Goal: Transaction & Acquisition: Purchase product/service

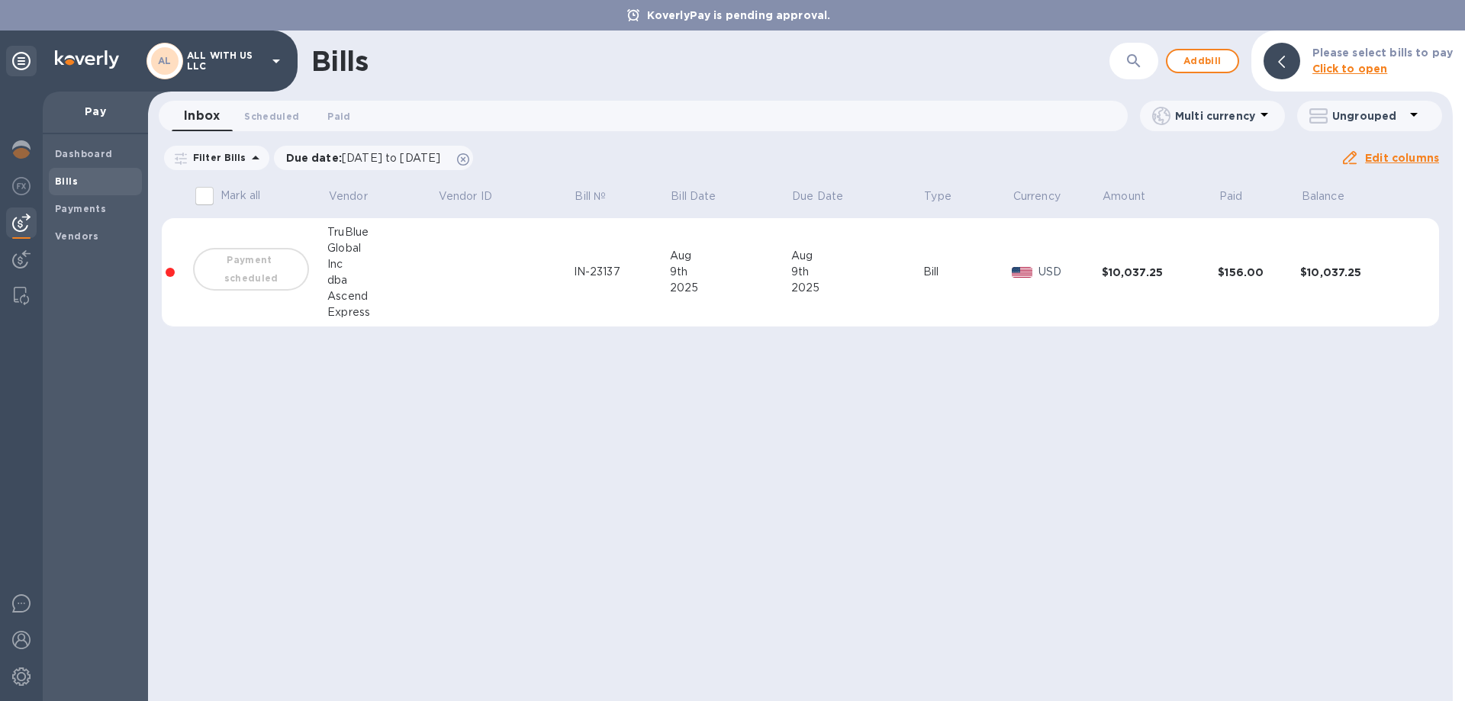
click at [240, 266] on div "Payment scheduled" at bounding box center [251, 269] width 122 height 49
click at [110, 205] on span "Payments" at bounding box center [95, 208] width 81 height 15
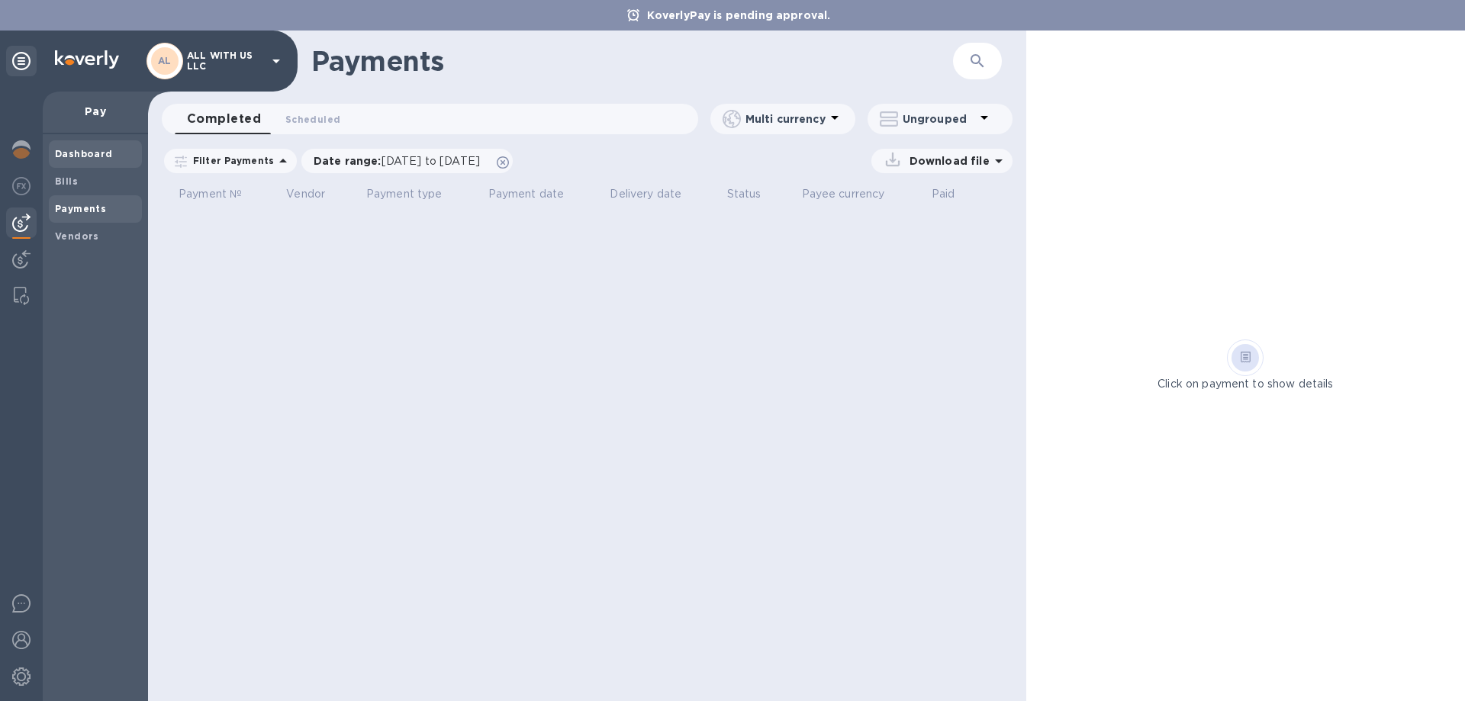
click at [80, 156] on b "Dashboard" at bounding box center [84, 153] width 58 height 11
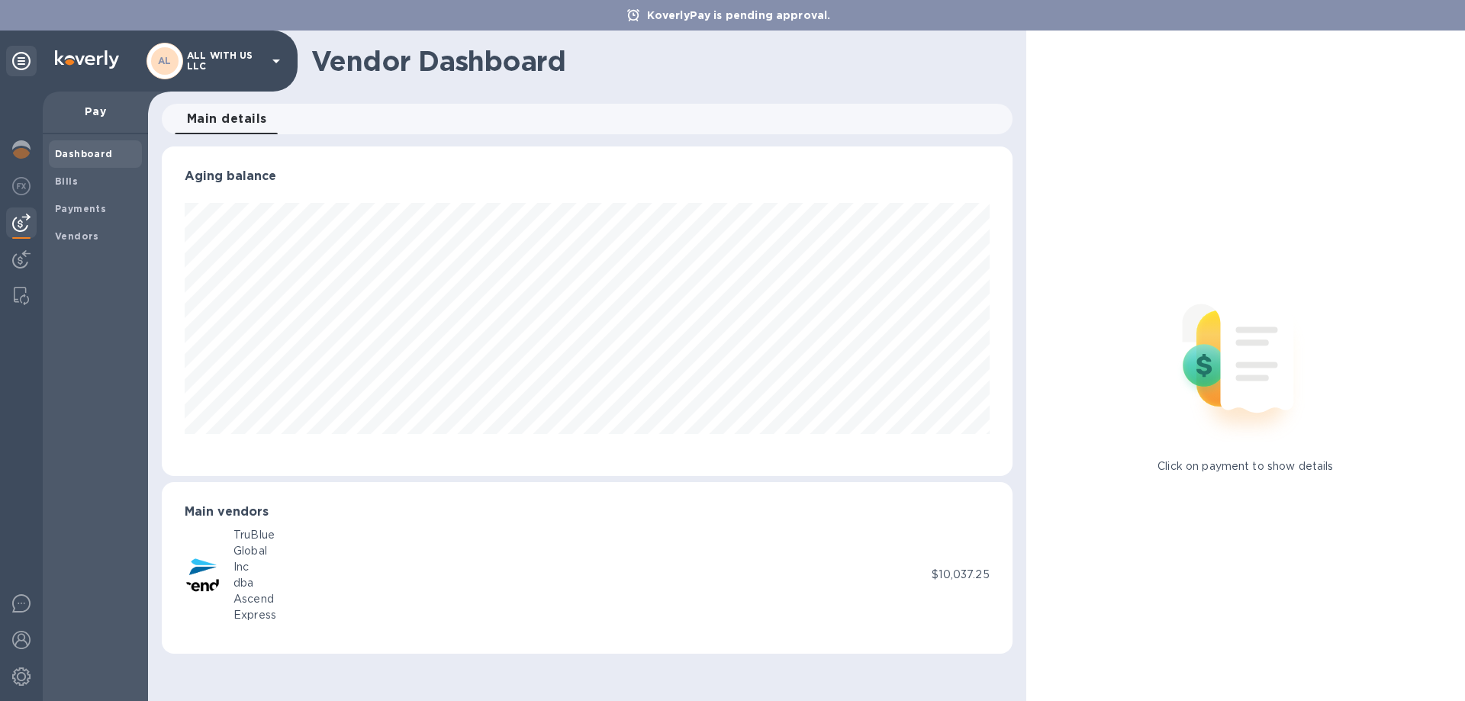
scroll to position [330, 850]
click at [95, 112] on p "Pay" at bounding box center [95, 111] width 81 height 15
click at [87, 197] on div "Payments" at bounding box center [95, 208] width 93 height 27
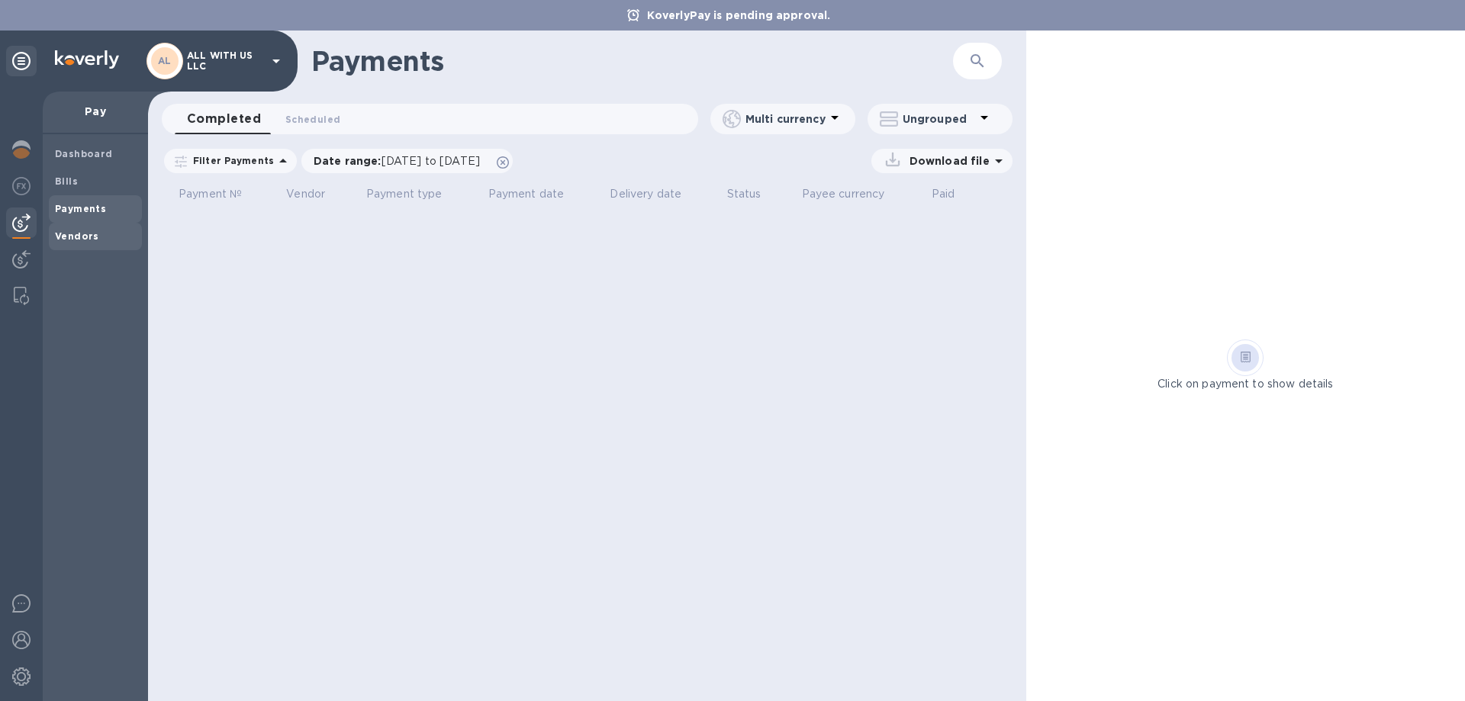
click at [82, 229] on span "Vendors" at bounding box center [77, 236] width 44 height 15
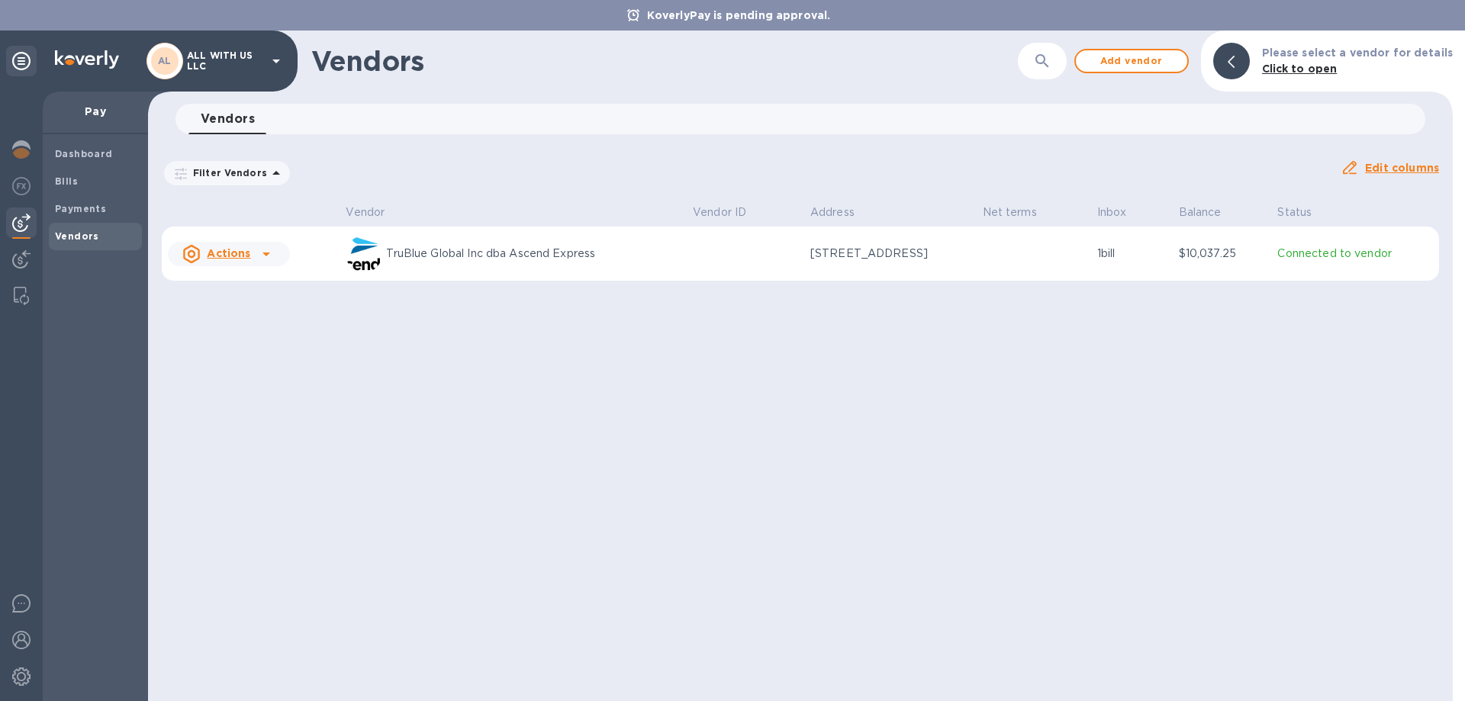
click at [239, 246] on p "Actions" at bounding box center [229, 253] width 44 height 15
click at [85, 151] on div at bounding box center [732, 350] width 1465 height 701
click at [83, 154] on b "Dashboard" at bounding box center [84, 153] width 58 height 11
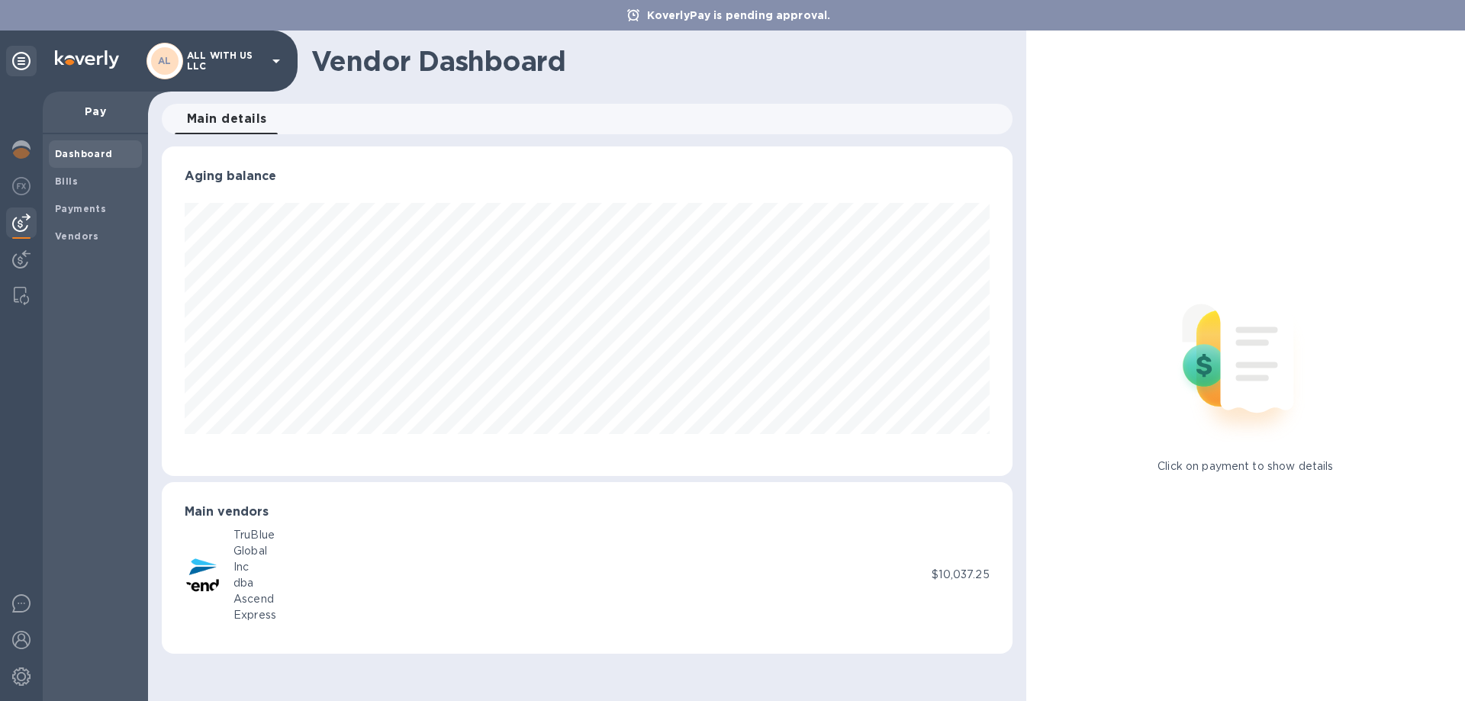
scroll to position [330, 850]
click at [73, 176] on b "Bills" at bounding box center [66, 181] width 23 height 11
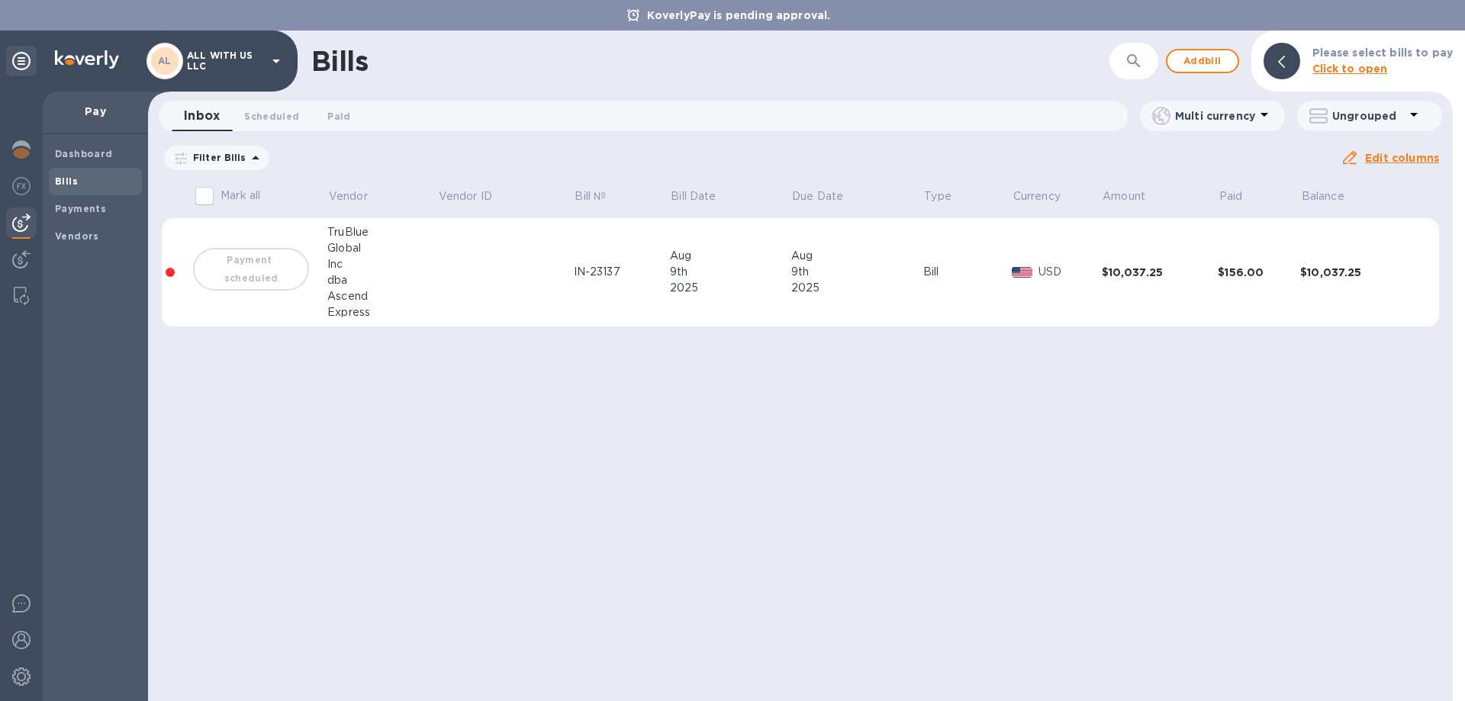
click at [367, 265] on div "Inc" at bounding box center [382, 264] width 110 height 16
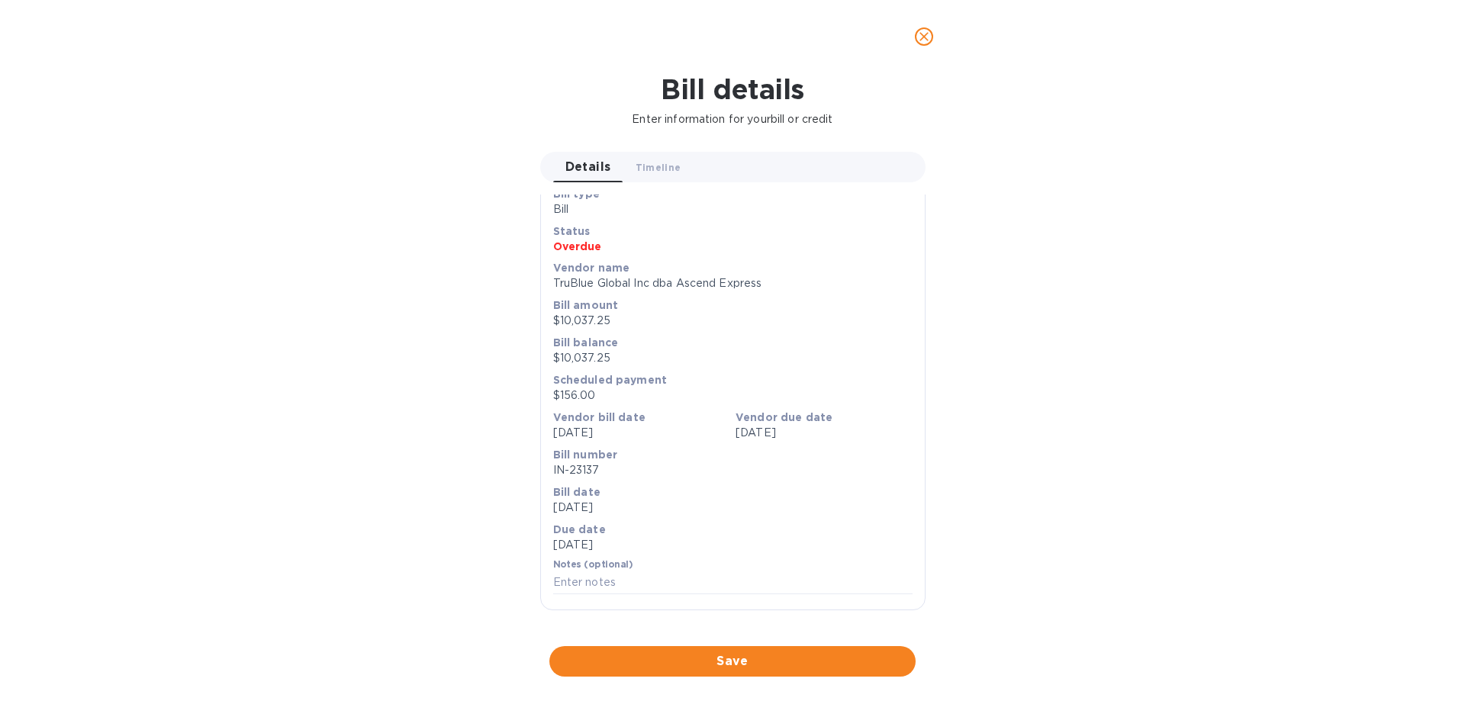
scroll to position [517, 0]
click at [800, 661] on span "Save" at bounding box center [733, 662] width 342 height 18
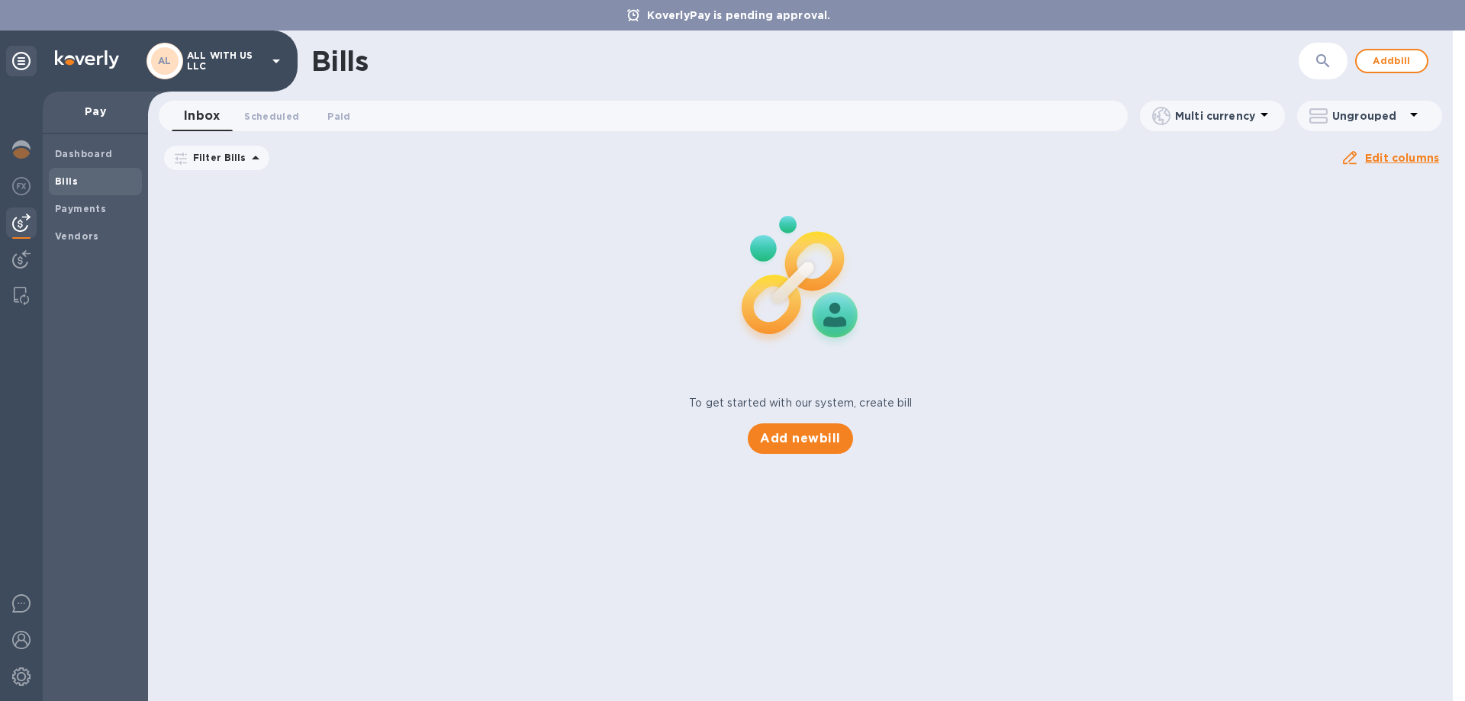
scroll to position [26, 0]
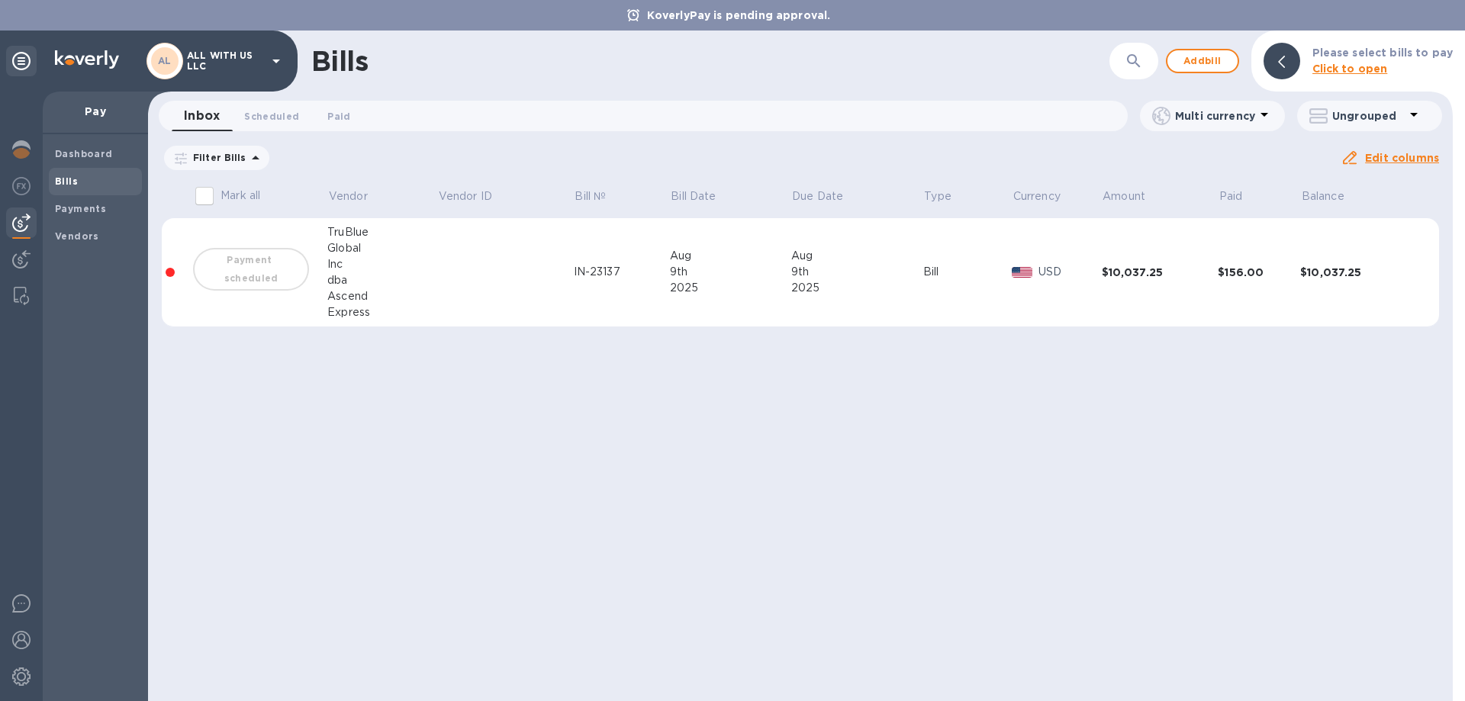
click at [304, 286] on div "Payment scheduled" at bounding box center [251, 269] width 122 height 49
click at [456, 244] on td at bounding box center [505, 272] width 137 height 109
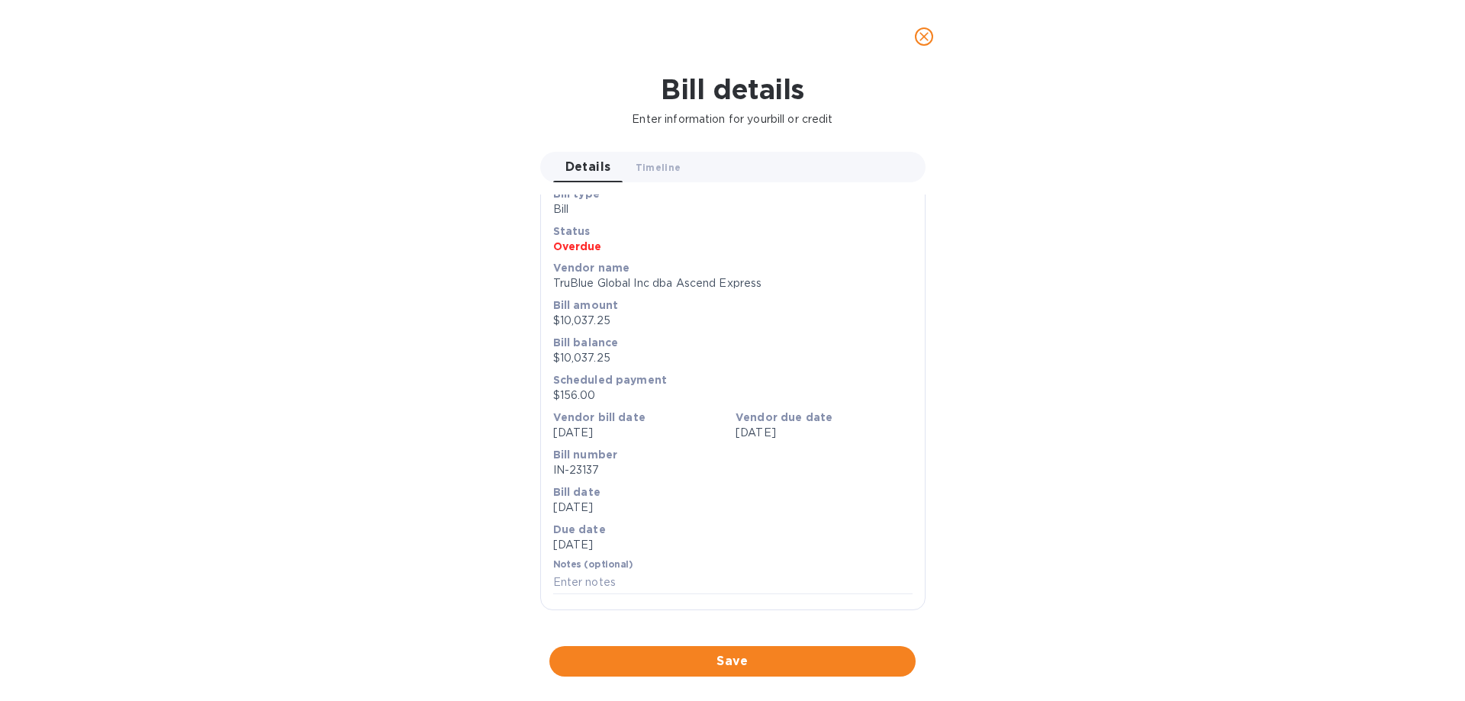
scroll to position [382, 0]
click at [723, 635] on div at bounding box center [732, 647] width 385 height 24
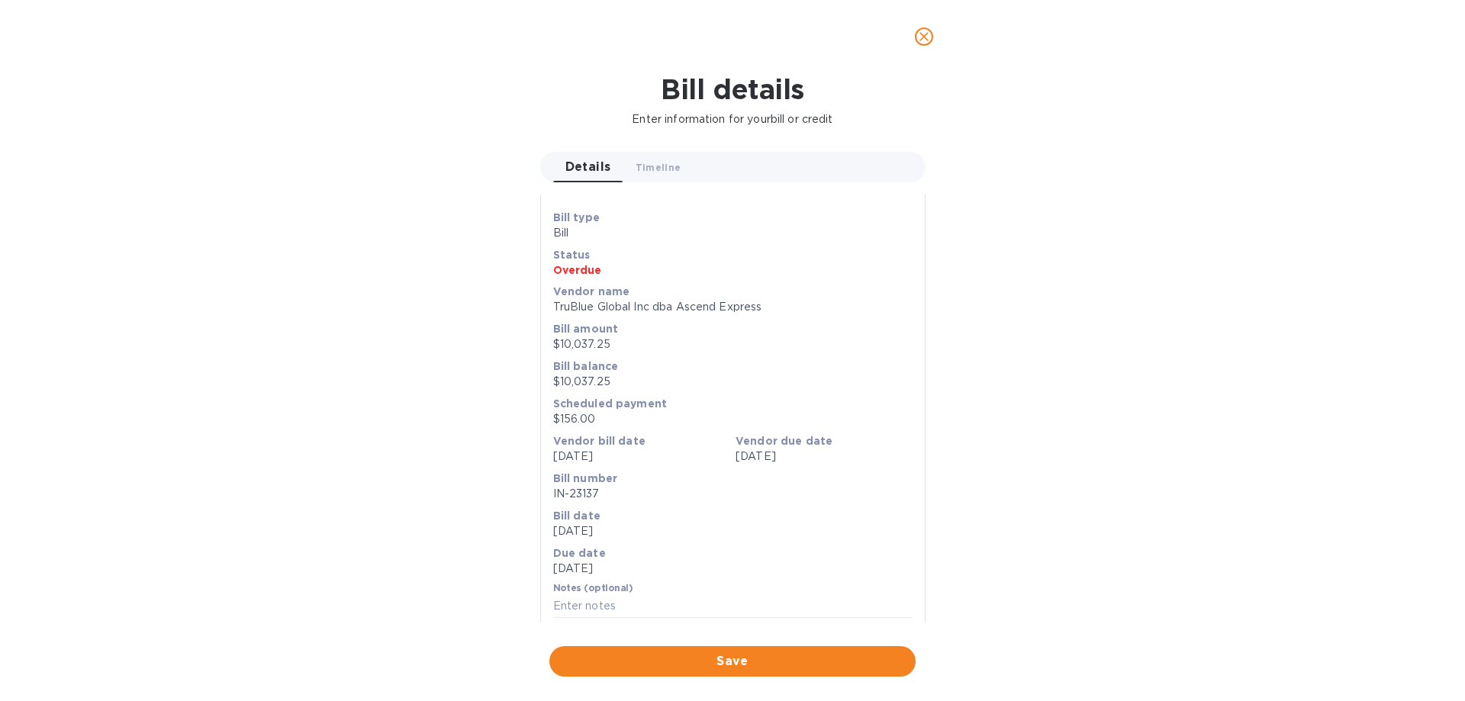
click at [931, 34] on icon "close" at bounding box center [924, 36] width 15 height 15
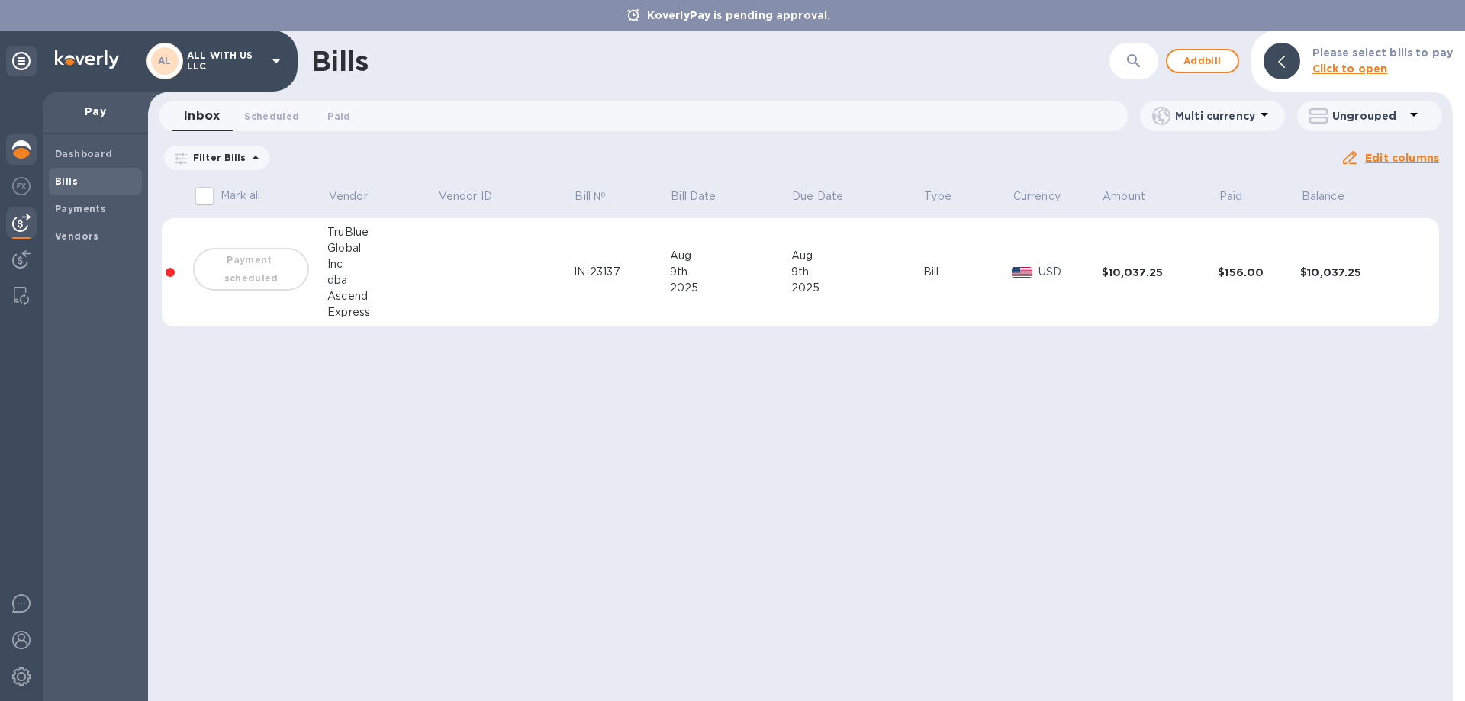
click at [21, 145] on img at bounding box center [21, 149] width 18 height 18
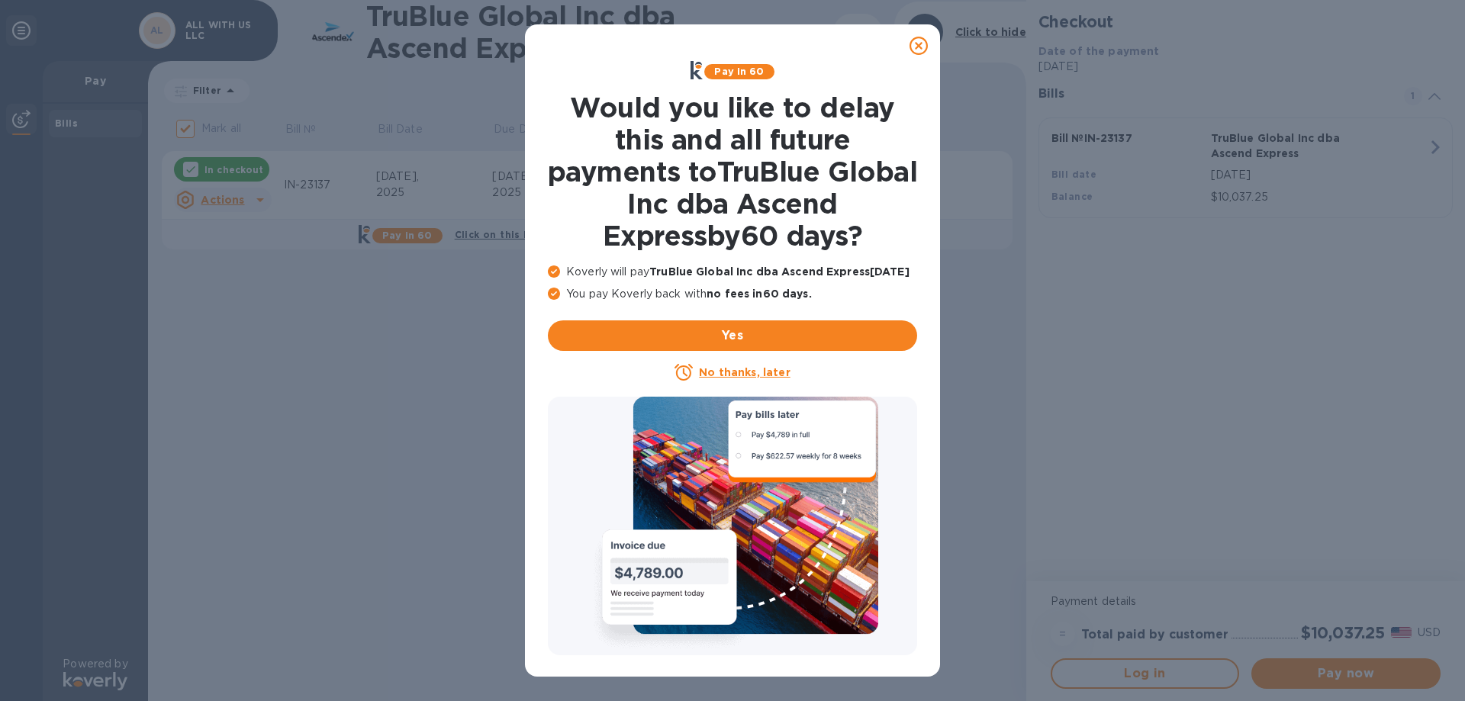
click at [747, 375] on u "No thanks, later" at bounding box center [744, 372] width 91 height 12
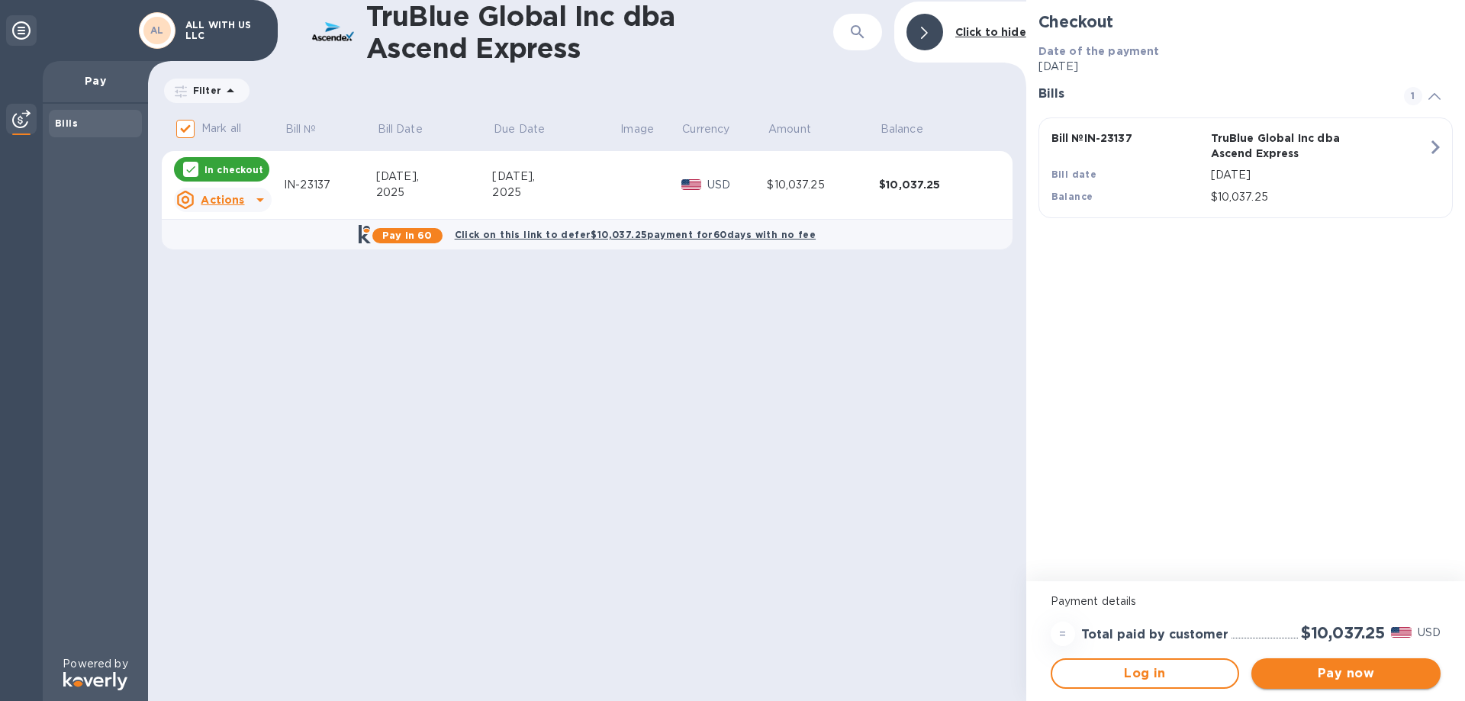
click at [1329, 680] on span "Pay now" at bounding box center [1346, 674] width 165 height 18
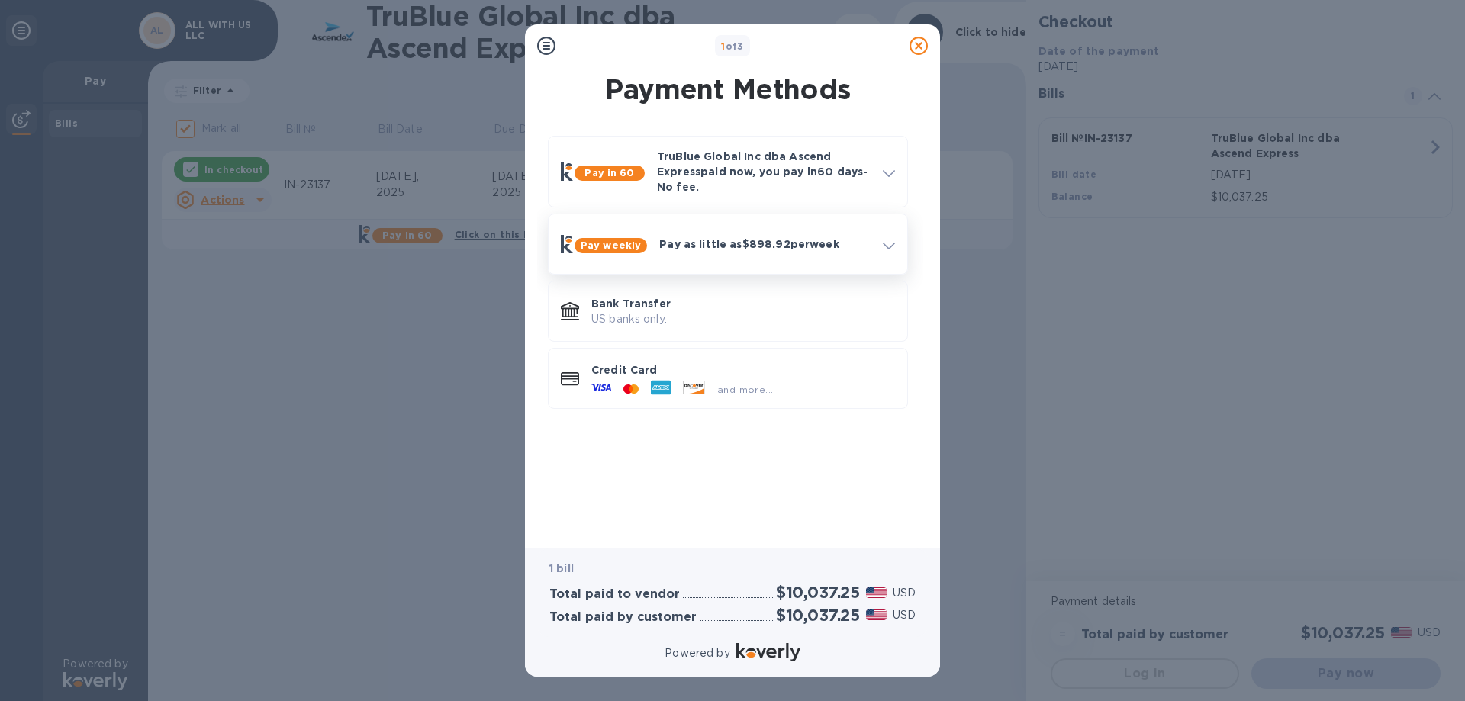
click at [742, 247] on p "Pay as little as $898.92 per week" at bounding box center [764, 244] width 211 height 15
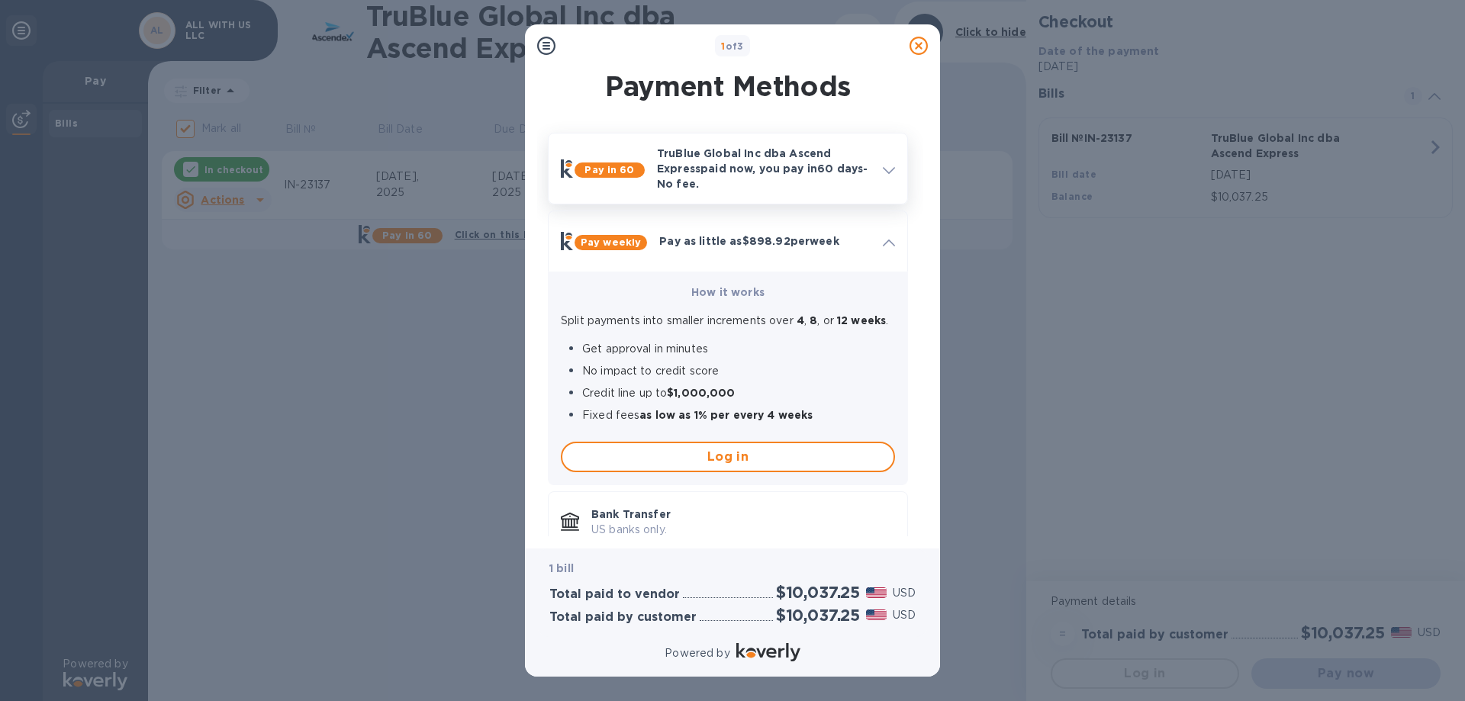
click at [711, 160] on p "TruBlue Global Inc dba Ascend Express paid now, you pay in 60 days - No fee." at bounding box center [764, 169] width 214 height 46
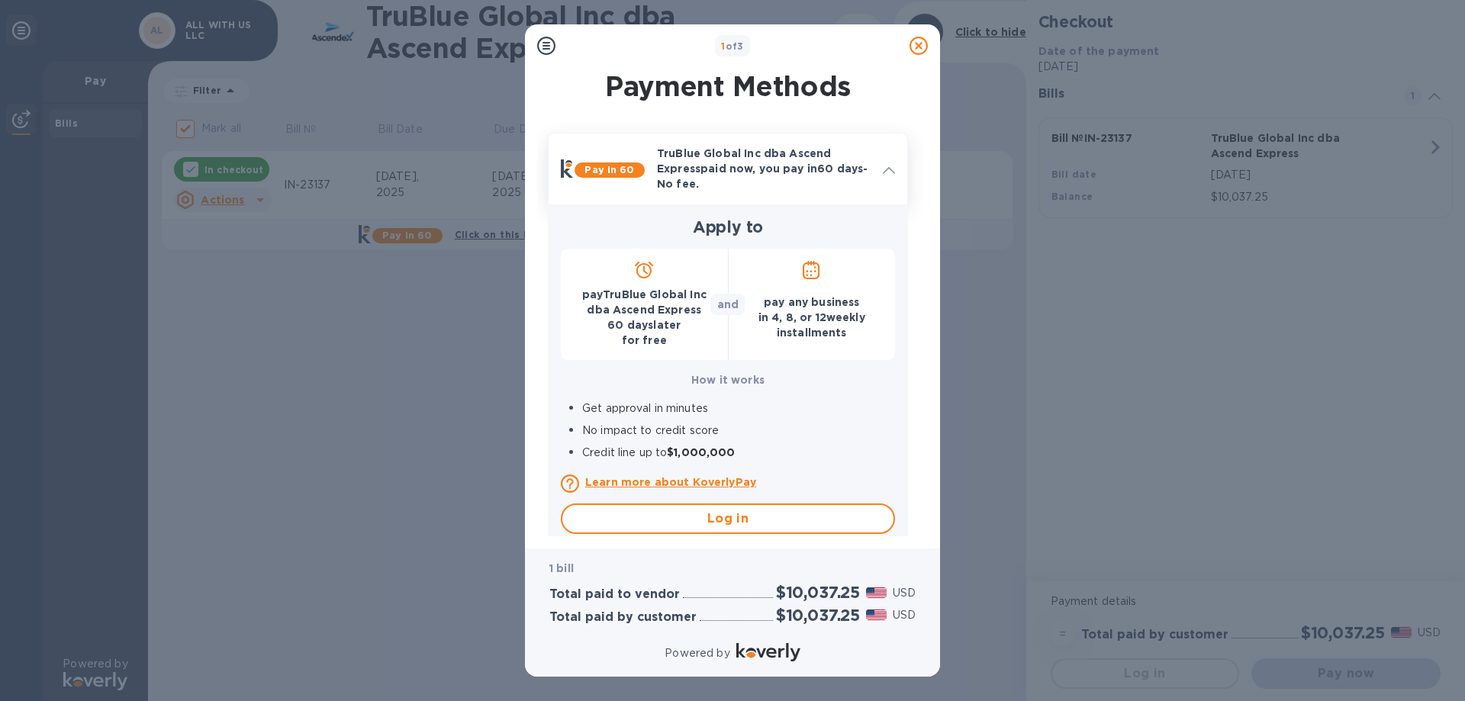
click at [704, 164] on p "TruBlue Global Inc dba Ascend Express paid now, you pay in 60 days - No fee." at bounding box center [764, 169] width 214 height 46
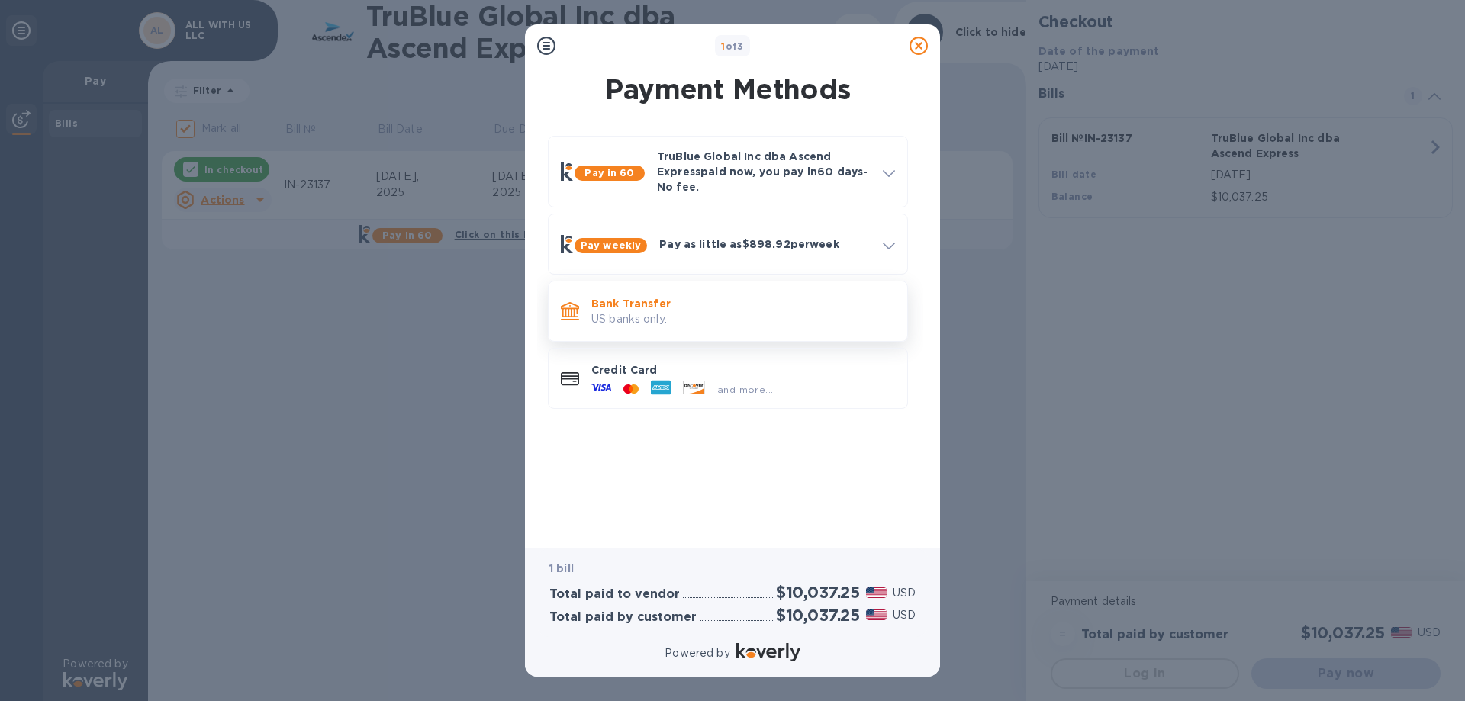
click at [601, 308] on p "Bank Transfer" at bounding box center [743, 303] width 304 height 15
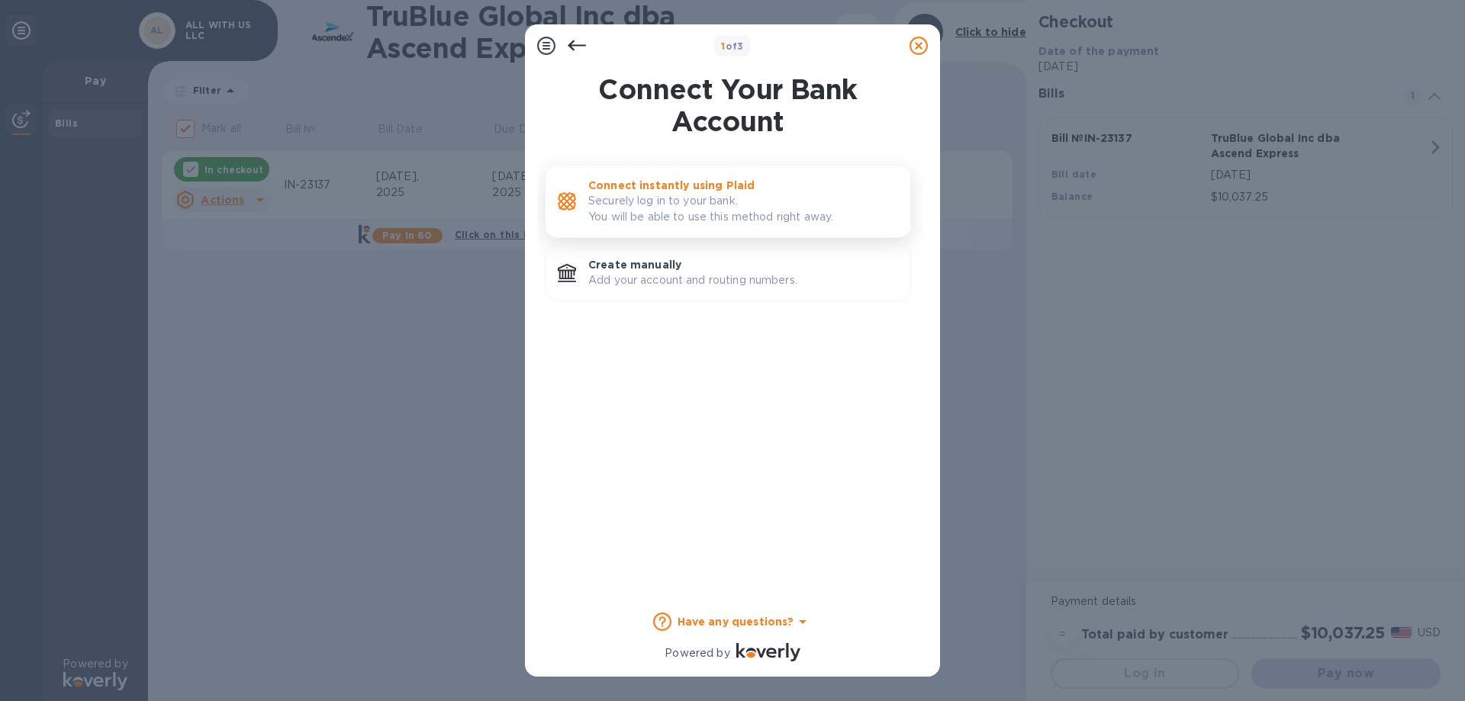
click at [616, 198] on p "Securely log in to your bank. You will be able to use this method right away." at bounding box center [743, 209] width 310 height 32
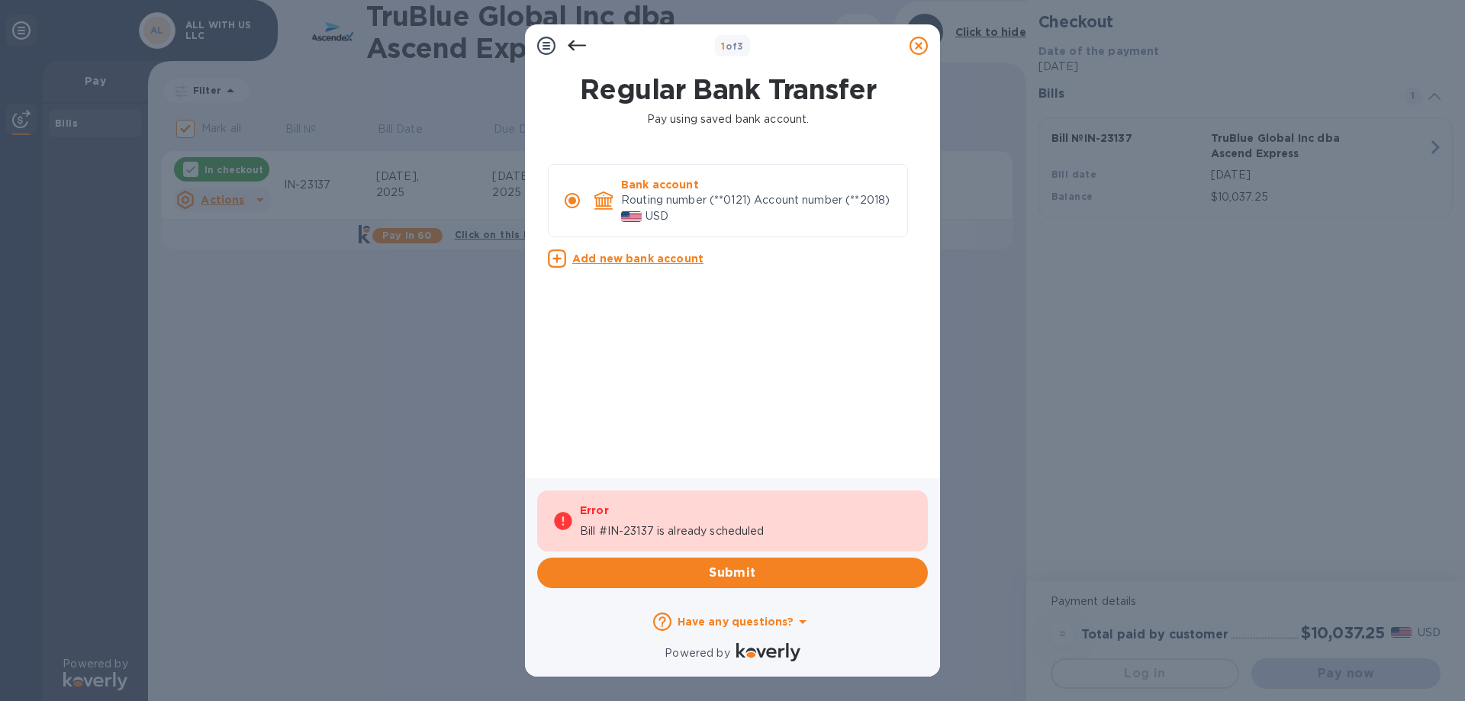
click at [577, 517] on div "Error Bill #IN-23137 is already scheduled" at bounding box center [732, 521] width 391 height 61
click at [703, 535] on p "Bill #IN-23137 is already scheduled" at bounding box center [672, 532] width 185 height 16
click at [794, 194] on p "Routing number (**0121) Account number (**2018)" at bounding box center [758, 200] width 274 height 16
click at [637, 264] on u "Add new bank account" at bounding box center [637, 259] width 131 height 12
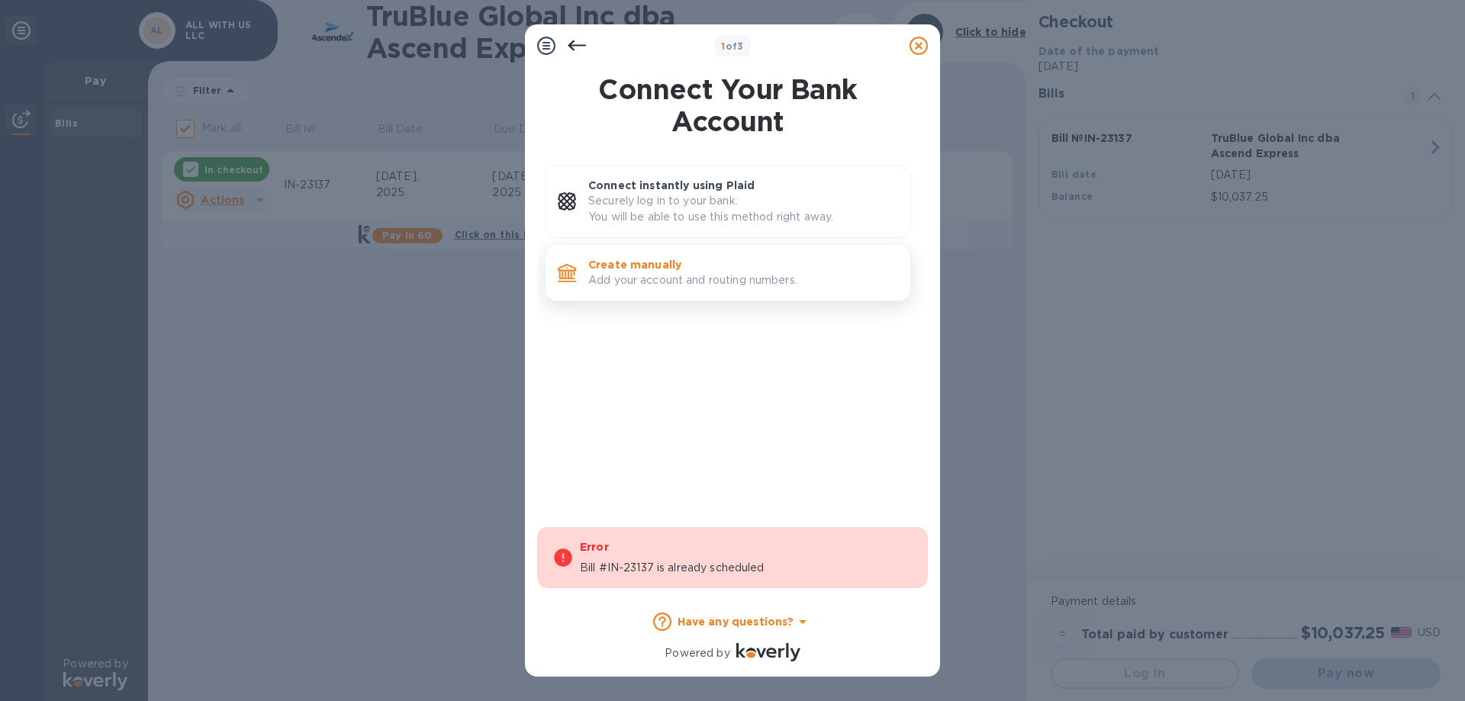
click at [662, 287] on p "Add your account and routing numbers." at bounding box center [743, 280] width 310 height 16
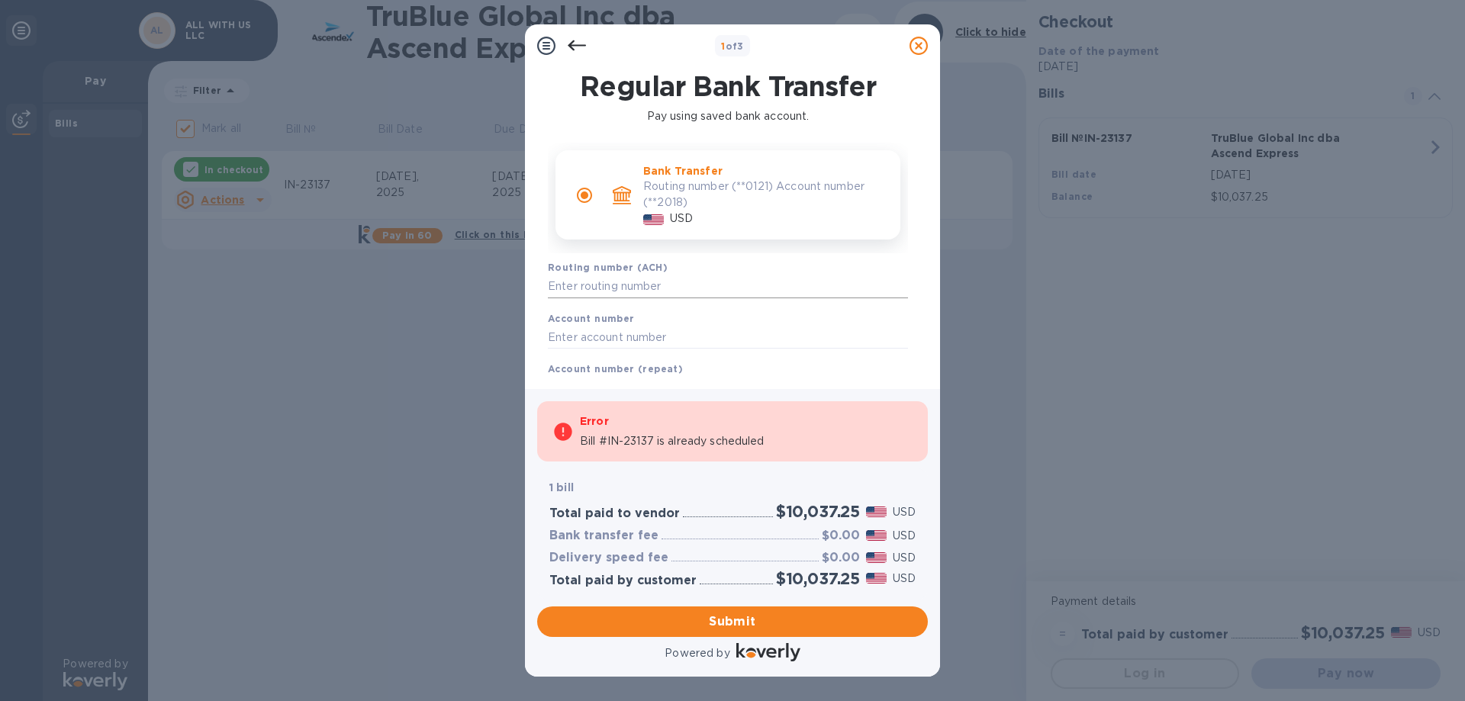
click at [600, 279] on input "text" at bounding box center [728, 287] width 360 height 23
click at [637, 282] on input "text" at bounding box center [728, 287] width 360 height 23
type input "267084131"
click at [647, 353] on input "text" at bounding box center [728, 356] width 360 height 23
type input "2902482098"
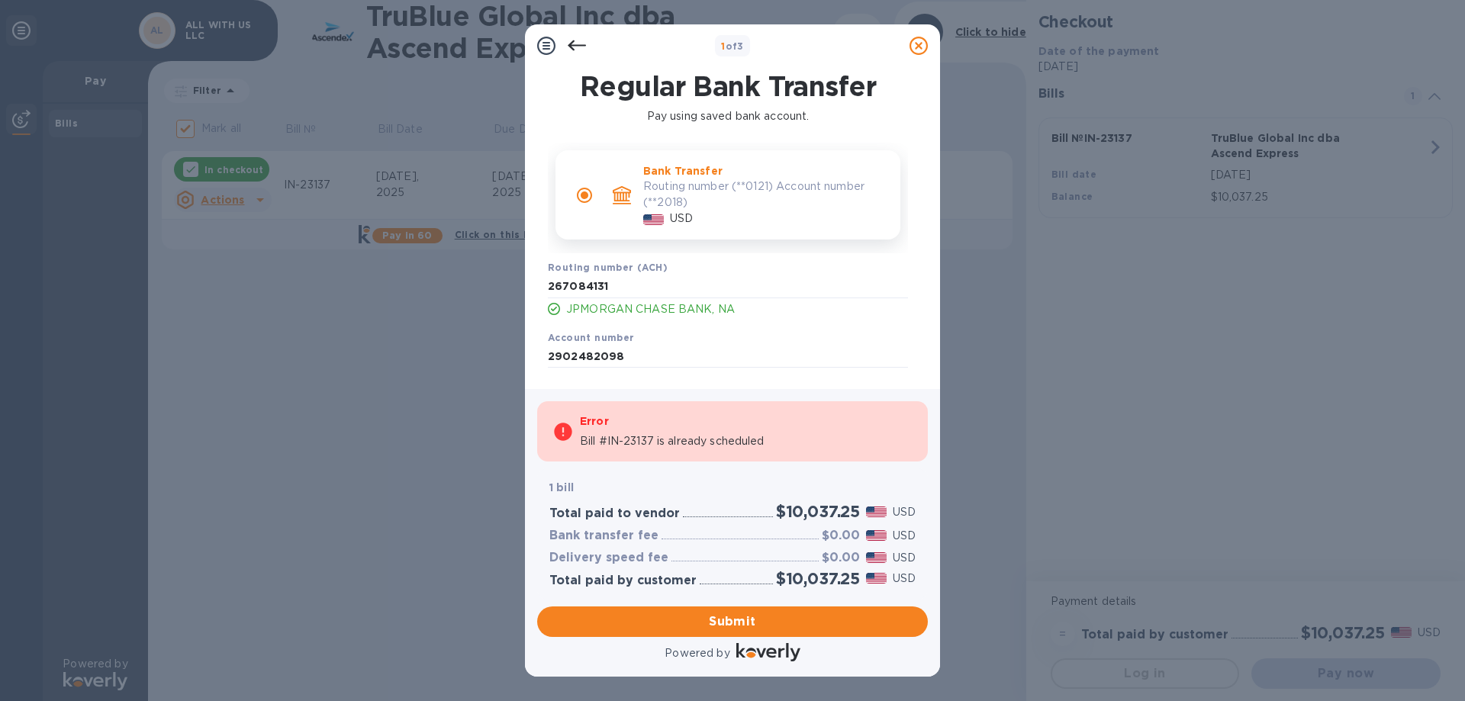
click at [799, 384] on div "Regular Bank Transfer Pay using saved bank account. Bank Transfer Routing numbe…" at bounding box center [732, 228] width 415 height 322
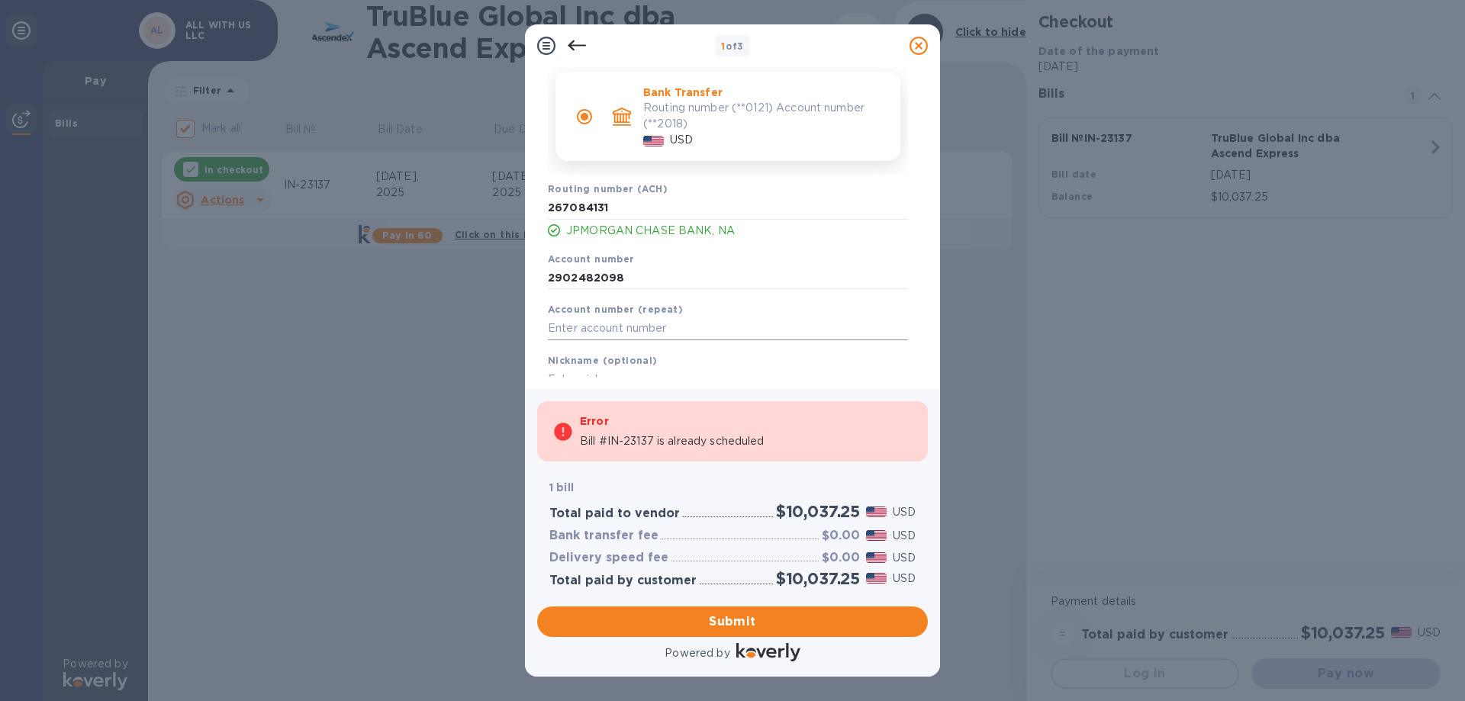
scroll to position [140, 0]
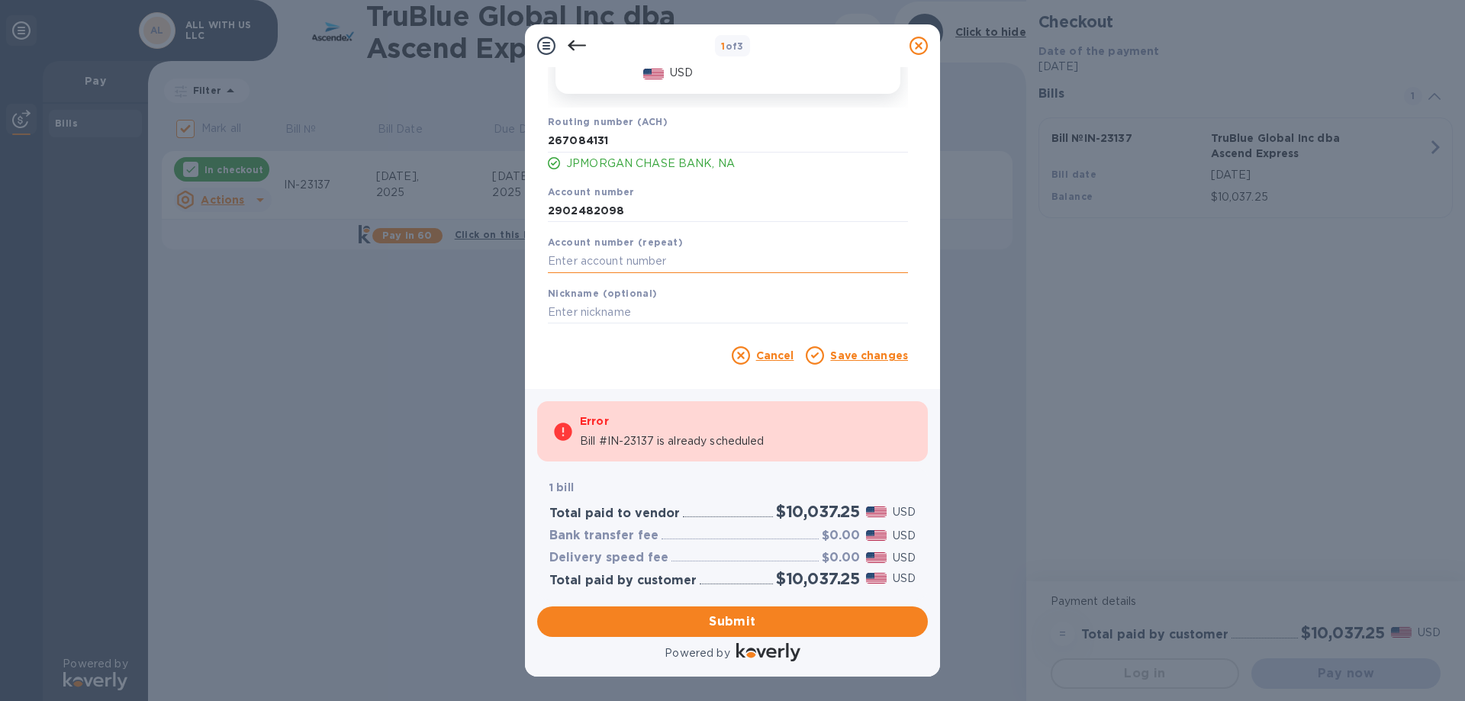
click at [641, 256] on input "text" at bounding box center [728, 261] width 360 height 23
drag, startPoint x: 650, startPoint y: 208, endPoint x: 454, endPoint y: 195, distance: 196.6
click at [454, 195] on div "1 of 3 Regular Bank Transfer Pay using saved bank account. Bank Transfer Routin…" at bounding box center [732, 350] width 1465 height 701
click at [631, 268] on input "text" at bounding box center [728, 261] width 360 height 23
paste input "2902482098"
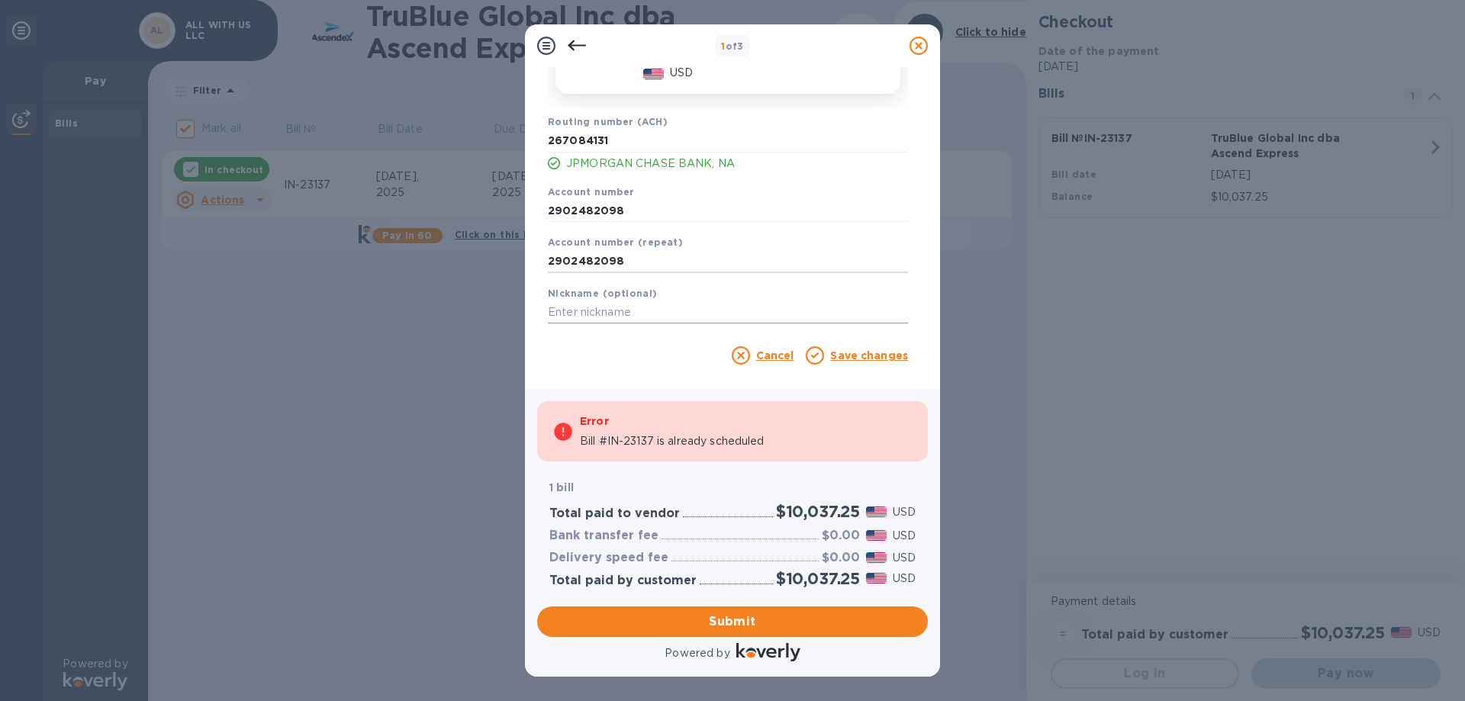
type input "2902482098"
click at [622, 314] on input "text" at bounding box center [728, 312] width 360 height 23
click at [861, 359] on link "Save changes" at bounding box center [869, 356] width 78 height 12
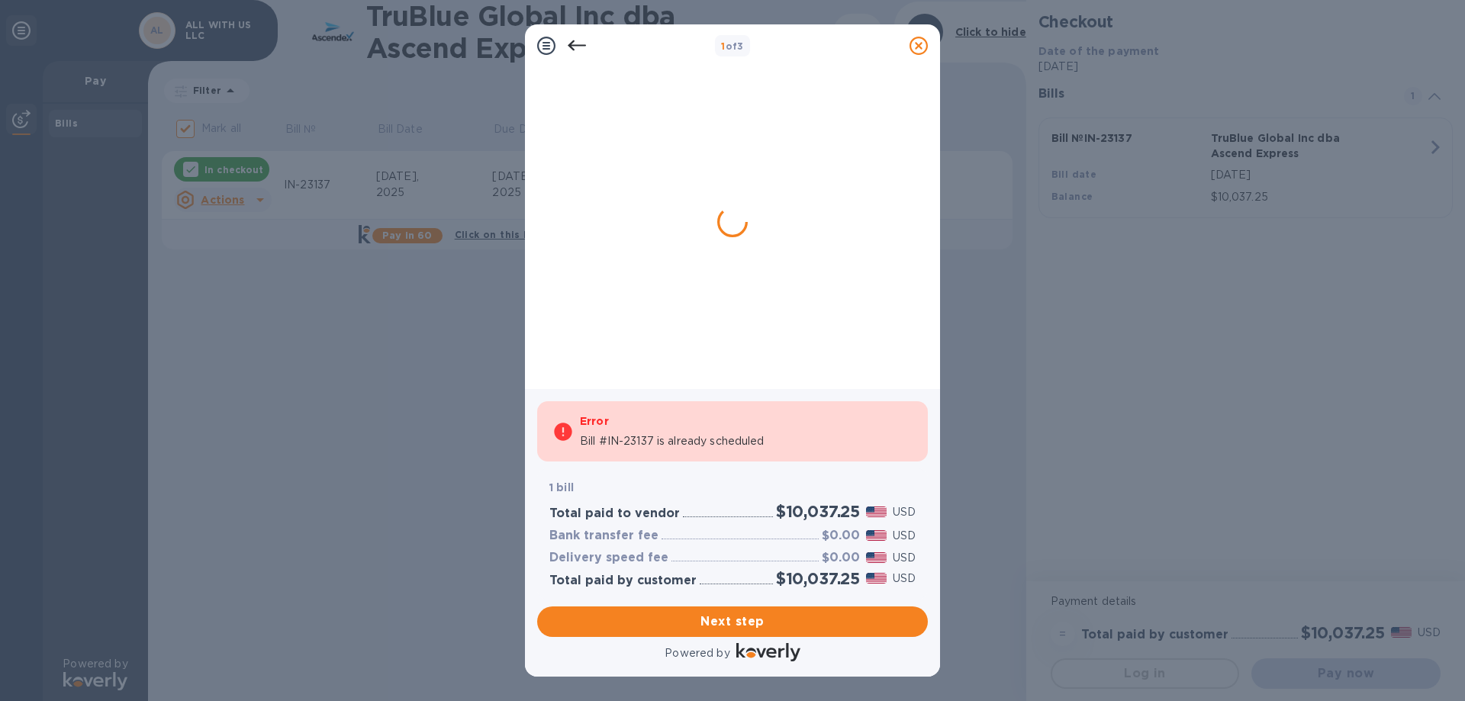
click at [790, 328] on div at bounding box center [728, 220] width 366 height 295
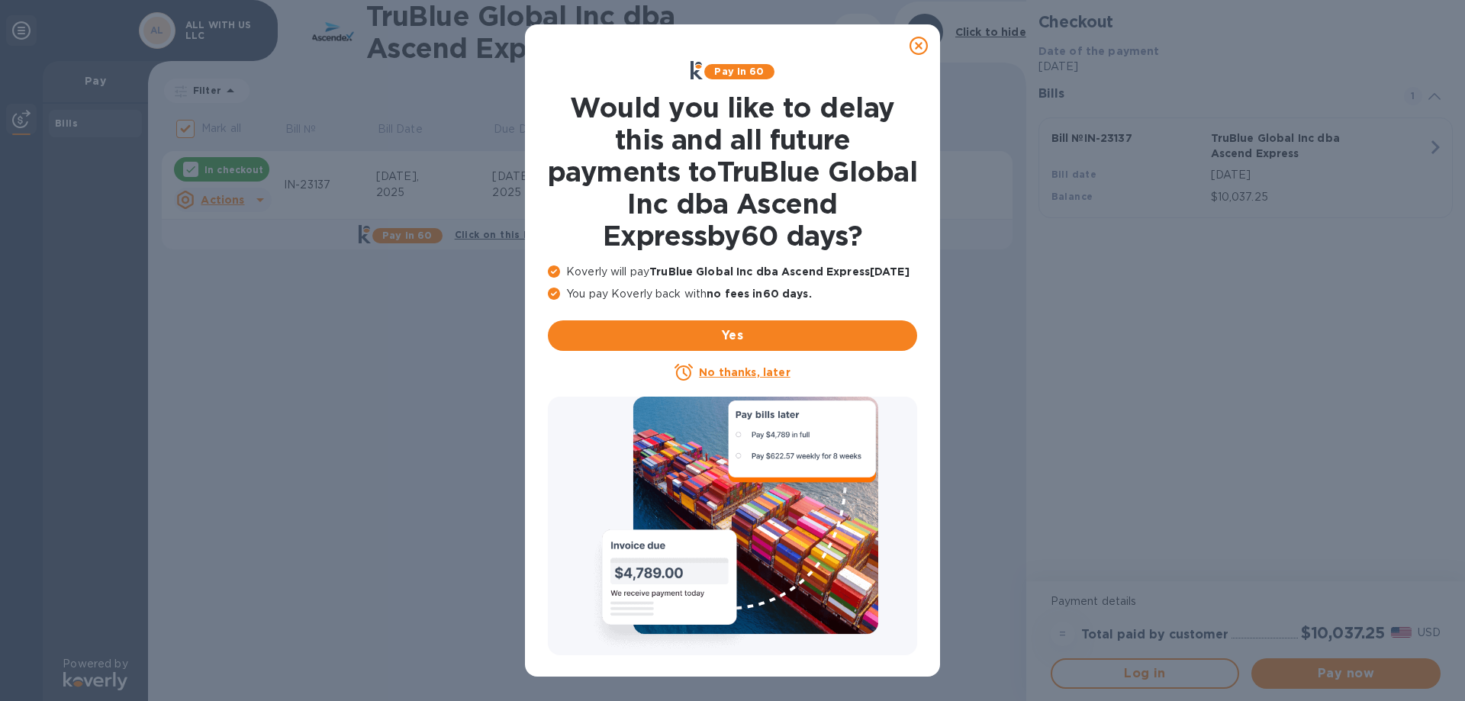
click at [919, 44] on icon at bounding box center [919, 46] width 18 height 18
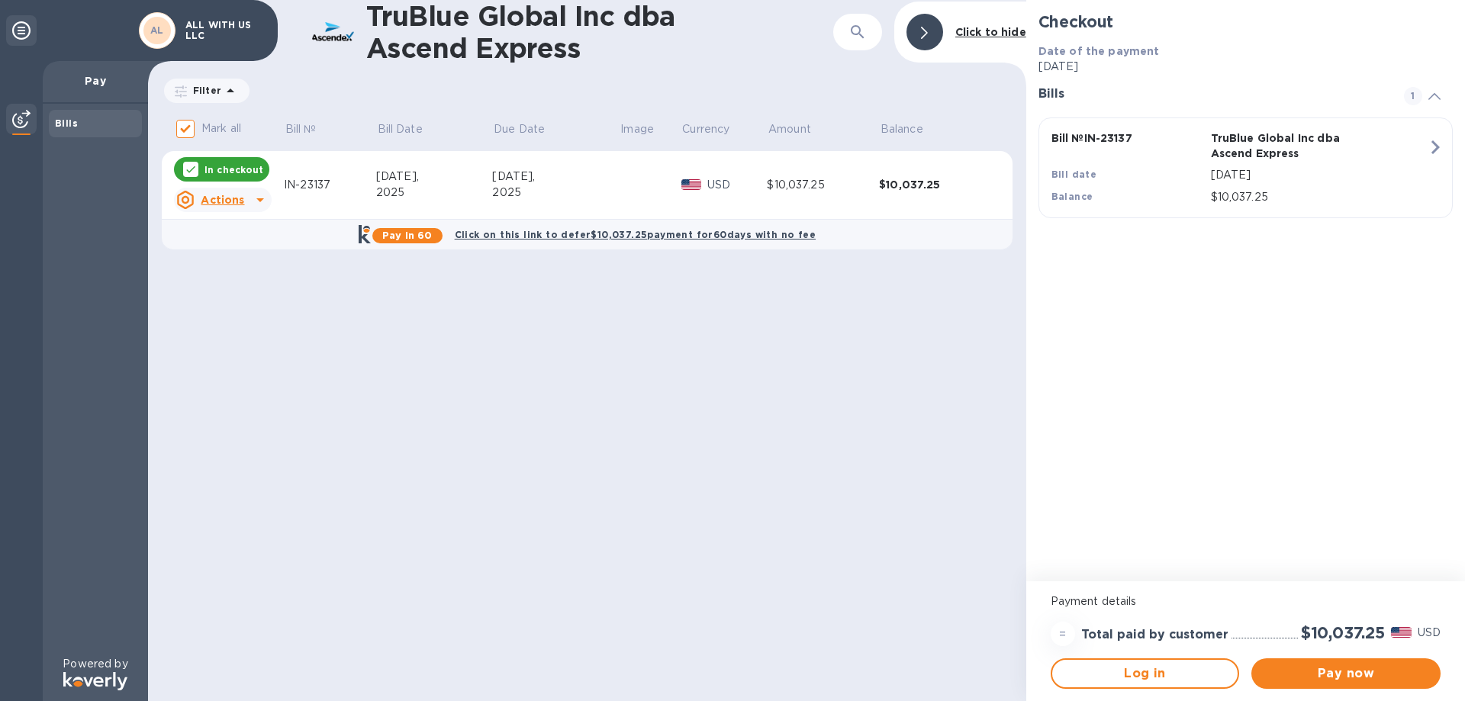
click at [205, 201] on u "Actions" at bounding box center [223, 200] width 44 height 12
click at [727, 493] on div at bounding box center [732, 350] width 1465 height 701
click at [1338, 676] on span "Pay now" at bounding box center [1346, 674] width 165 height 18
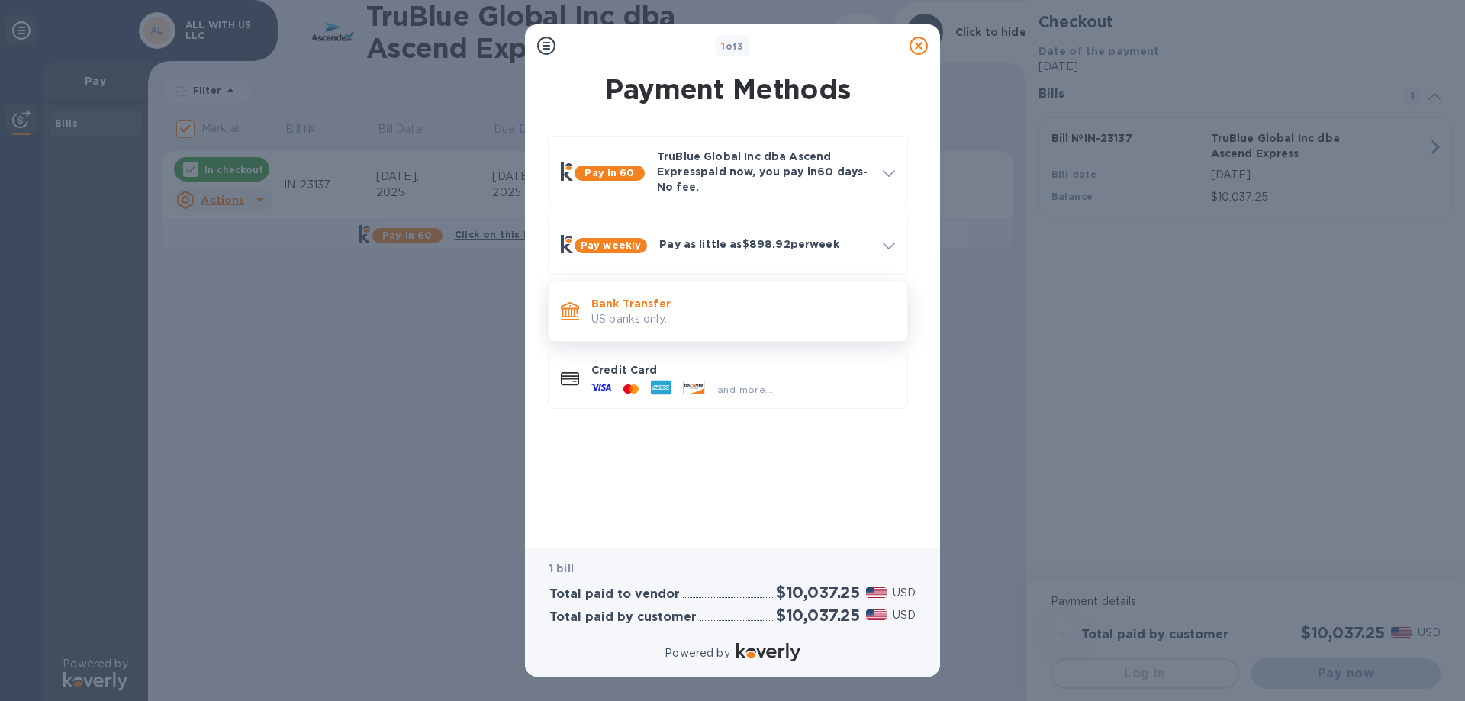
click at [643, 317] on p "US banks only." at bounding box center [743, 319] width 304 height 16
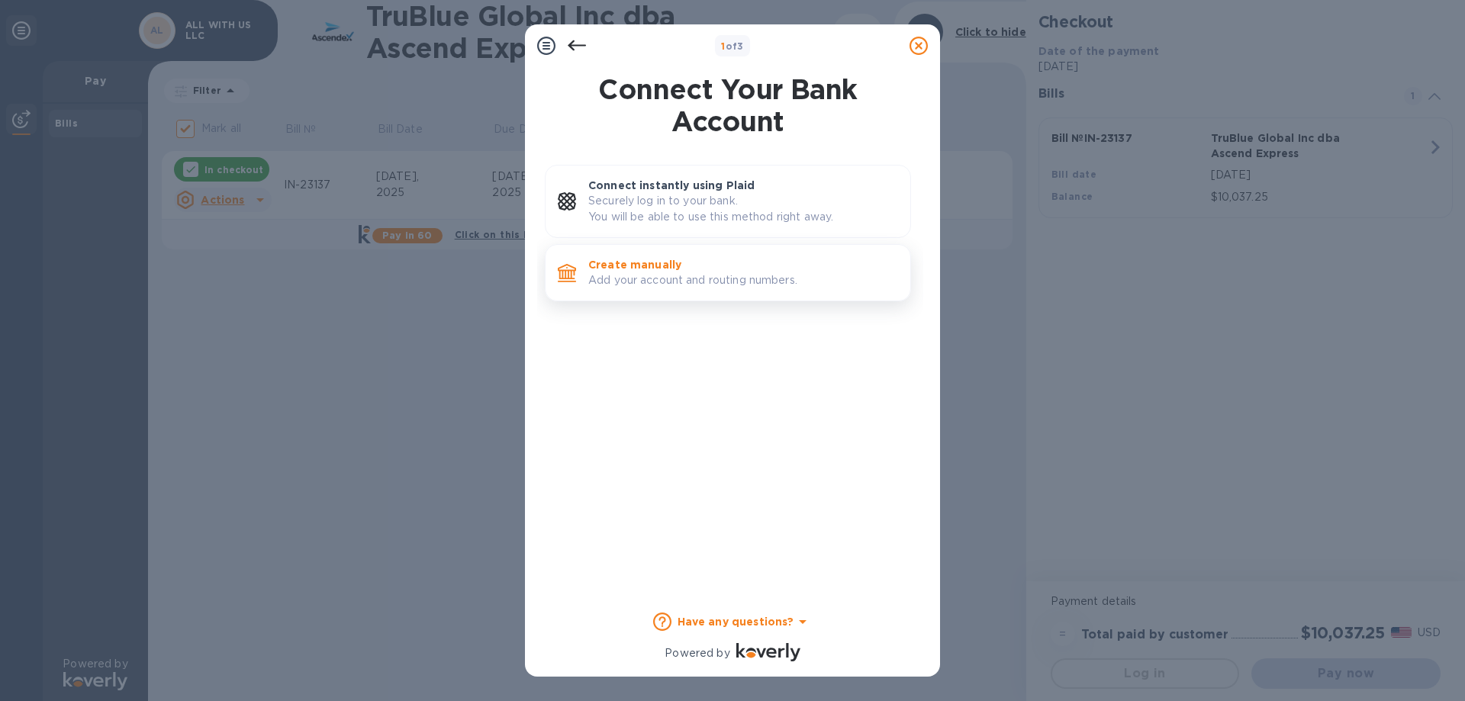
click at [684, 267] on p "Create manually" at bounding box center [743, 264] width 310 height 15
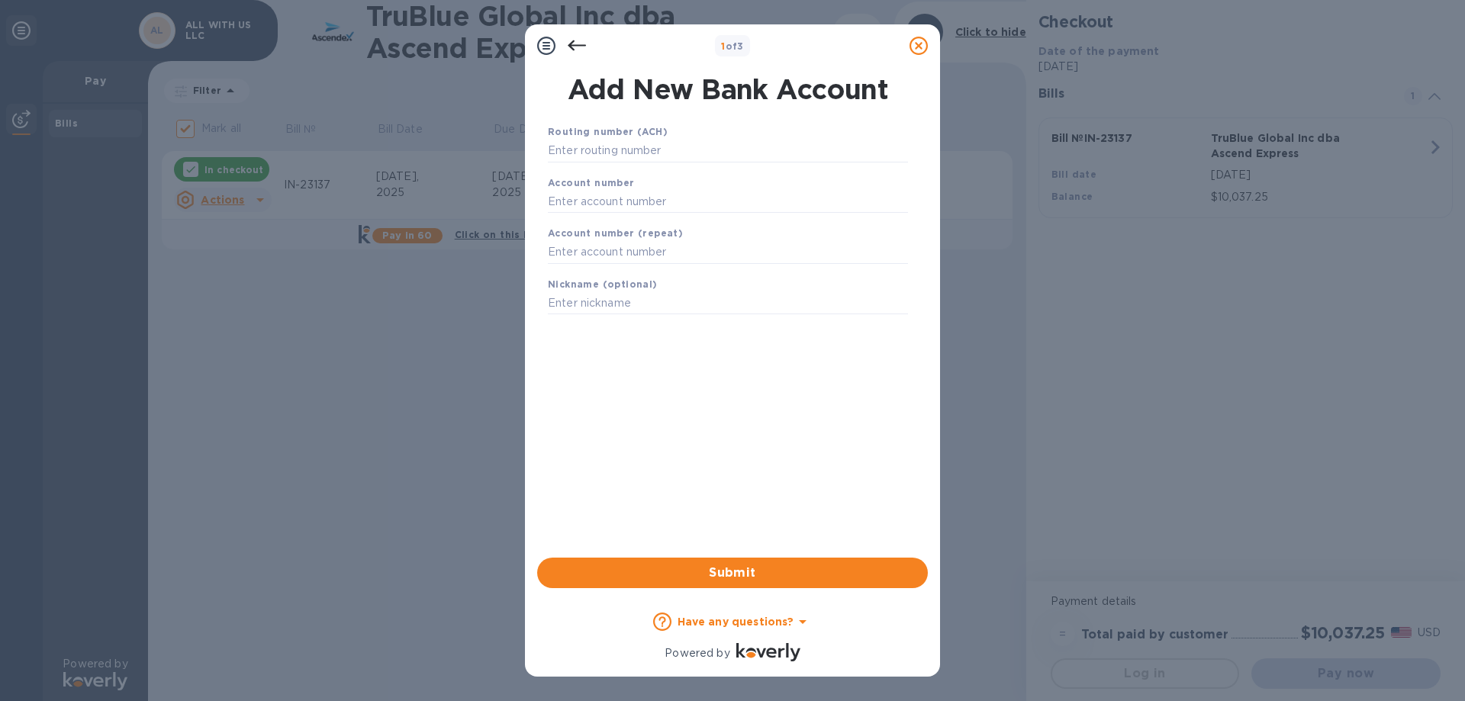
click at [575, 41] on icon at bounding box center [577, 46] width 18 height 18
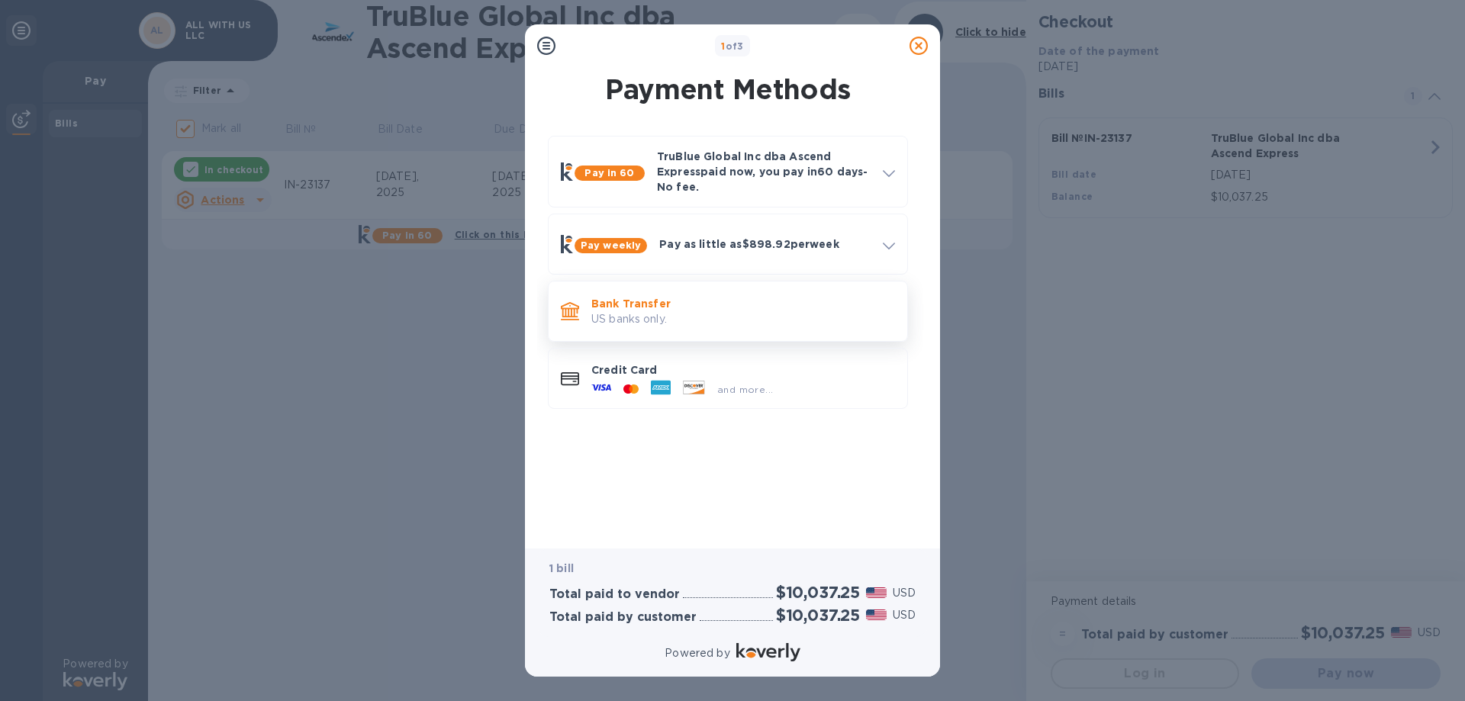
click at [694, 310] on p "Bank Transfer" at bounding box center [743, 303] width 304 height 15
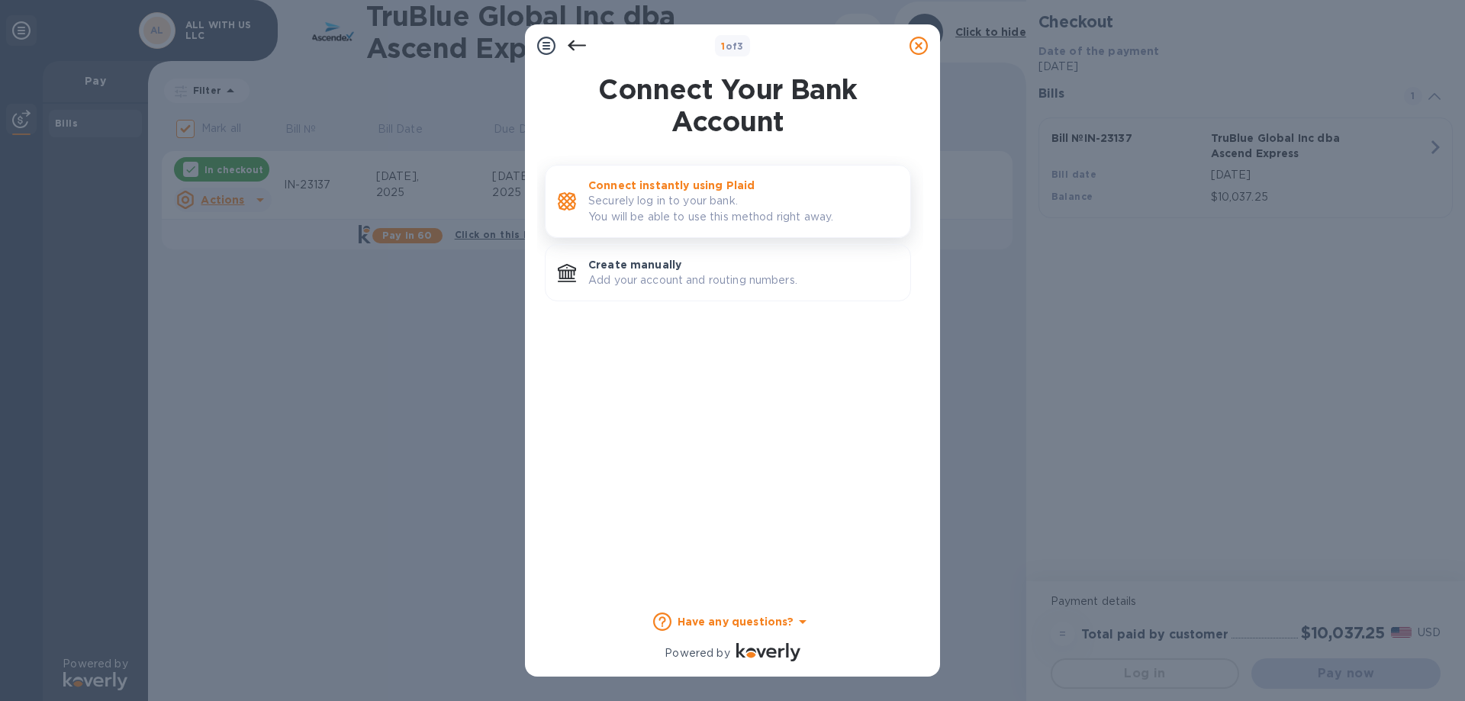
click at [714, 213] on p "Securely log in to your bank. You will be able to use this method right away." at bounding box center [743, 209] width 310 height 32
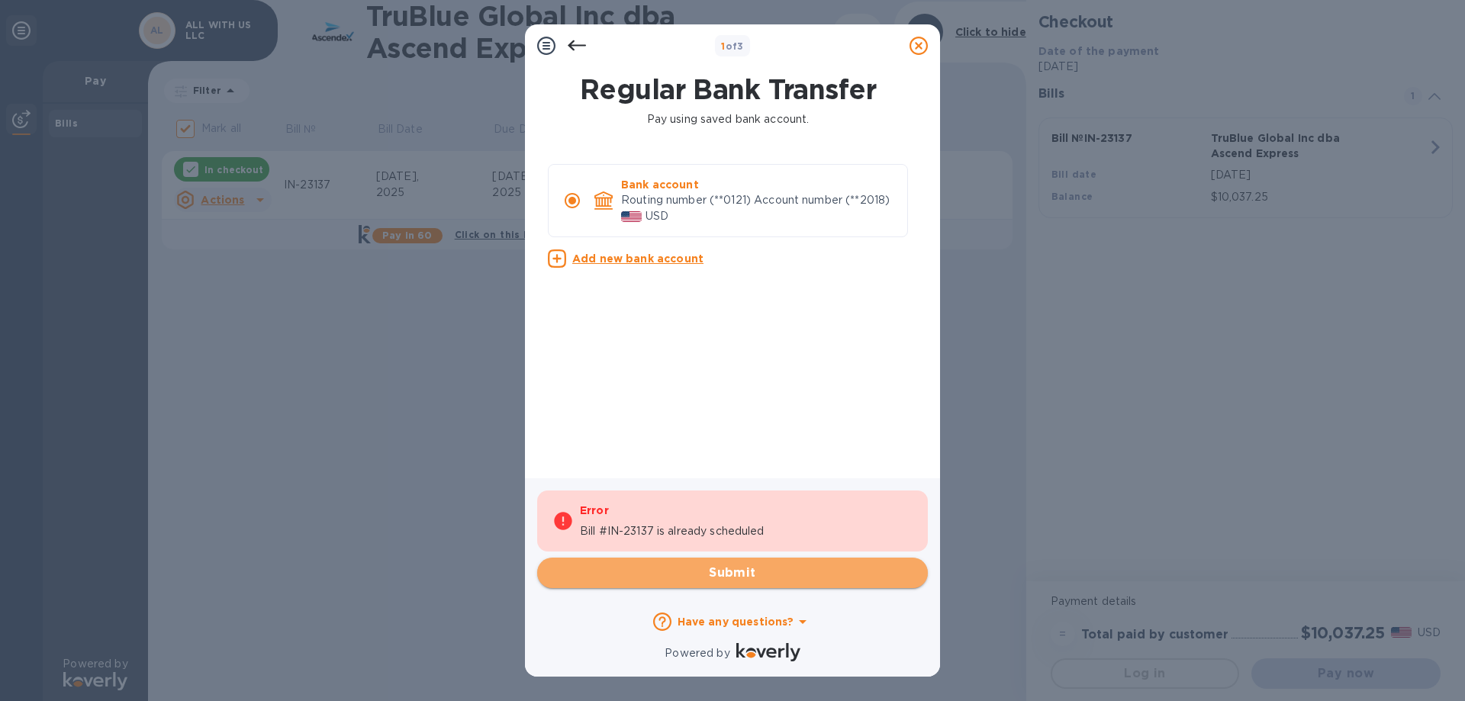
click at [762, 577] on span "Submit" at bounding box center [732, 573] width 366 height 18
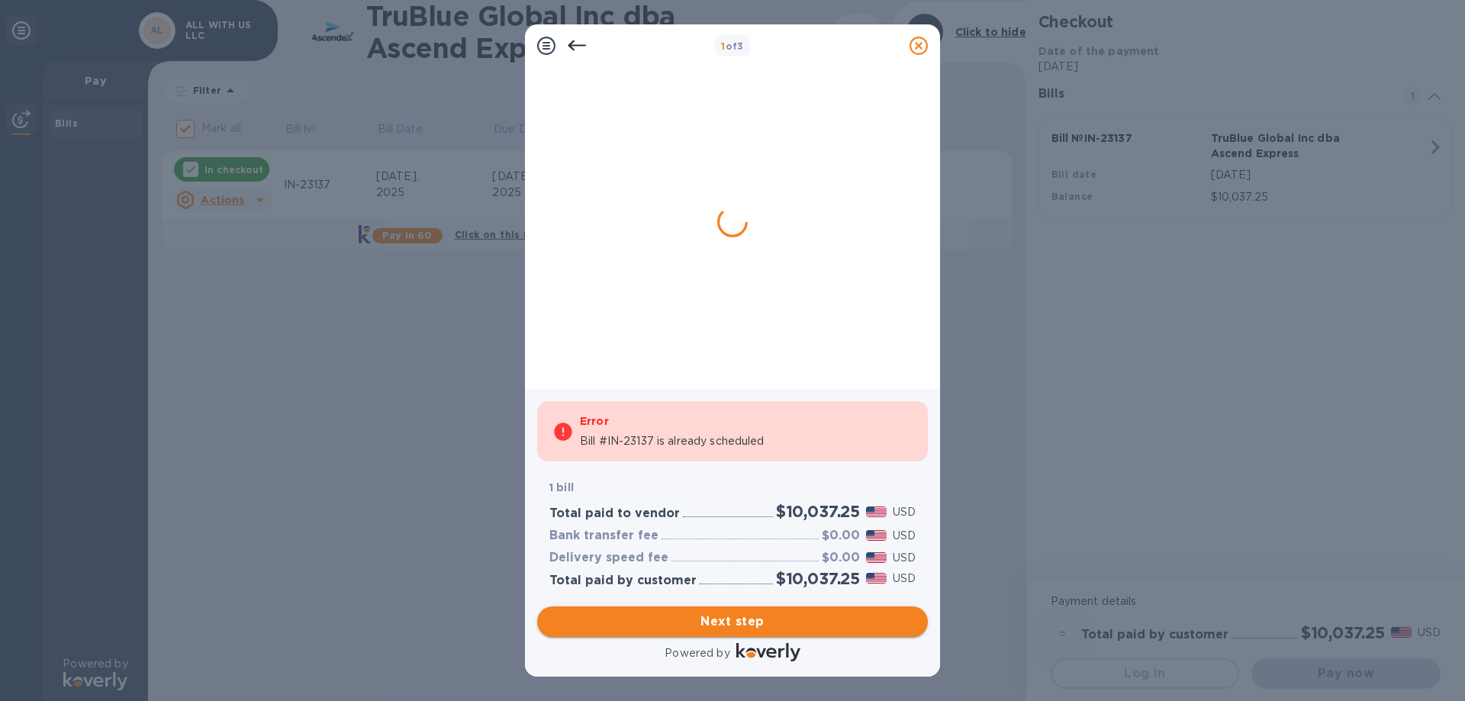
click at [860, 629] on span "Next step" at bounding box center [732, 622] width 366 height 18
click at [548, 43] on icon at bounding box center [546, 46] width 18 height 18
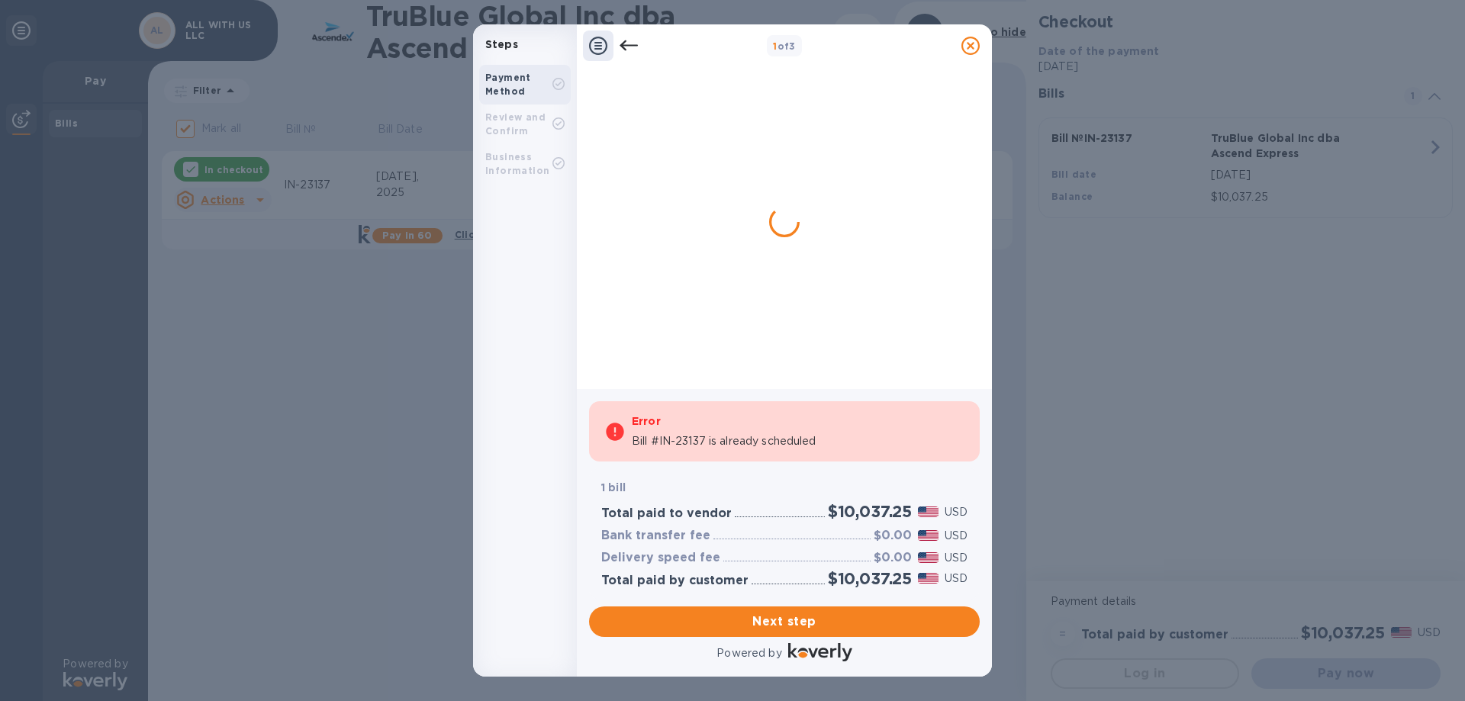
click at [860, 205] on div at bounding box center [780, 220] width 366 height 295
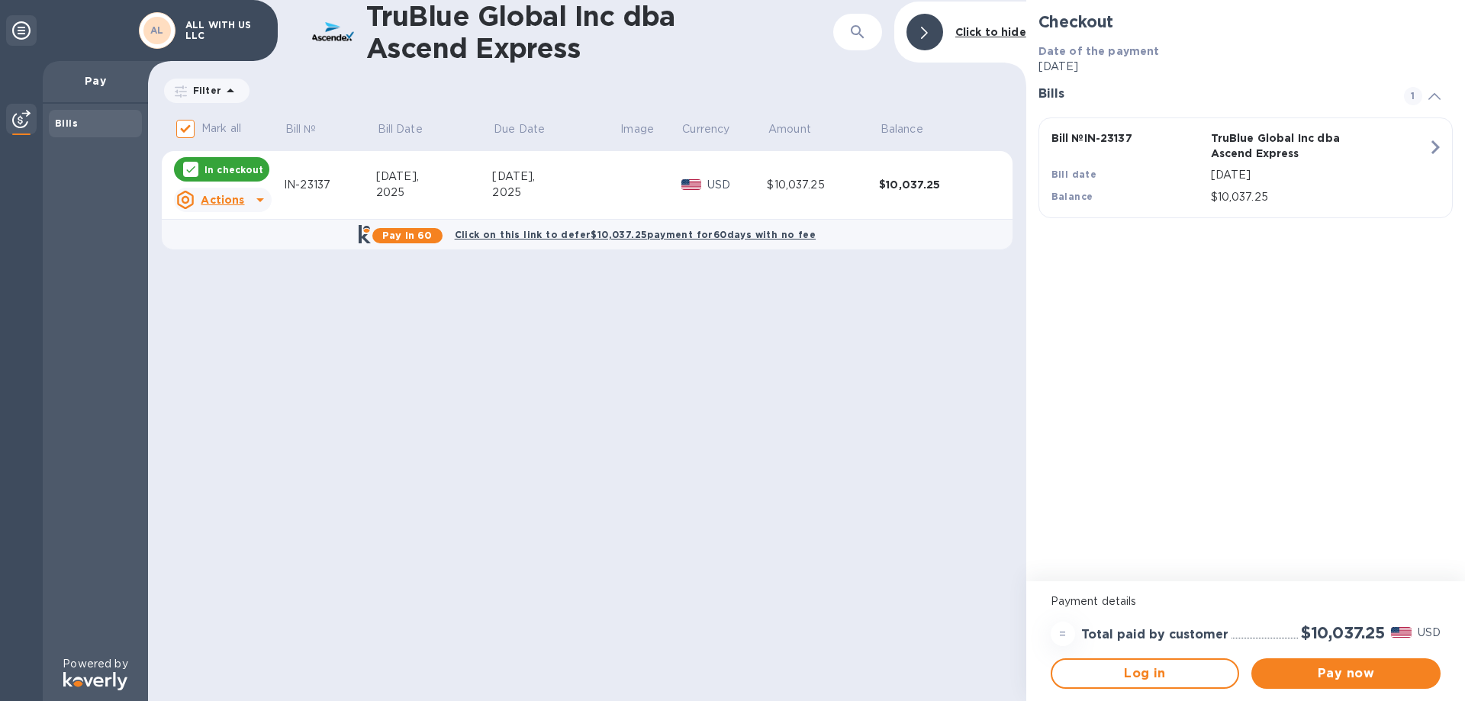
click at [526, 391] on div "TruBlue Global Inc dba Ascend Express ​ Click to hide Filter Amount Mark all Bi…" at bounding box center [587, 350] width 878 height 701
click at [207, 26] on p "ALL WITH US LLC" at bounding box center [223, 30] width 76 height 21
click at [165, 33] on div "AL" at bounding box center [156, 30] width 27 height 27
click at [23, 19] on div at bounding box center [21, 30] width 31 height 31
drag, startPoint x: 750, startPoint y: 372, endPoint x: 797, endPoint y: 354, distance: 50.0
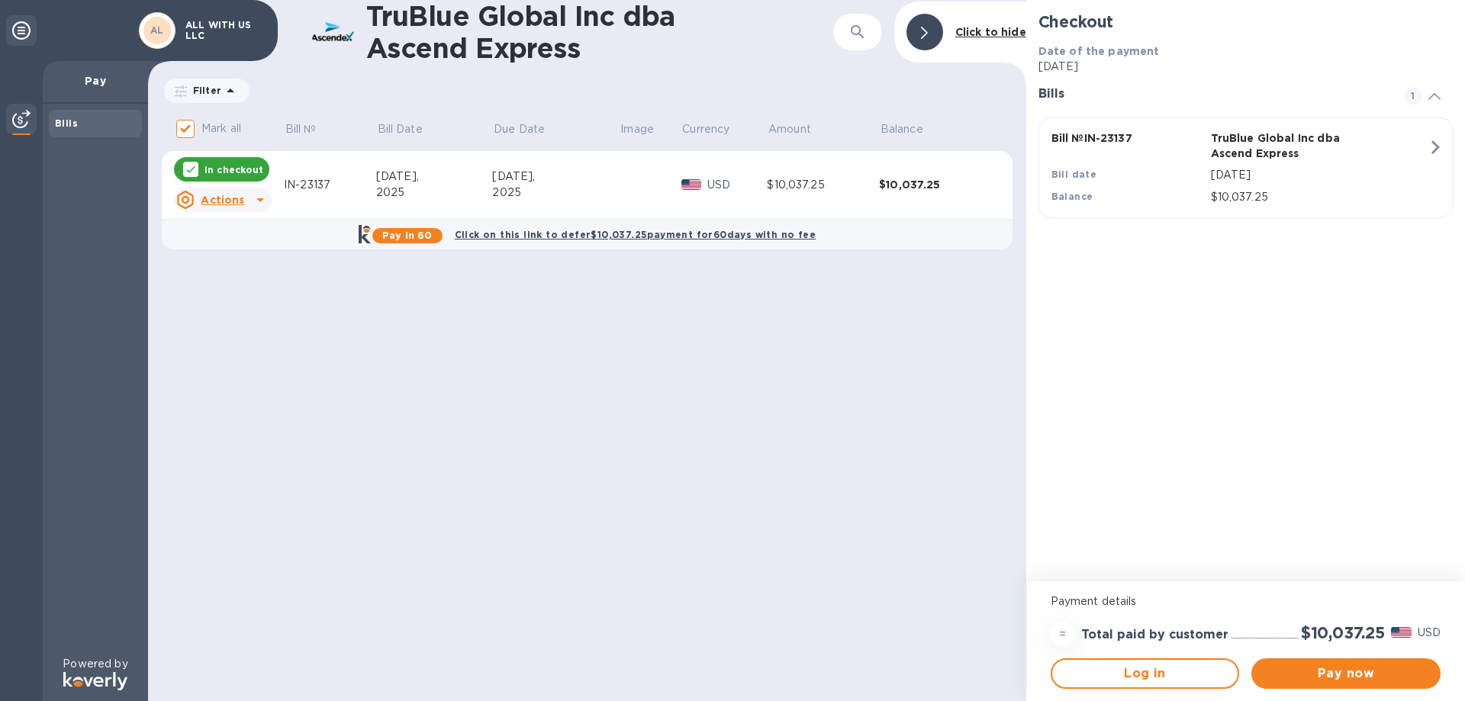
click at [752, 372] on div "TruBlue Global Inc dba Ascend Express ​ Click to hide Filter Amount Mark all Bi…" at bounding box center [587, 350] width 878 height 701
click at [932, 34] on div at bounding box center [925, 32] width 37 height 37
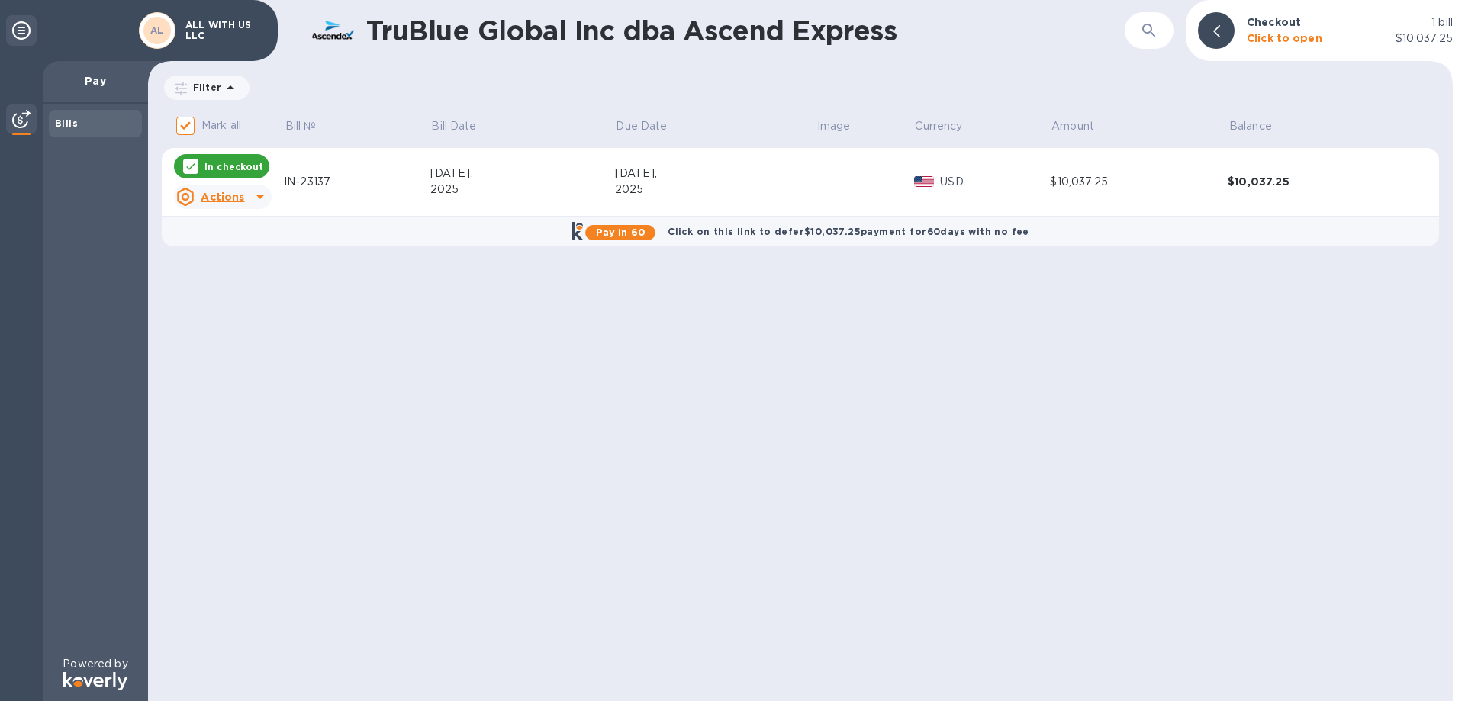
click at [1116, 350] on div "TruBlue Global Inc dba Ascend Express ​ Checkout 1 bill Click to open $10,037.2…" at bounding box center [800, 350] width 1305 height 701
click at [253, 202] on icon at bounding box center [260, 197] width 18 height 18
click at [239, 263] on b "Open bill" at bounding box center [242, 259] width 51 height 12
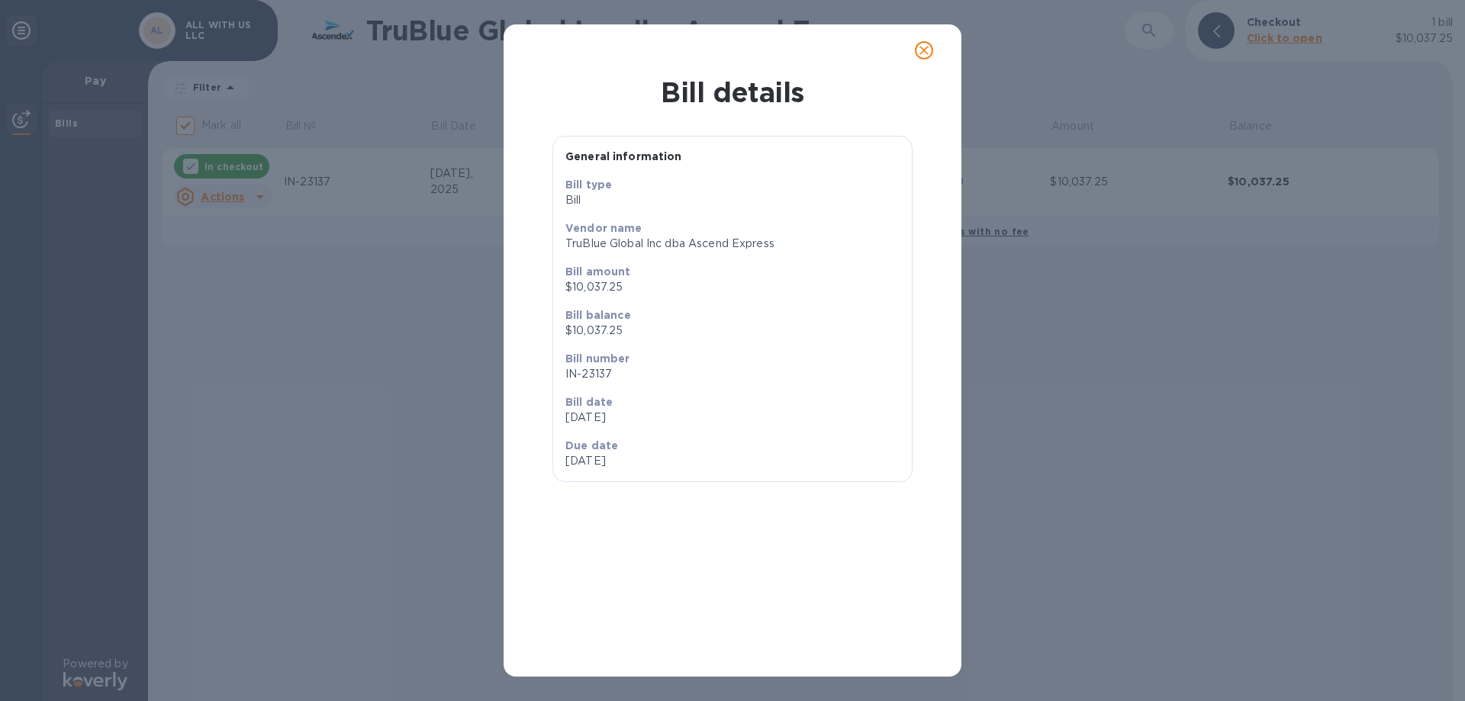
click at [928, 58] on span "close" at bounding box center [924, 50] width 18 height 18
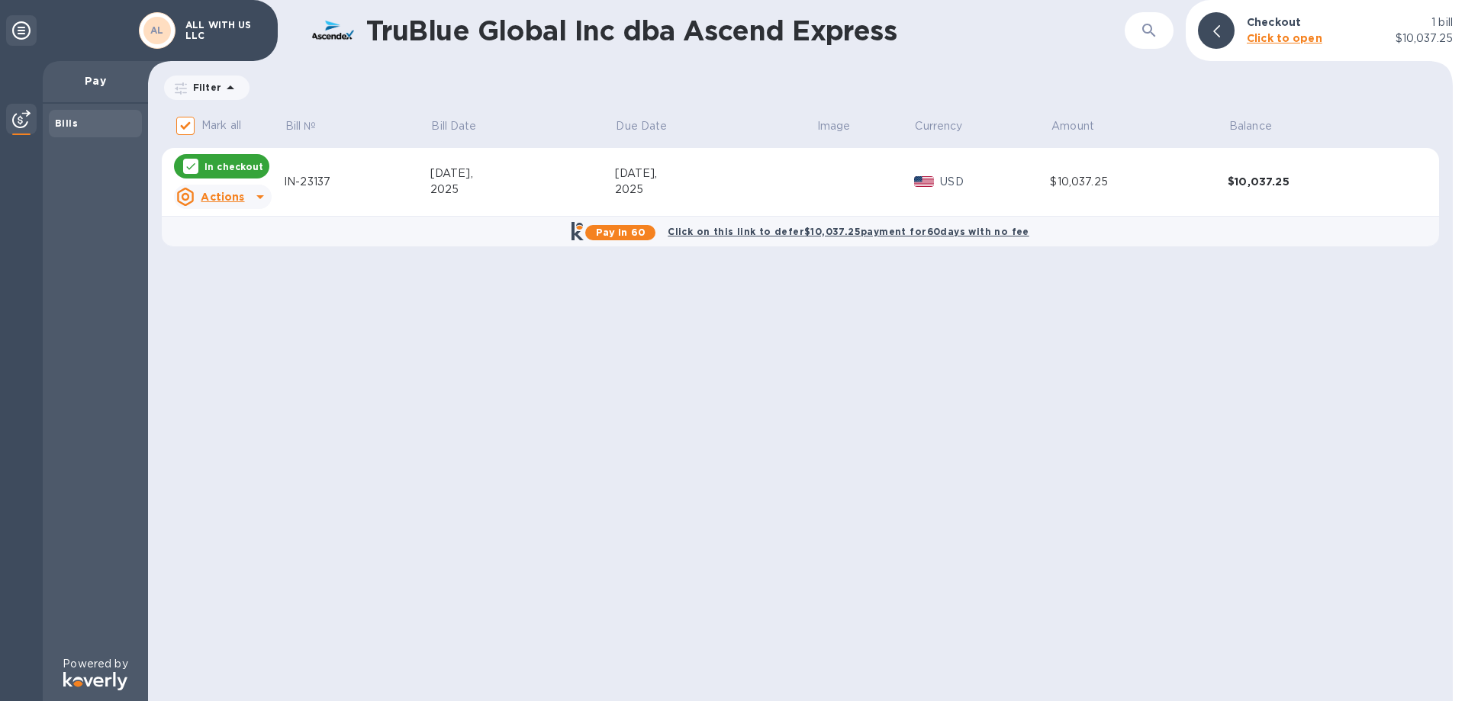
click at [209, 164] on p "In checkout" at bounding box center [234, 166] width 59 height 13
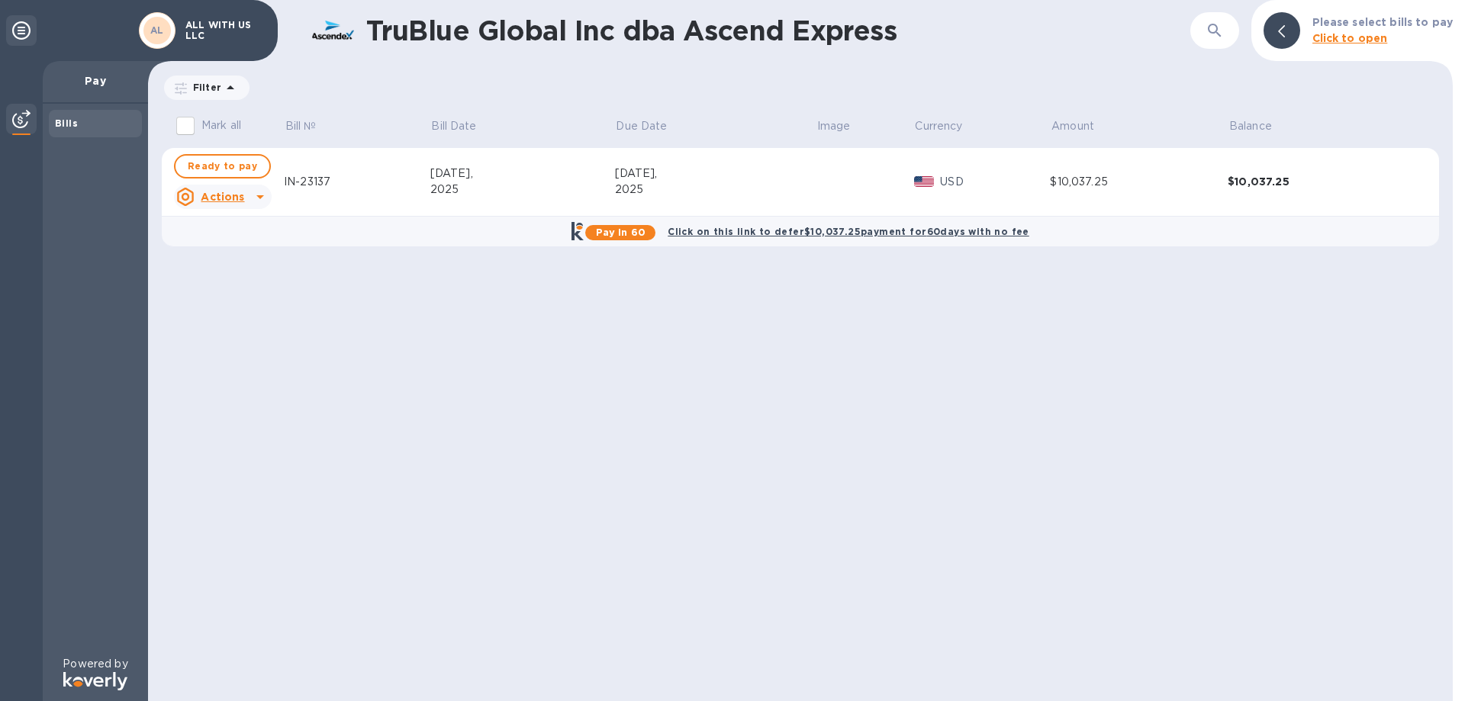
click at [1329, 349] on div "TruBlue Global Inc dba Ascend Express ​ Please select bills to pay Click to ope…" at bounding box center [800, 350] width 1305 height 701
click at [205, 164] on span "Ready to pay" at bounding box center [222, 166] width 69 height 18
checkbox input "true"
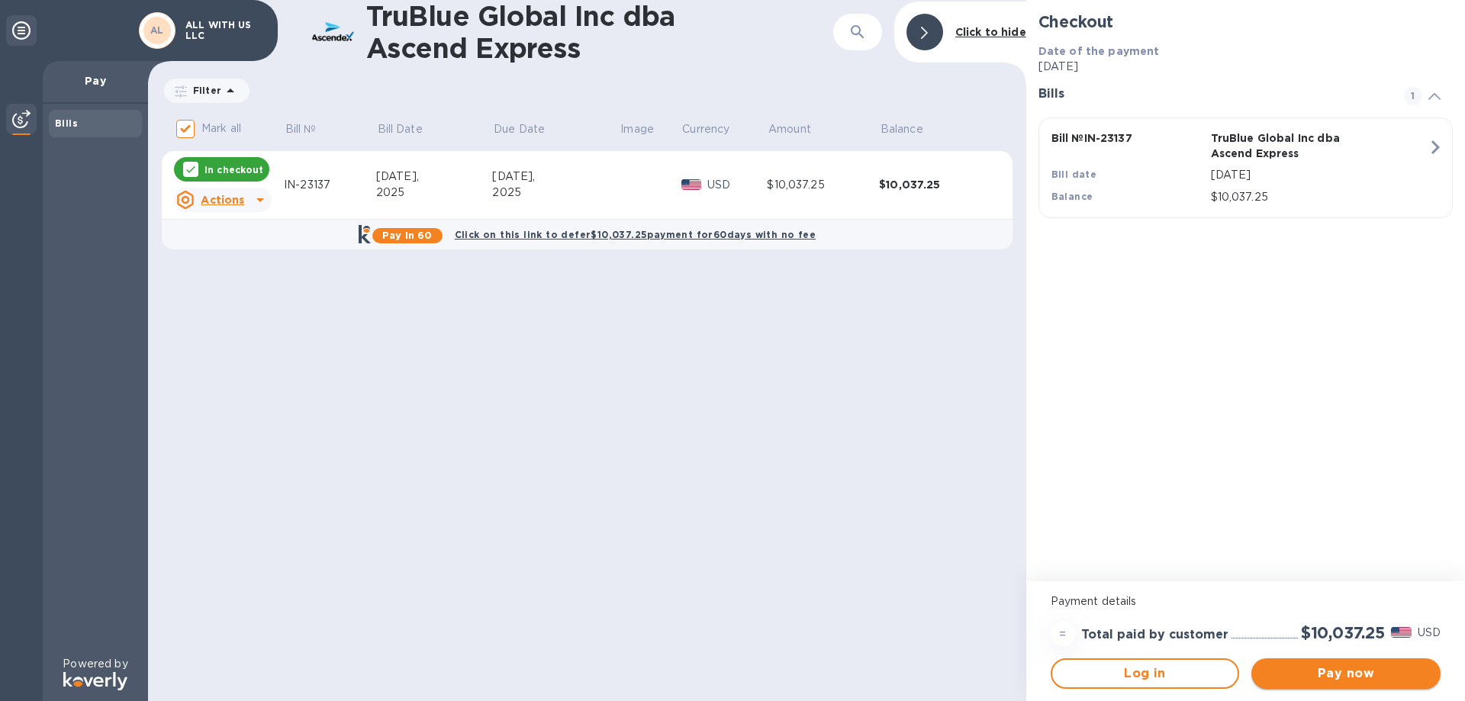
click at [1370, 682] on span "Pay now" at bounding box center [1346, 674] width 165 height 18
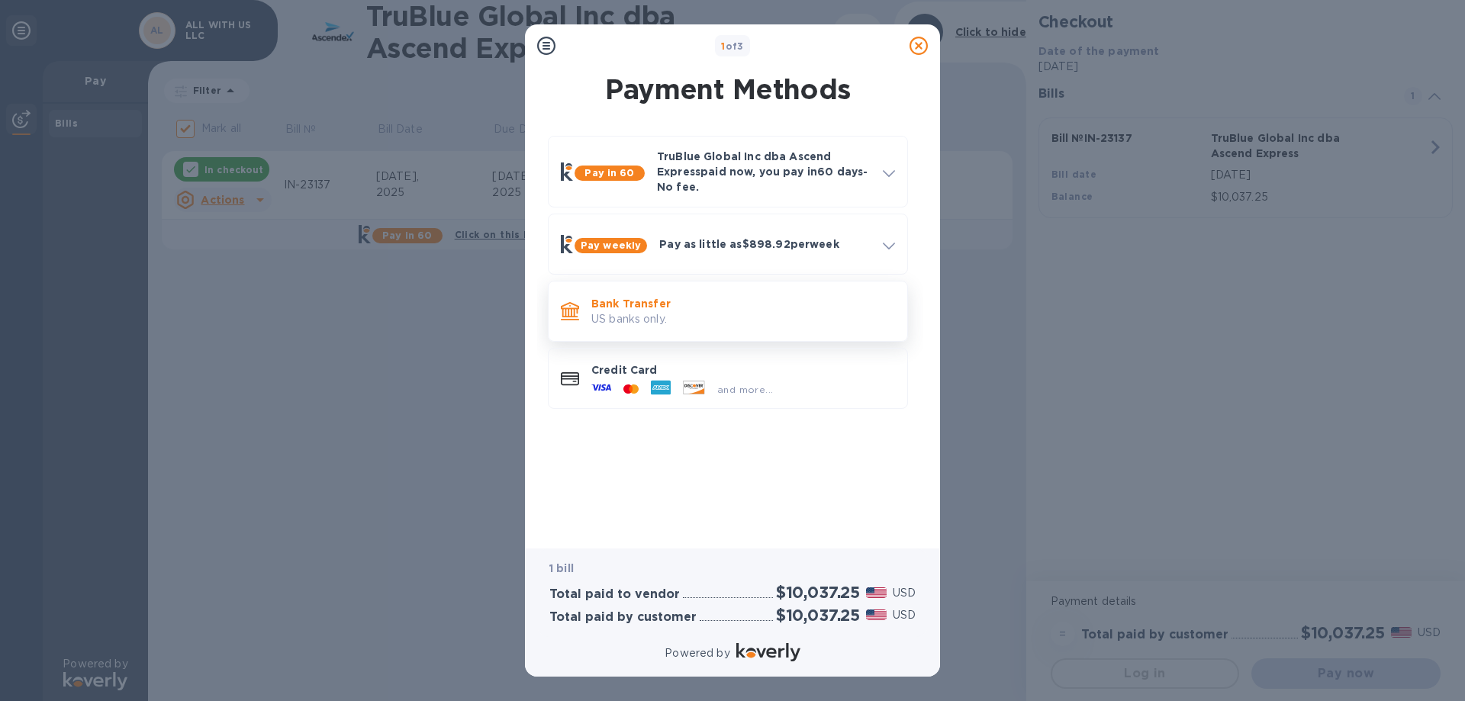
click at [646, 318] on p "US banks only." at bounding box center [743, 319] width 304 height 16
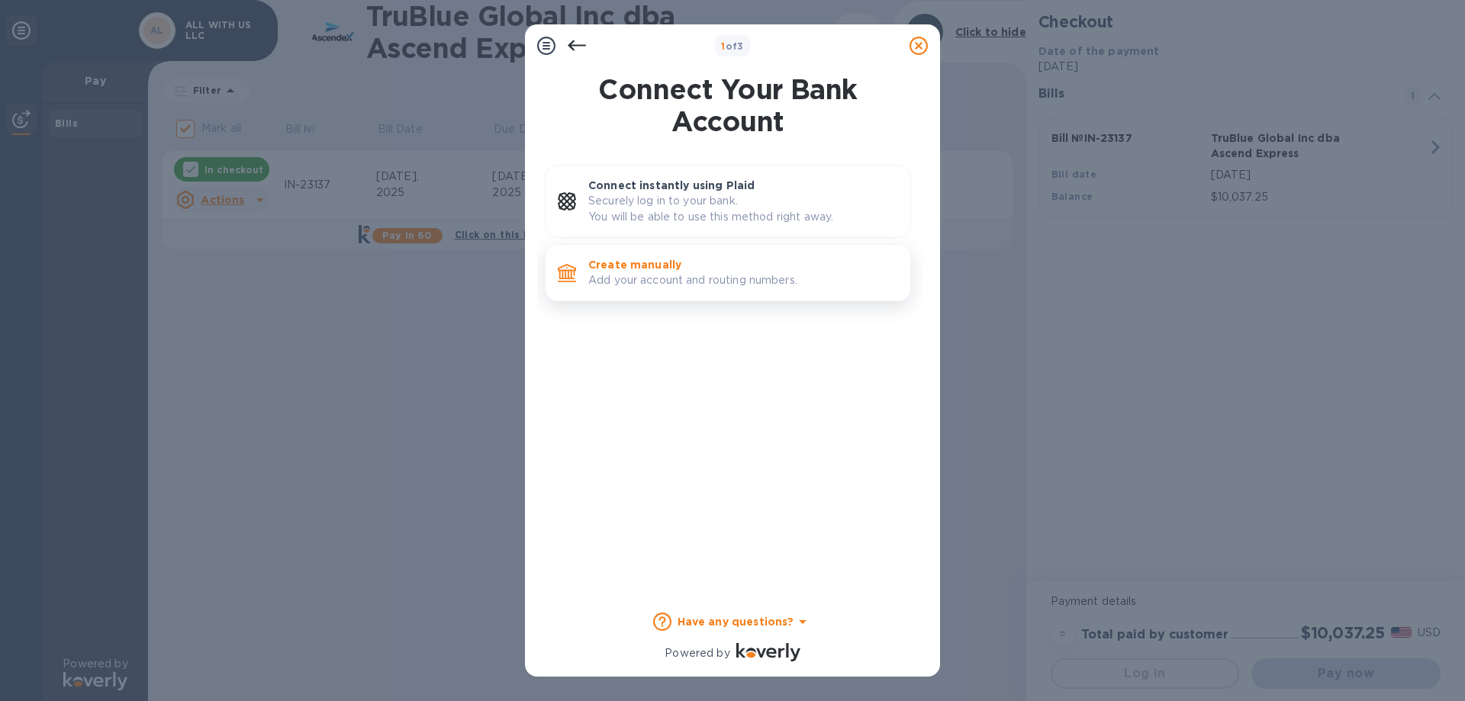
click at [681, 258] on p "Create manually" at bounding box center [743, 264] width 310 height 15
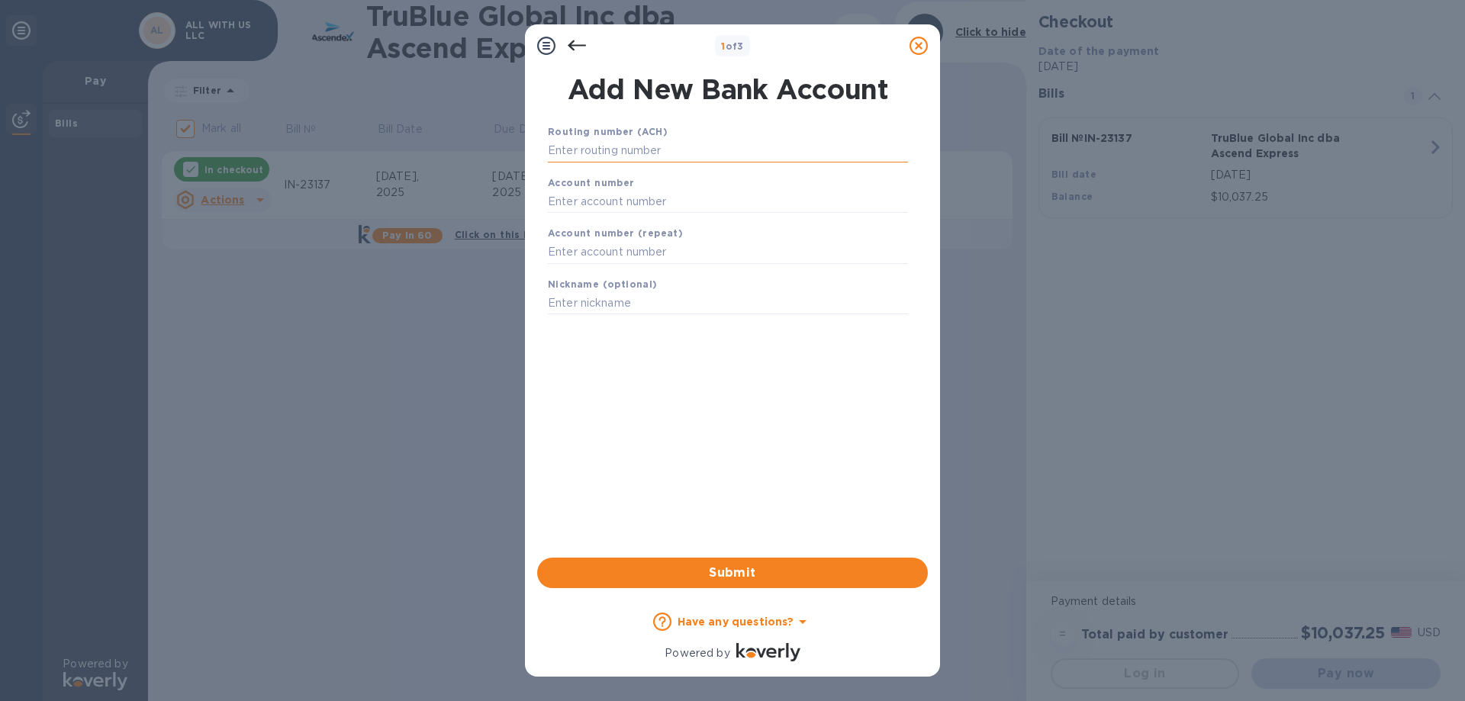
click at [598, 147] on input "text" at bounding box center [728, 151] width 360 height 23
click at [615, 200] on input "text" at bounding box center [728, 201] width 360 height 23
paste input "2902482098"
type input "2902482098"
click at [611, 256] on input "text" at bounding box center [728, 252] width 360 height 23
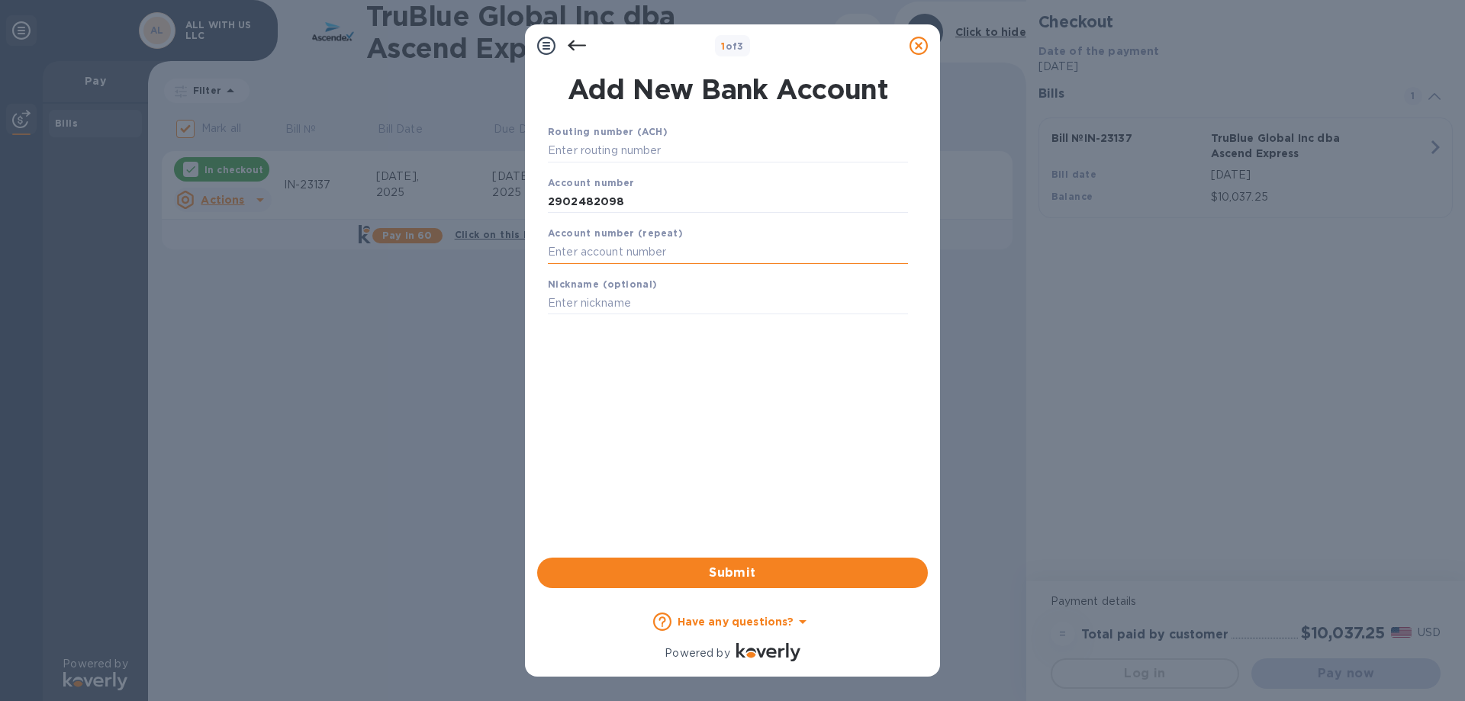
paste input "2902482098"
type input "2902482098"
click at [618, 147] on input "text" at bounding box center [728, 151] width 360 height 23
paste input "267084131"
type input "267084131"
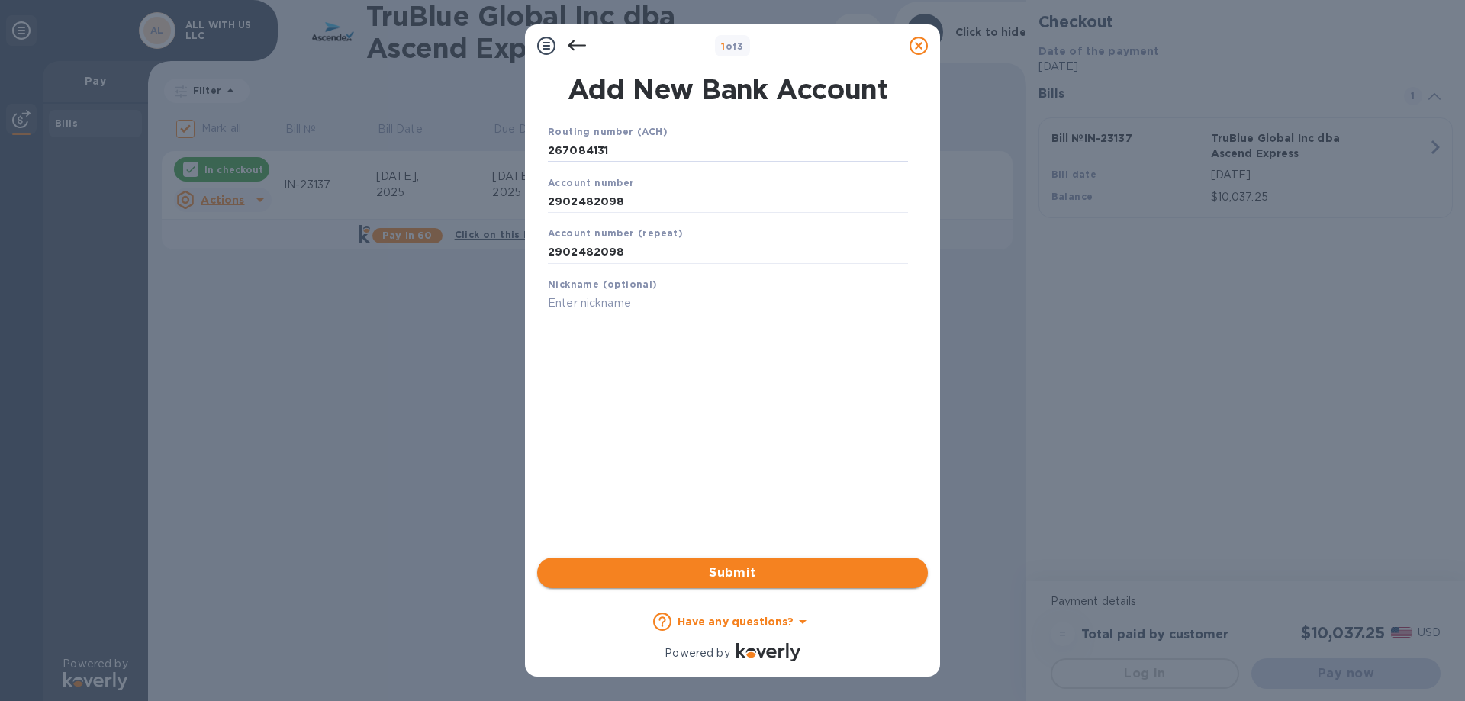
click at [738, 580] on span "Submit" at bounding box center [732, 573] width 366 height 18
click at [726, 572] on span "Submit" at bounding box center [732, 573] width 366 height 18
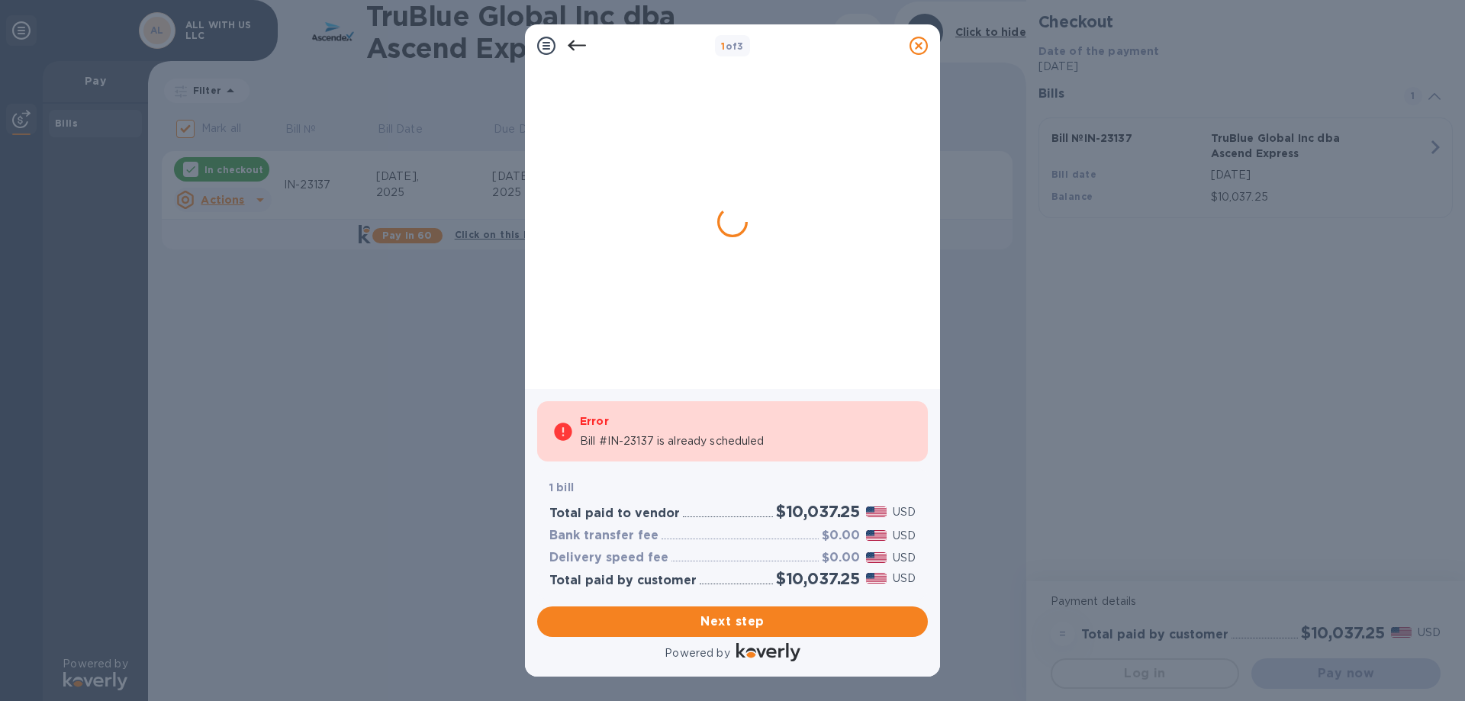
click at [769, 437] on div "Bill #IN-23137 is already scheduled" at bounding box center [746, 441] width 333 height 16
click at [820, 167] on div at bounding box center [728, 220] width 366 height 295
click at [704, 222] on div at bounding box center [728, 220] width 366 height 295
click at [569, 45] on icon at bounding box center [577, 45] width 18 height 11
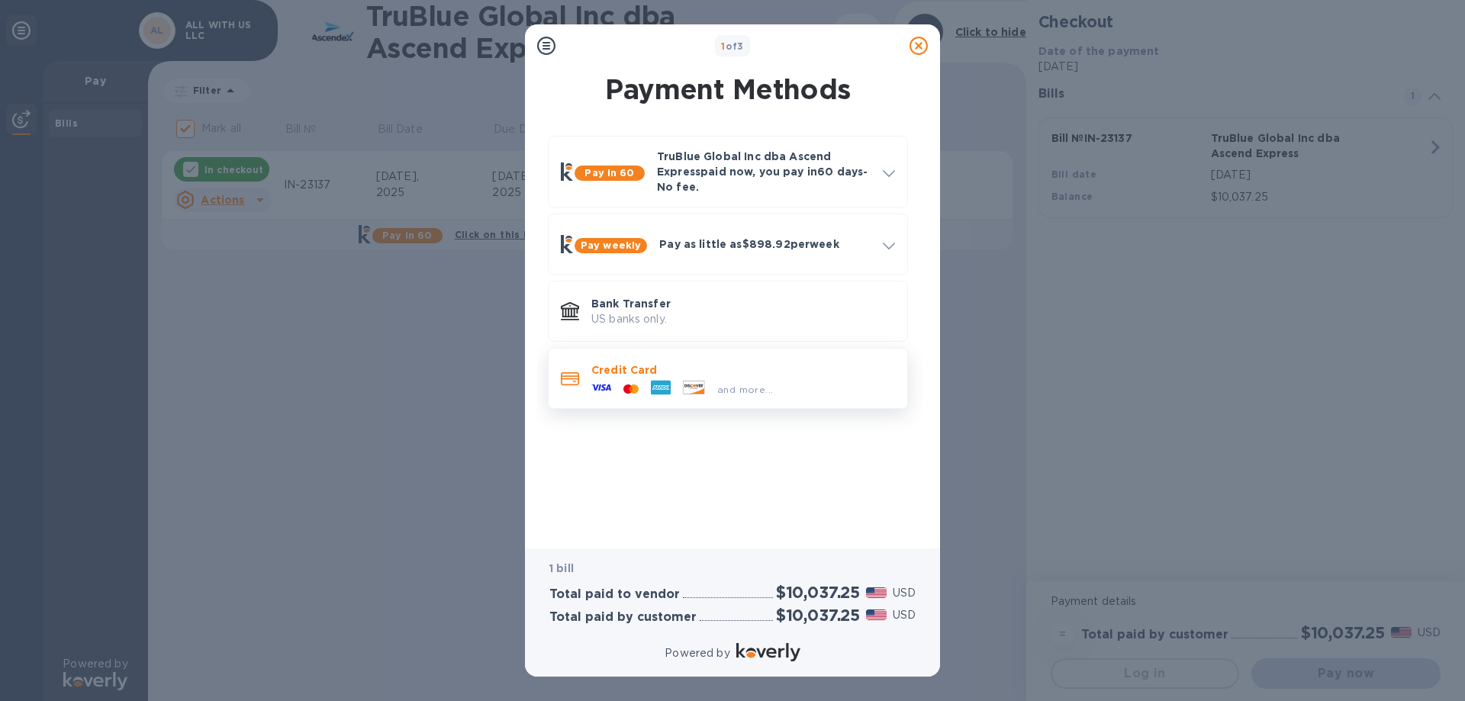
click at [643, 370] on p "Credit Card" at bounding box center [743, 370] width 304 height 15
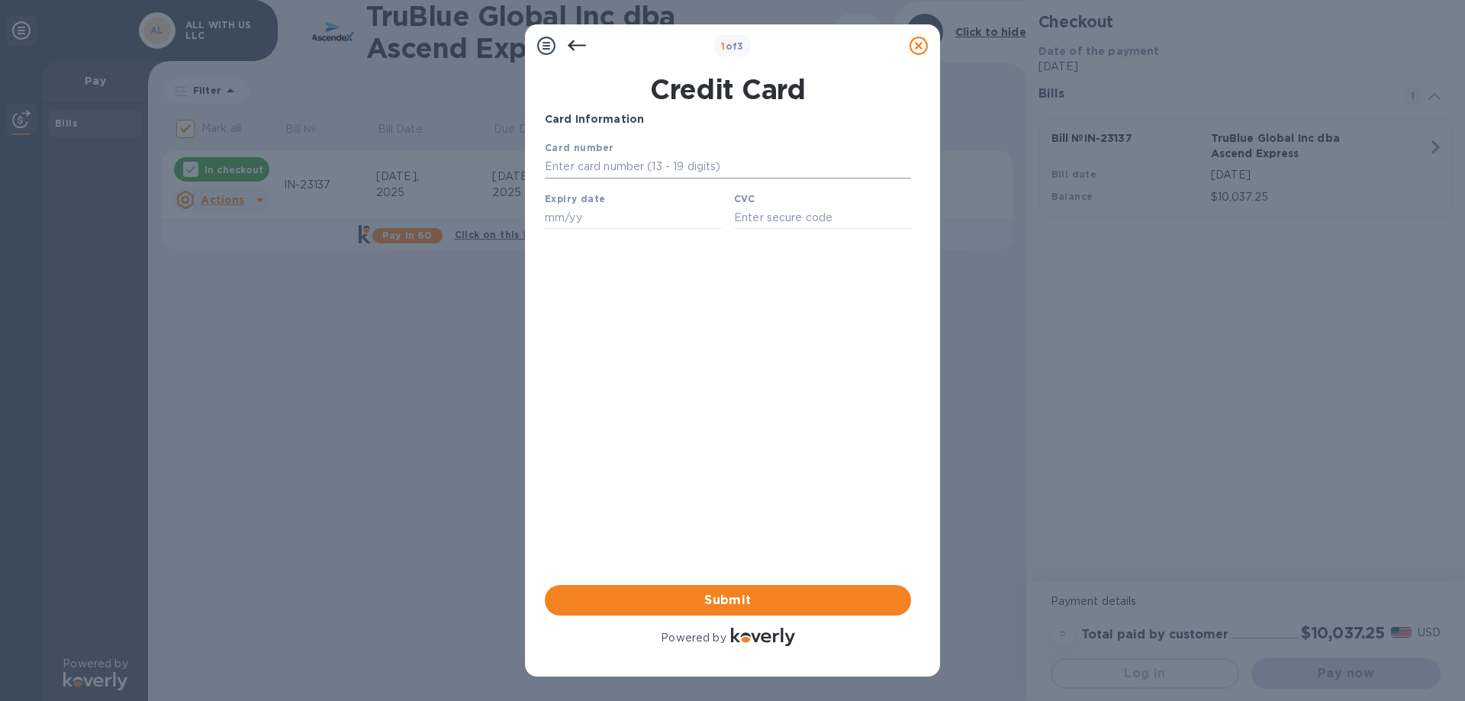
click at [601, 171] on input "text" at bounding box center [728, 167] width 366 height 23
type input "4427 3225 4631 9802"
click at [572, 221] on input "text" at bounding box center [633, 217] width 177 height 23
type input "08/30"
click at [794, 223] on input "text" at bounding box center [822, 217] width 177 height 23
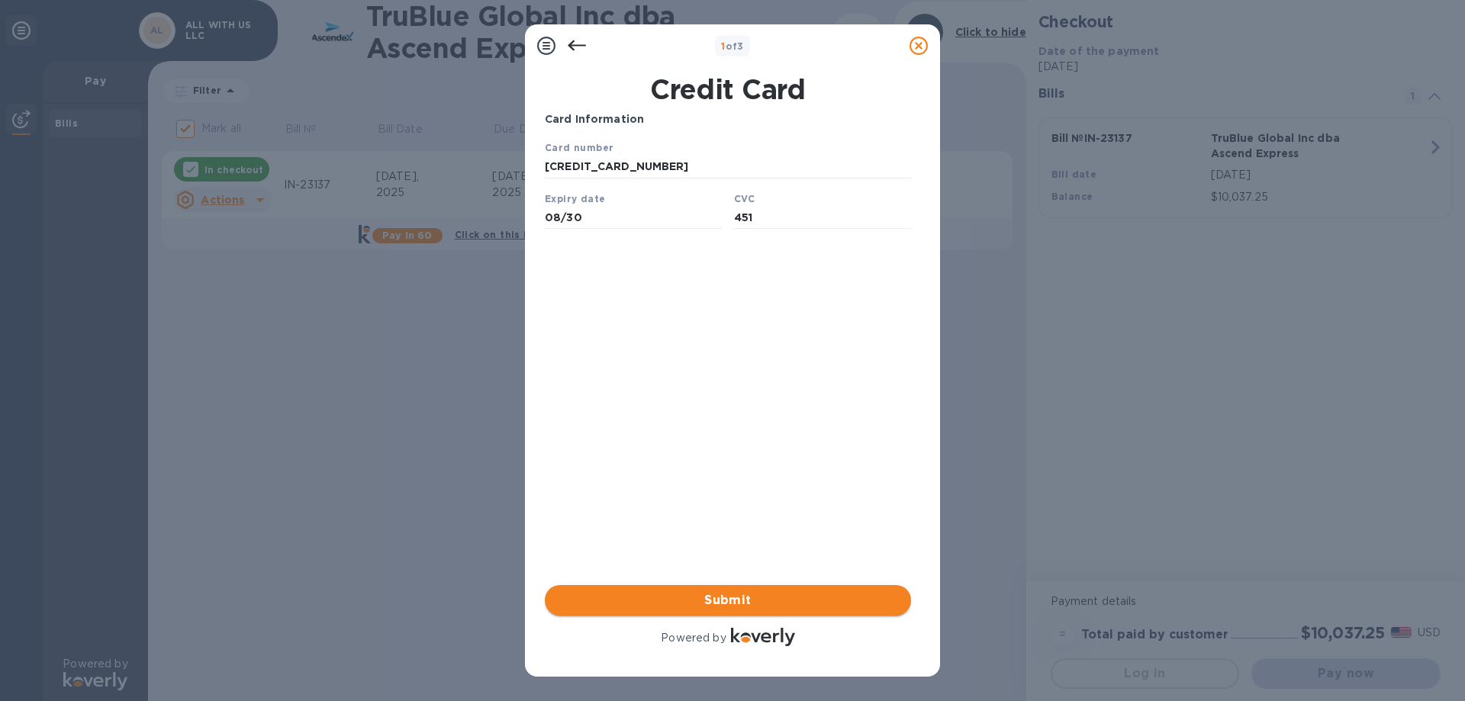
type input "451"
click at [838, 595] on span "Submit" at bounding box center [728, 600] width 342 height 18
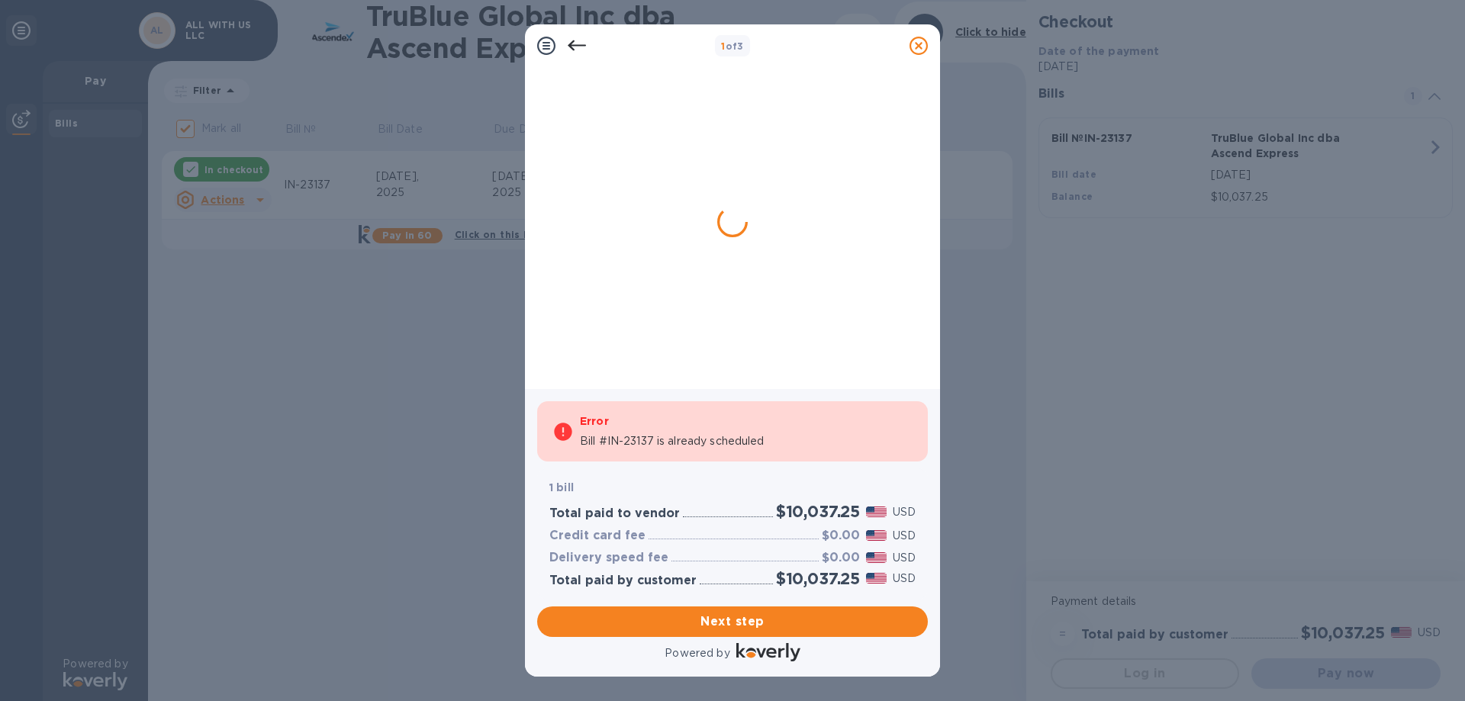
drag, startPoint x: 572, startPoint y: 48, endPoint x: 582, endPoint y: 60, distance: 15.1
click at [572, 47] on icon at bounding box center [577, 45] width 18 height 11
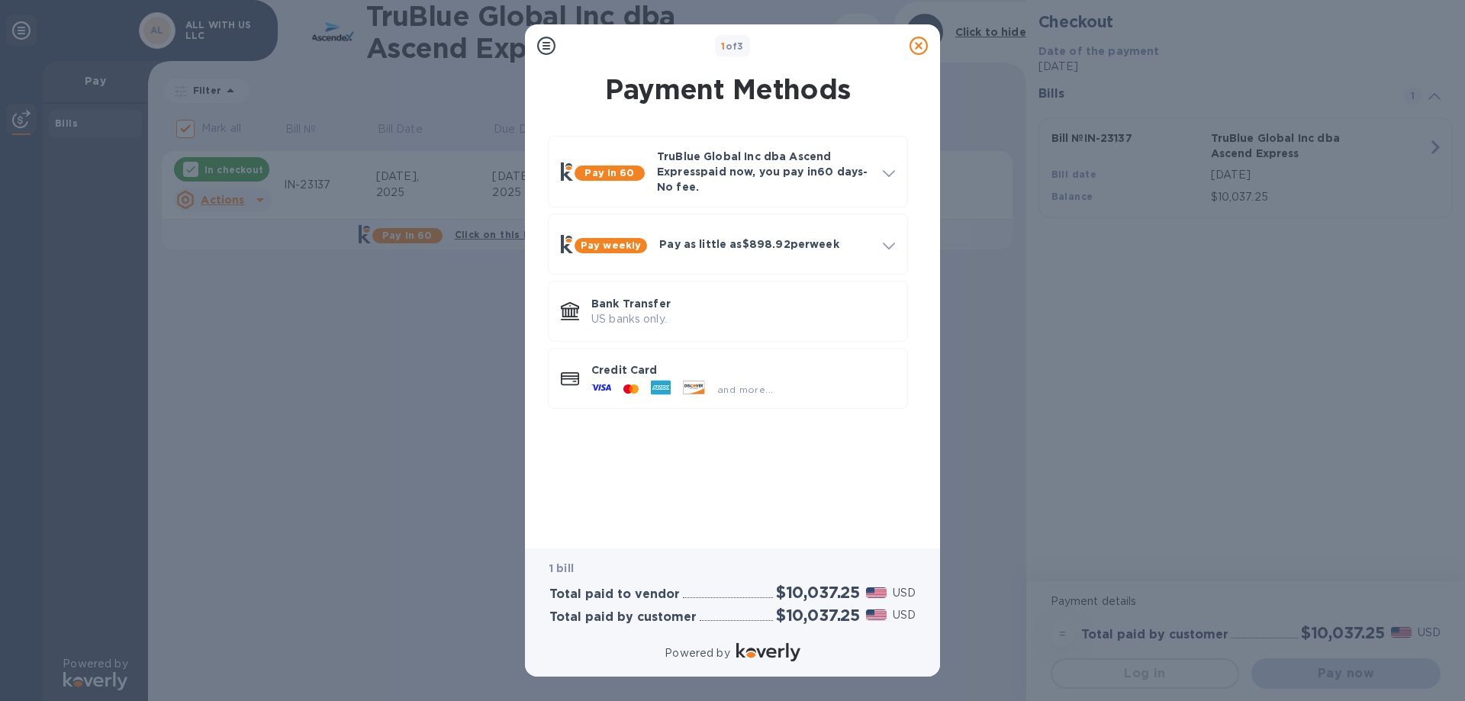
click at [536, 46] on div at bounding box center [546, 46] width 31 height 31
click at [929, 47] on div at bounding box center [919, 46] width 31 height 31
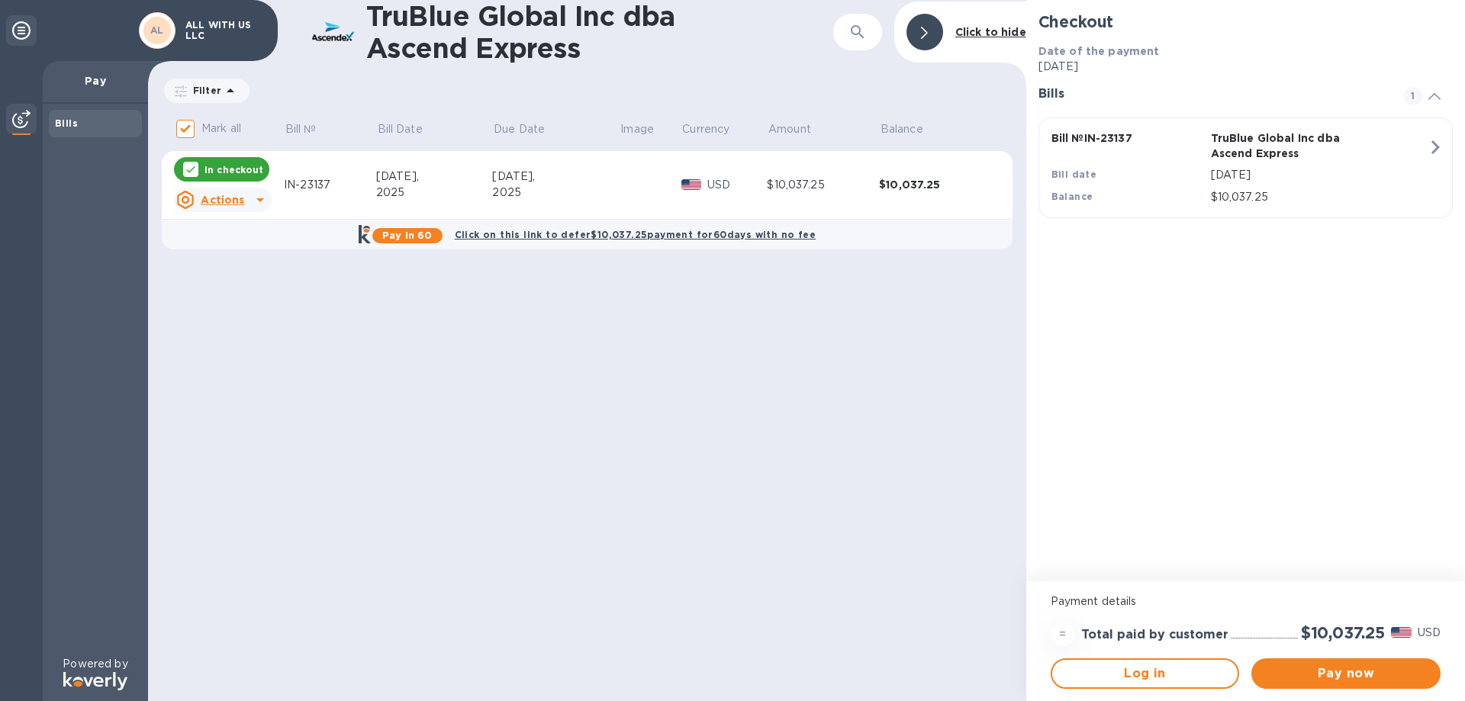
click at [14, 119] on img at bounding box center [21, 119] width 18 height 18
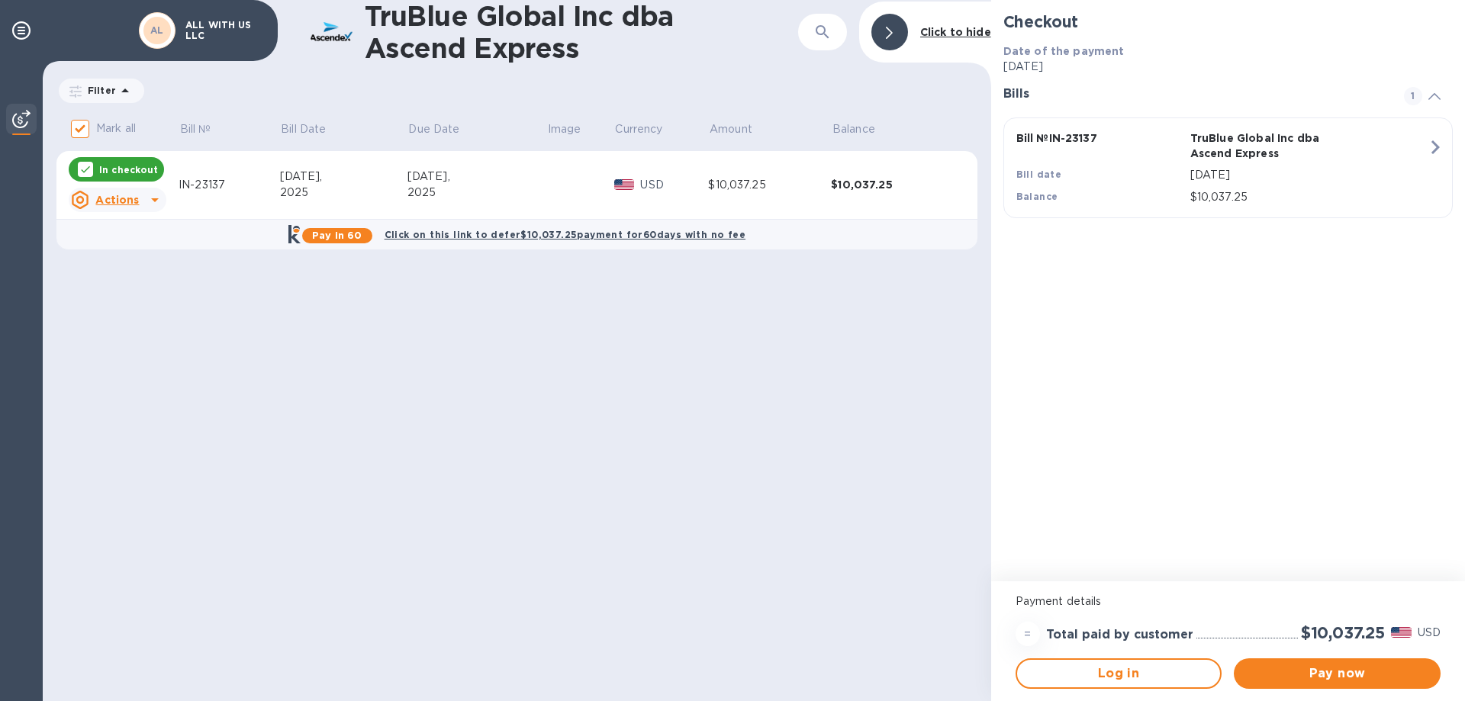
click at [25, 117] on img at bounding box center [21, 119] width 18 height 18
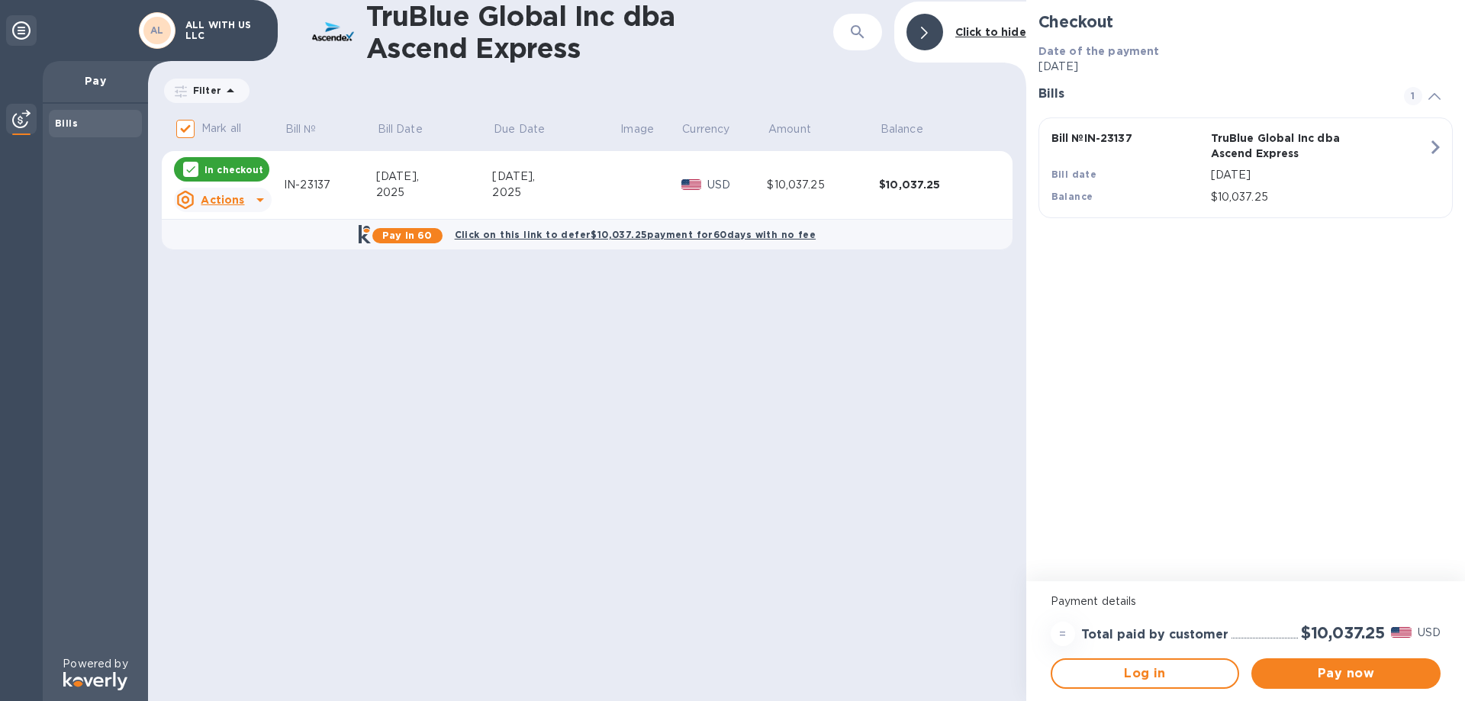
click at [13, 34] on icon at bounding box center [21, 30] width 18 height 18
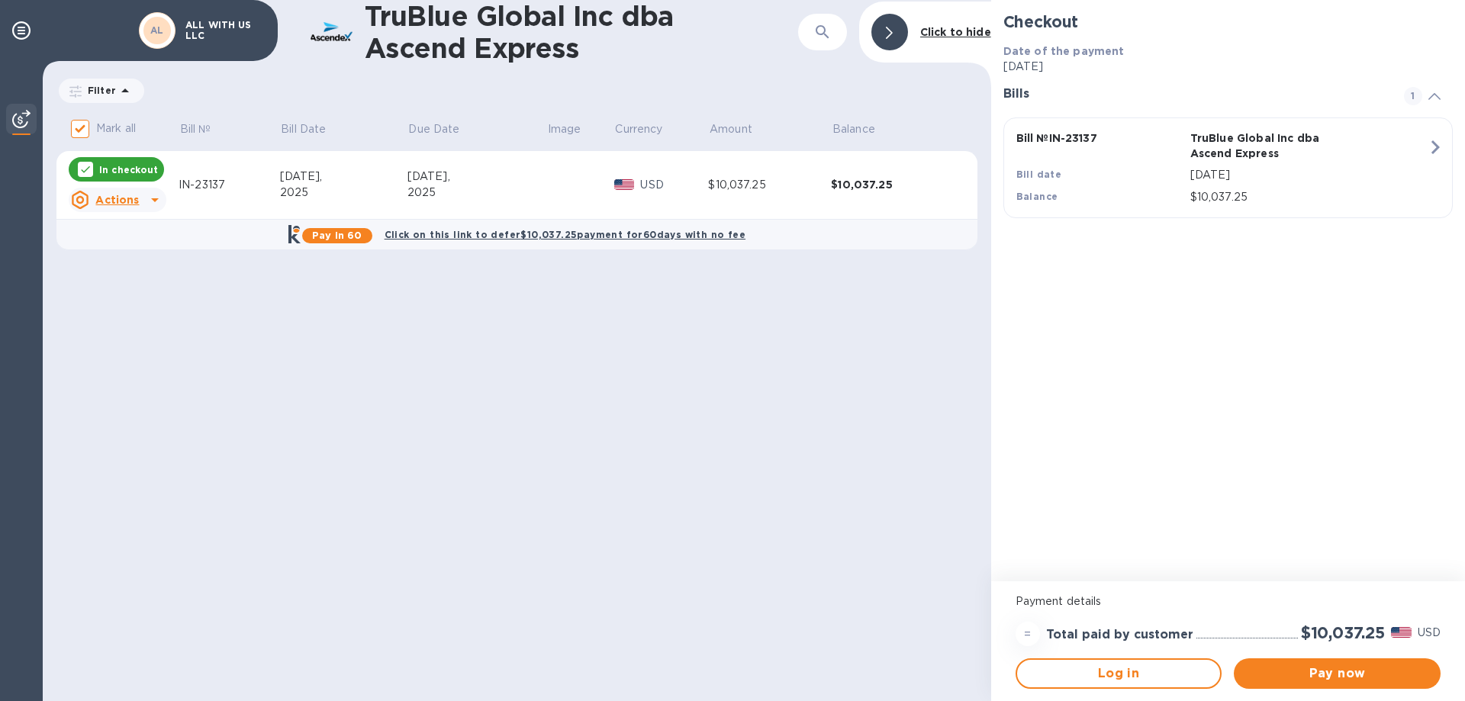
click at [28, 108] on div at bounding box center [21, 121] width 31 height 34
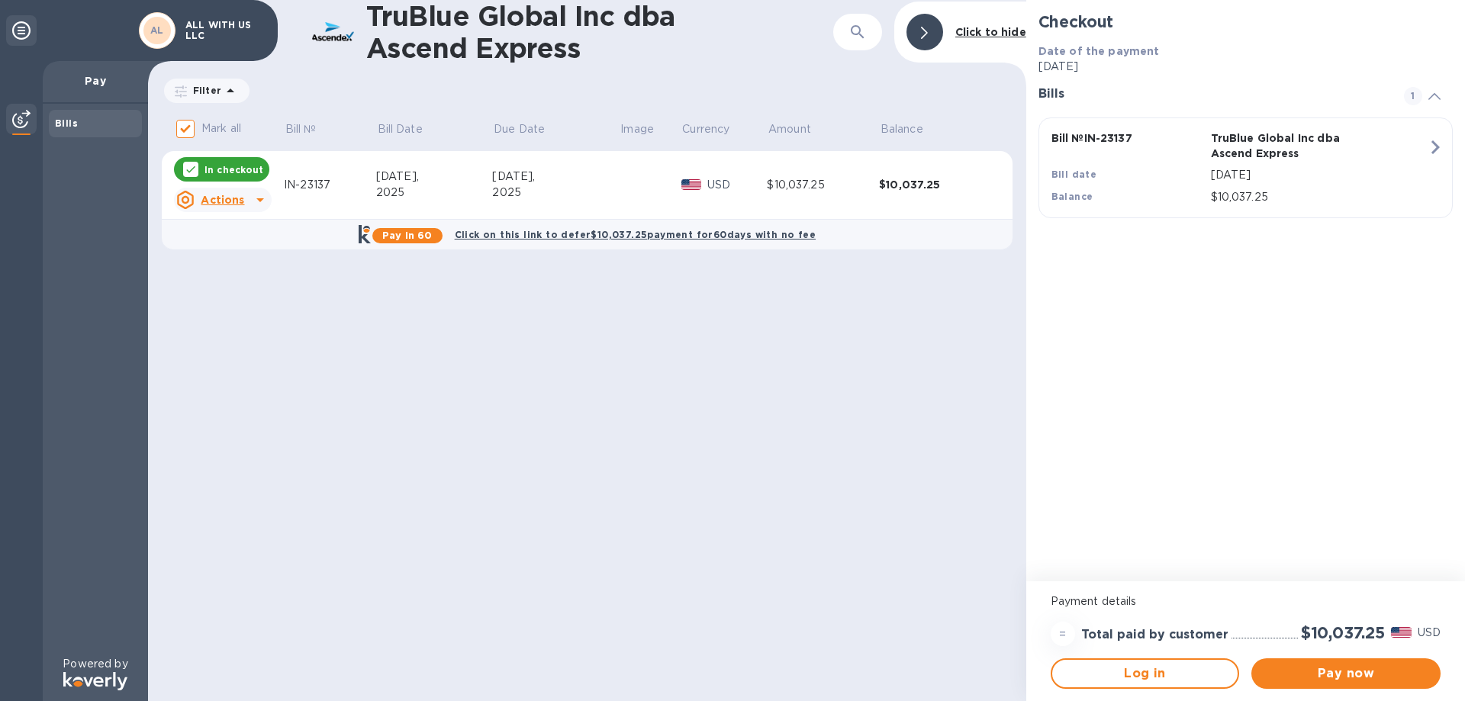
click at [924, 27] on icon at bounding box center [924, 33] width 7 height 12
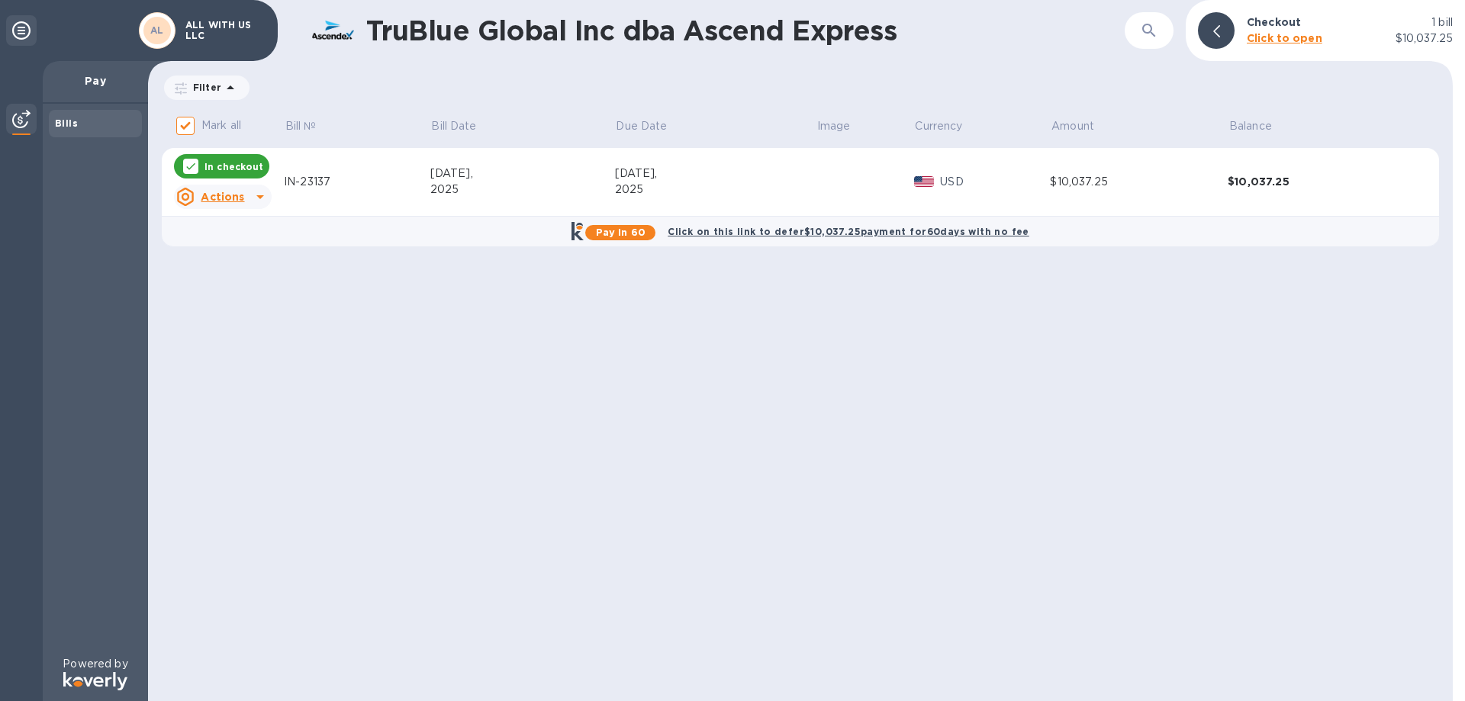
click at [168, 28] on div "AL" at bounding box center [156, 30] width 27 height 27
click at [18, 30] on icon at bounding box center [21, 30] width 18 height 18
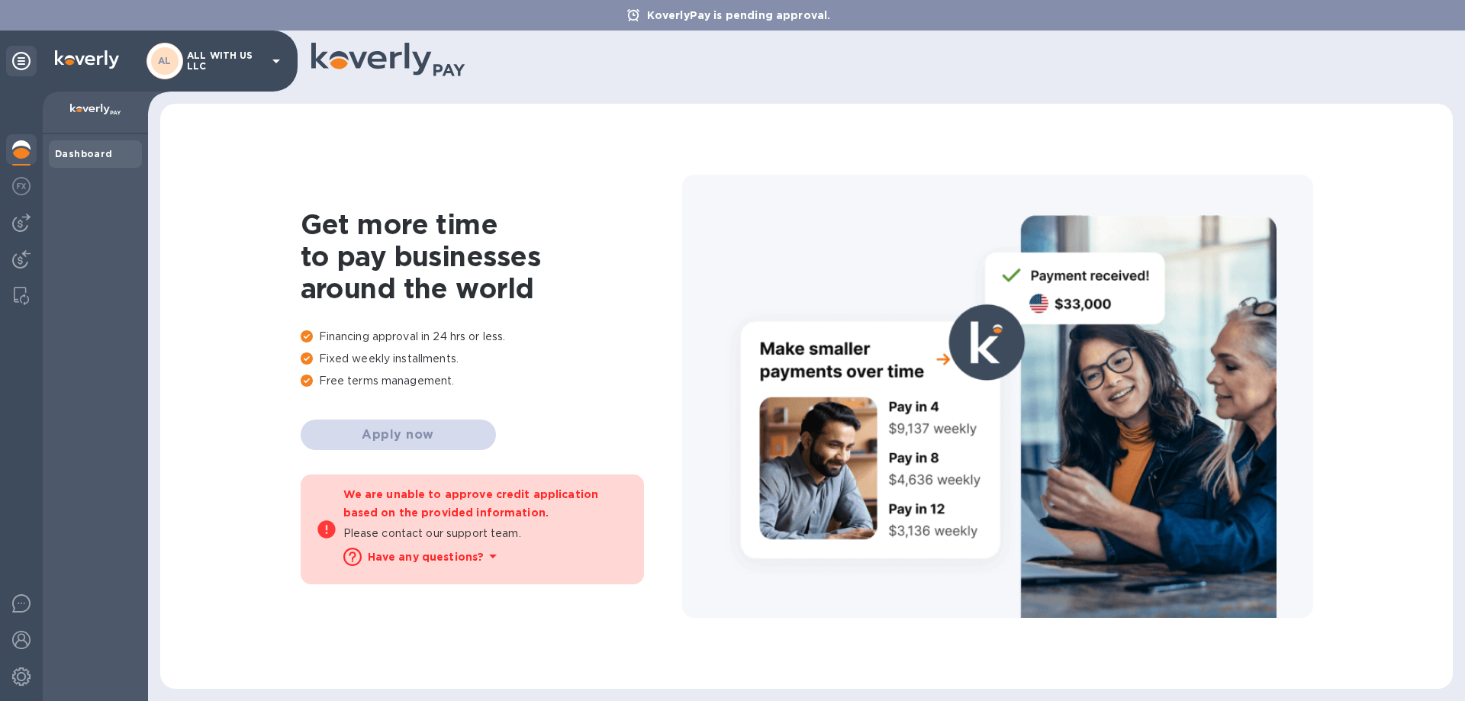
drag, startPoint x: 495, startPoint y: 524, endPoint x: 515, endPoint y: 528, distance: 20.4
click at [496, 524] on div "We are unable to approve credit application based on the provided information. …" at bounding box center [485, 530] width 285 height 98
click at [24, 185] on img at bounding box center [21, 186] width 18 height 18
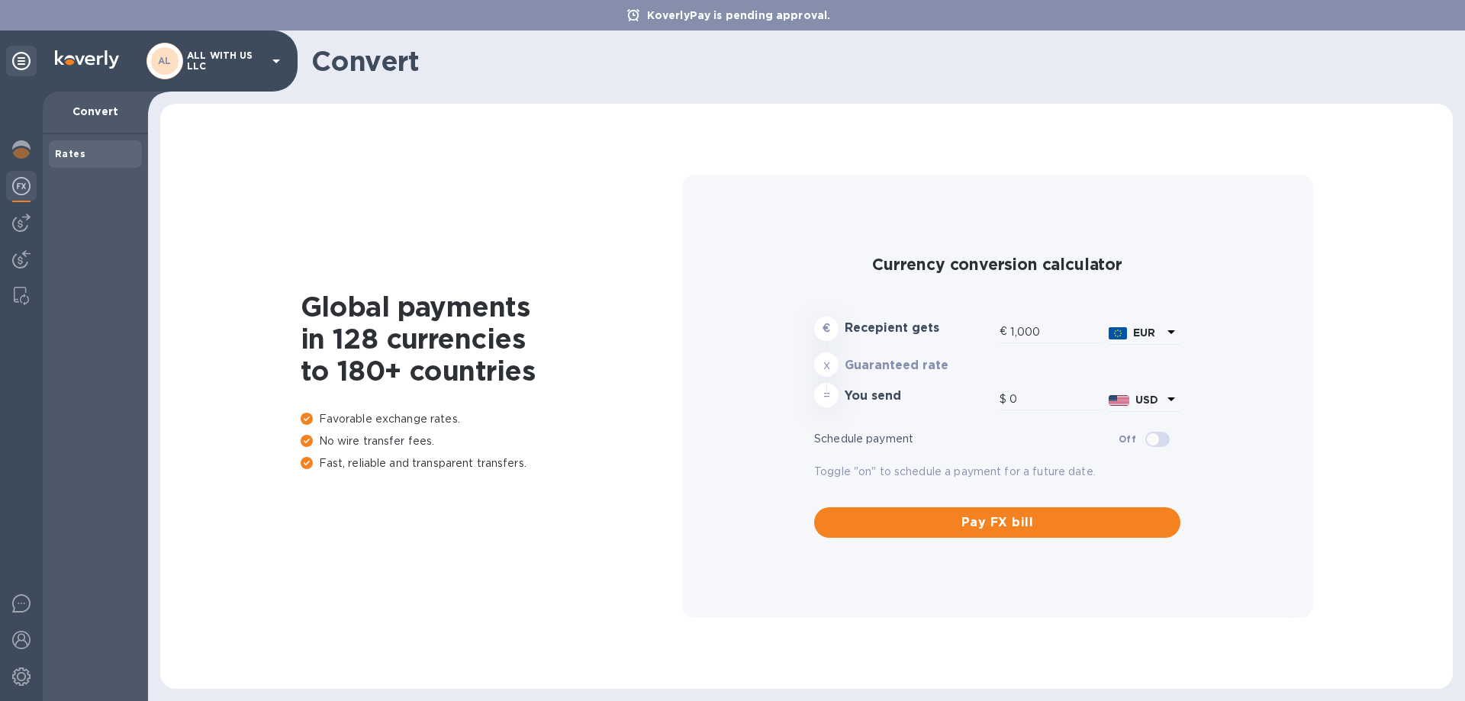
type input "1,177.07"
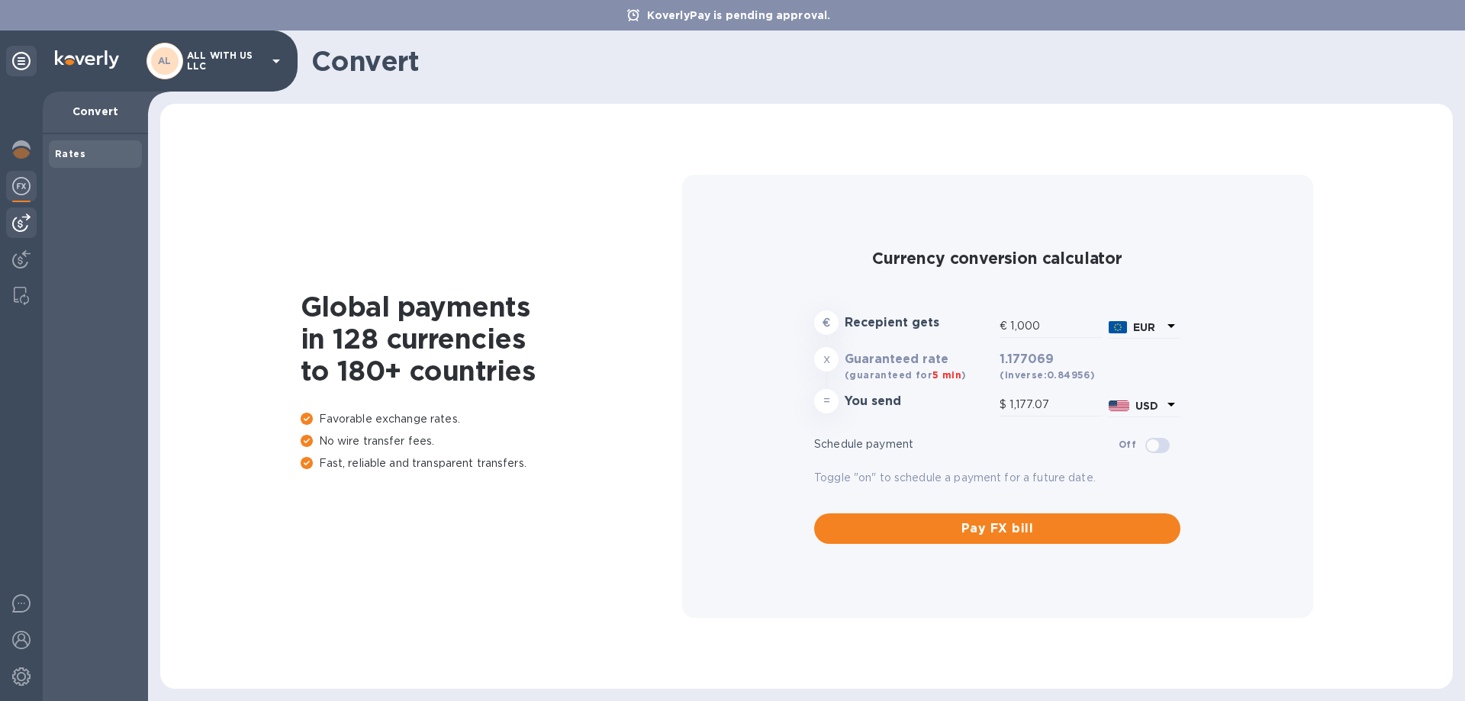
click at [23, 224] on img at bounding box center [21, 223] width 18 height 18
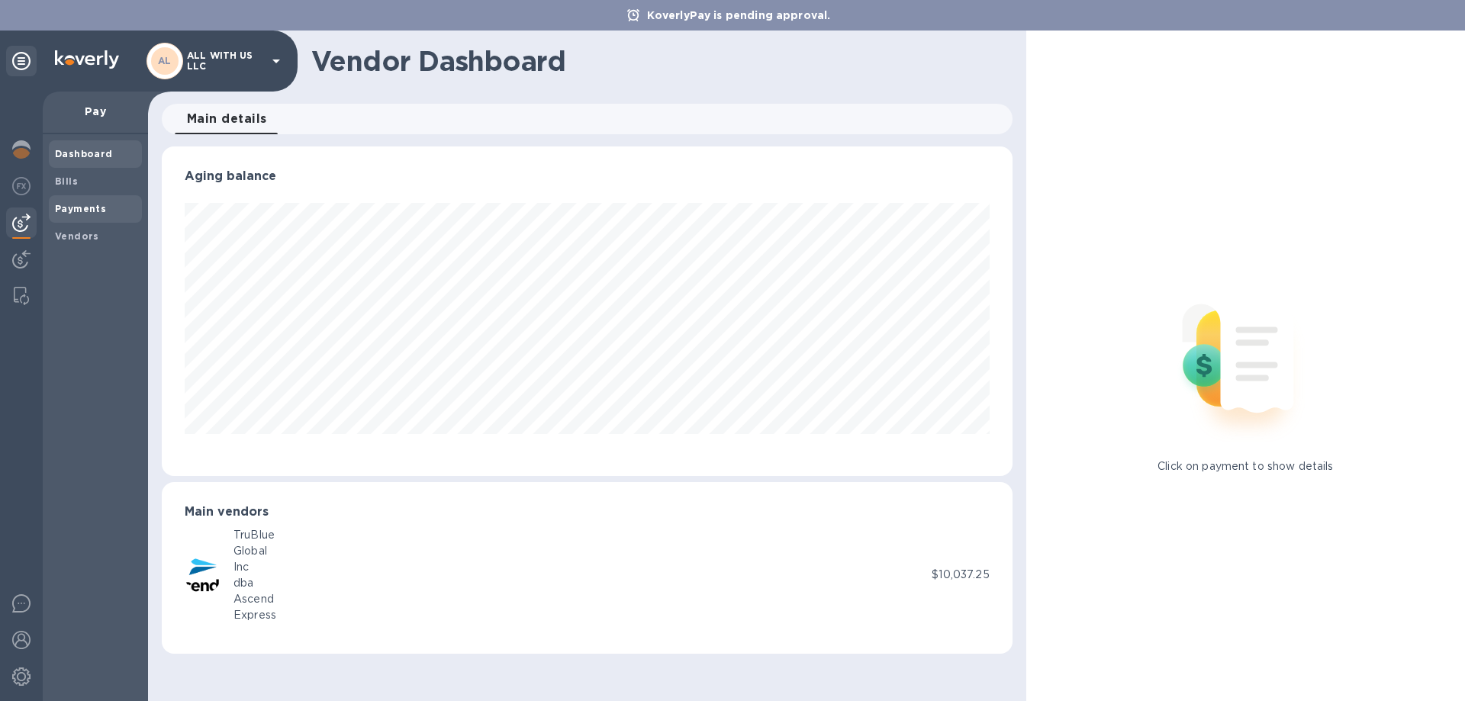
scroll to position [330, 850]
click at [83, 185] on span "Bills" at bounding box center [95, 181] width 81 height 15
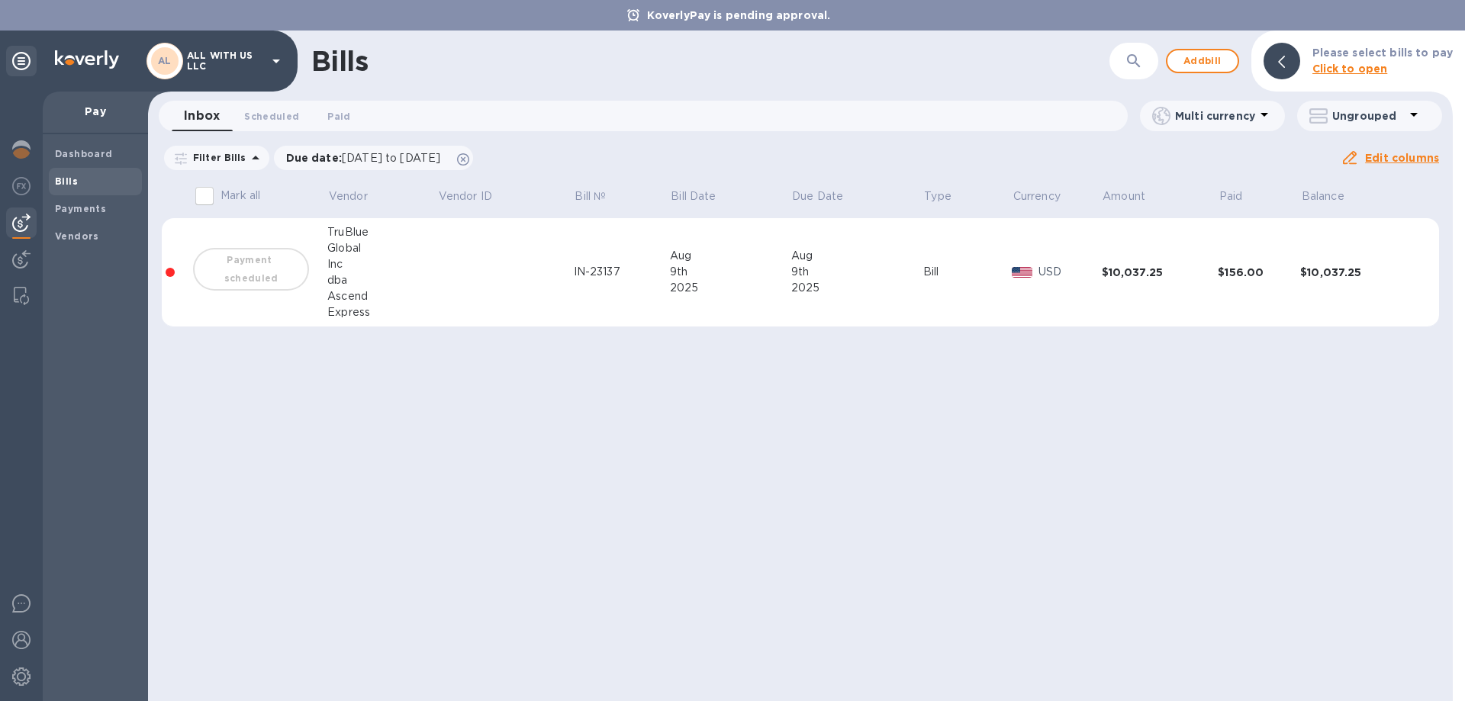
click at [436, 292] on div "Ascend" at bounding box center [382, 296] width 110 height 16
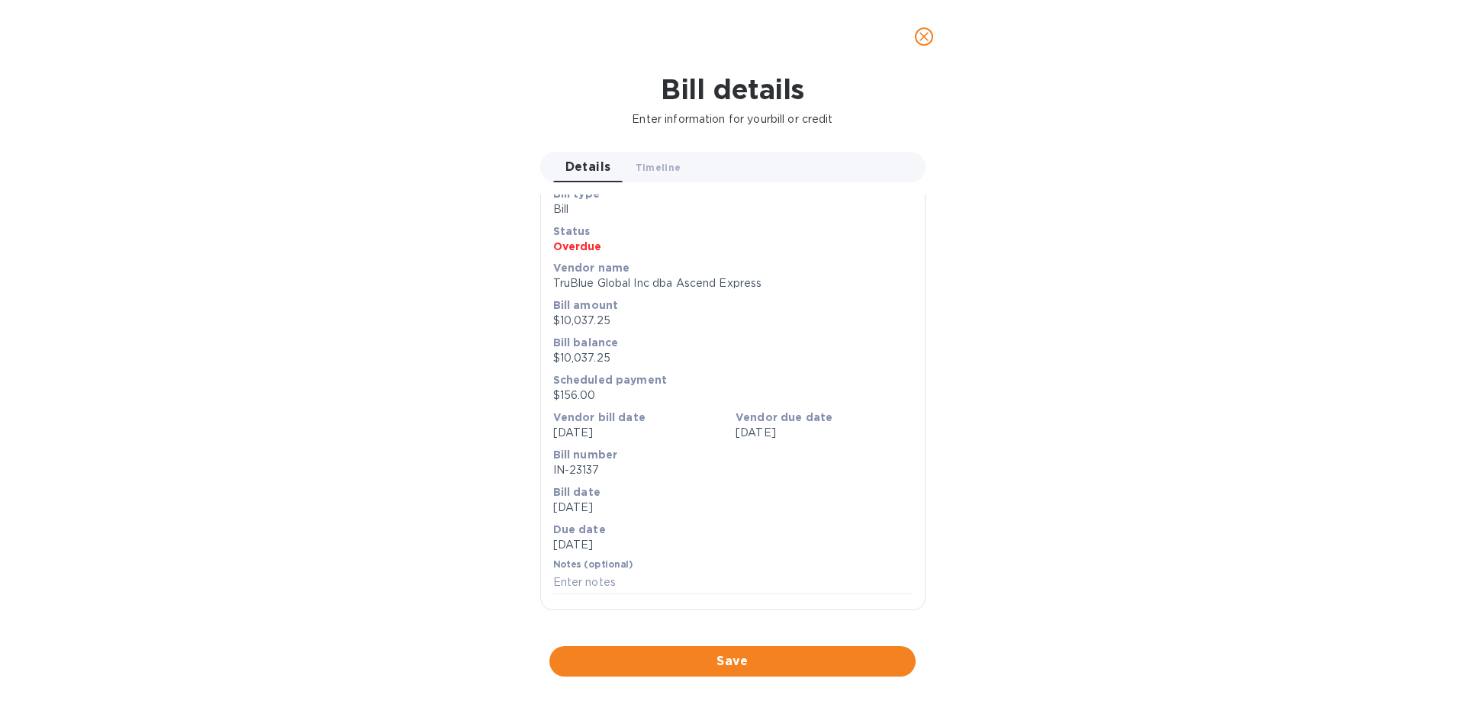
scroll to position [517, 0]
click at [874, 635] on div at bounding box center [732, 647] width 385 height 24
click at [917, 44] on icon "close" at bounding box center [924, 36] width 15 height 15
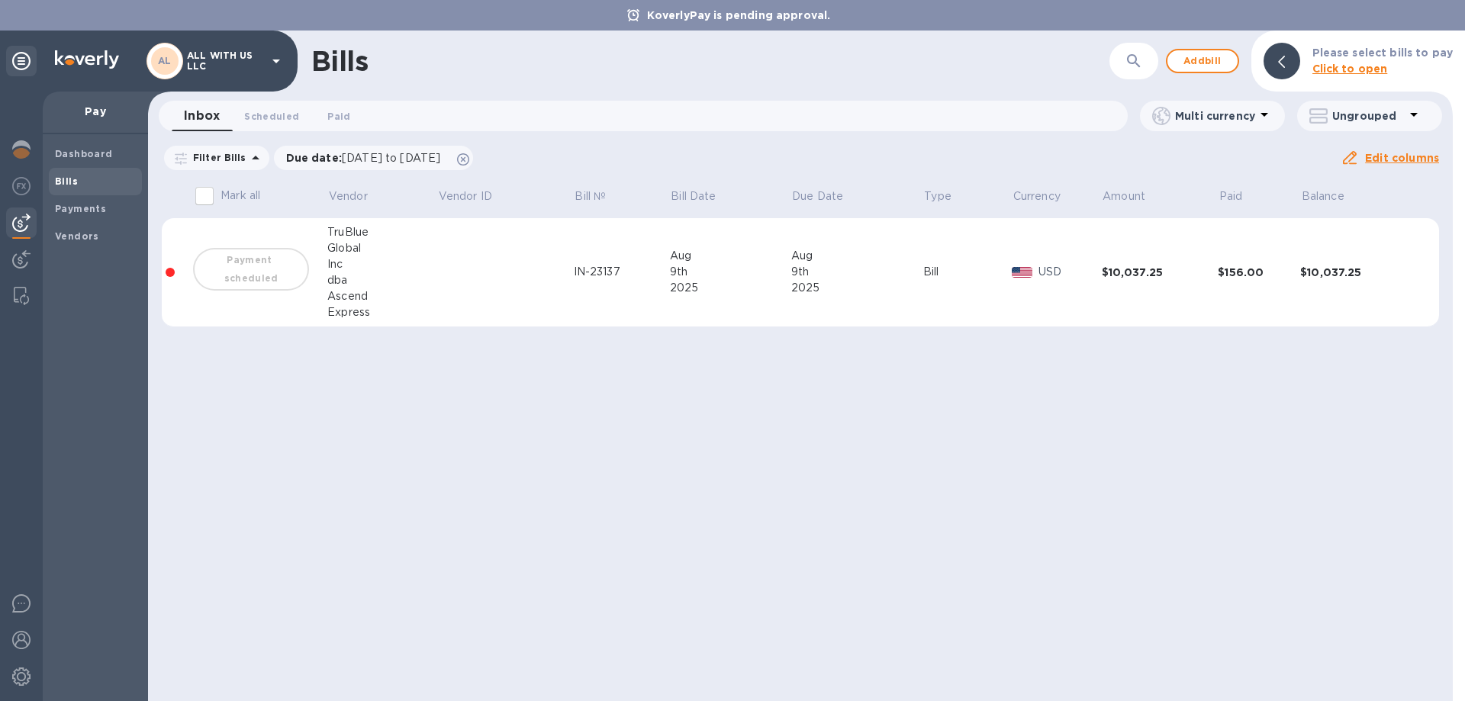
scroll to position [26, 0]
click at [922, 40] on div "Bills ​ Add bill Please select bills to pay Click to open" at bounding box center [800, 61] width 1305 height 61
click at [1343, 73] on b "Click to open" at bounding box center [1351, 69] width 76 height 12
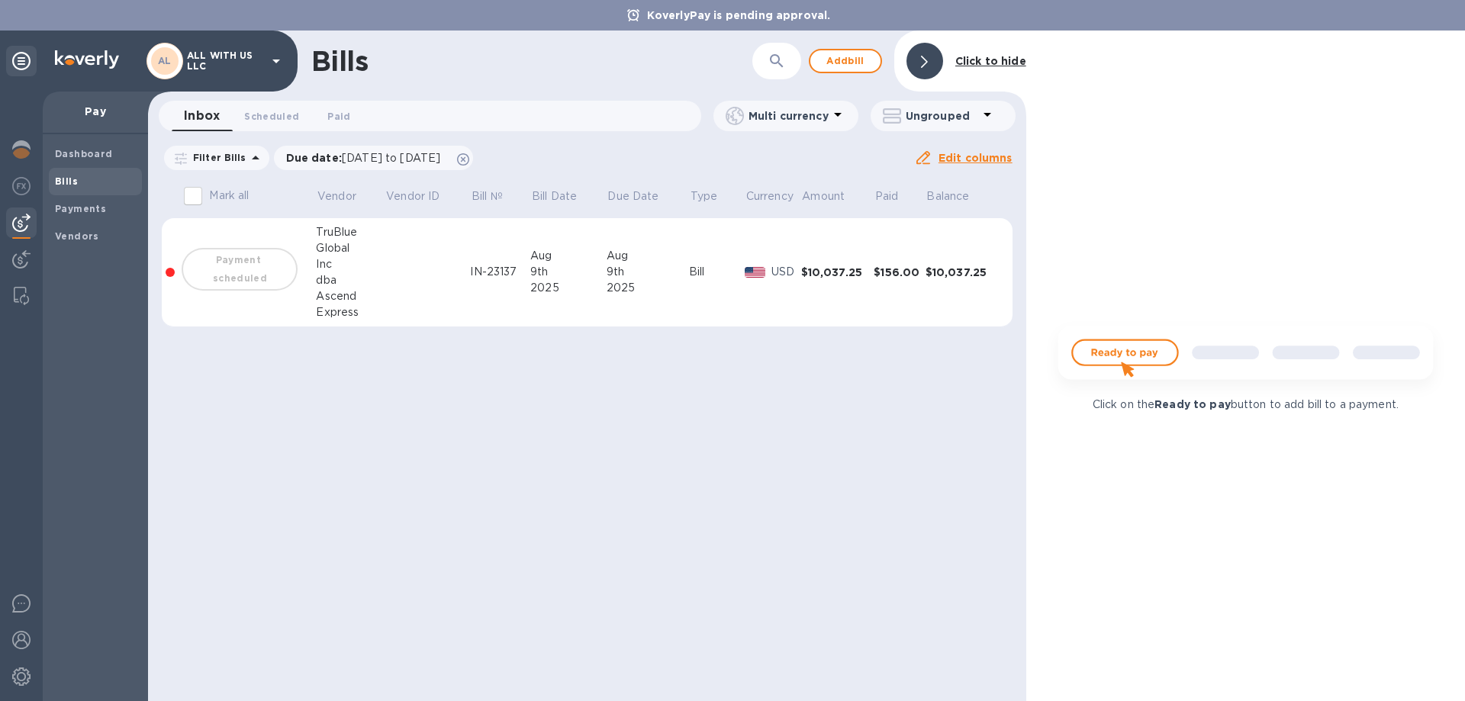
click at [1125, 353] on img at bounding box center [1246, 359] width 402 height 80
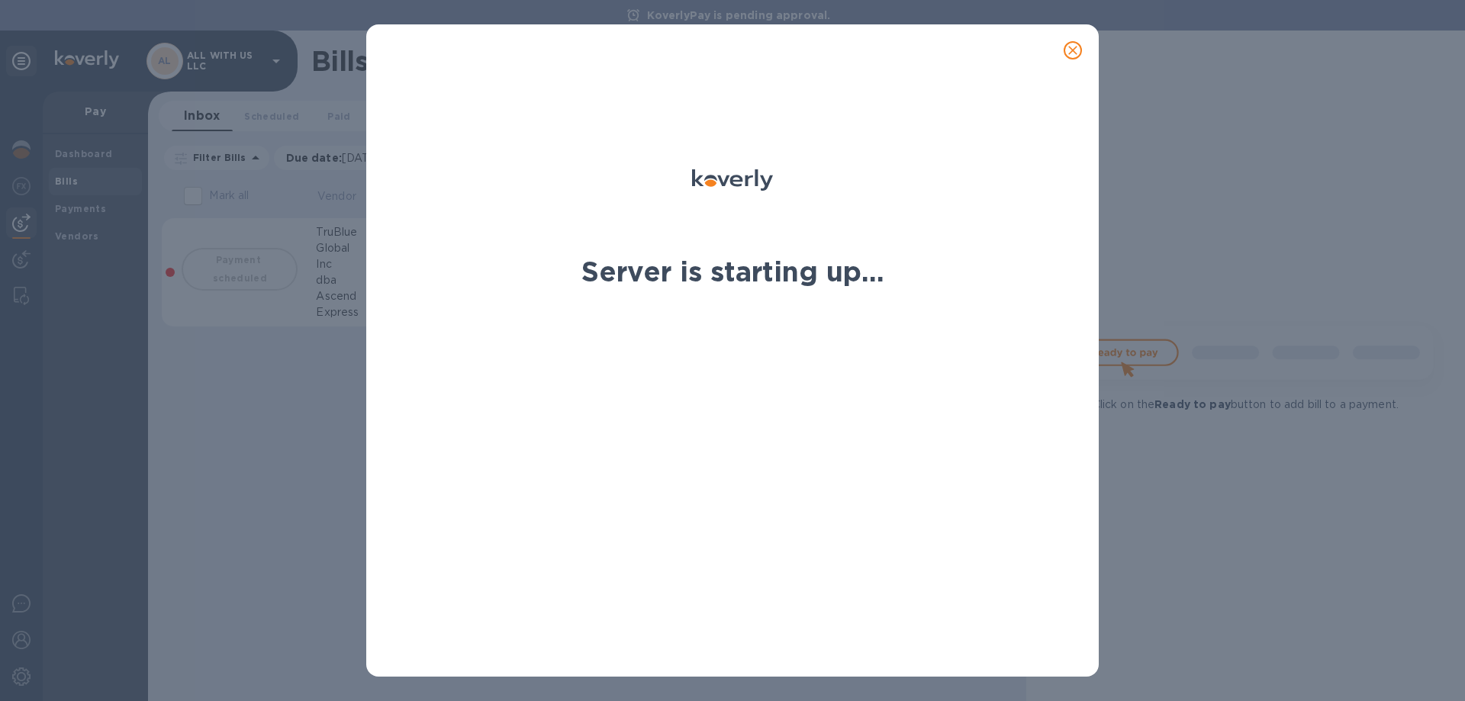
click at [886, 202] on div at bounding box center [732, 202] width 346 height 85
click at [1064, 49] on span "close" at bounding box center [1073, 50] width 18 height 18
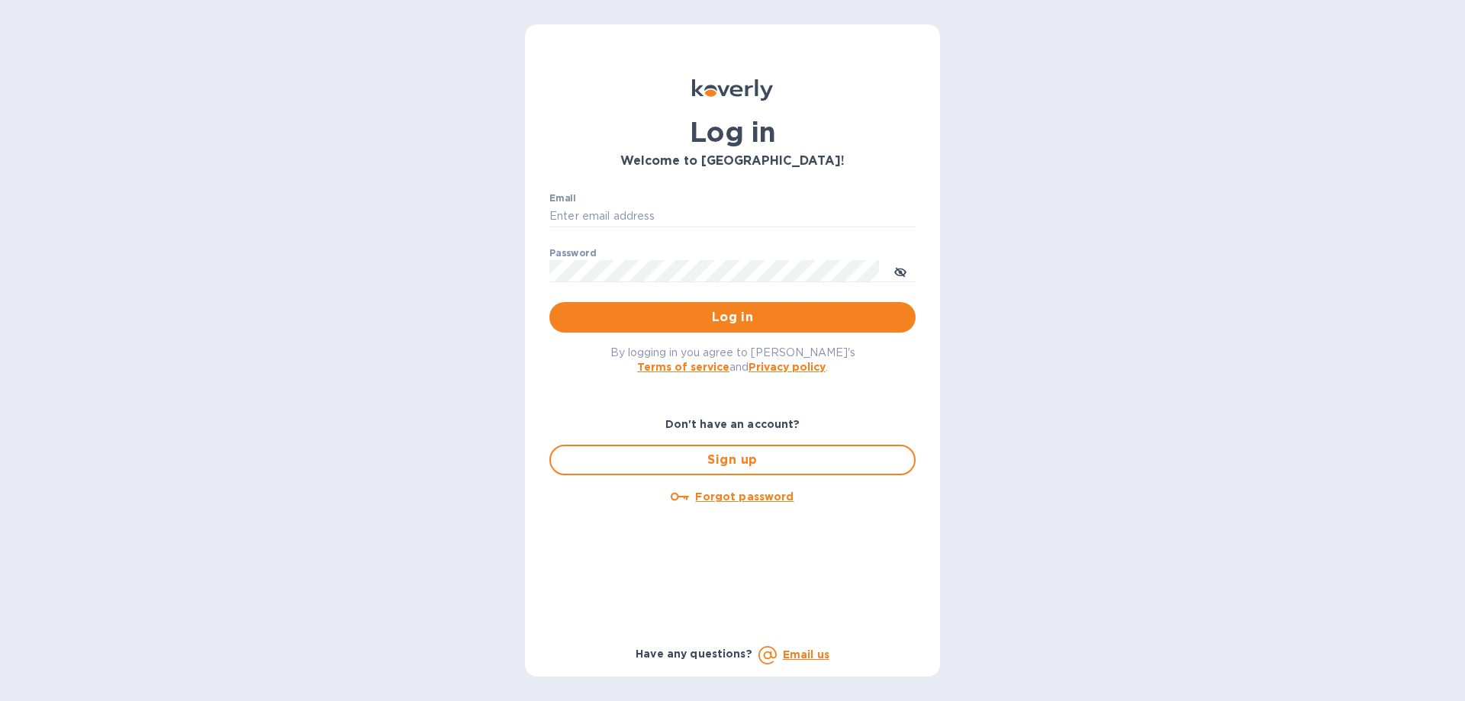
type input "[EMAIL_ADDRESS][DOMAIN_NAME]"
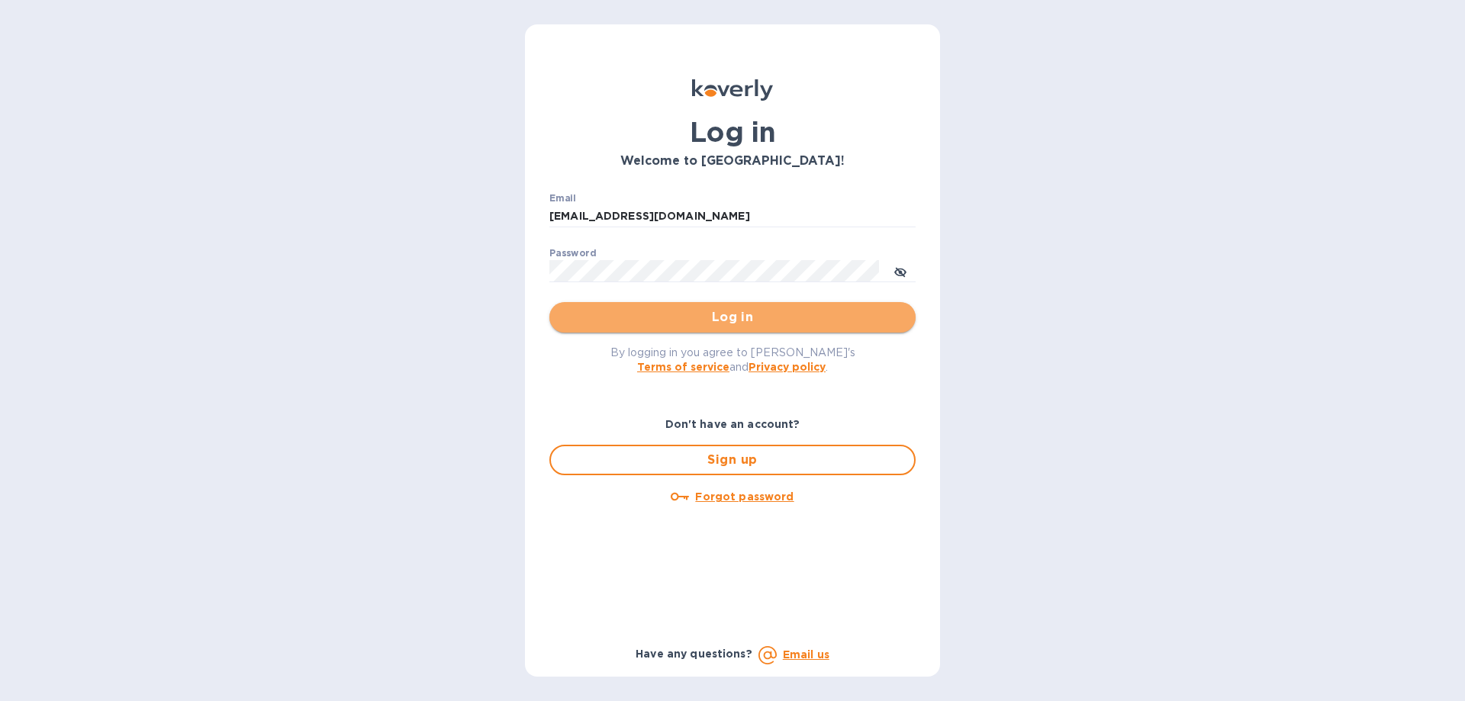
click at [780, 329] on button "Log in" at bounding box center [732, 317] width 366 height 31
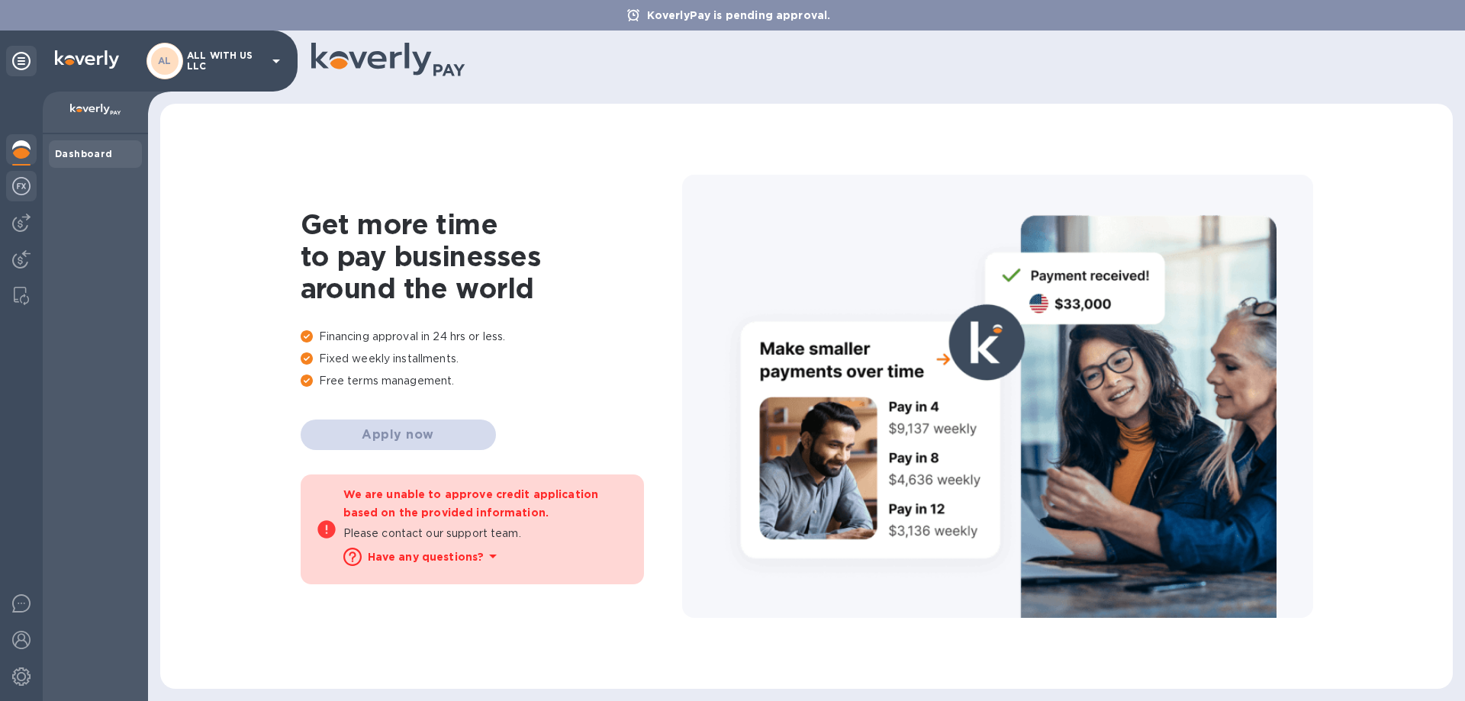
click at [26, 189] on img at bounding box center [21, 186] width 18 height 18
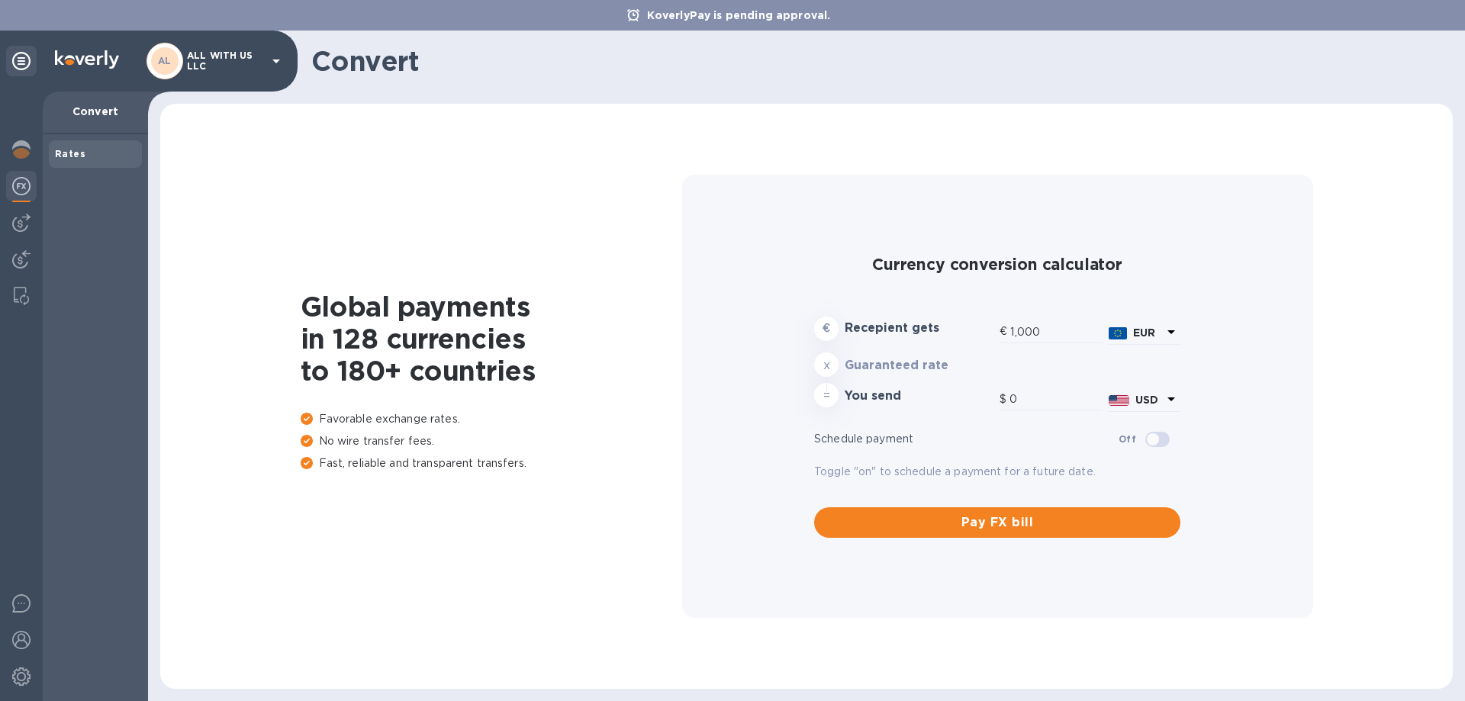
type input "1,177.07"
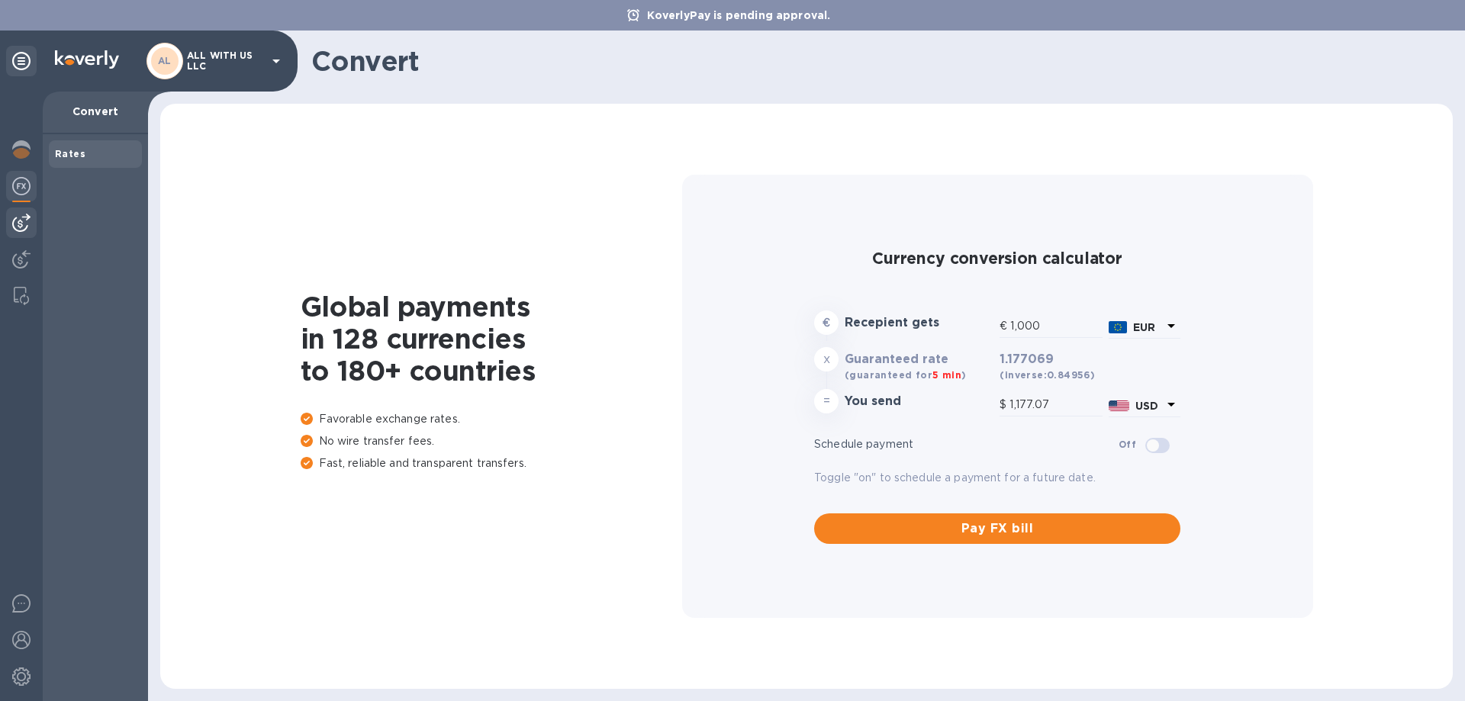
click at [18, 224] on img at bounding box center [21, 223] width 18 height 18
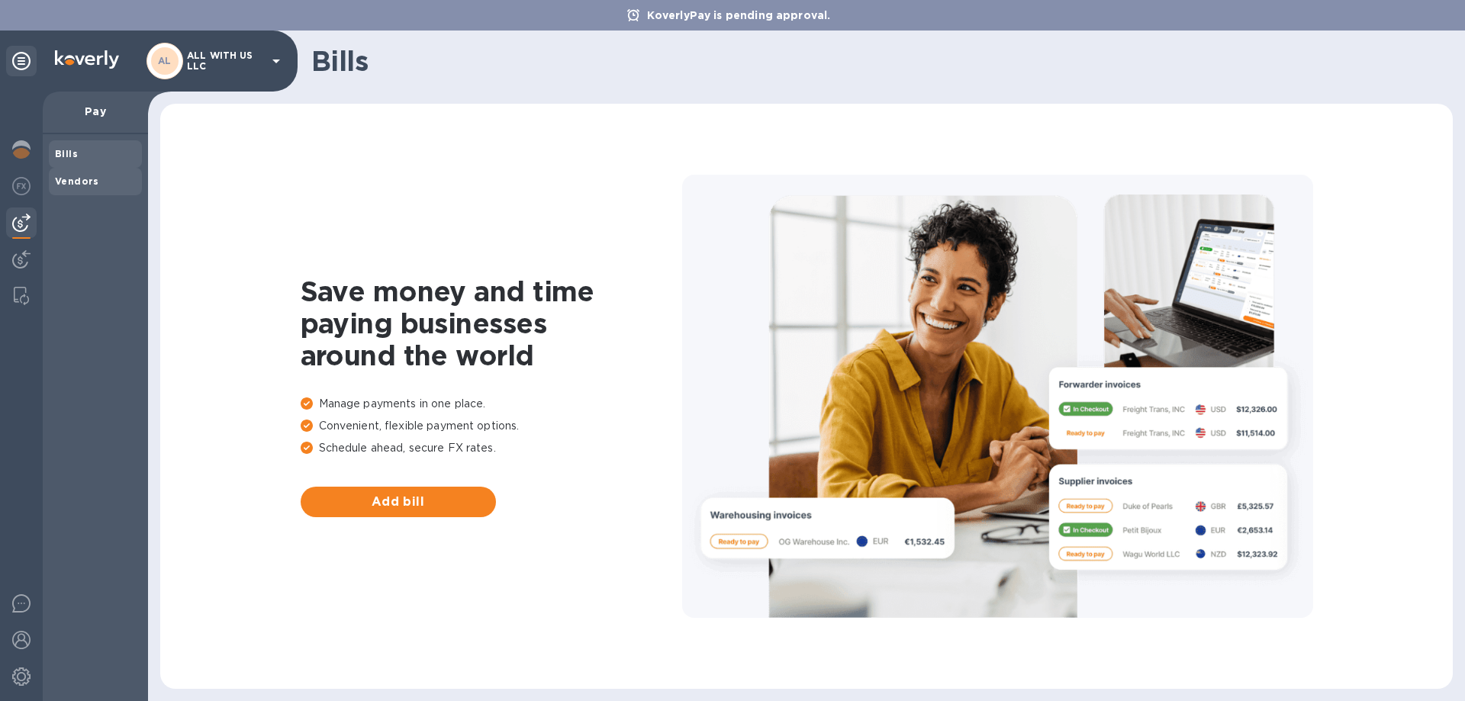
click at [91, 176] on b "Vendors" at bounding box center [77, 181] width 44 height 11
click at [81, 174] on span "Vendors" at bounding box center [77, 181] width 44 height 15
click at [71, 155] on b "Bills" at bounding box center [66, 153] width 23 height 11
click at [34, 260] on div at bounding box center [21, 261] width 31 height 34
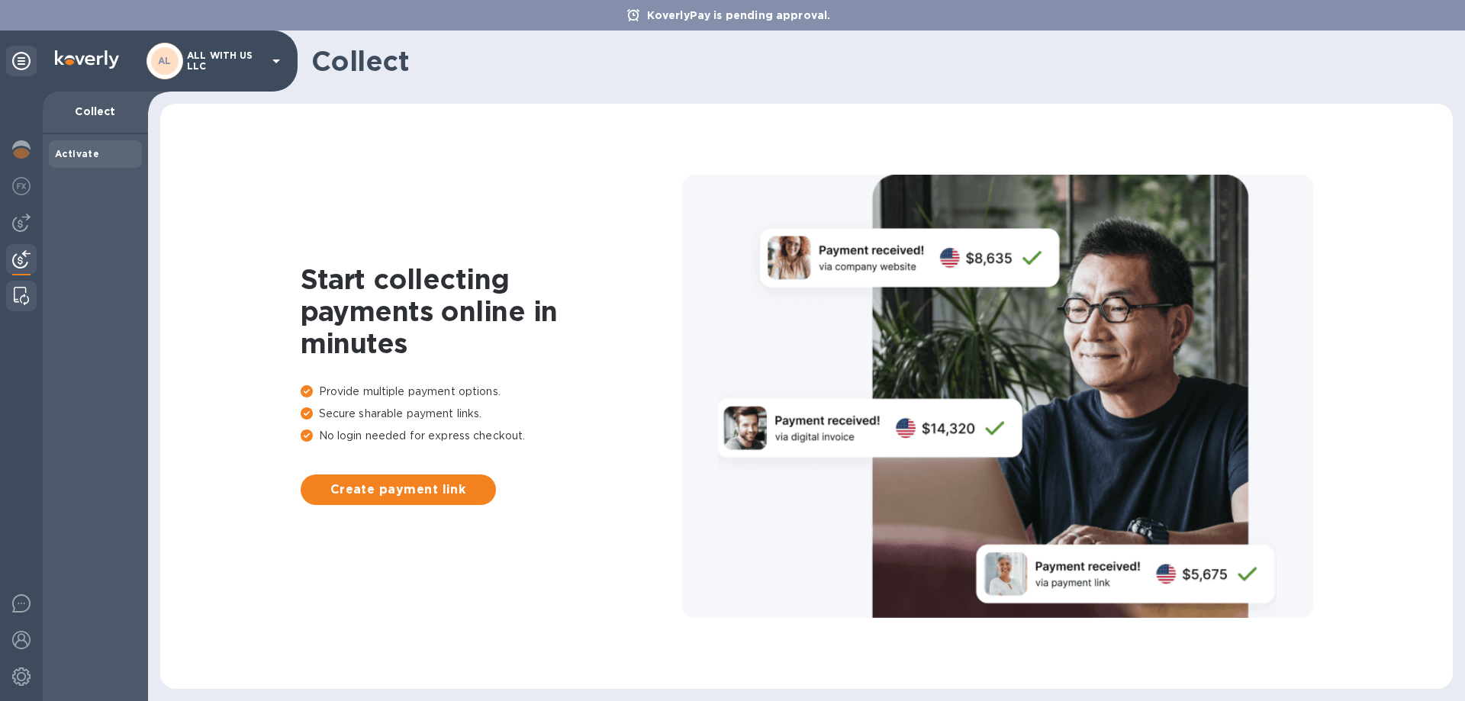
click at [28, 299] on img at bounding box center [21, 296] width 15 height 18
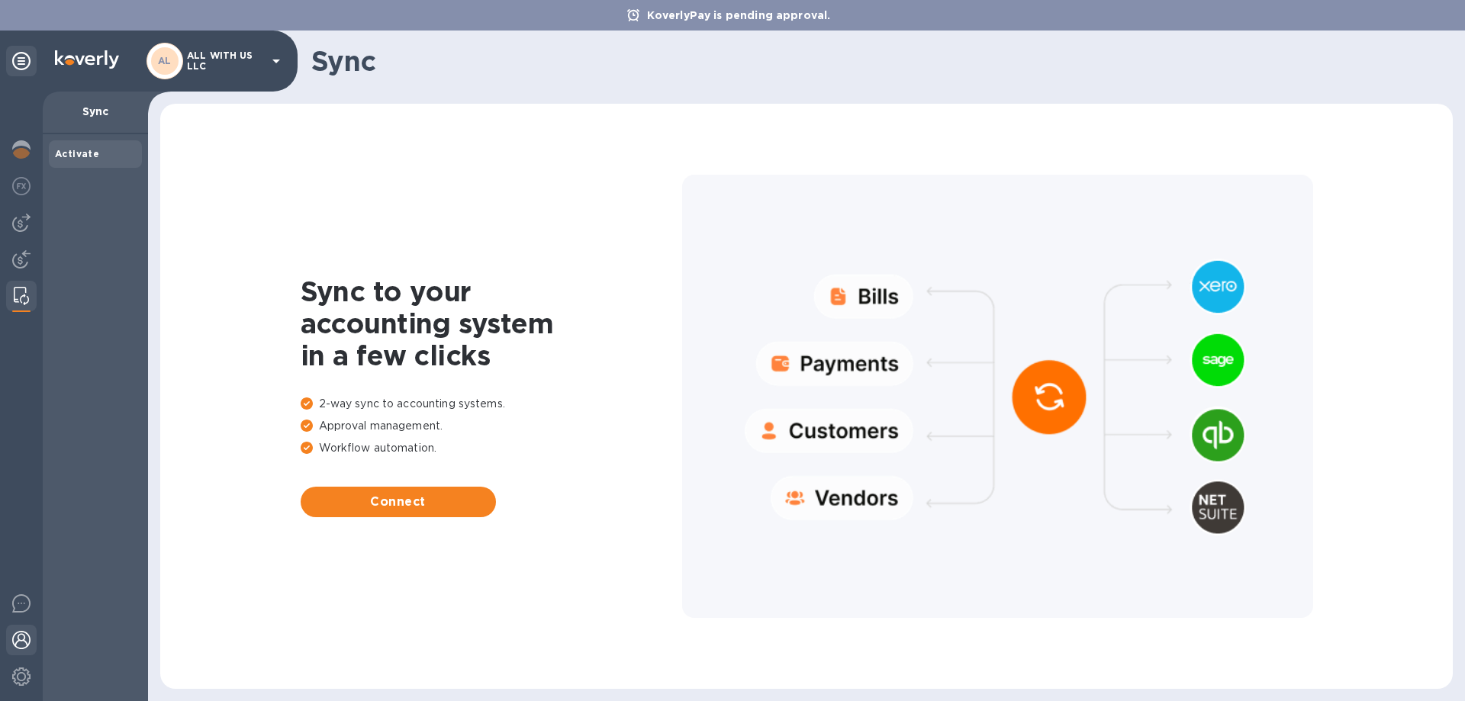
click at [27, 643] on img at bounding box center [21, 640] width 18 height 18
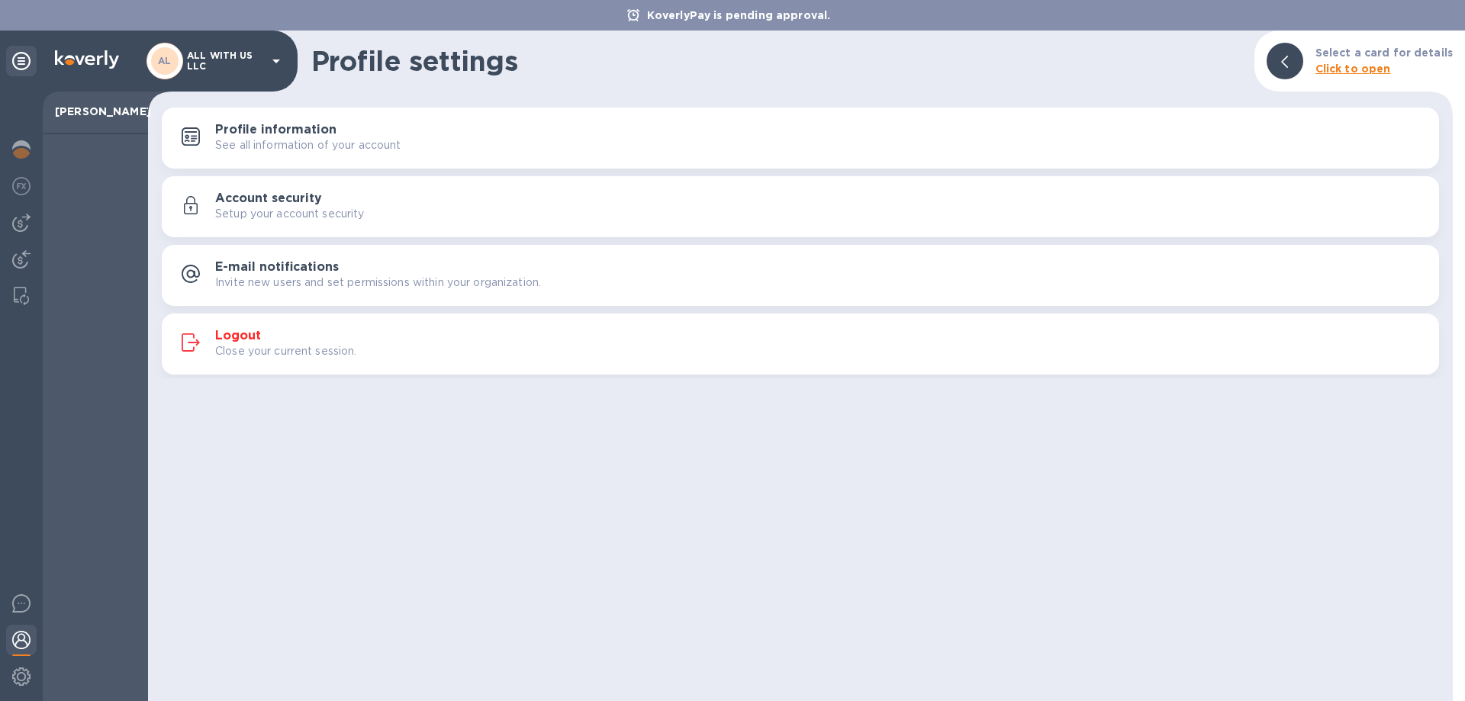
click at [292, 137] on p "See all information of your account" at bounding box center [308, 145] width 186 height 16
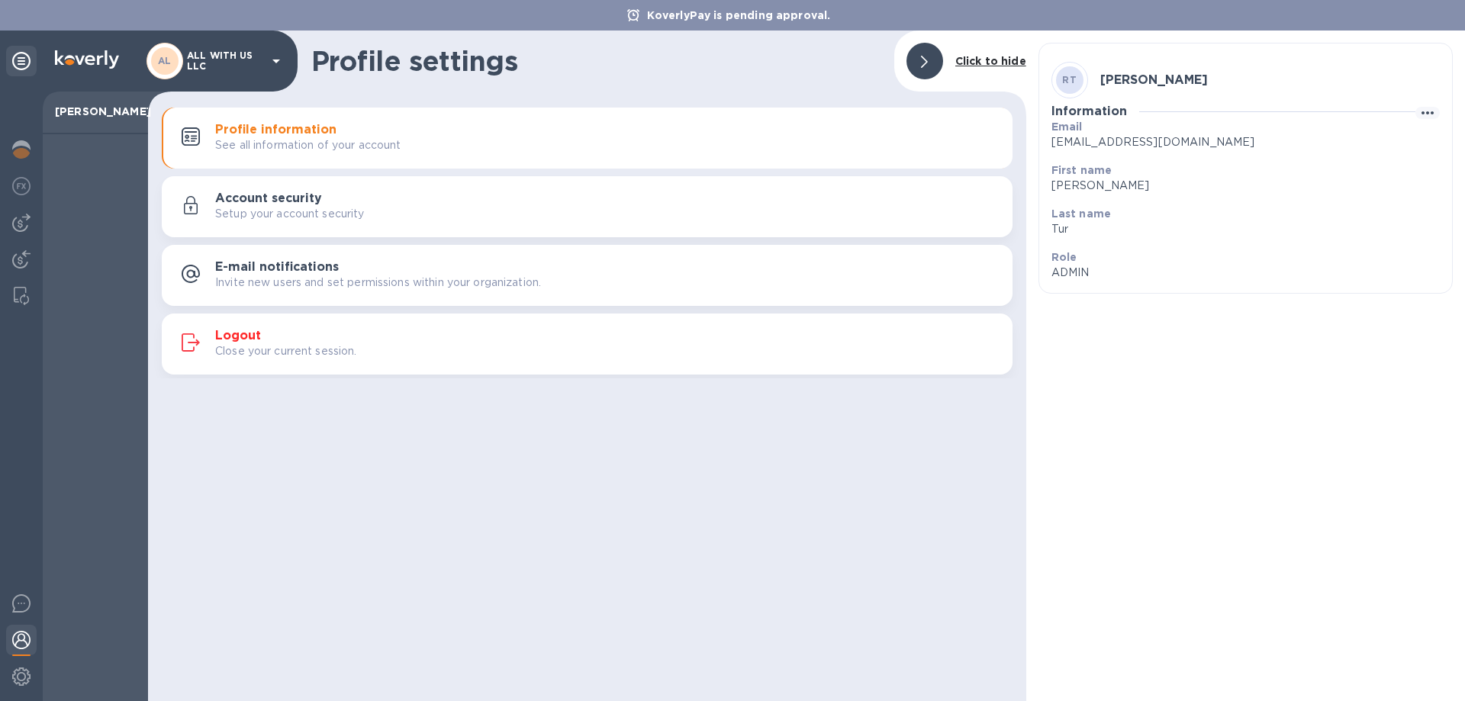
click at [316, 205] on div "Account security Setup your account security" at bounding box center [607, 207] width 785 height 31
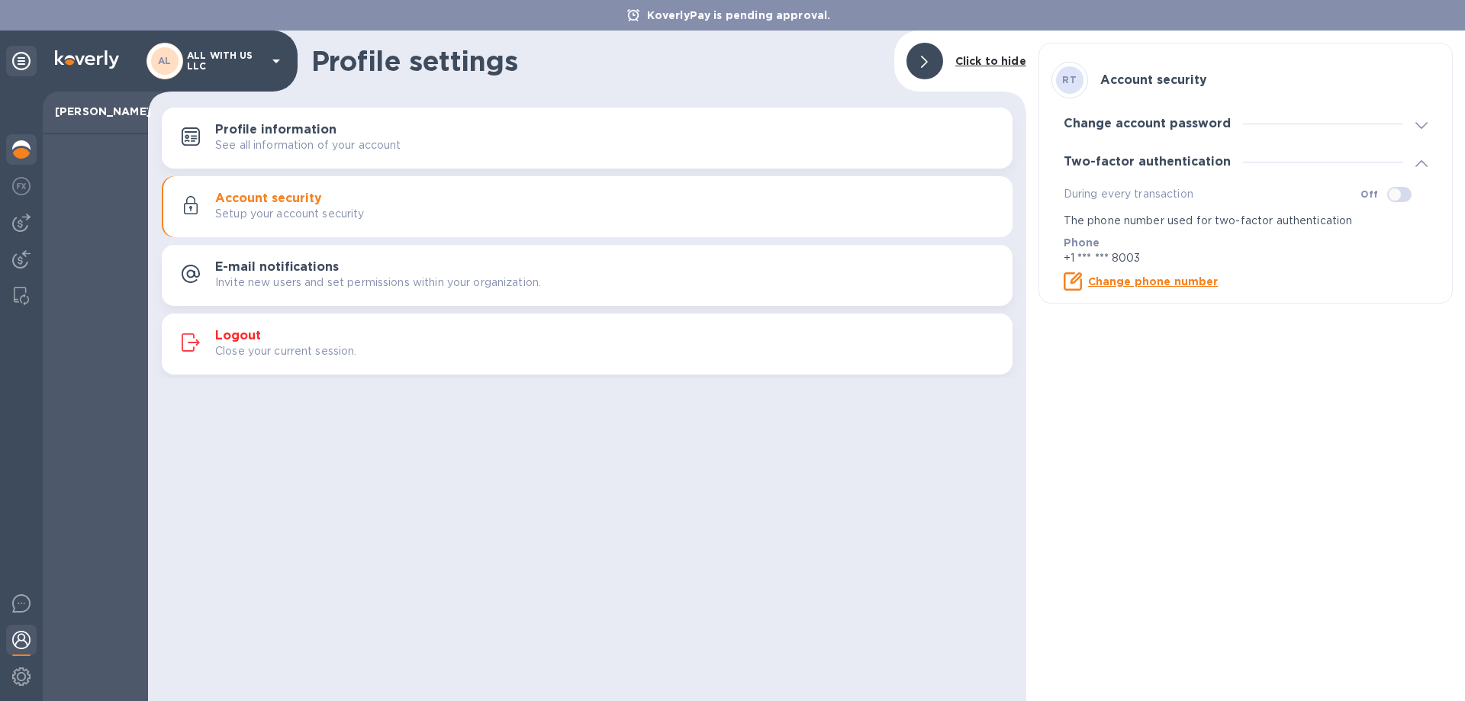
click at [27, 147] on img at bounding box center [21, 149] width 18 height 18
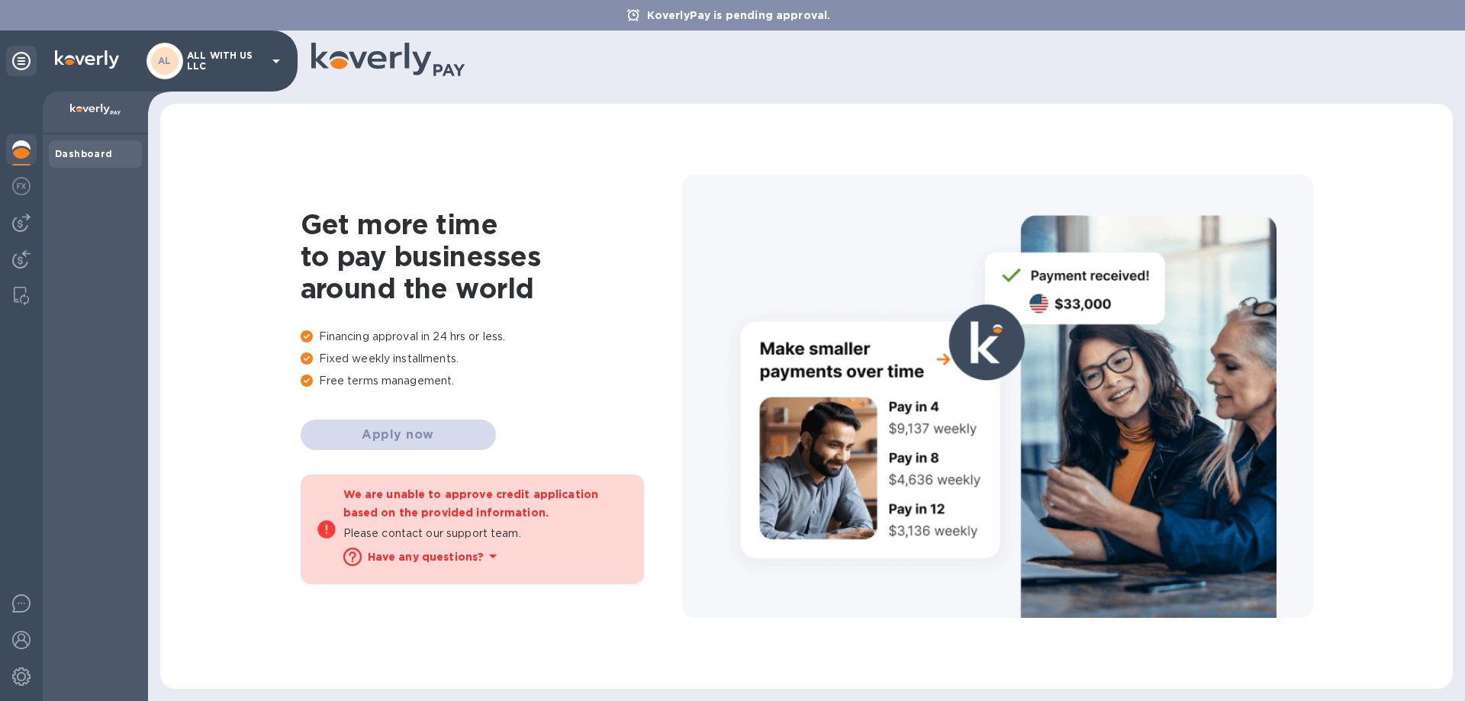
click at [96, 163] on div "Dashboard" at bounding box center [95, 153] width 93 height 27
click at [26, 173] on div at bounding box center [21, 188] width 31 height 34
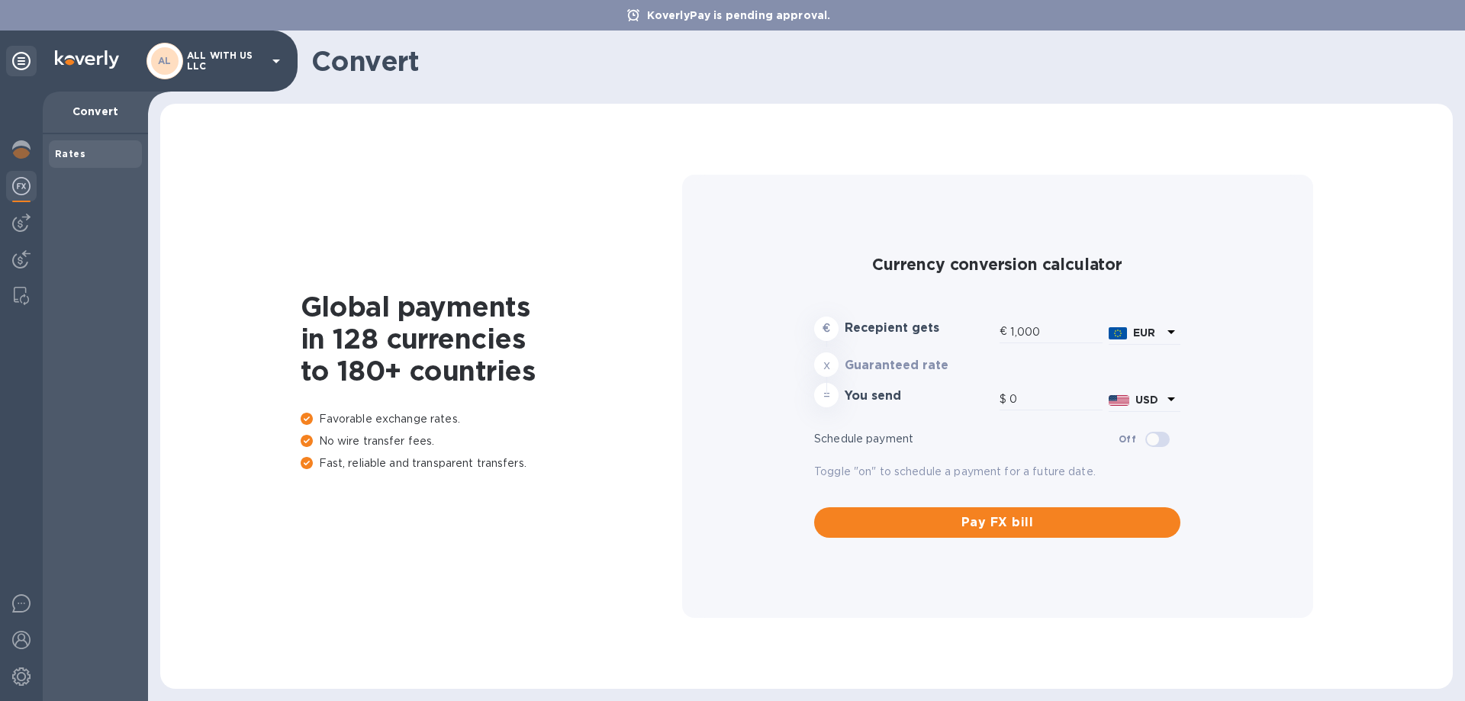
type input "1,177.07"
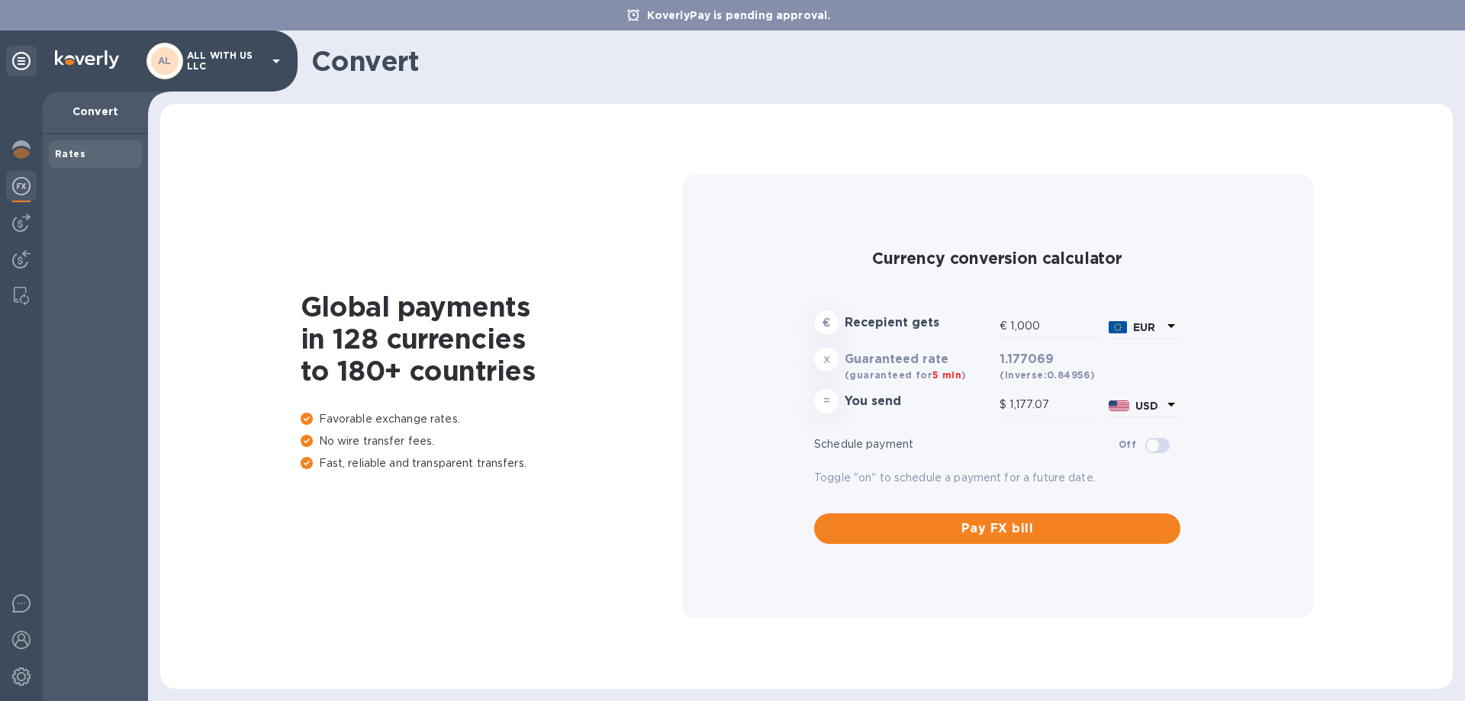
click at [75, 145] on div "Rates" at bounding box center [95, 153] width 93 height 27
click at [15, 221] on img at bounding box center [21, 223] width 18 height 18
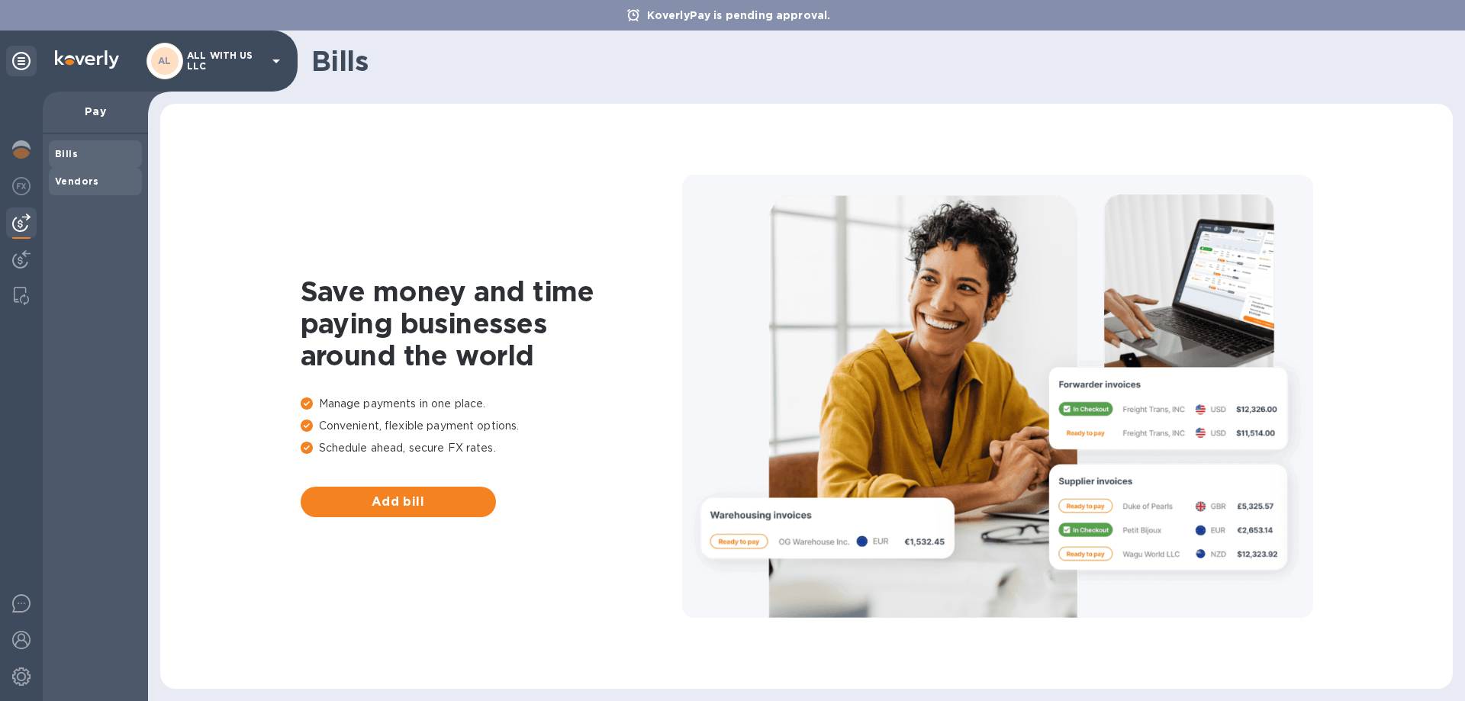
click at [93, 169] on div "Vendors" at bounding box center [95, 181] width 93 height 27
drag, startPoint x: 80, startPoint y: 160, endPoint x: 171, endPoint y: 74, distance: 124.7
click at [80, 155] on span "Bills" at bounding box center [95, 154] width 81 height 15
click at [211, 54] on p "ALL WITH US LLC" at bounding box center [225, 60] width 76 height 21
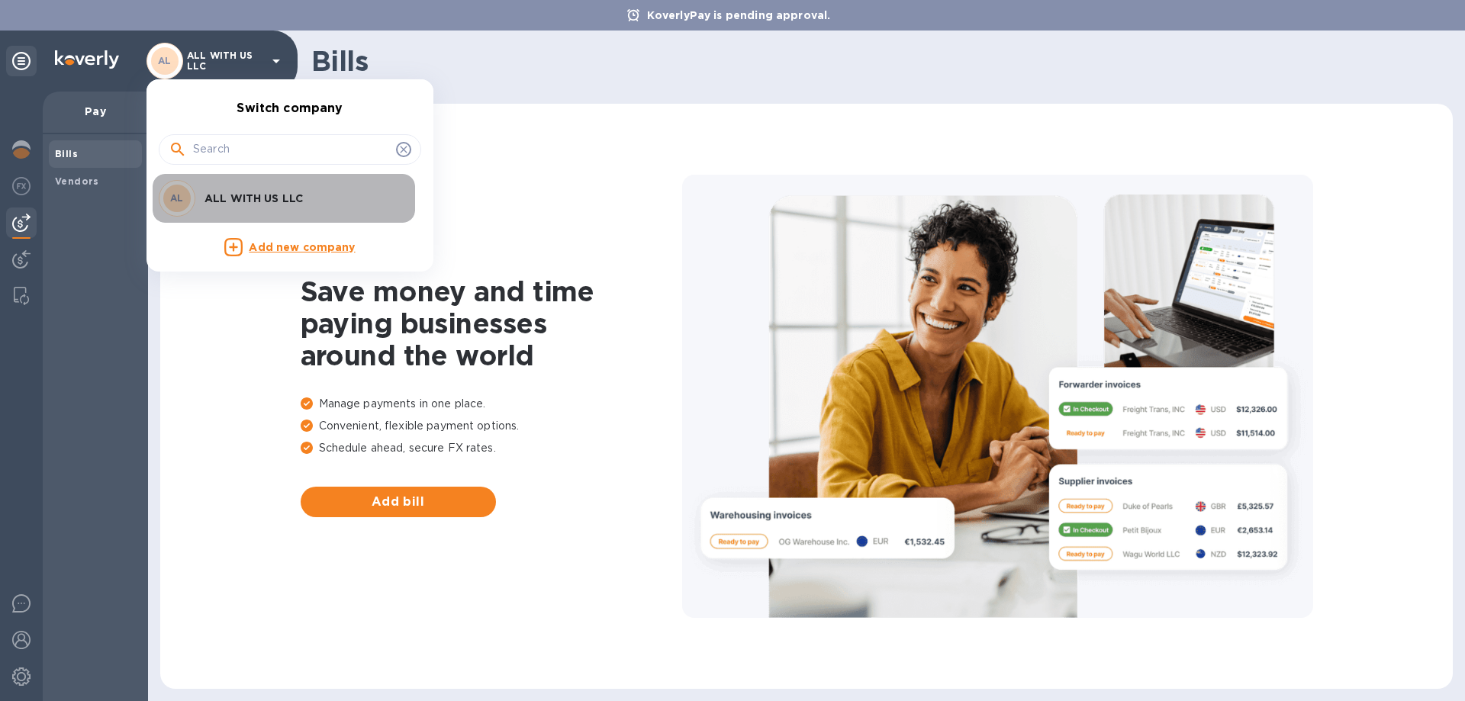
click at [234, 196] on p "ALL WITH US LLC" at bounding box center [301, 198] width 192 height 15
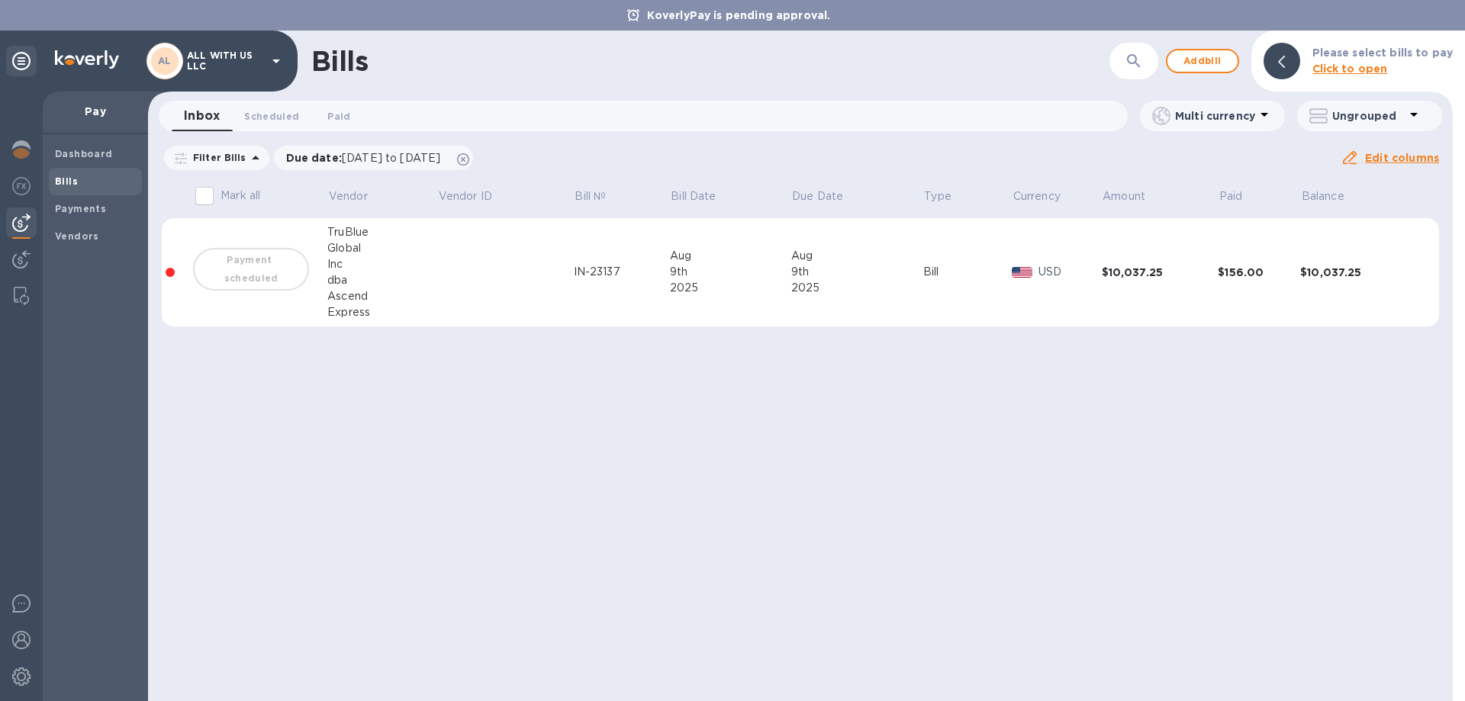
click at [1133, 274] on div "$10,037.25" at bounding box center [1160, 272] width 117 height 15
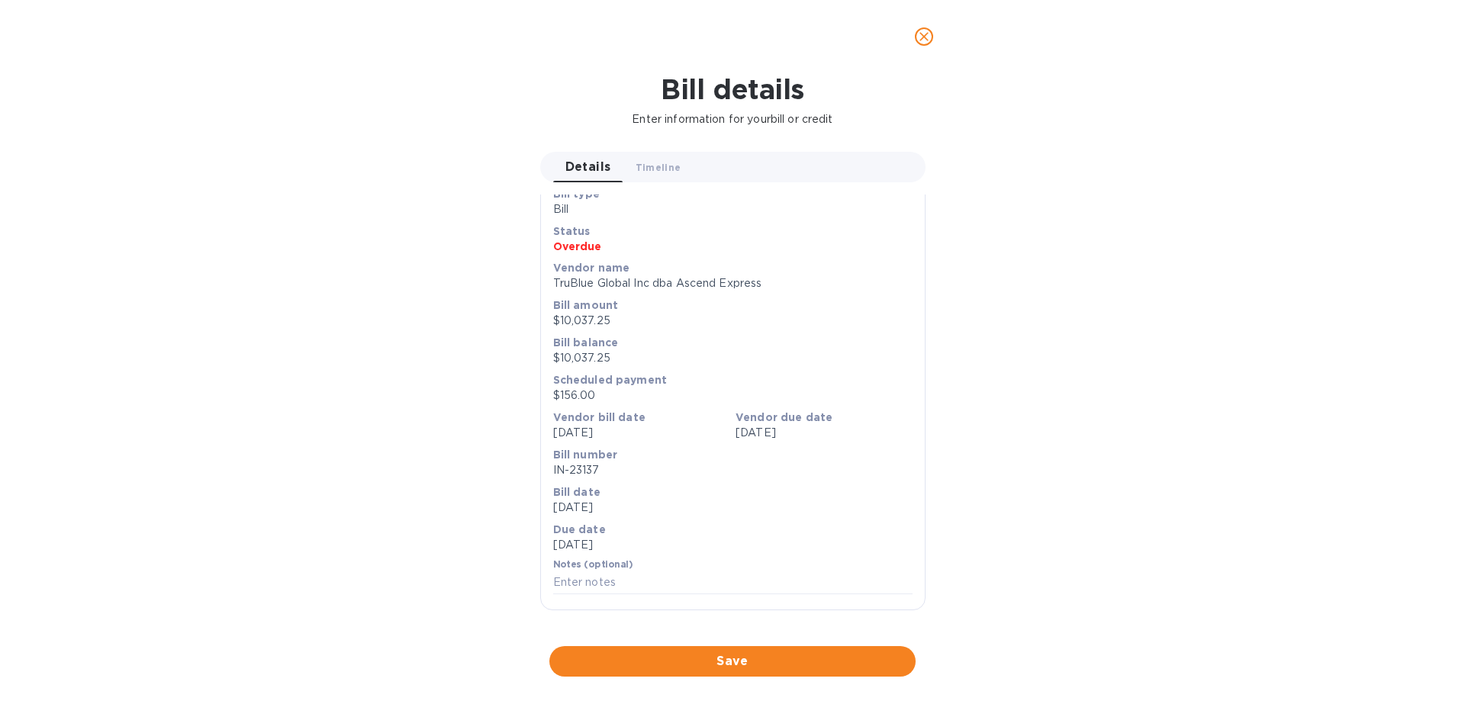
scroll to position [517, 0]
click at [781, 662] on span "Save" at bounding box center [733, 662] width 342 height 18
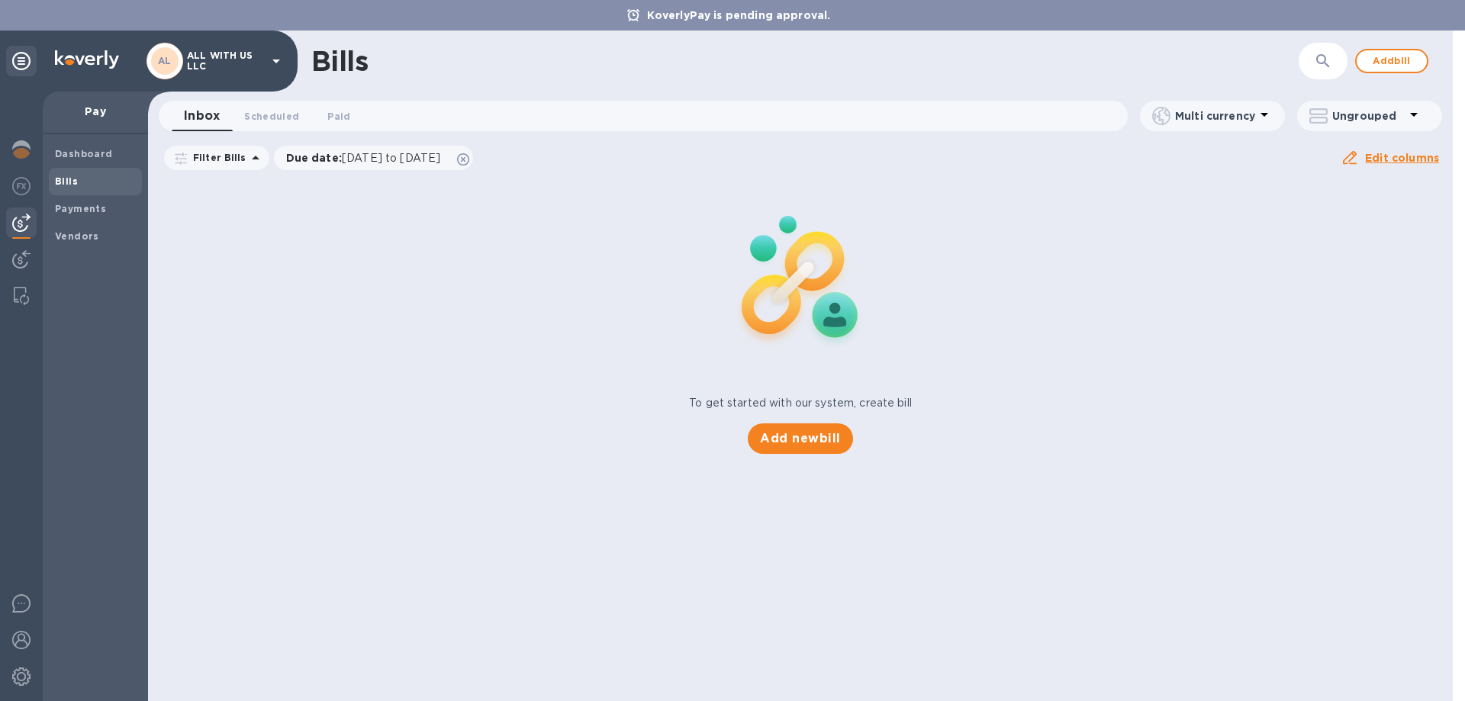
scroll to position [26, 0]
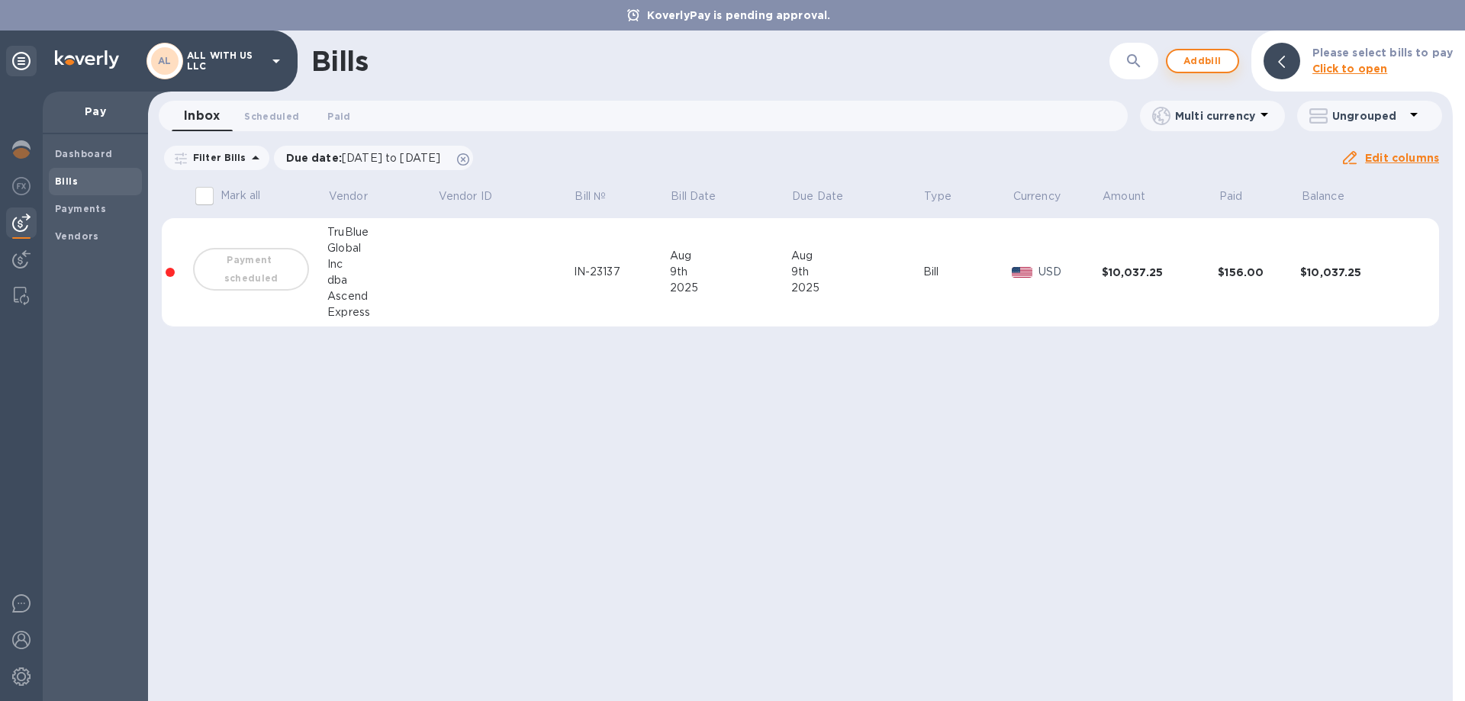
click at [1231, 57] on button "Add bill" at bounding box center [1202, 61] width 73 height 24
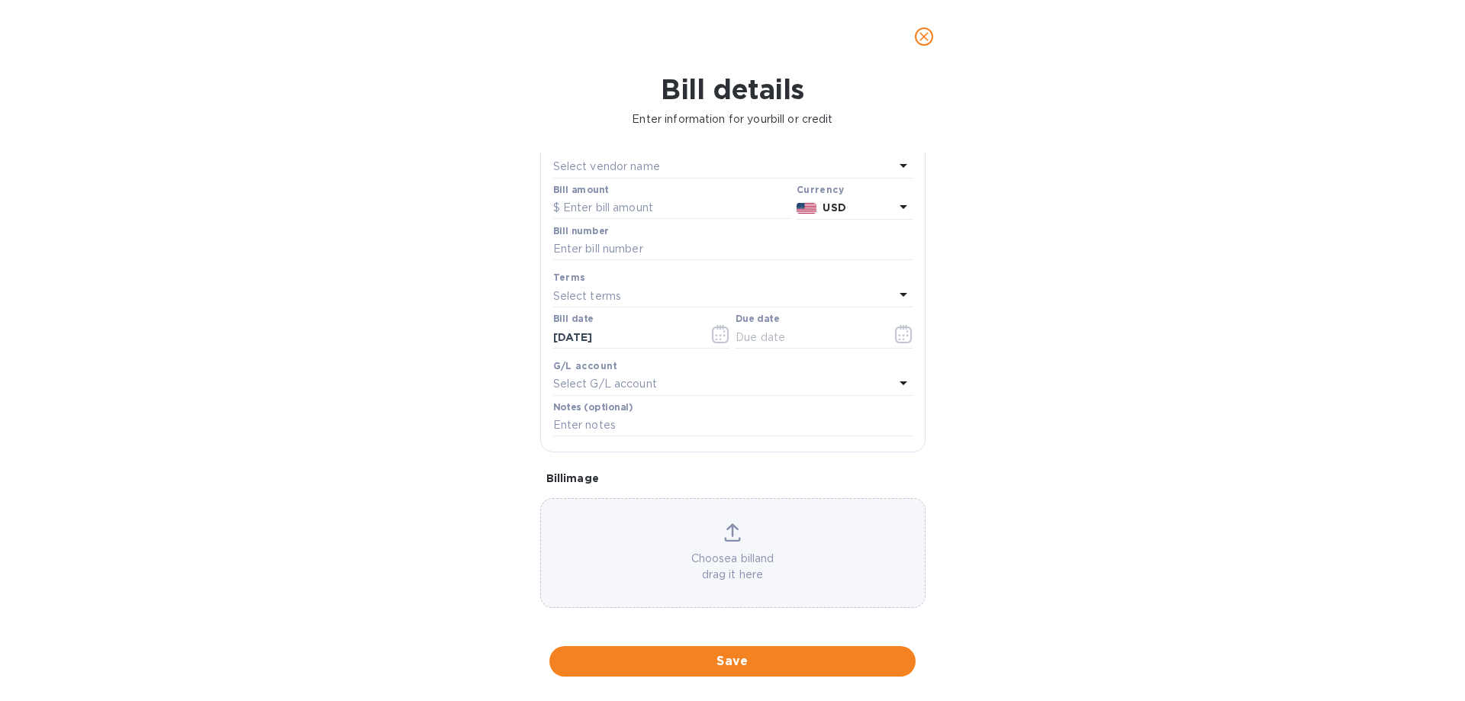
scroll to position [102, 0]
click at [923, 41] on icon "close" at bounding box center [924, 36] width 15 height 15
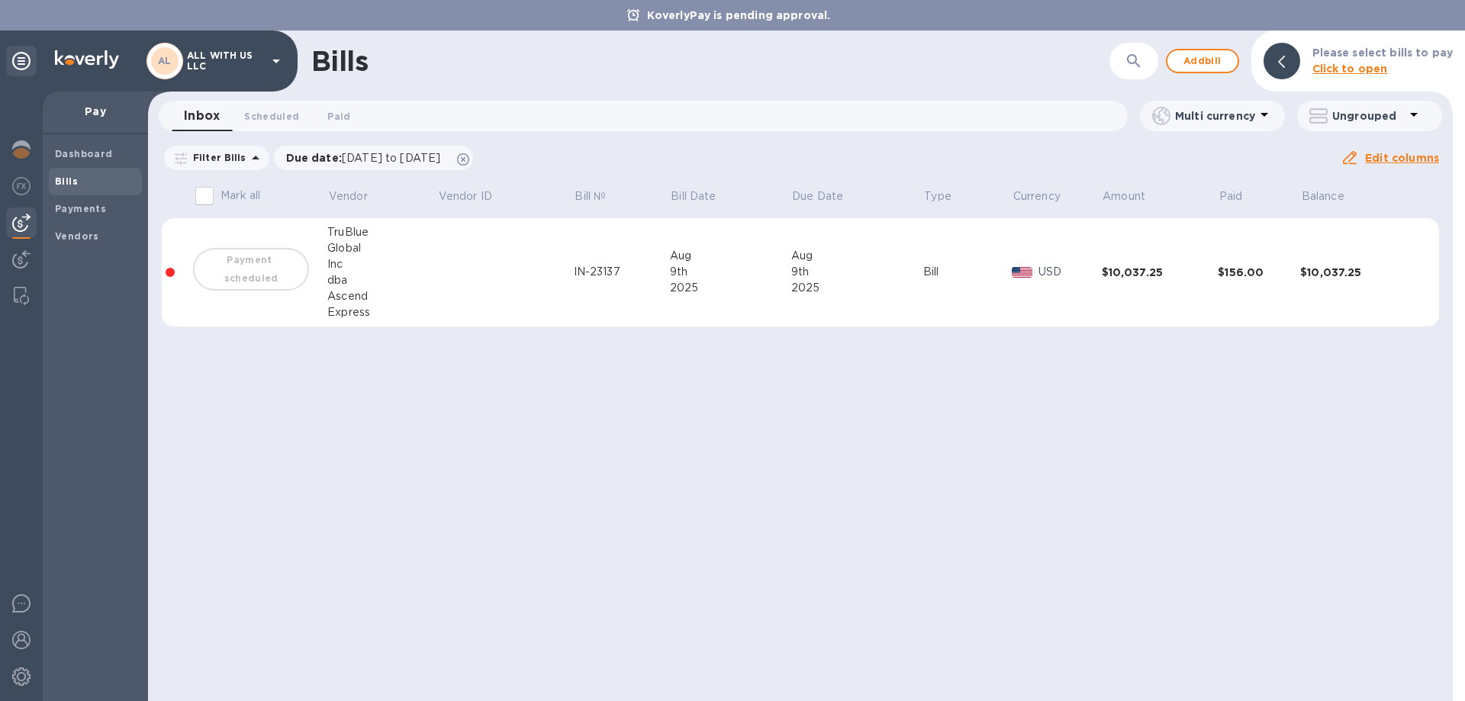
click at [220, 279] on div "Payment scheduled" at bounding box center [251, 269] width 122 height 49
click at [207, 201] on input "Mark all" at bounding box center [205, 196] width 32 height 32
checkbox input "false"
click at [1341, 263] on td "$10,037.25" at bounding box center [1358, 272] width 117 height 109
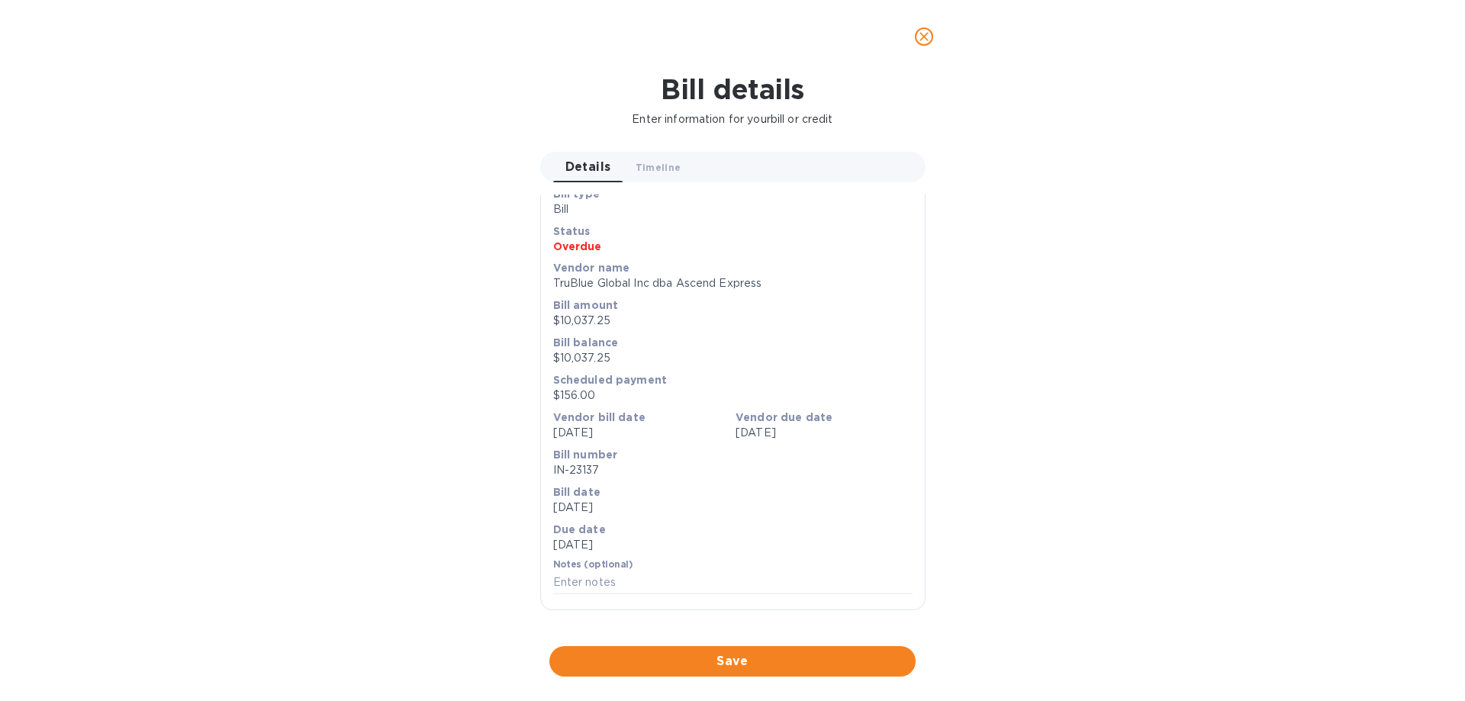
scroll to position [364, 0]
click at [934, 37] on button "close" at bounding box center [924, 36] width 37 height 37
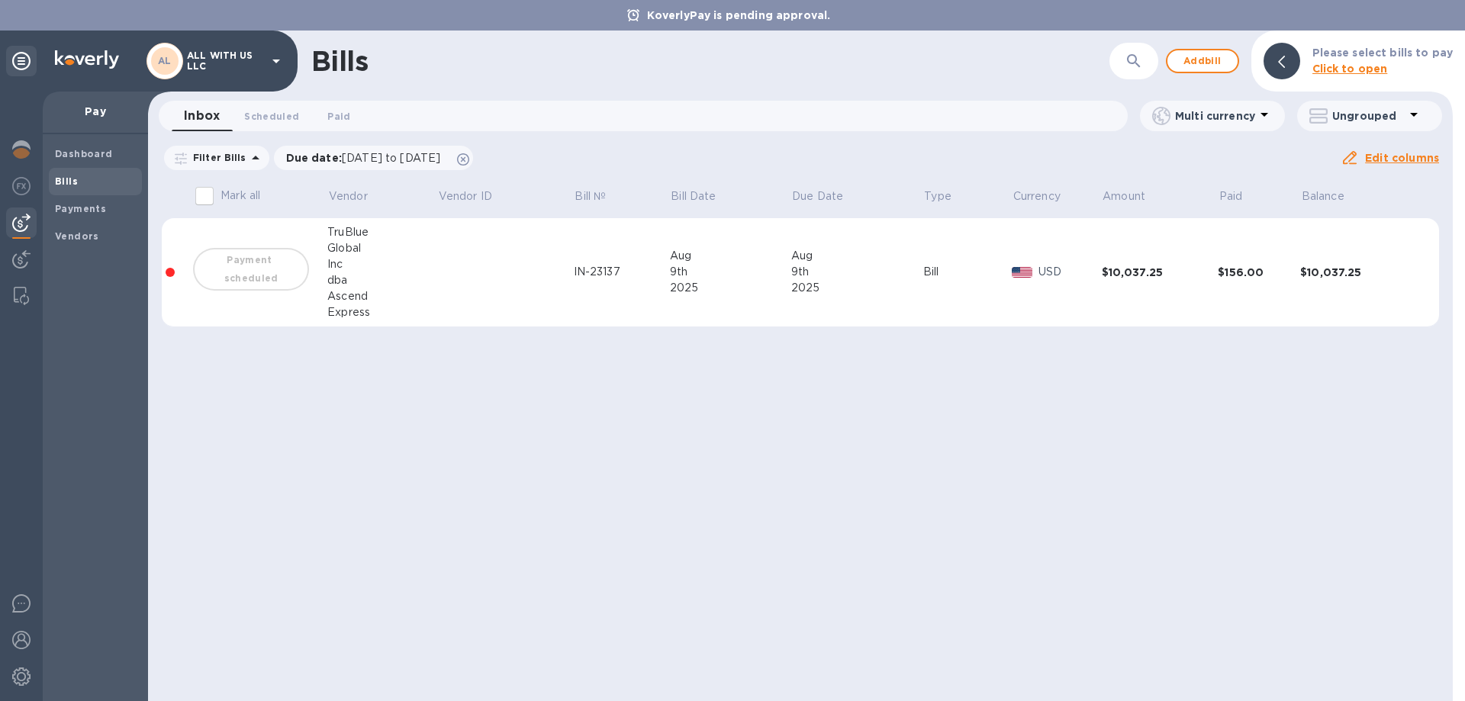
scroll to position [26, 0]
click at [24, 256] on img at bounding box center [21, 259] width 18 height 18
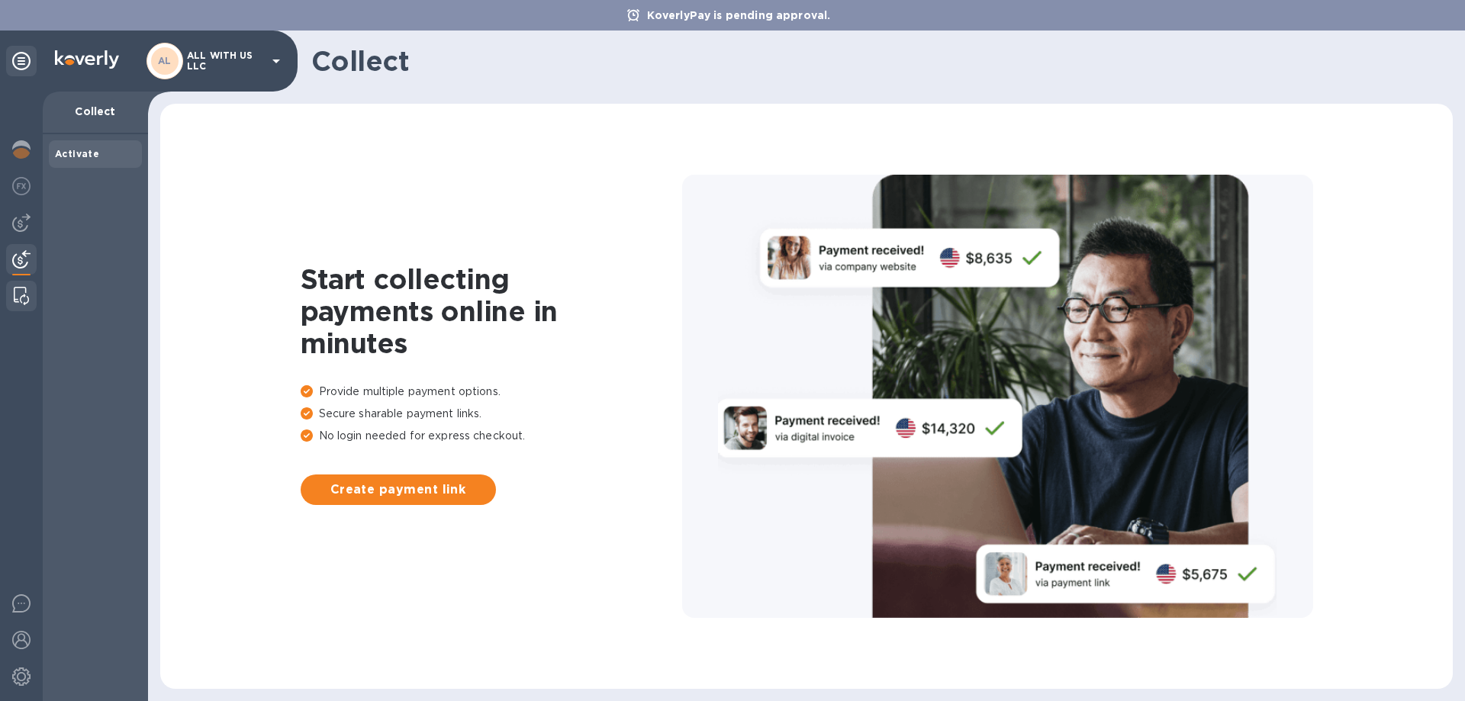
click at [25, 297] on img at bounding box center [21, 296] width 15 height 18
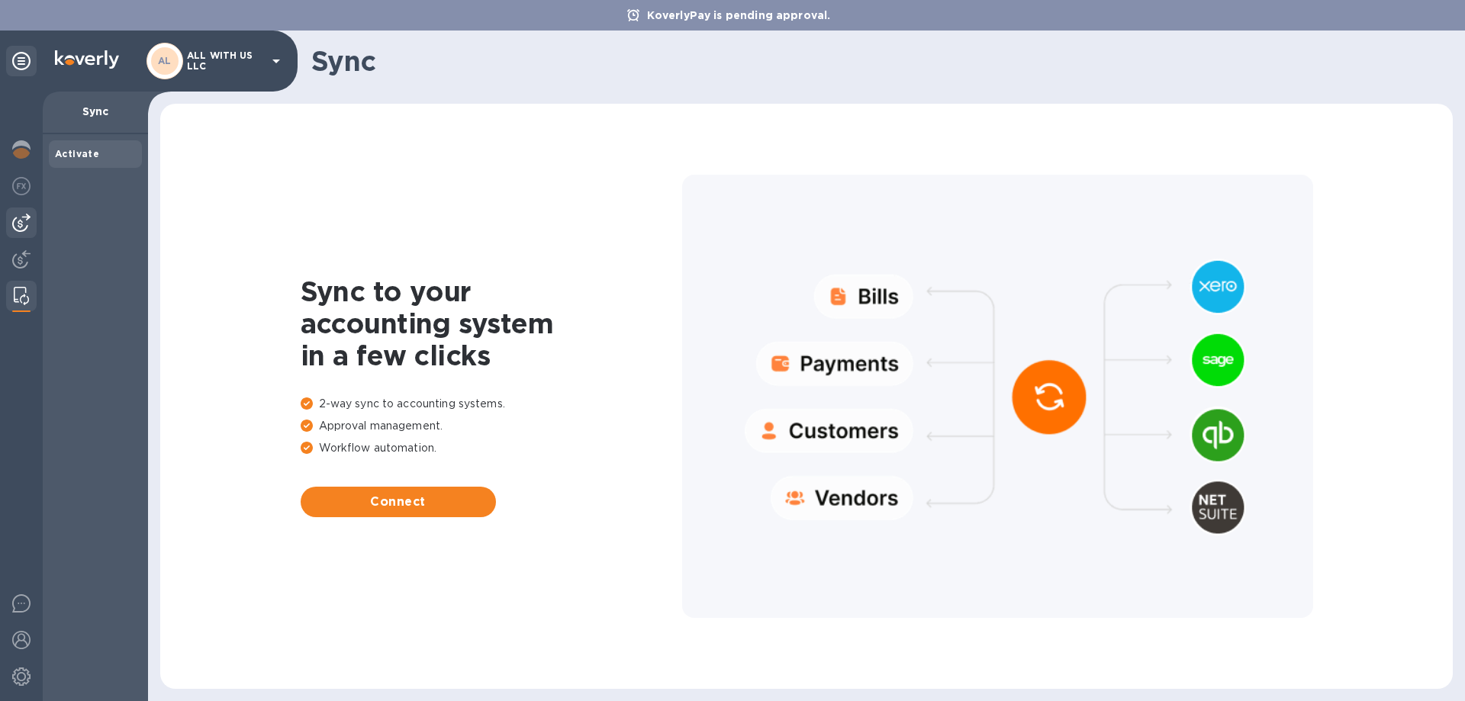
click at [19, 208] on div at bounding box center [21, 223] width 31 height 31
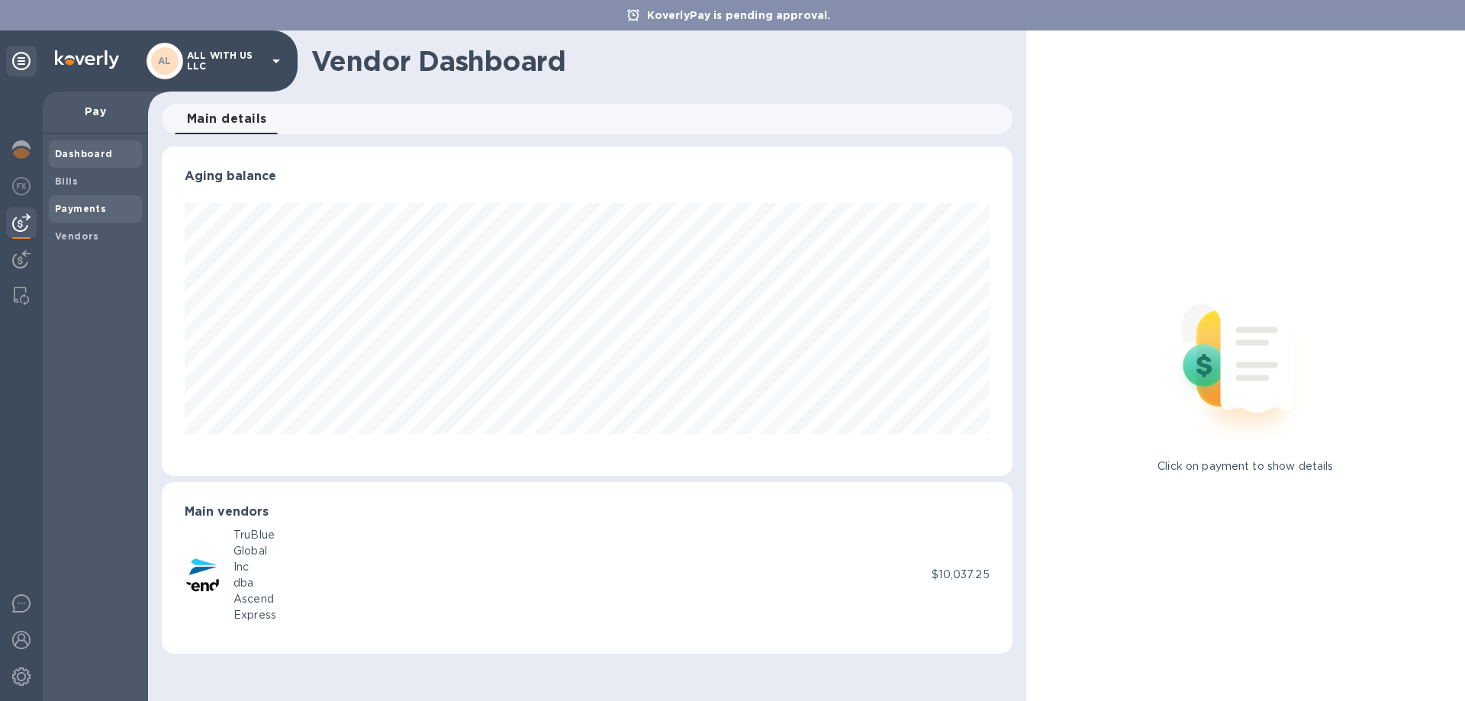
scroll to position [330, 850]
click at [72, 208] on b "Payments" at bounding box center [80, 208] width 51 height 11
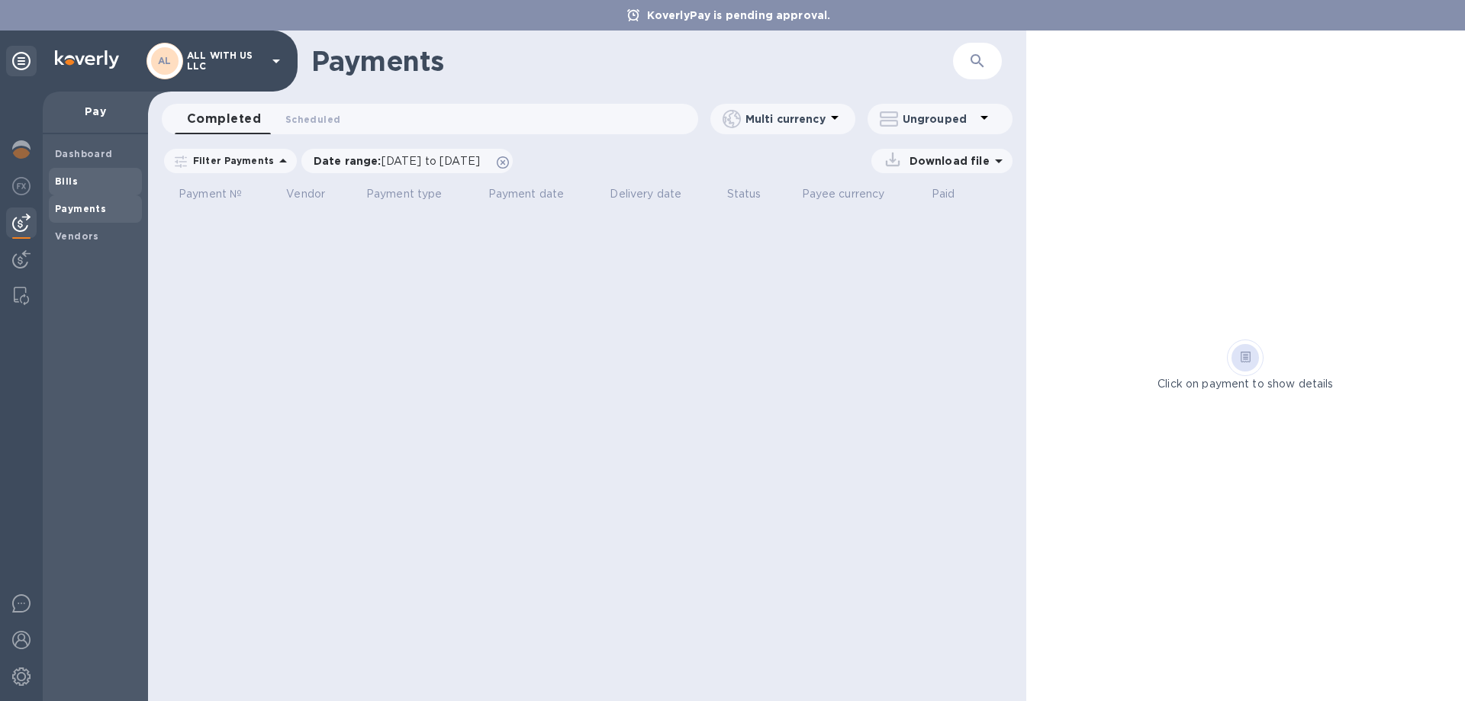
click at [85, 181] on span "Bills" at bounding box center [95, 181] width 81 height 15
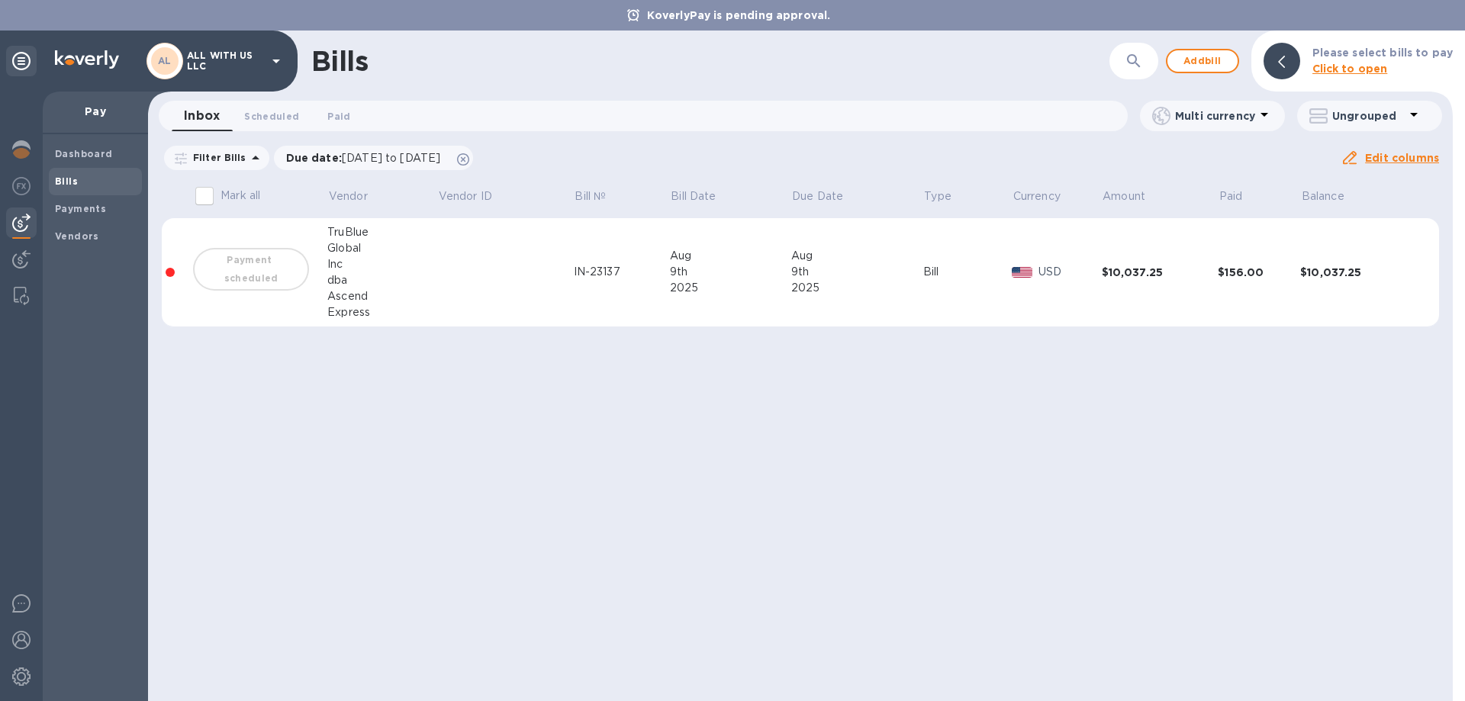
click at [1395, 276] on div "$10,037.25" at bounding box center [1358, 272] width 117 height 15
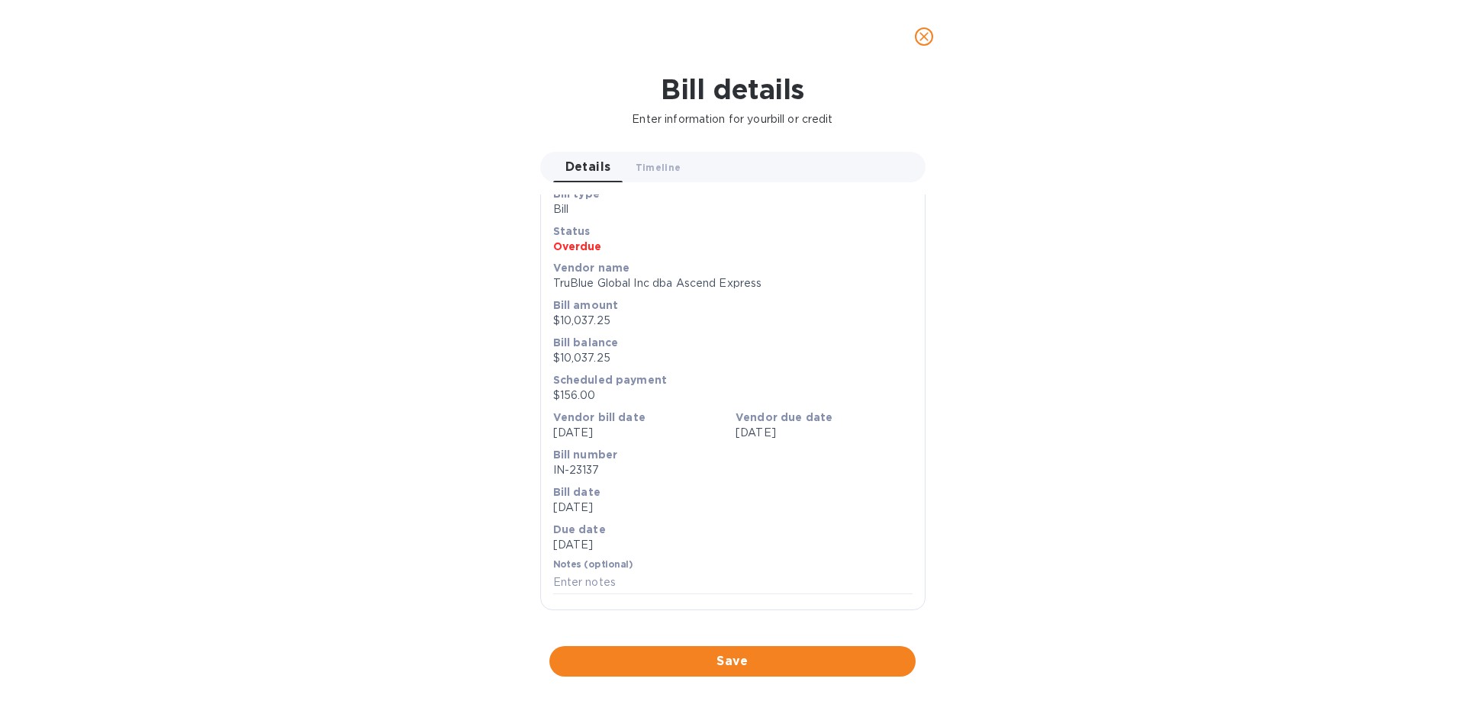
scroll to position [382, 0]
click at [754, 635] on div at bounding box center [732, 647] width 385 height 24
click at [932, 34] on span "close" at bounding box center [924, 36] width 18 height 18
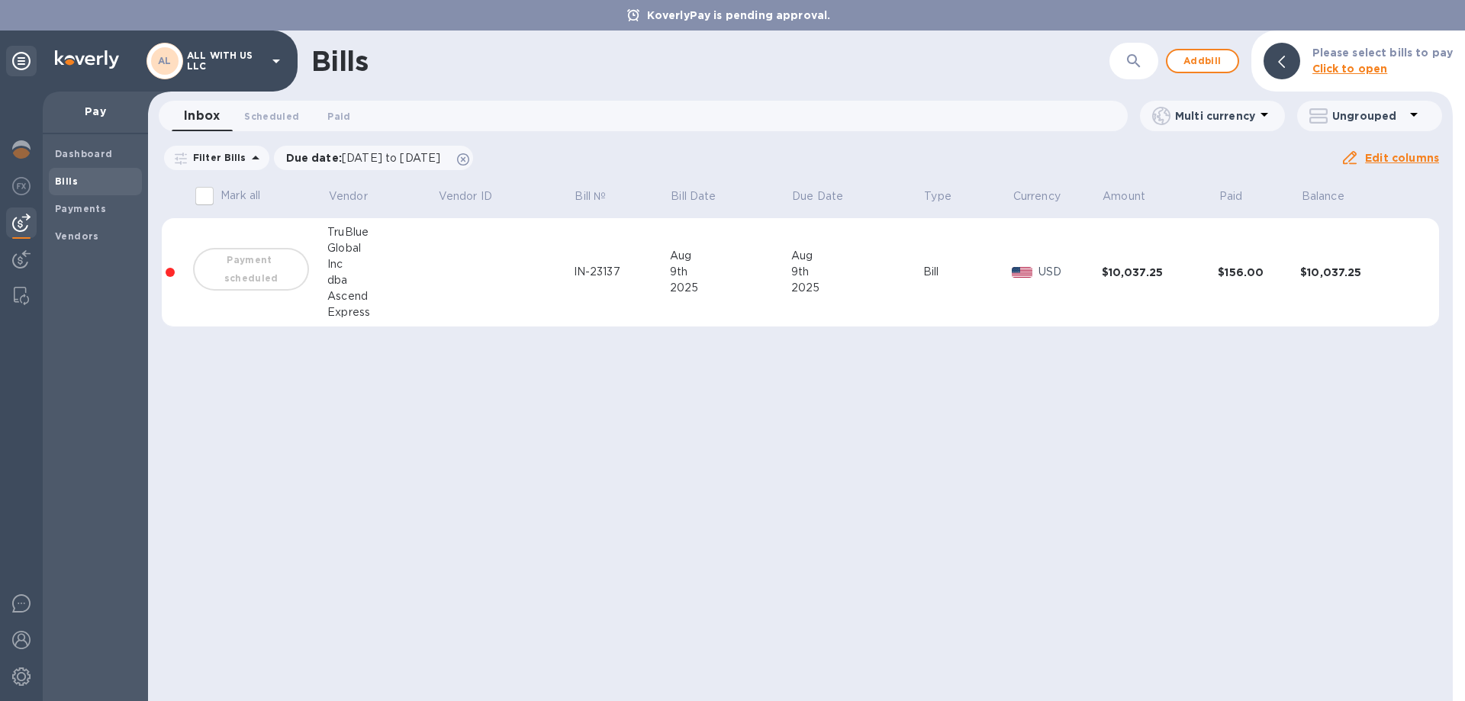
scroll to position [26, 0]
click at [24, 645] on img at bounding box center [21, 640] width 18 height 18
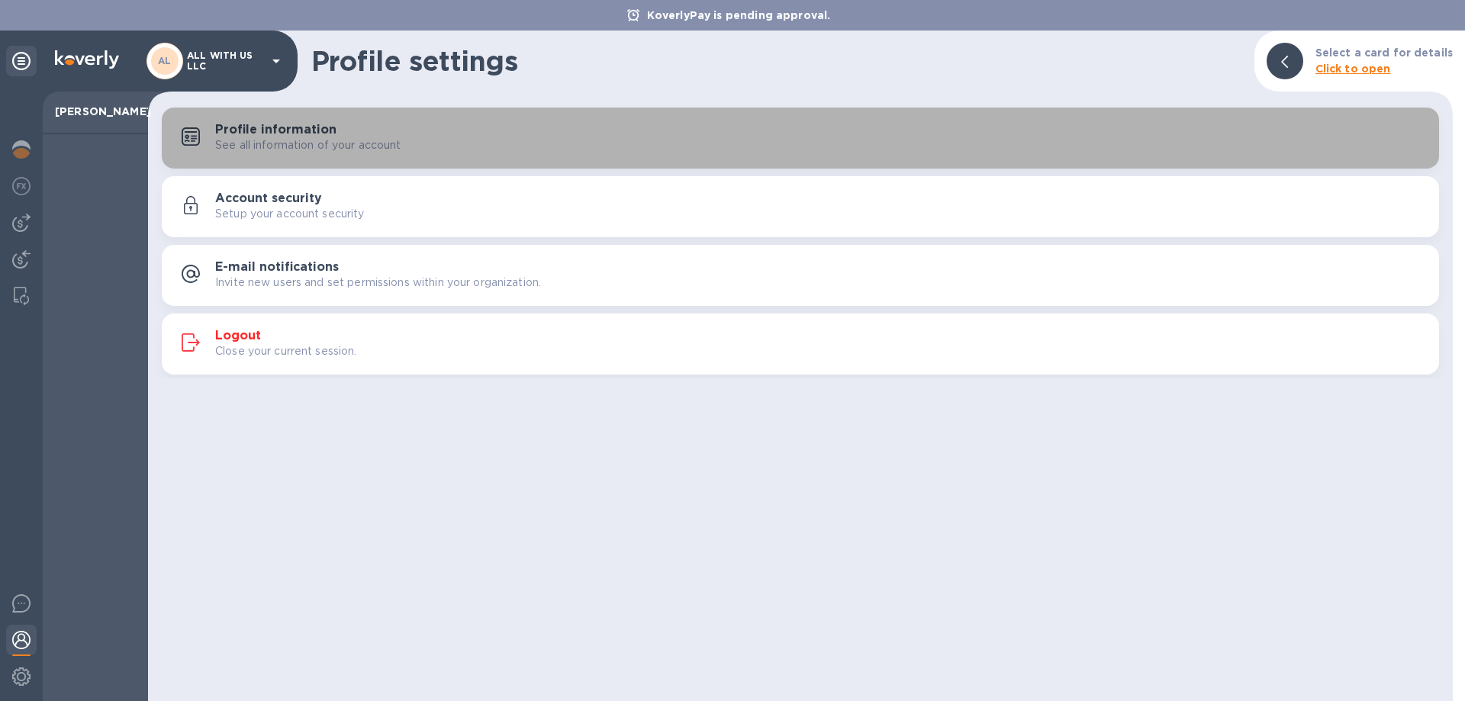
click at [234, 132] on h3 "Profile information" at bounding box center [275, 130] width 121 height 15
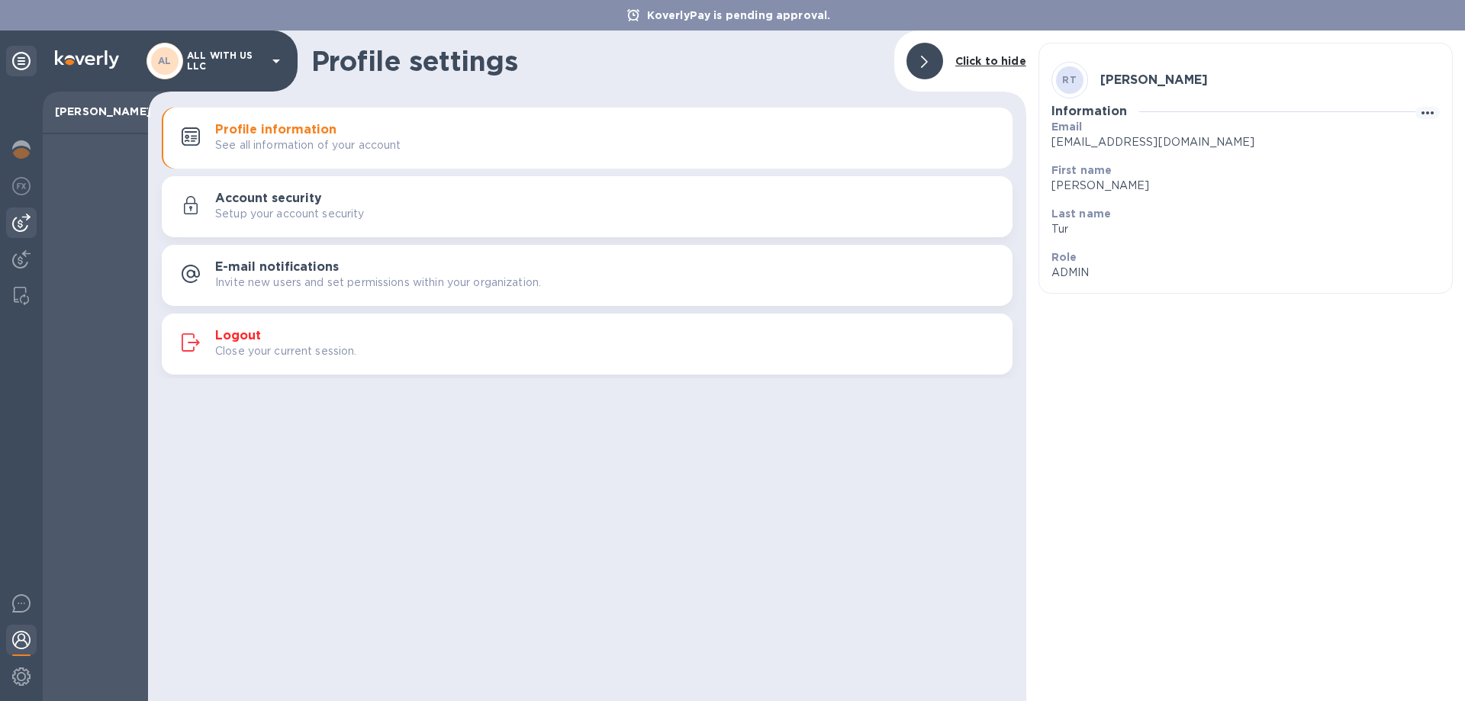
click at [24, 226] on img at bounding box center [21, 223] width 18 height 18
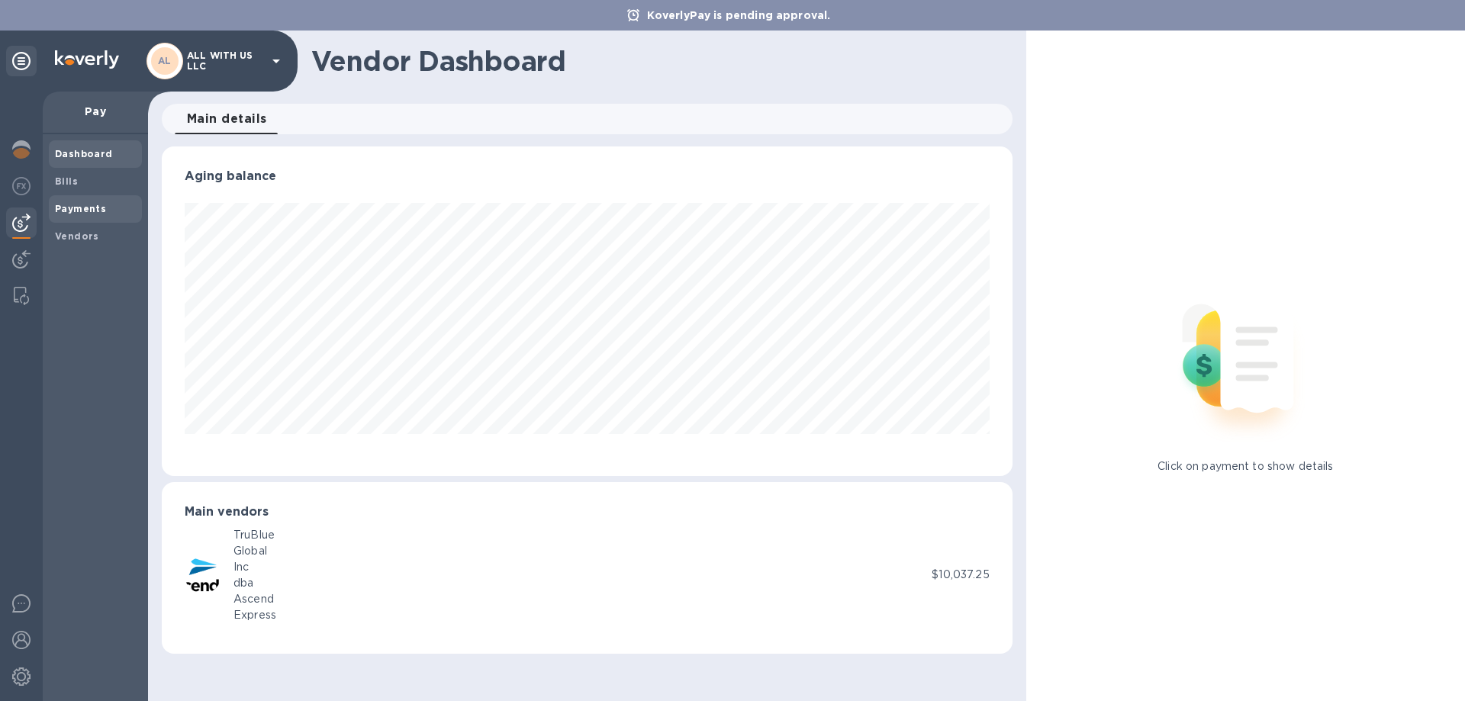
scroll to position [330, 850]
click at [80, 207] on b "Payments" at bounding box center [80, 208] width 51 height 11
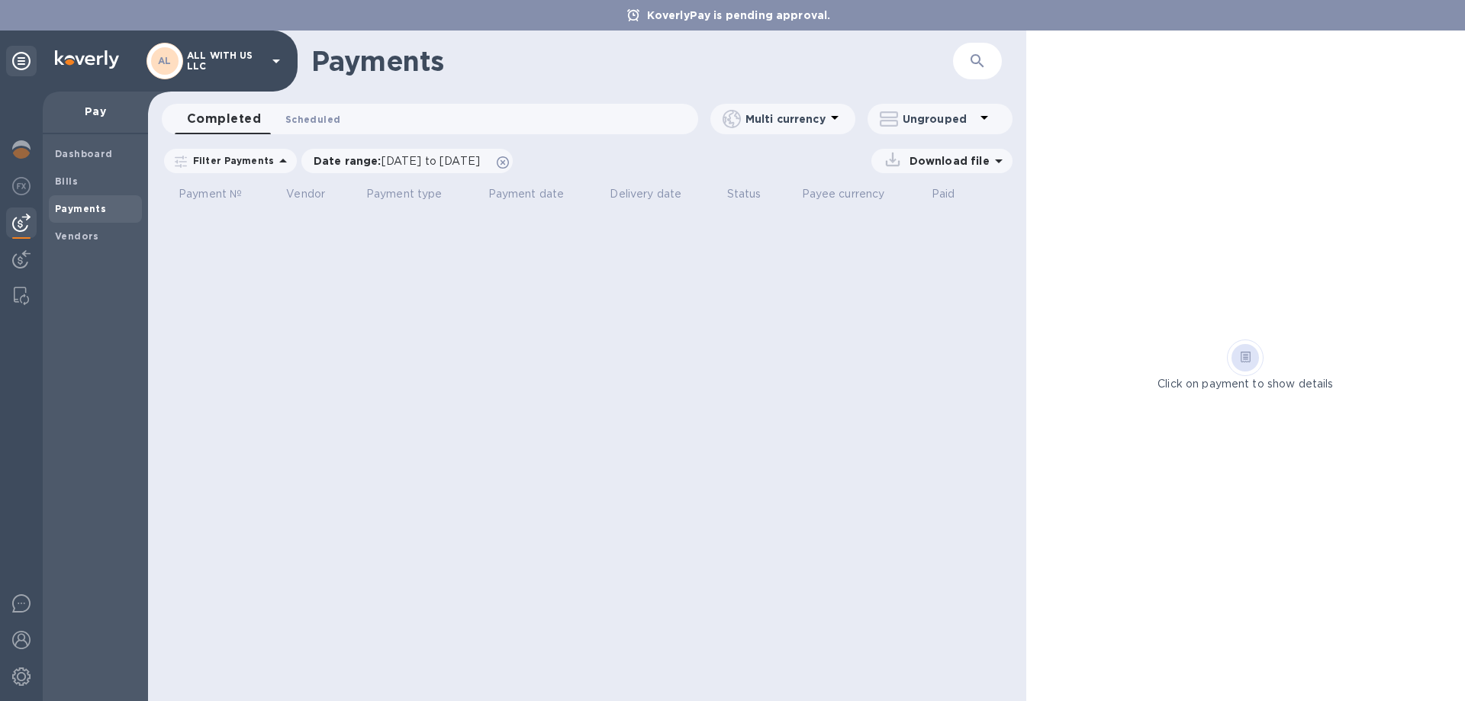
click at [309, 119] on span "Scheduled 0" at bounding box center [312, 119] width 55 height 16
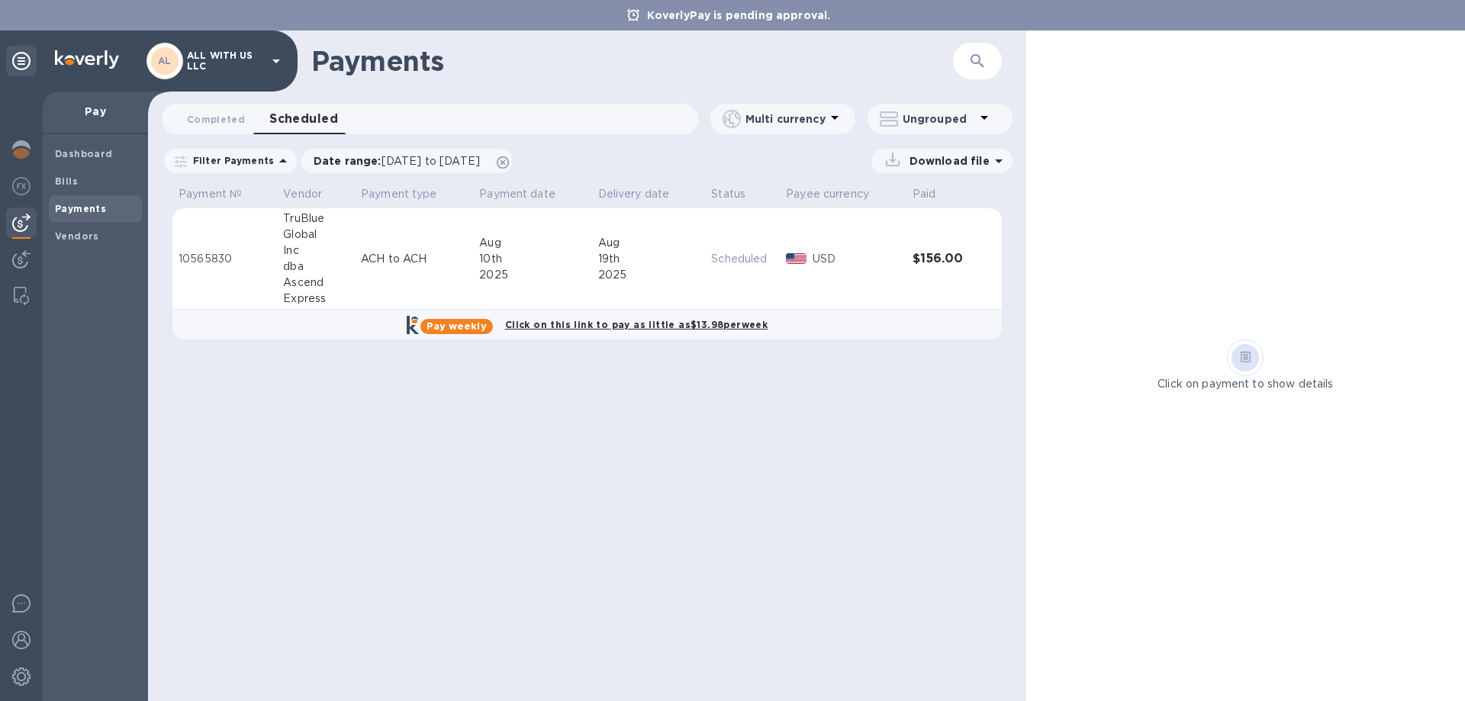
drag, startPoint x: 70, startPoint y: 186, endPoint x: 87, endPoint y: 198, distance: 20.3
click at [70, 185] on b "Bills" at bounding box center [66, 181] width 23 height 11
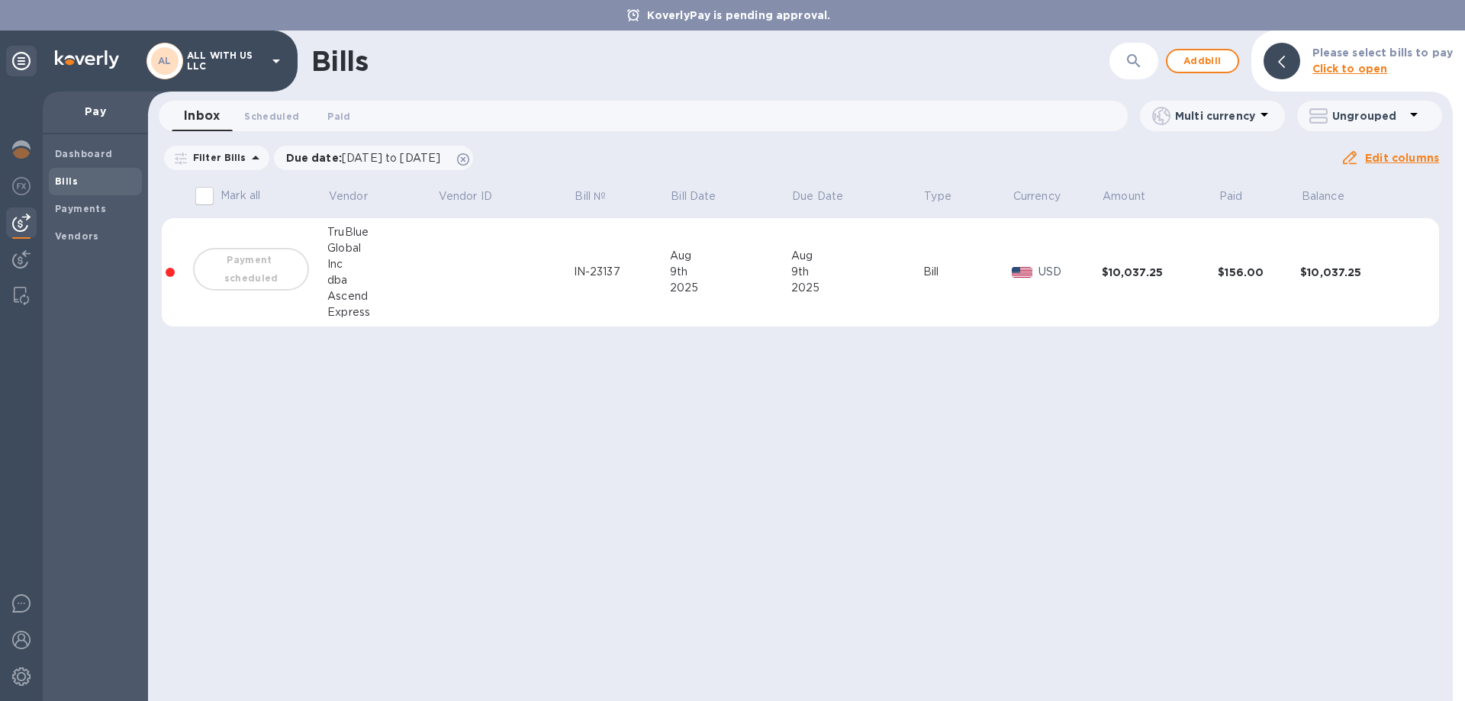
click at [608, 274] on div "IN-23137" at bounding box center [622, 272] width 96 height 16
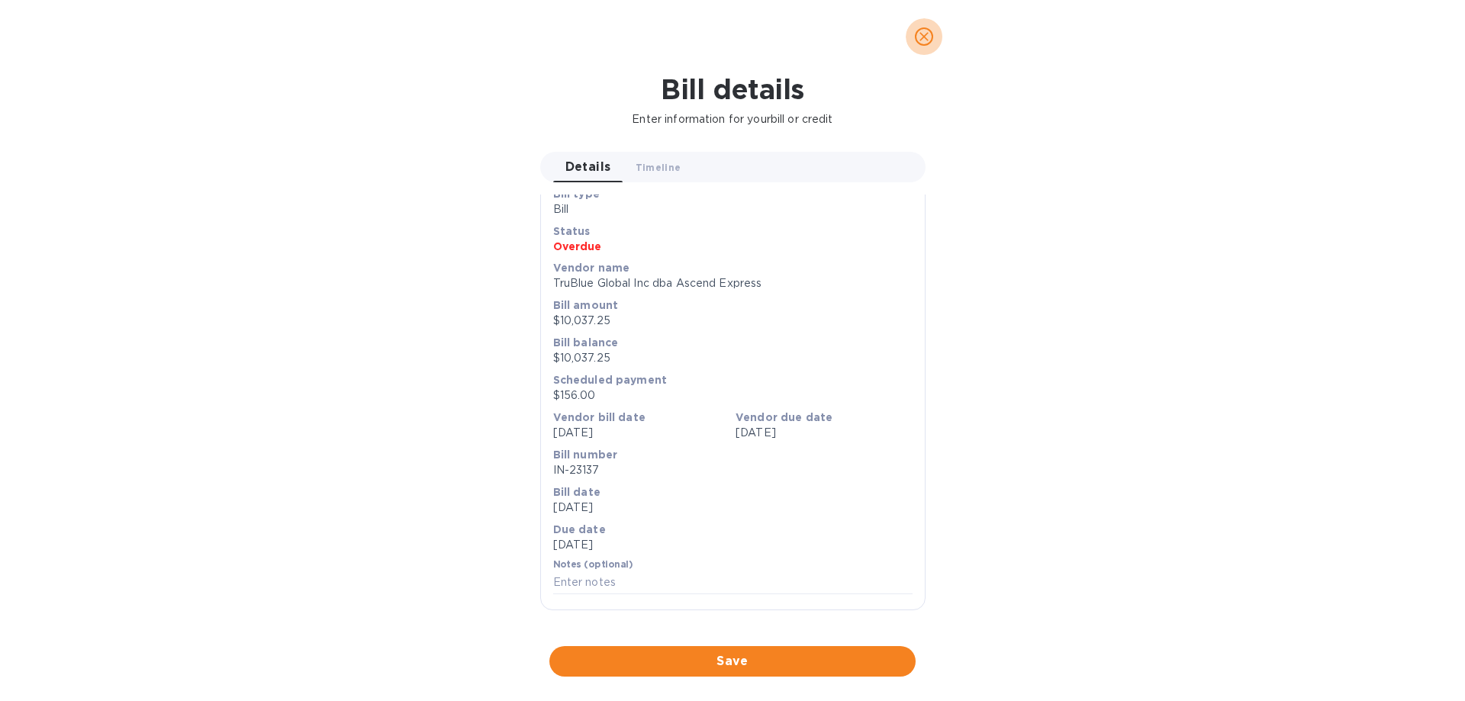
click at [921, 27] on span "close" at bounding box center [924, 36] width 18 height 18
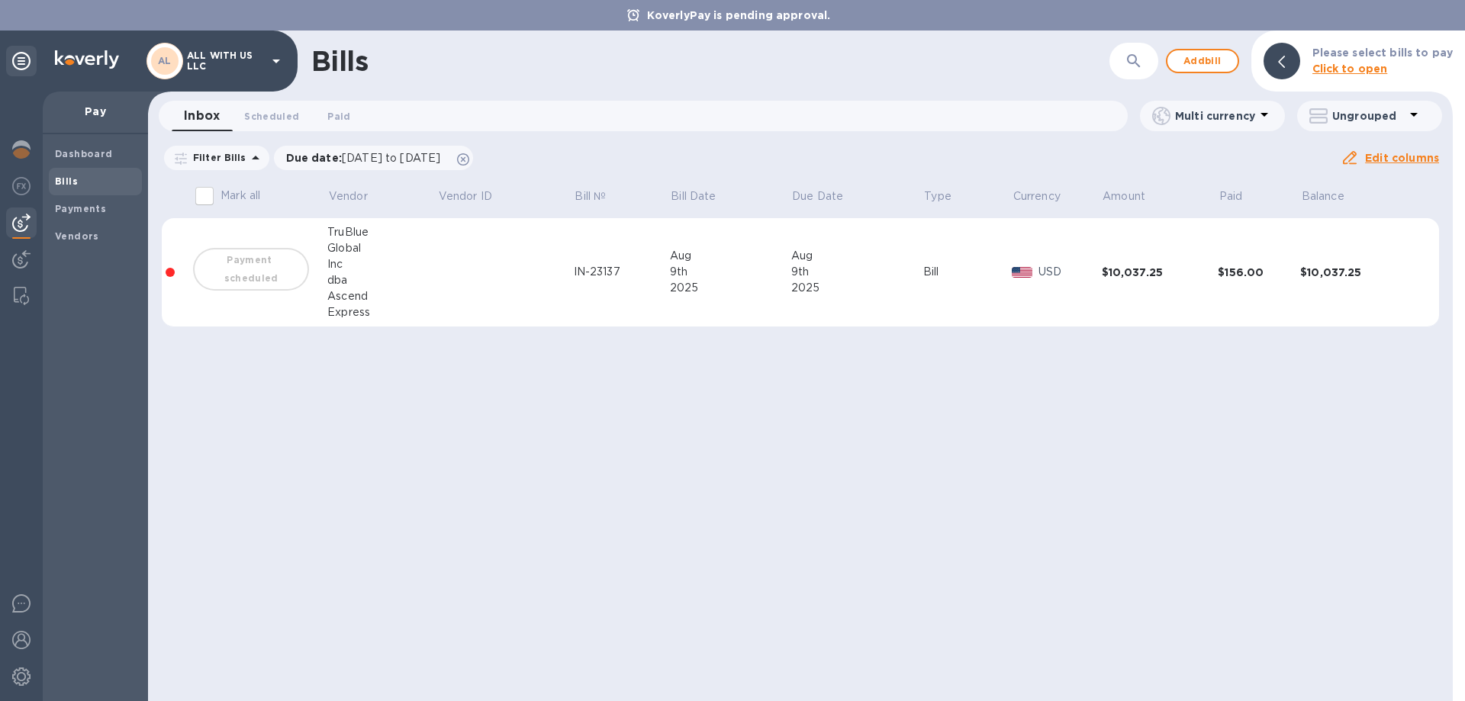
click at [363, 376] on div "Bills ​ Add bill Please select bills to pay Click to open Inbox 0 Scheduled 0 P…" at bounding box center [800, 366] width 1305 height 671
click at [21, 598] on img at bounding box center [21, 604] width 18 height 18
click at [81, 209] on b "Payments" at bounding box center [80, 208] width 51 height 11
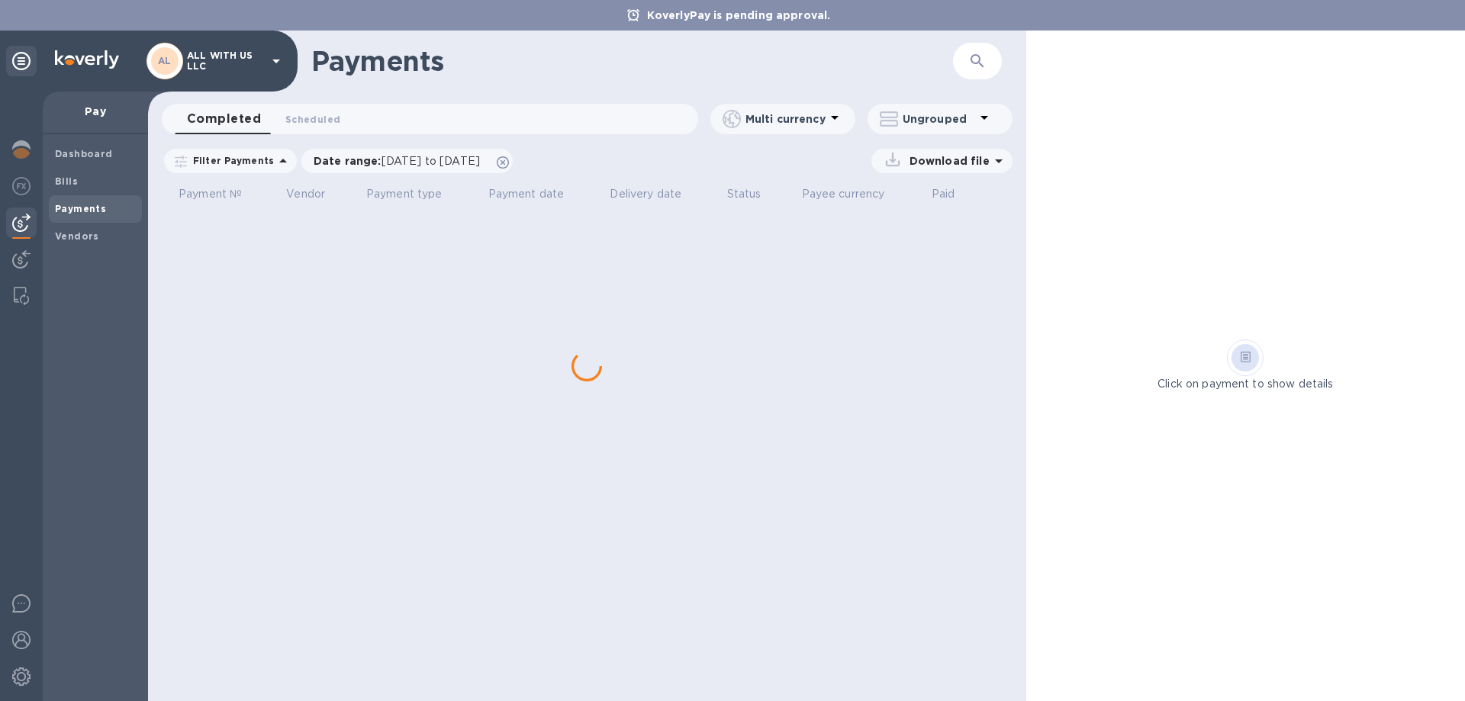
click at [98, 112] on p "Pay" at bounding box center [95, 111] width 81 height 15
click at [95, 153] on b "Dashboard" at bounding box center [84, 153] width 58 height 11
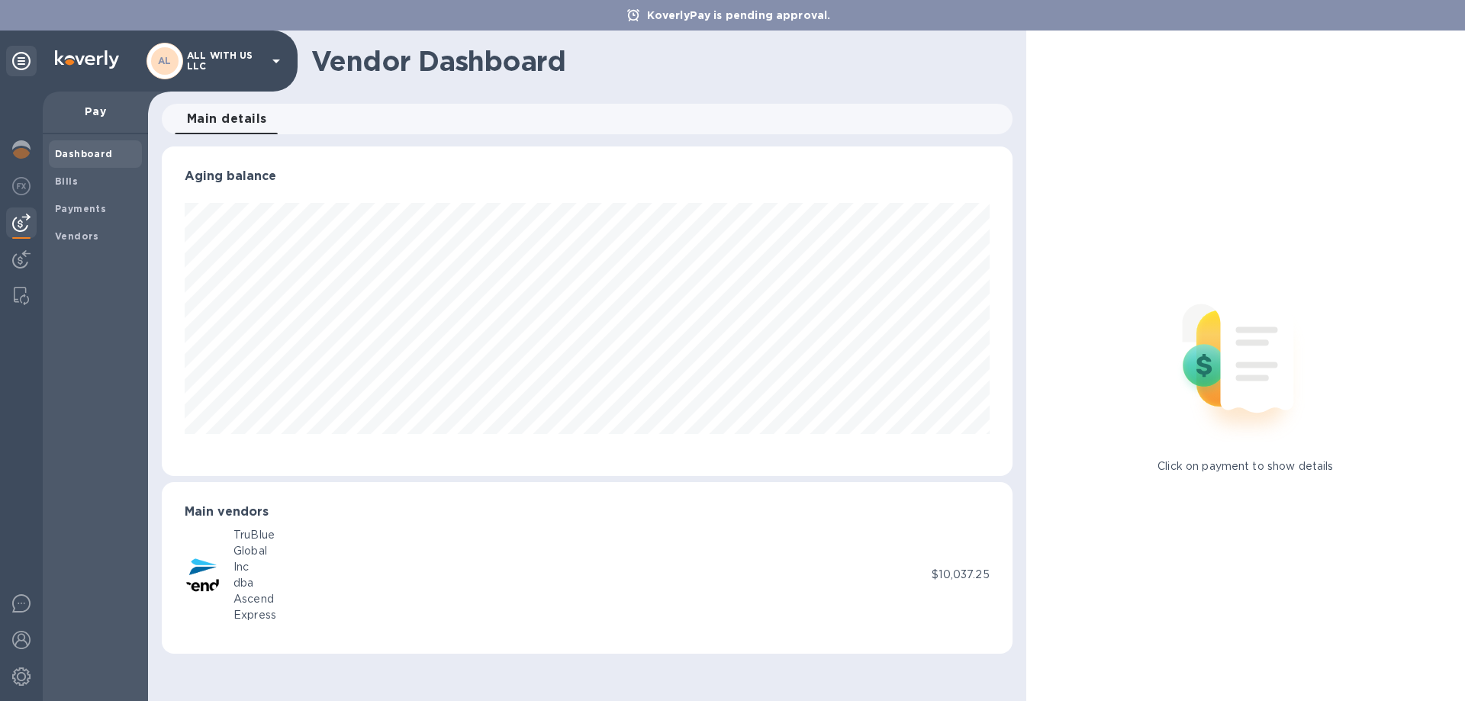
scroll to position [330, 850]
click at [243, 552] on div "Global" at bounding box center [255, 551] width 43 height 16
click at [975, 577] on p "$10,037.25" at bounding box center [960, 575] width 57 height 16
click at [965, 575] on p "$10,037.25" at bounding box center [960, 575] width 57 height 16
click at [967, 575] on p "$10,037.25" at bounding box center [960, 575] width 57 height 16
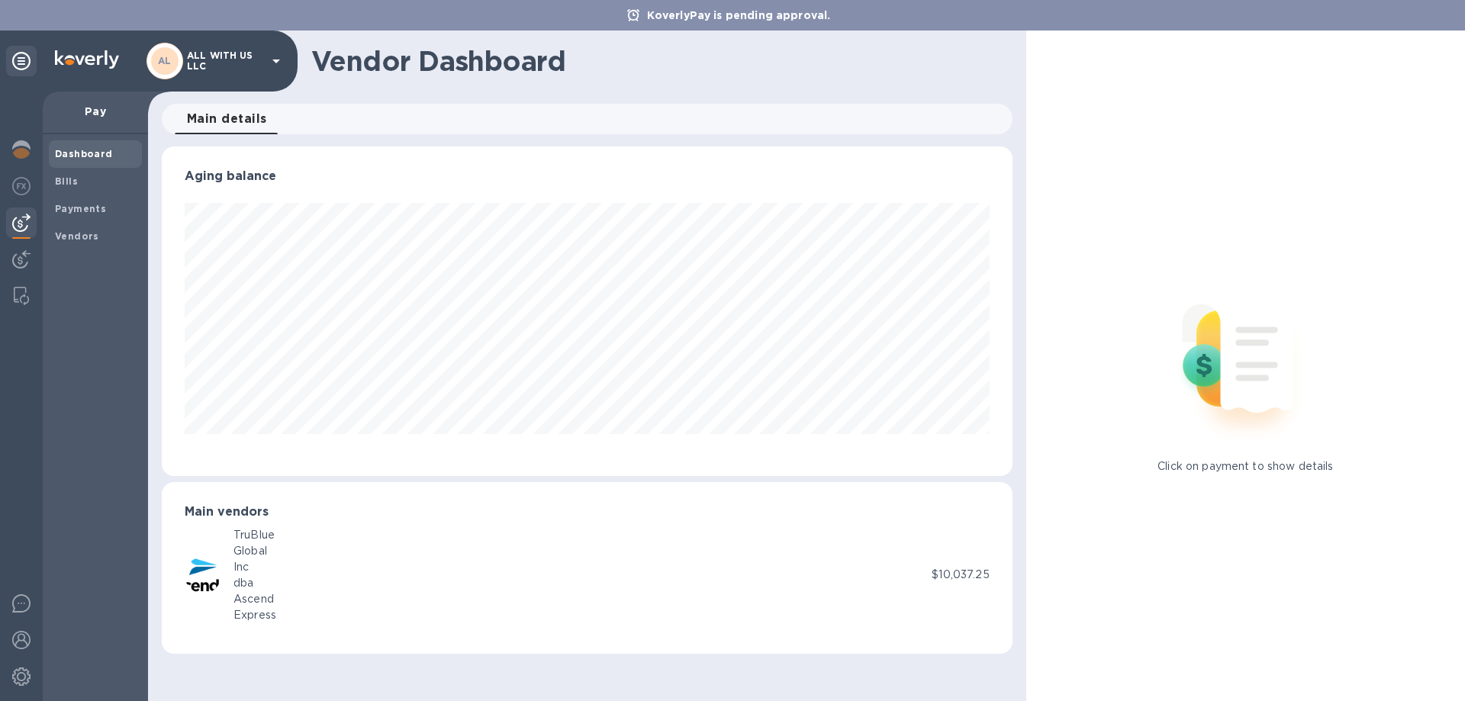
click at [1184, 473] on p "Click on payment to show details" at bounding box center [1246, 467] width 176 height 16
click at [974, 566] on div "TruBlue Global Inc dba Ascend Express $10,037.25" at bounding box center [587, 575] width 805 height 96
click at [94, 179] on span "Bills" at bounding box center [95, 181] width 81 height 15
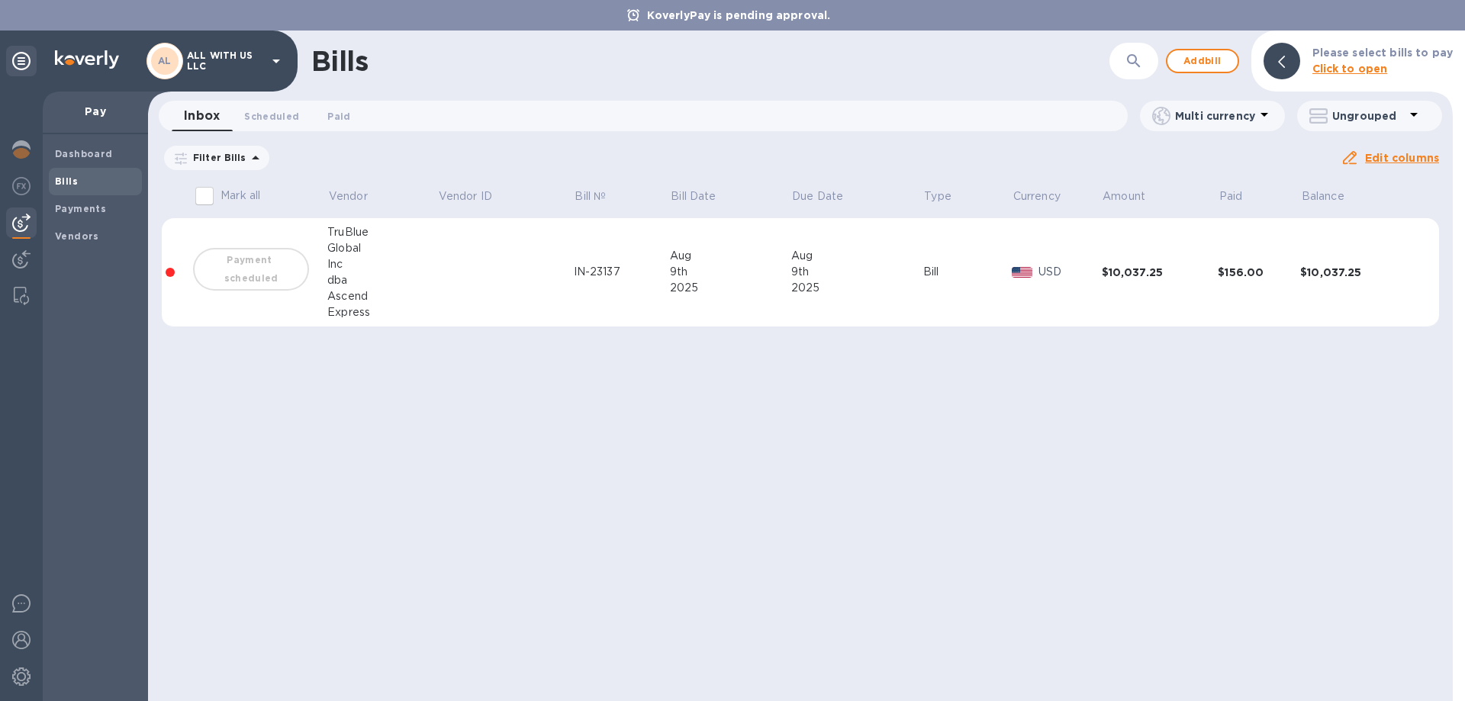
click at [202, 193] on input "Mark all" at bounding box center [205, 196] width 32 height 32
click at [198, 198] on input "Mark all" at bounding box center [205, 196] width 32 height 32
checkbox input "false"
click at [1373, 68] on b "Click to open" at bounding box center [1351, 69] width 76 height 12
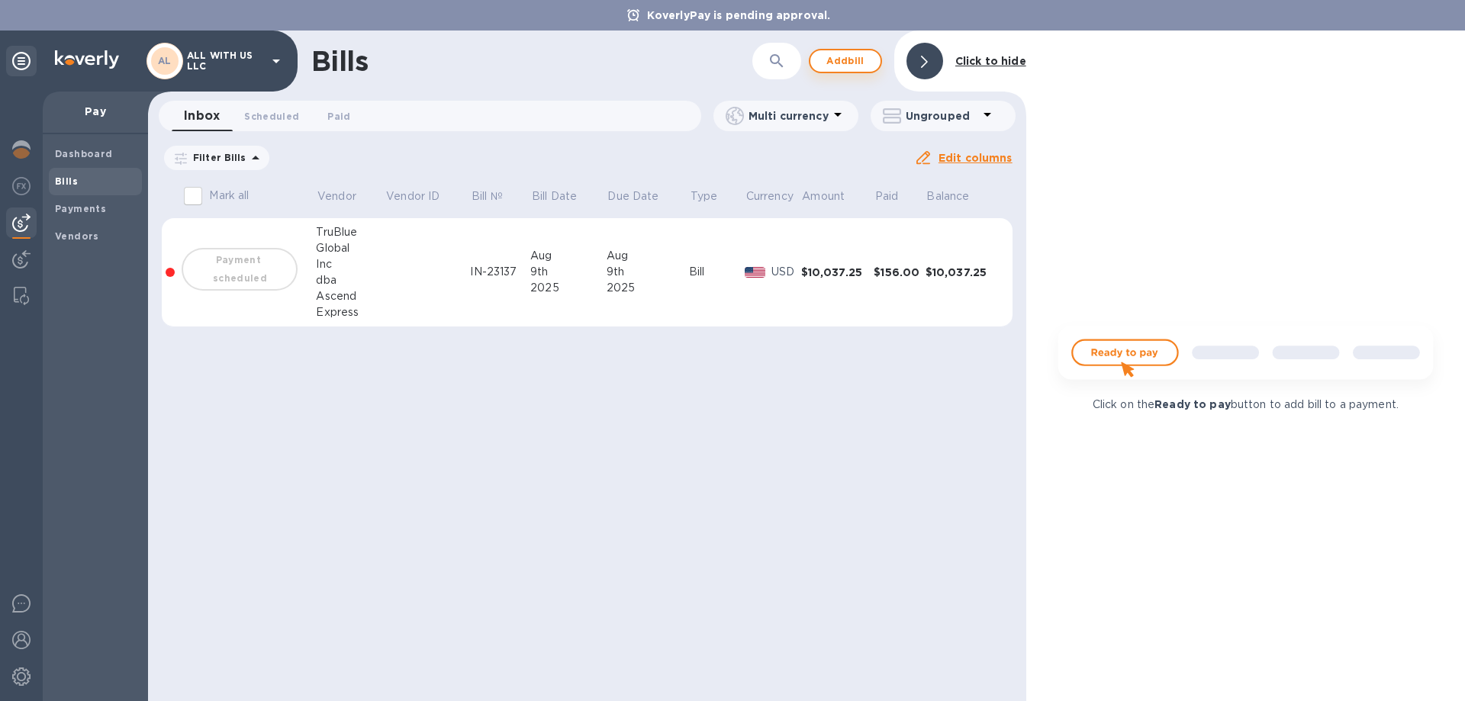
click at [866, 53] on span "Add bill" at bounding box center [846, 61] width 46 height 18
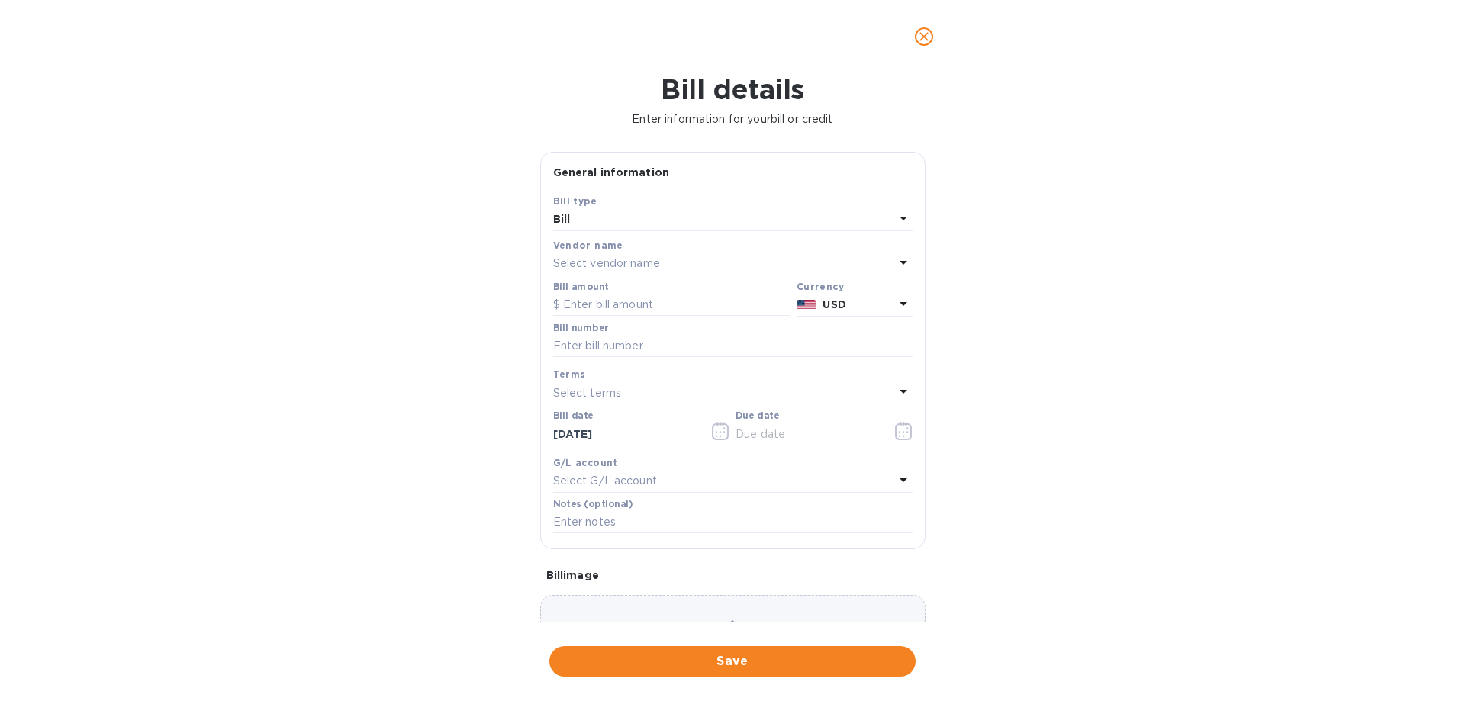
click at [621, 266] on p "Select vendor name" at bounding box center [606, 264] width 107 height 16
click at [766, 308] on input "text" at bounding box center [734, 306] width 269 height 23
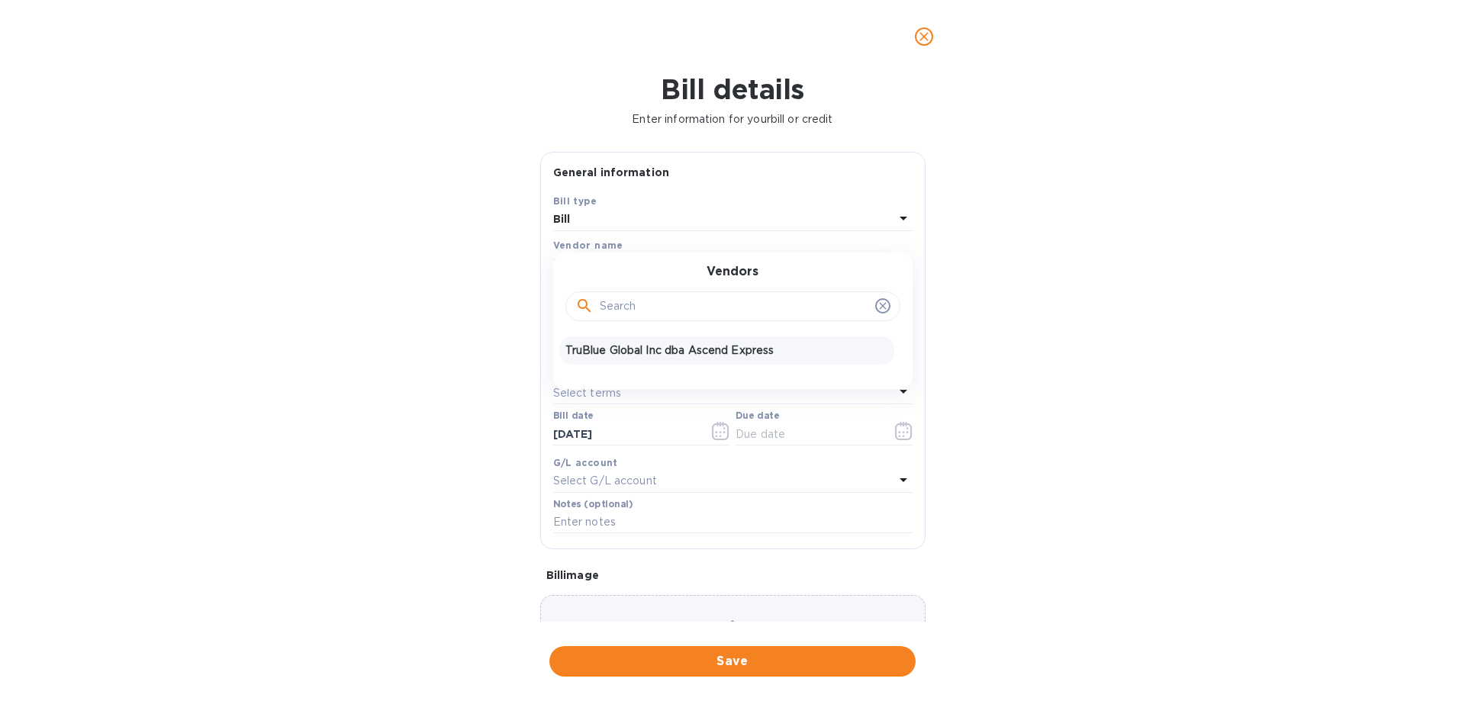
click at [730, 356] on p "TruBlue Global Inc dba Ascend Express" at bounding box center [727, 351] width 323 height 16
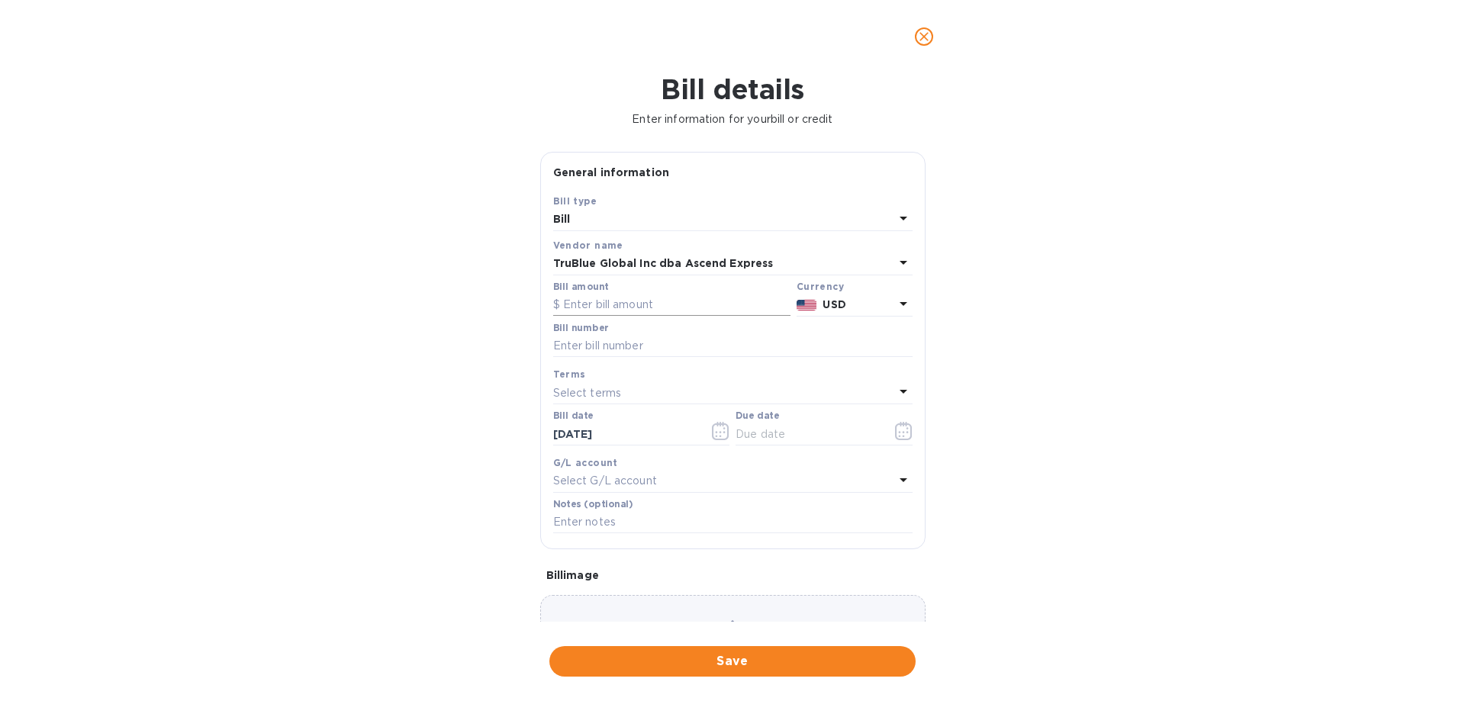
click at [607, 298] on input "text" at bounding box center [671, 305] width 237 height 23
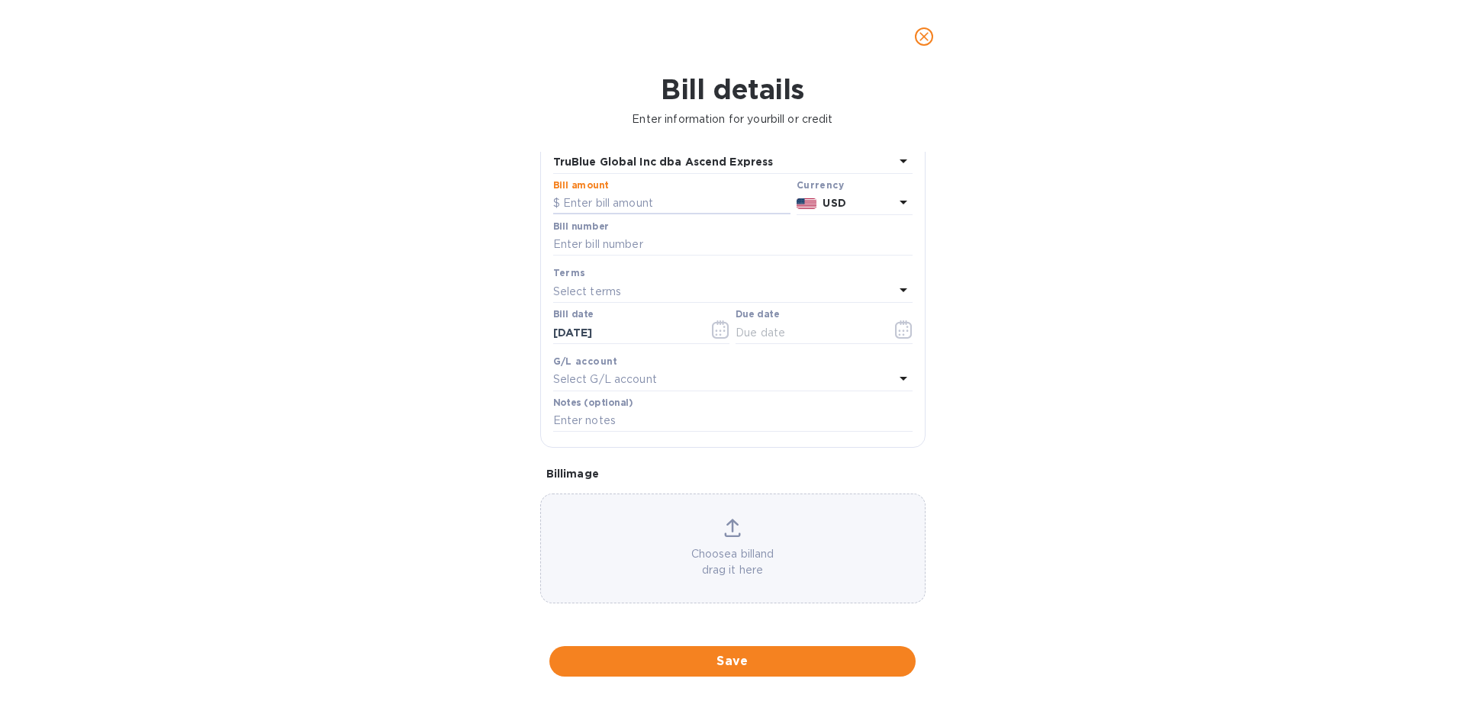
click at [727, 556] on p "Choose a bill and drag it here" at bounding box center [733, 562] width 384 height 32
click at [928, 33] on icon "close" at bounding box center [924, 36] width 9 height 9
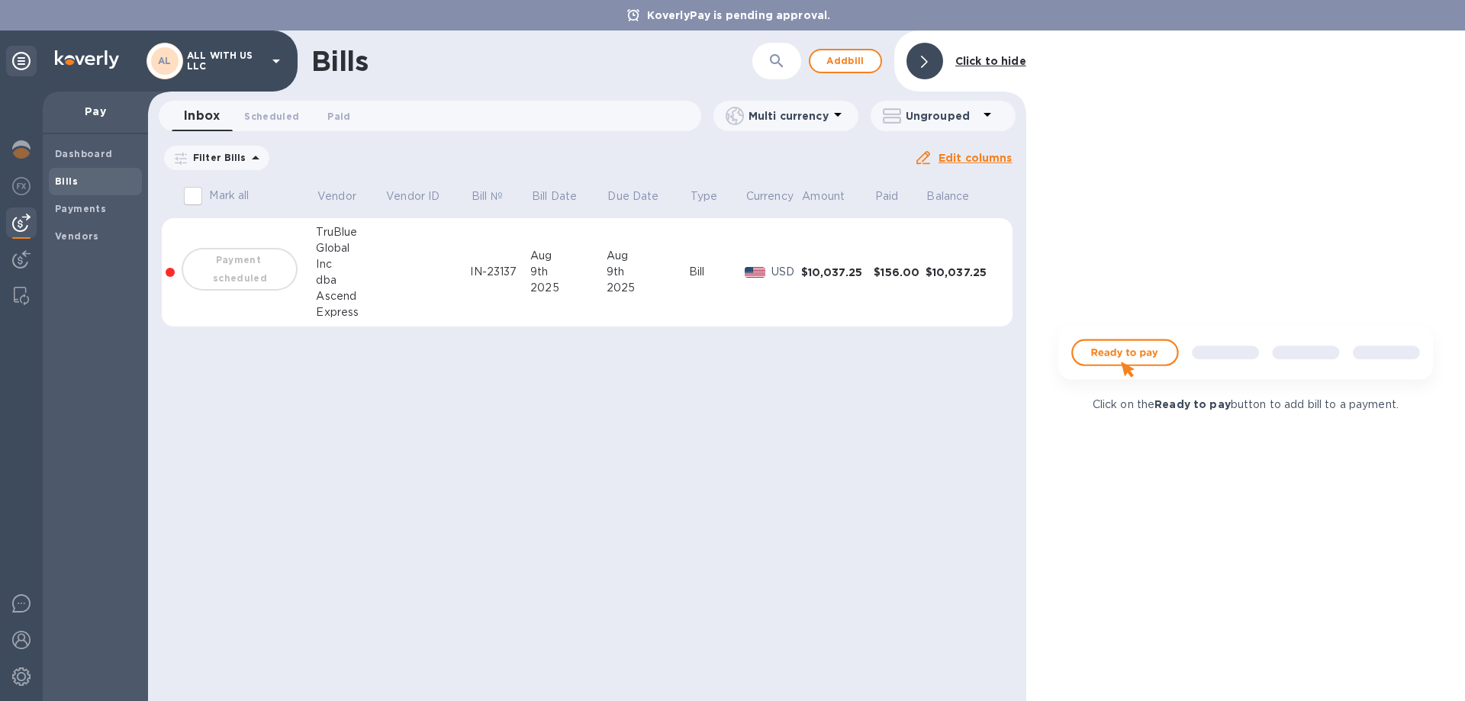
click at [800, 272] on p "USD" at bounding box center [787, 272] width 30 height 16
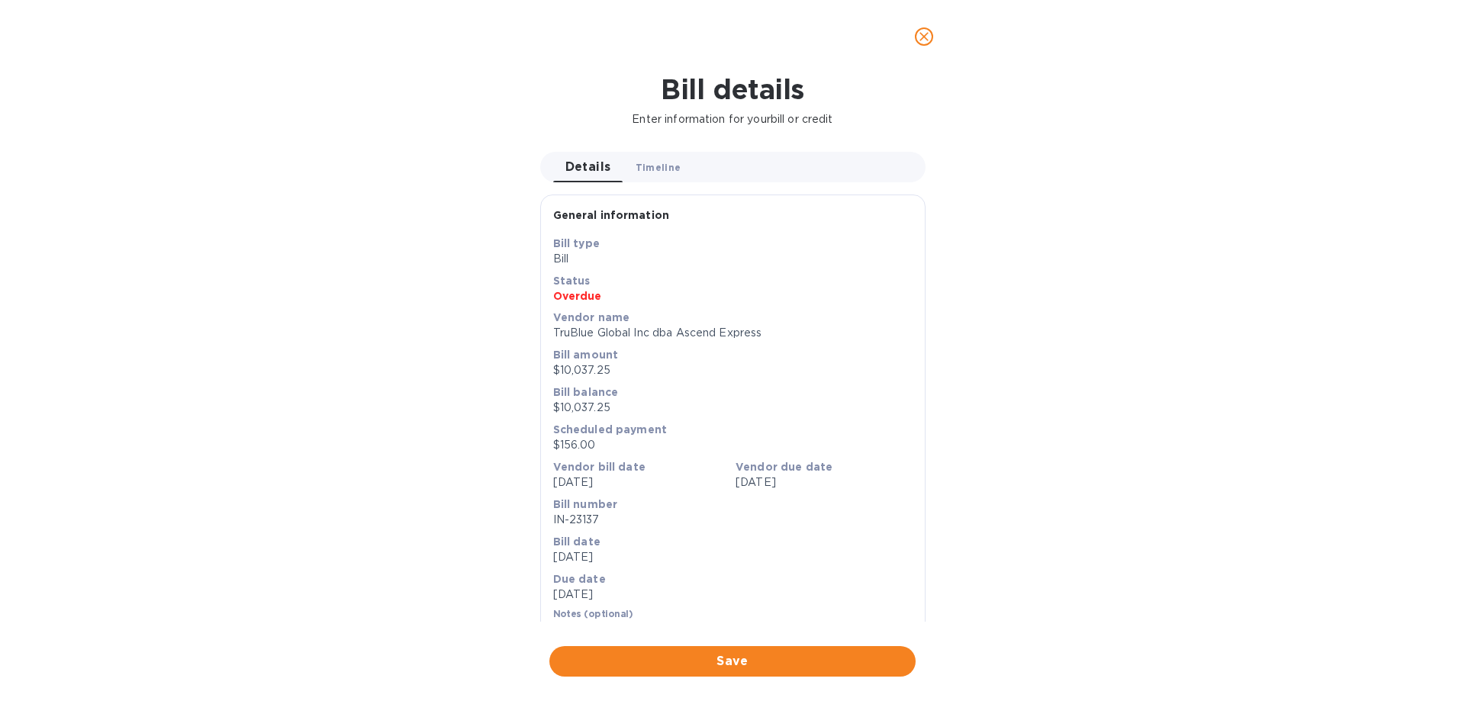
click at [645, 166] on span "Timeline 0" at bounding box center [659, 168] width 46 height 16
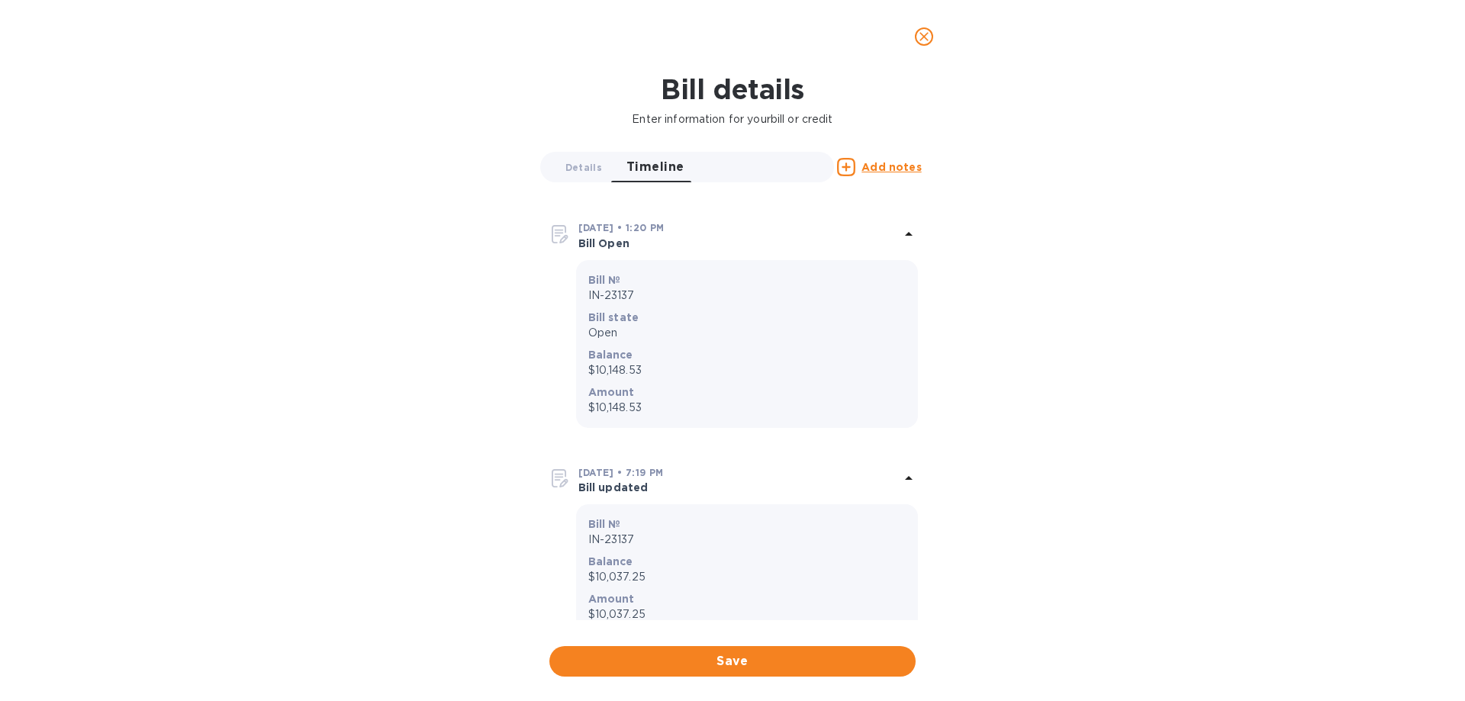
scroll to position [715, 0]
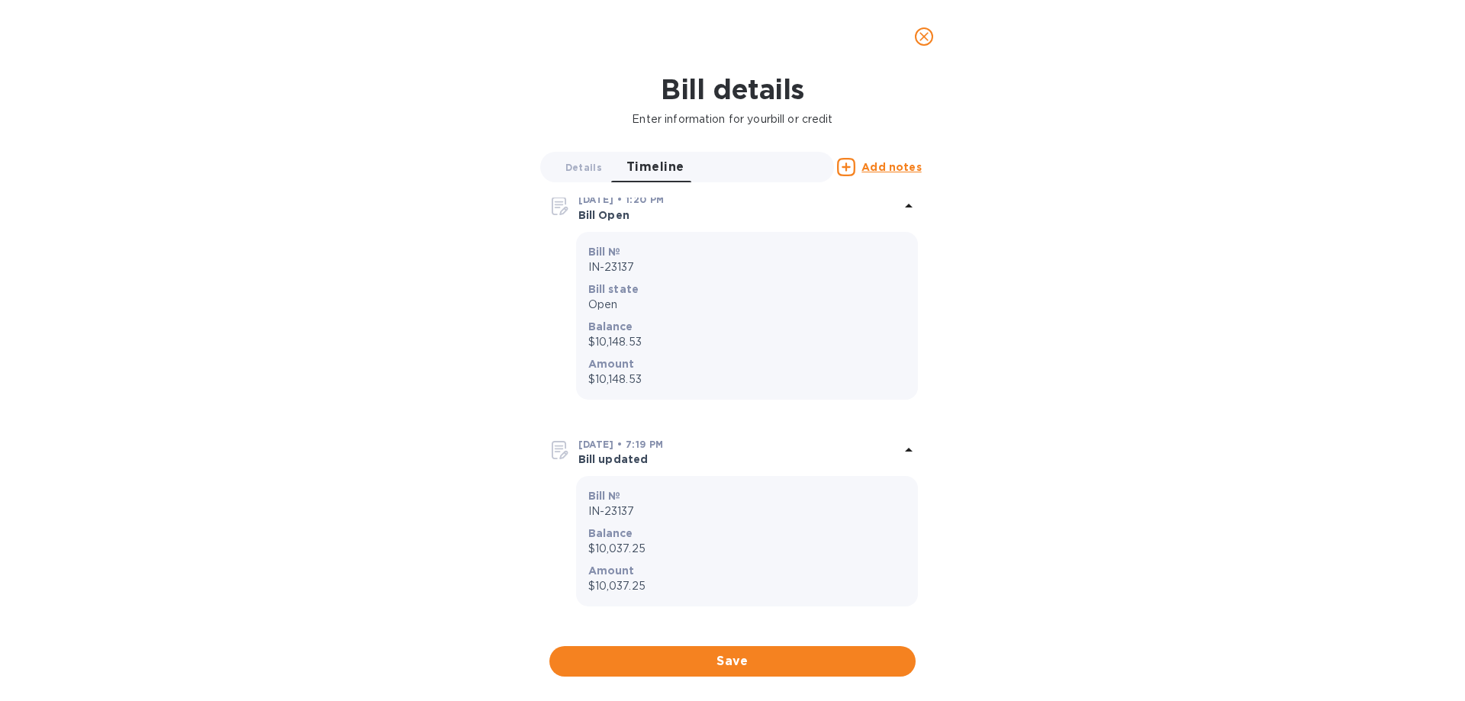
click at [665, 115] on p "Enter information for your bill or credit" at bounding box center [732, 119] width 1441 height 16
click at [789, 660] on span "Save" at bounding box center [733, 662] width 342 height 18
click at [921, 38] on icon "close" at bounding box center [924, 36] width 15 height 15
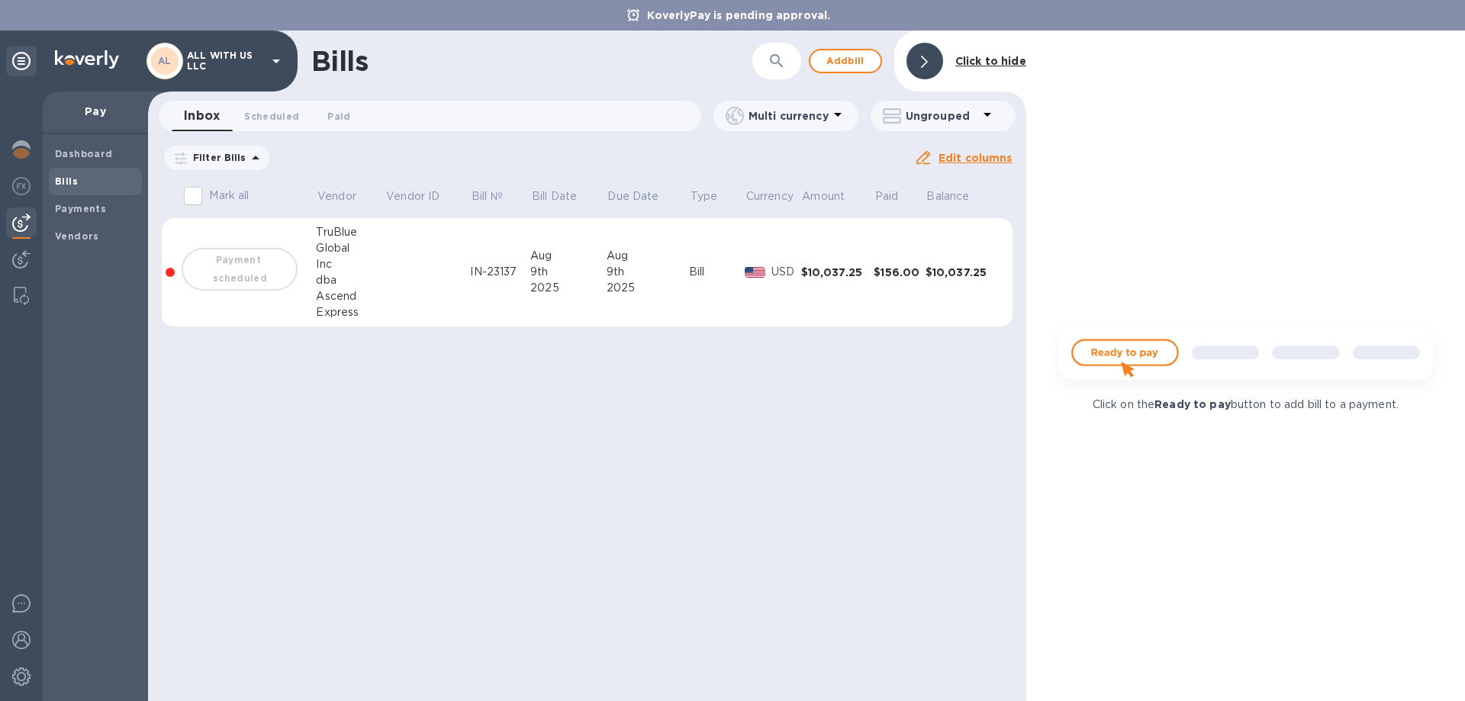
click at [936, 60] on div at bounding box center [925, 61] width 37 height 37
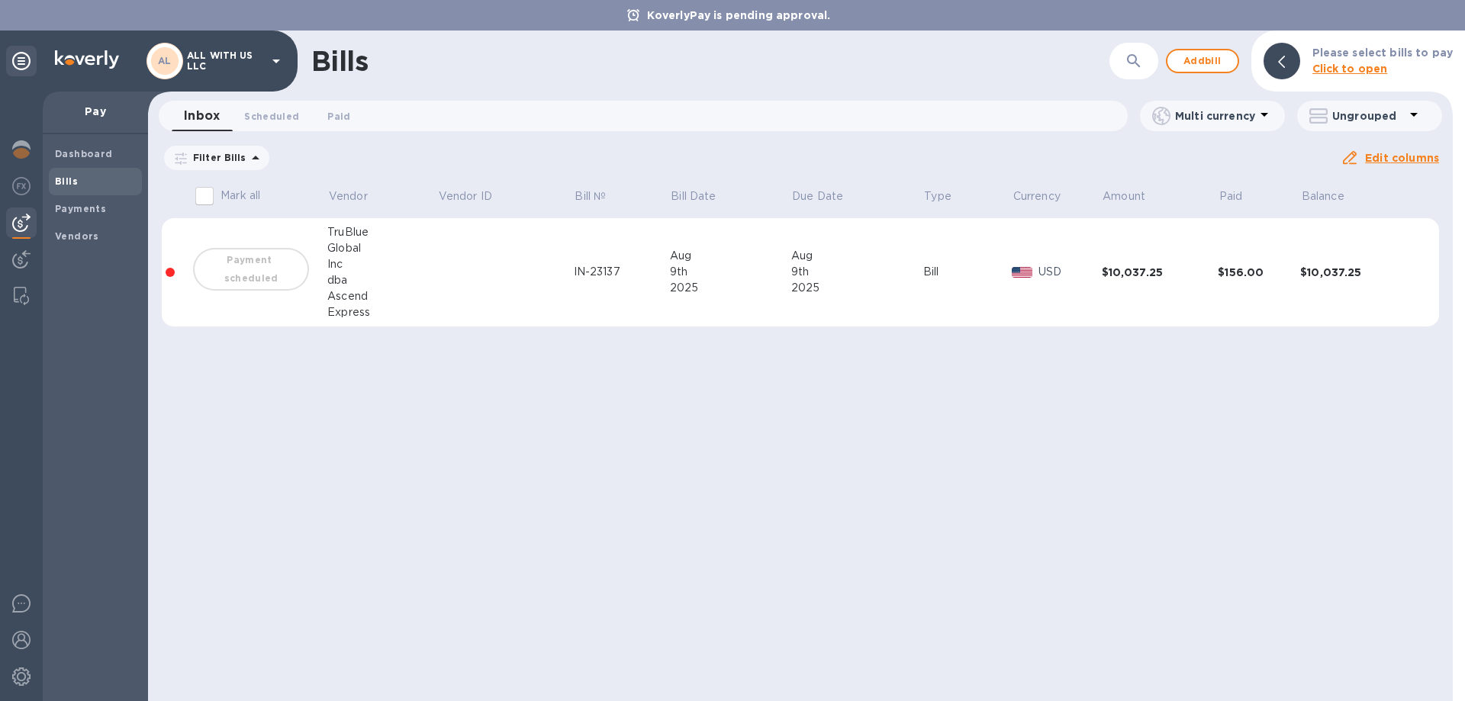
click at [1310, 275] on div "$10,037.25" at bounding box center [1358, 272] width 117 height 15
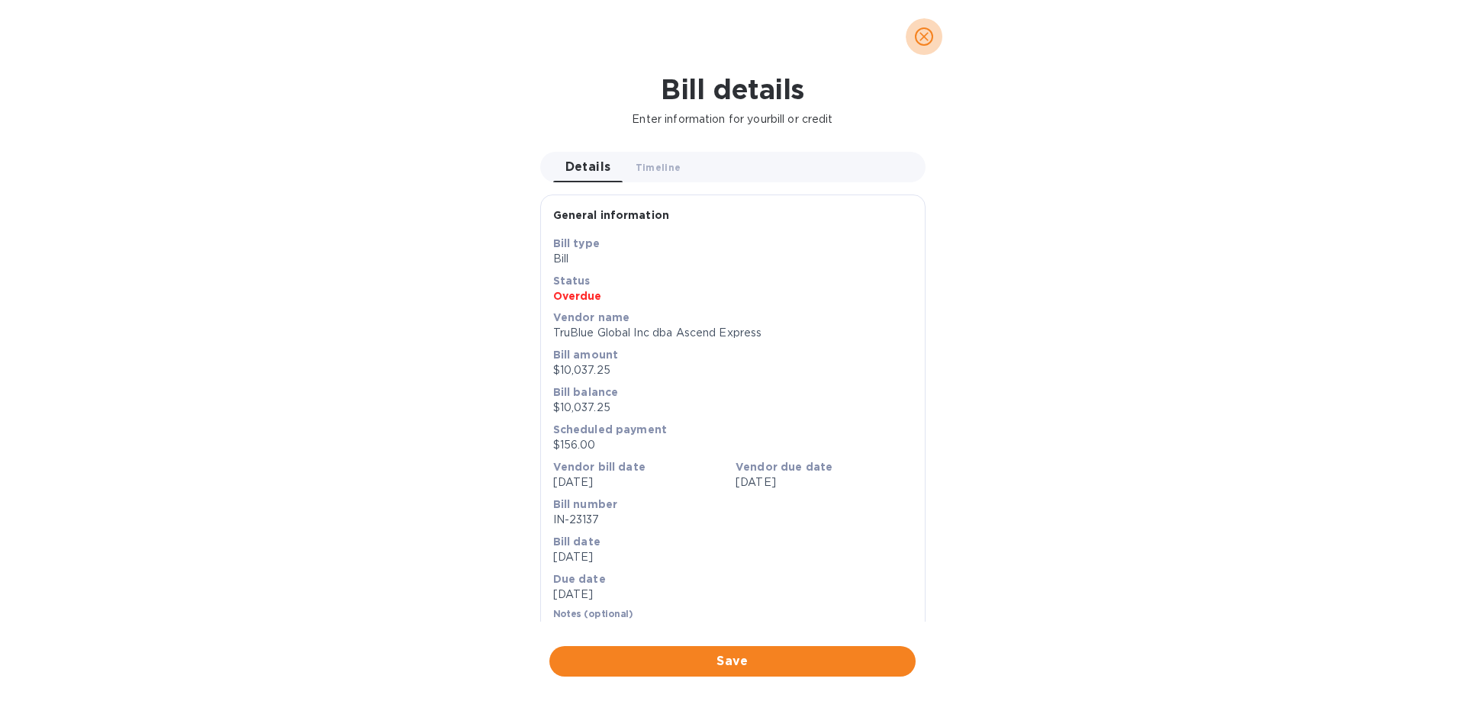
click at [929, 32] on icon "close" at bounding box center [924, 36] width 15 height 15
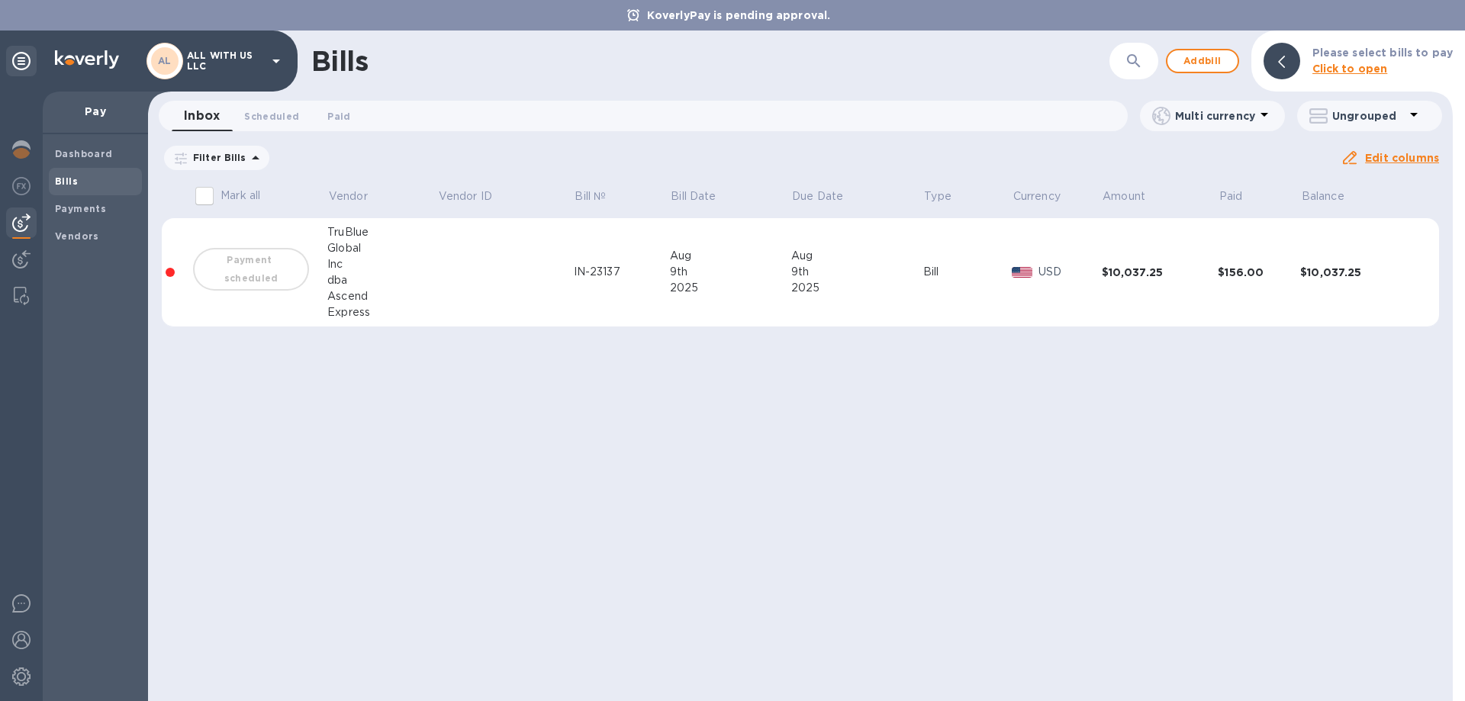
click at [257, 270] on div "Payment scheduled" at bounding box center [251, 269] width 122 height 49
click at [32, 683] on div at bounding box center [21, 679] width 31 height 34
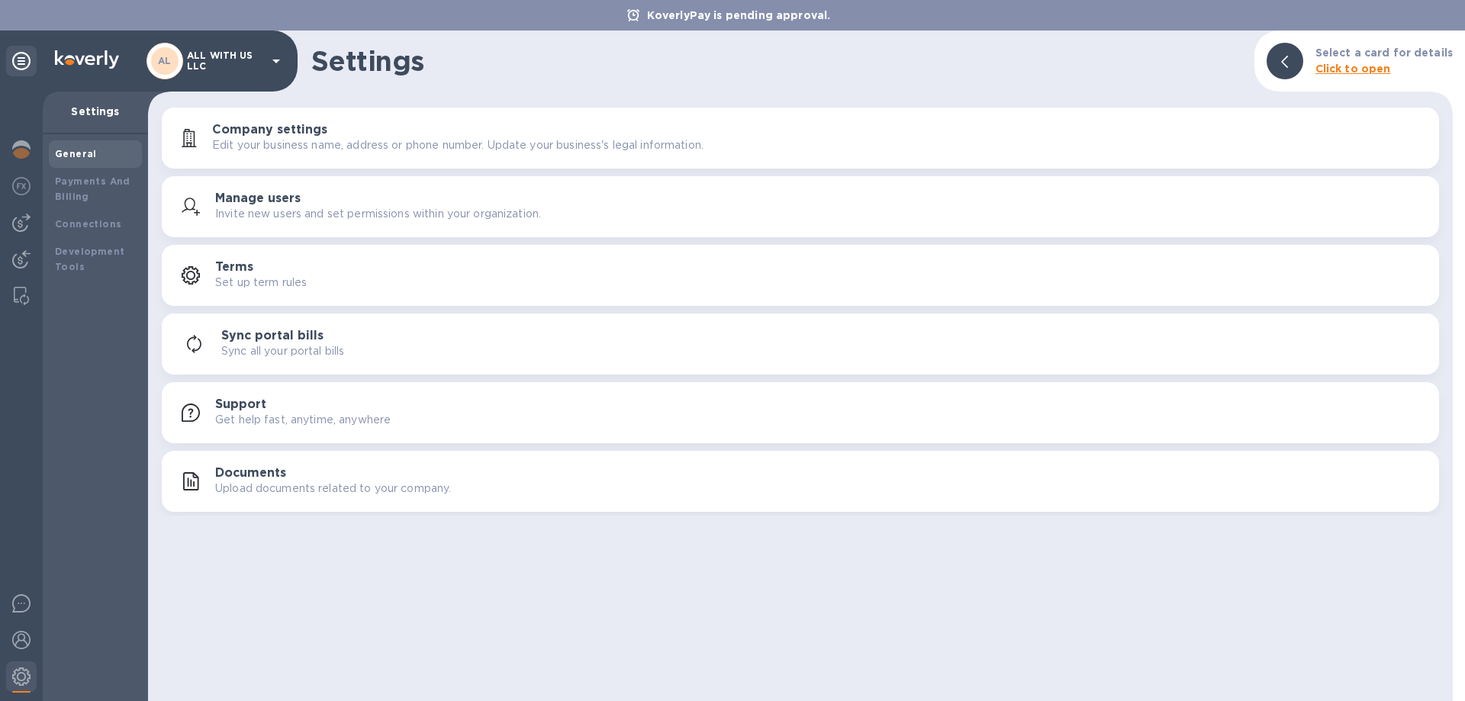
click at [343, 274] on div "Terms Set up term rules" at bounding box center [821, 275] width 1212 height 31
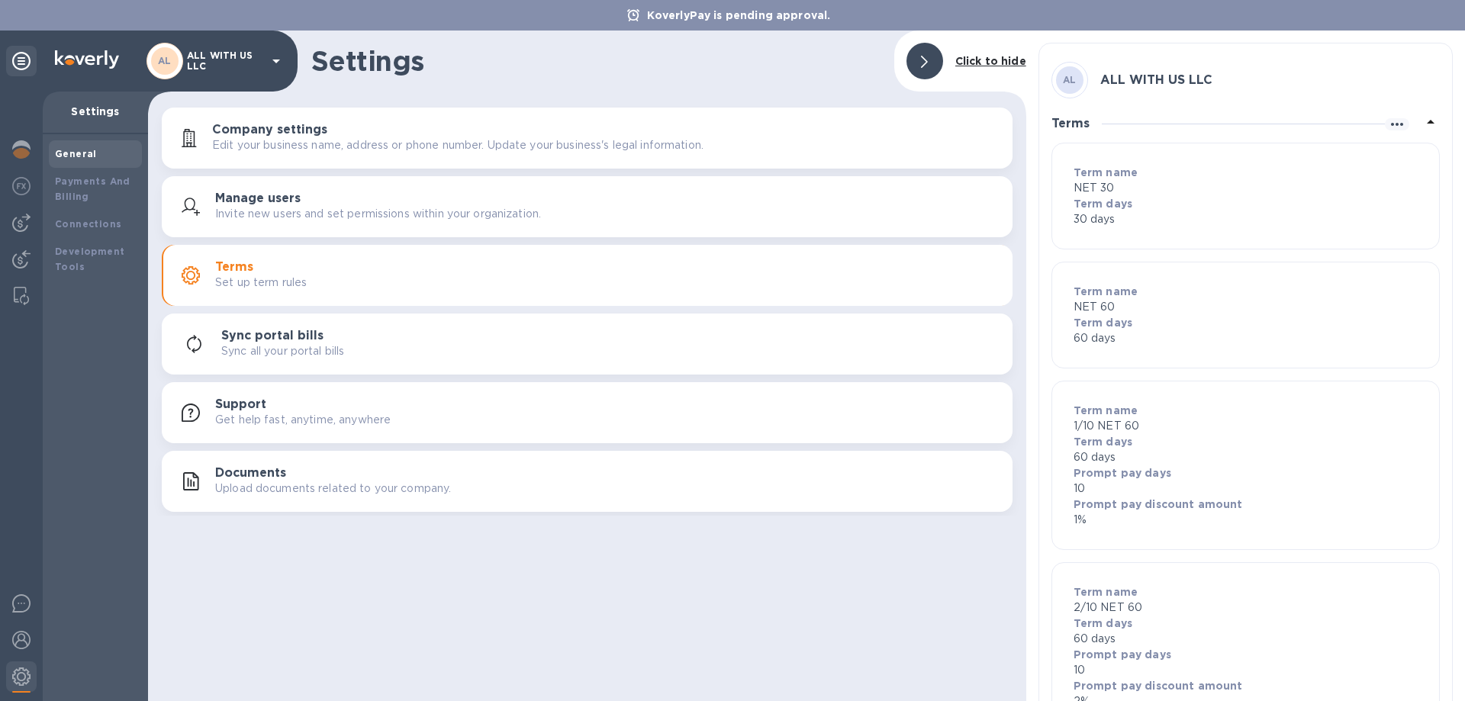
click at [324, 405] on div "Support Get help fast, anytime, anywhere" at bounding box center [607, 413] width 785 height 31
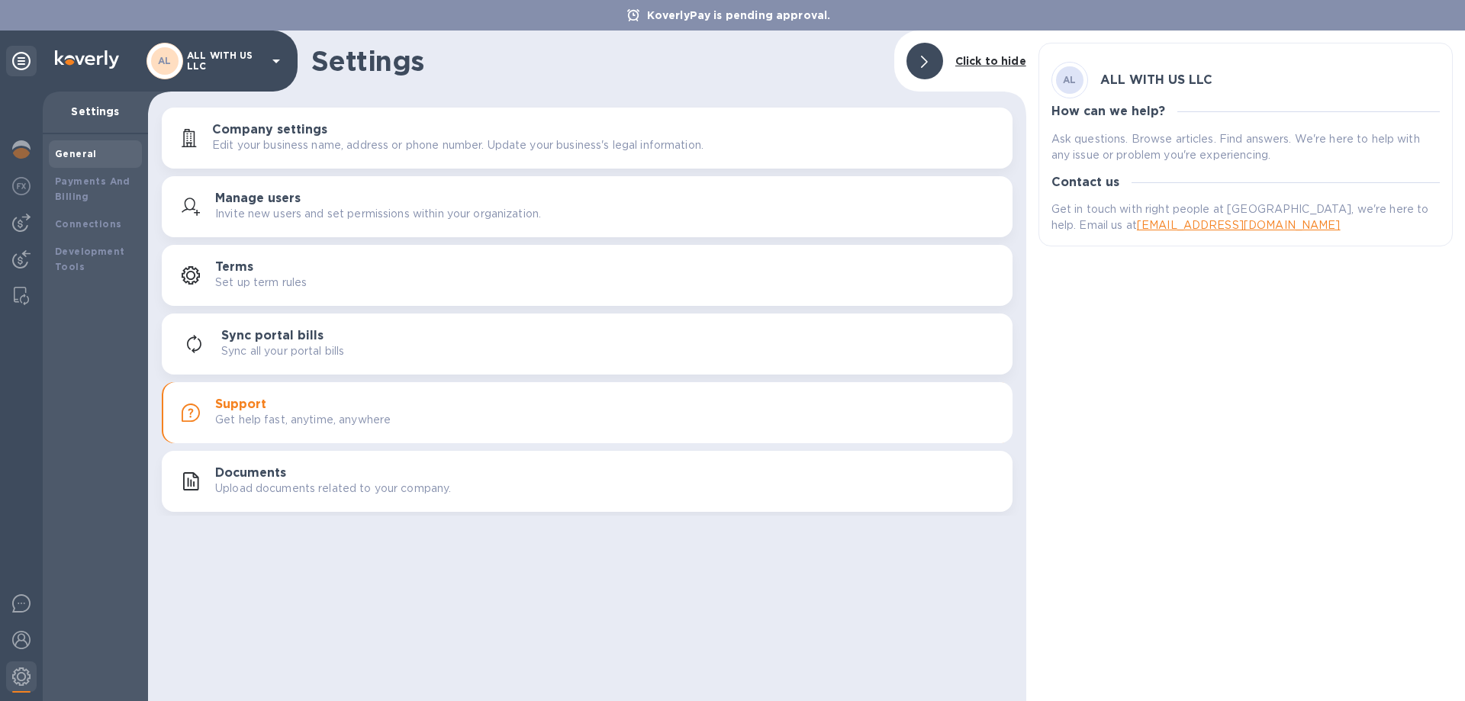
click at [340, 265] on div "Terms Set up term rules" at bounding box center [607, 275] width 785 height 31
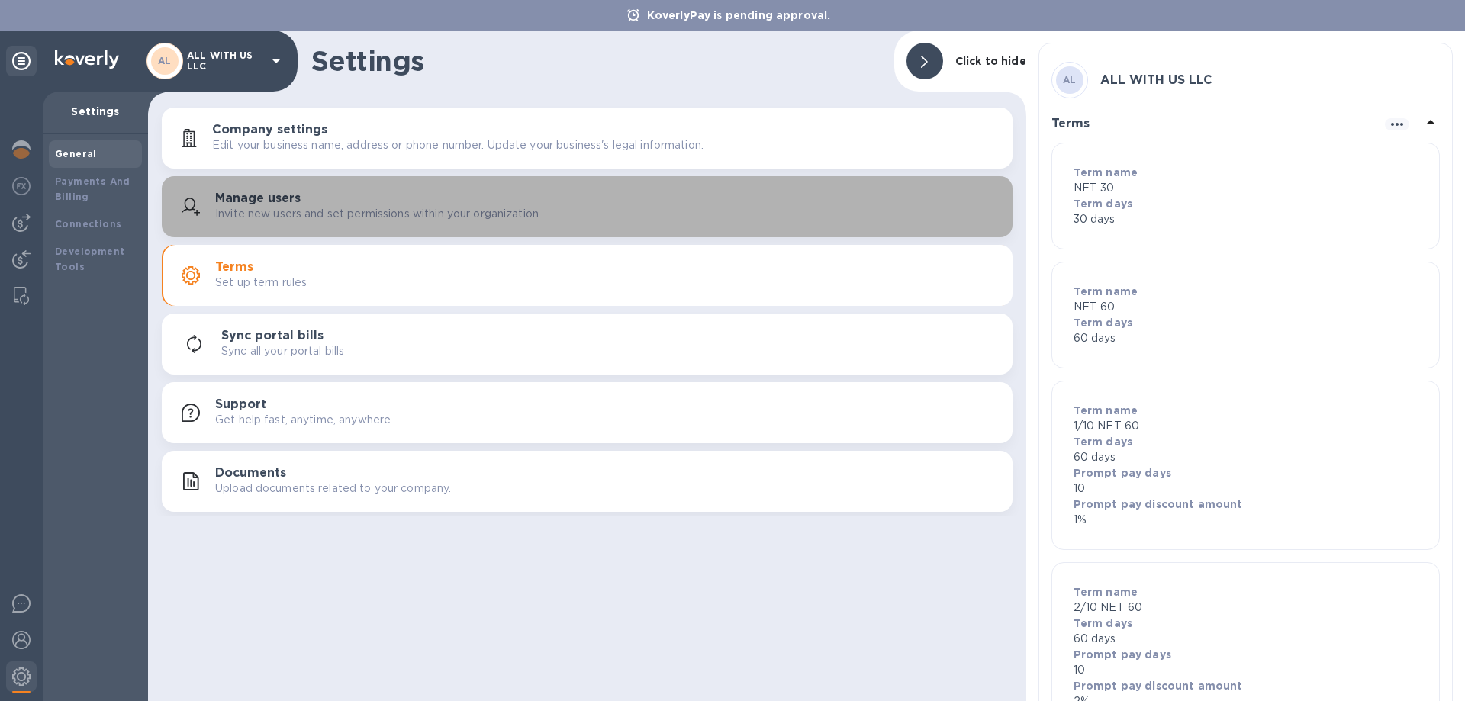
click at [304, 219] on p "Invite new users and set permissions within your organization." at bounding box center [378, 214] width 326 height 16
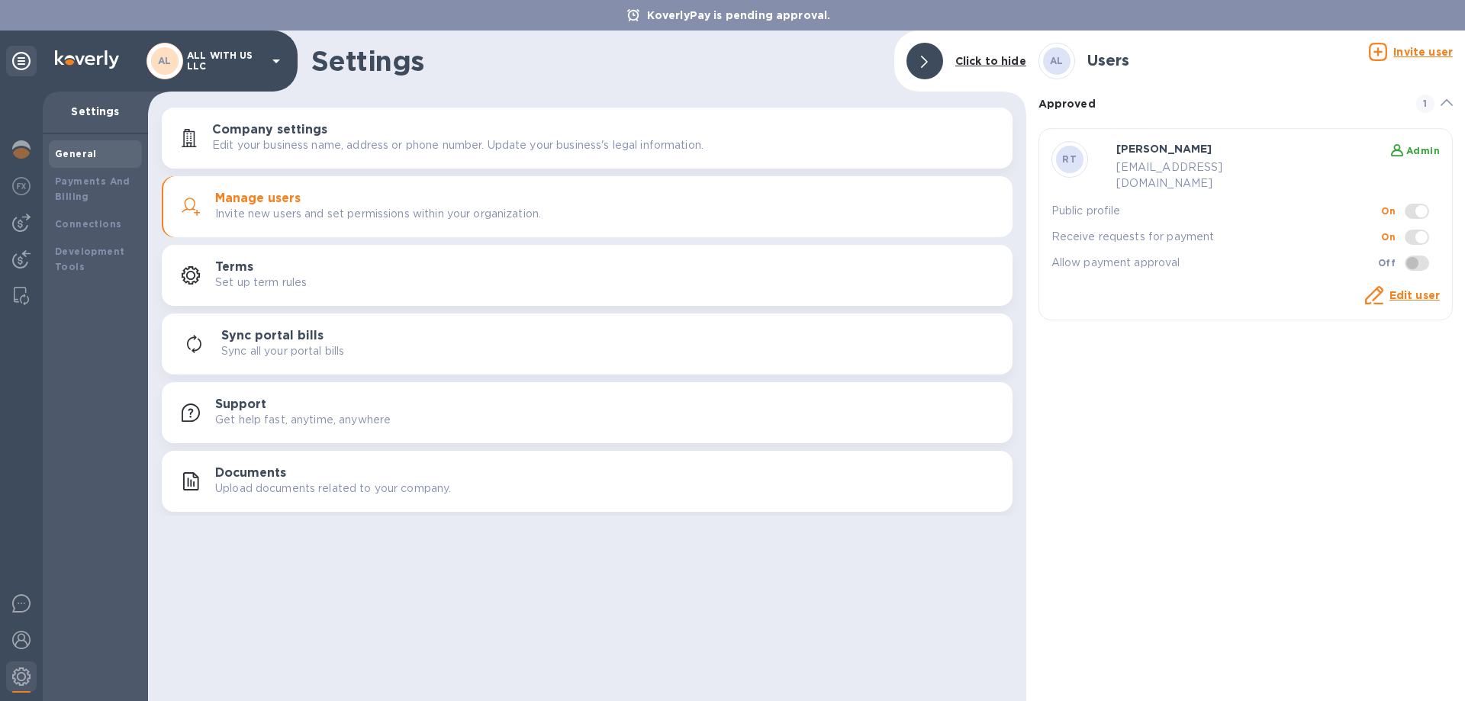
click at [398, 140] on p "Edit your business name, address or phone number. Update your business's legal …" at bounding box center [457, 145] width 491 height 16
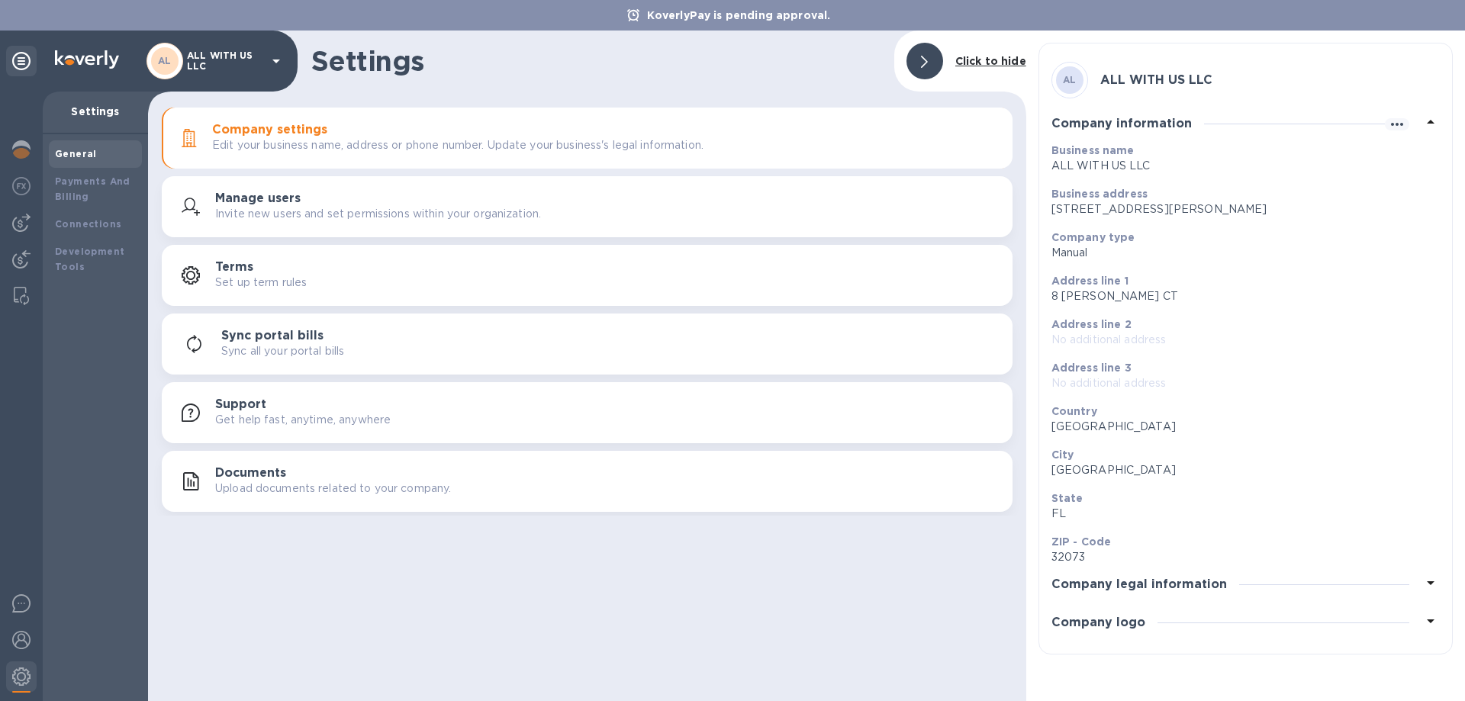
click at [1184, 578] on h3 "Company legal information" at bounding box center [1140, 585] width 176 height 15
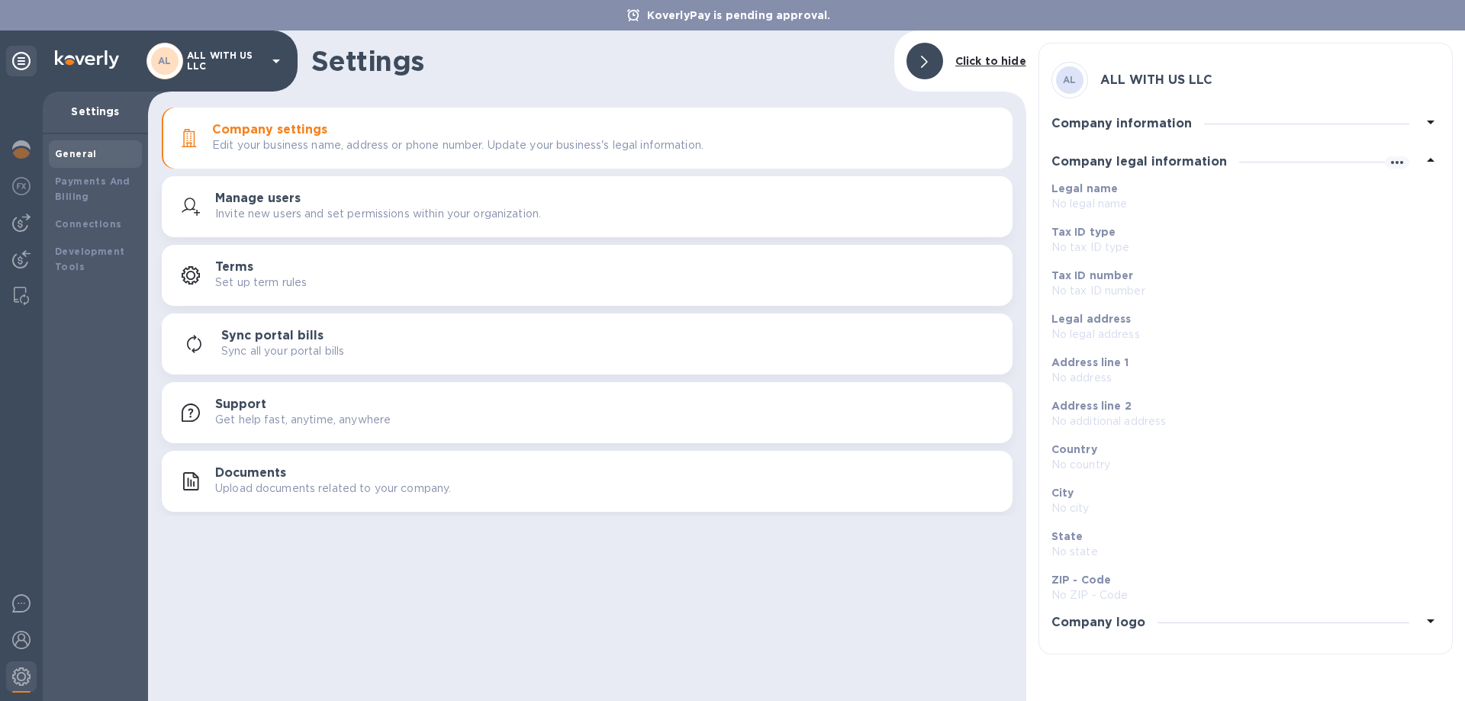
click at [1155, 164] on h3 "Company legal information" at bounding box center [1140, 162] width 176 height 15
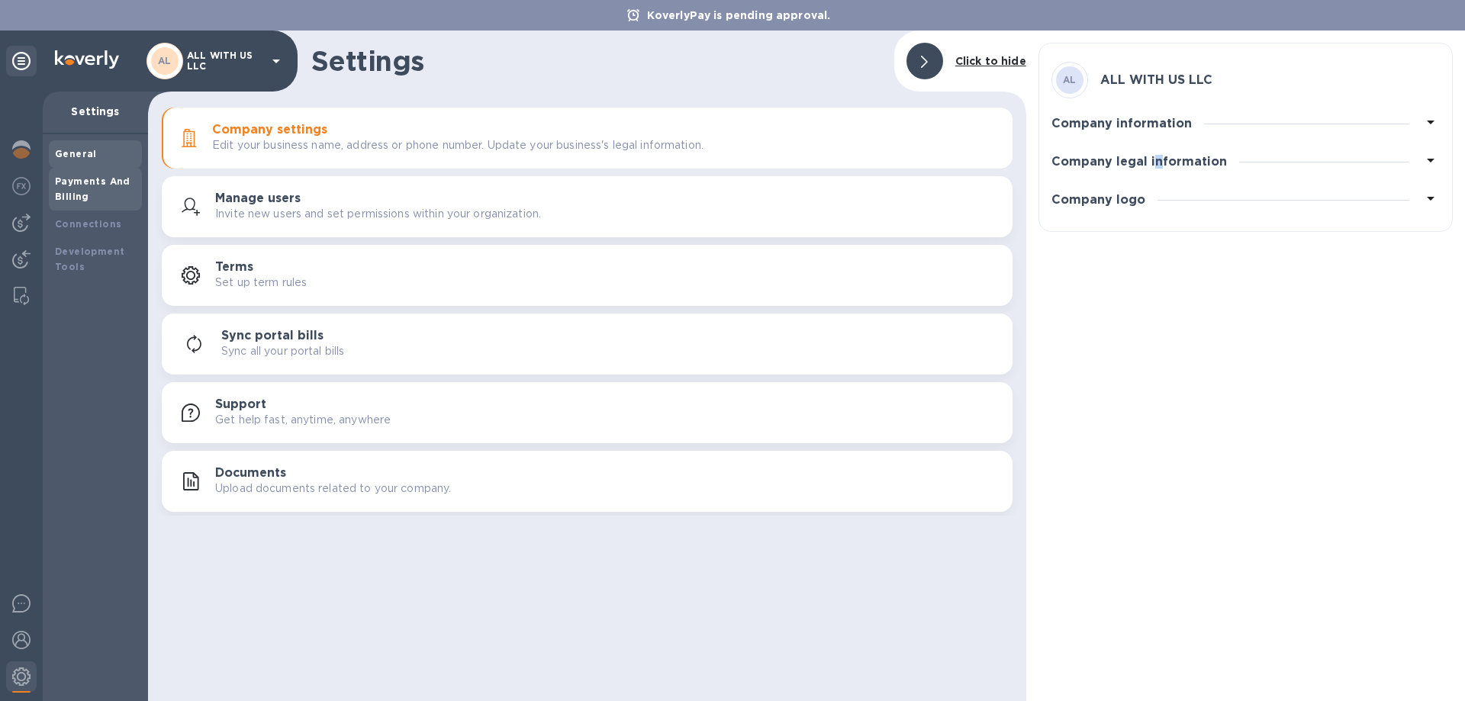
click at [108, 185] on b "Payments And Billing" at bounding box center [93, 189] width 76 height 27
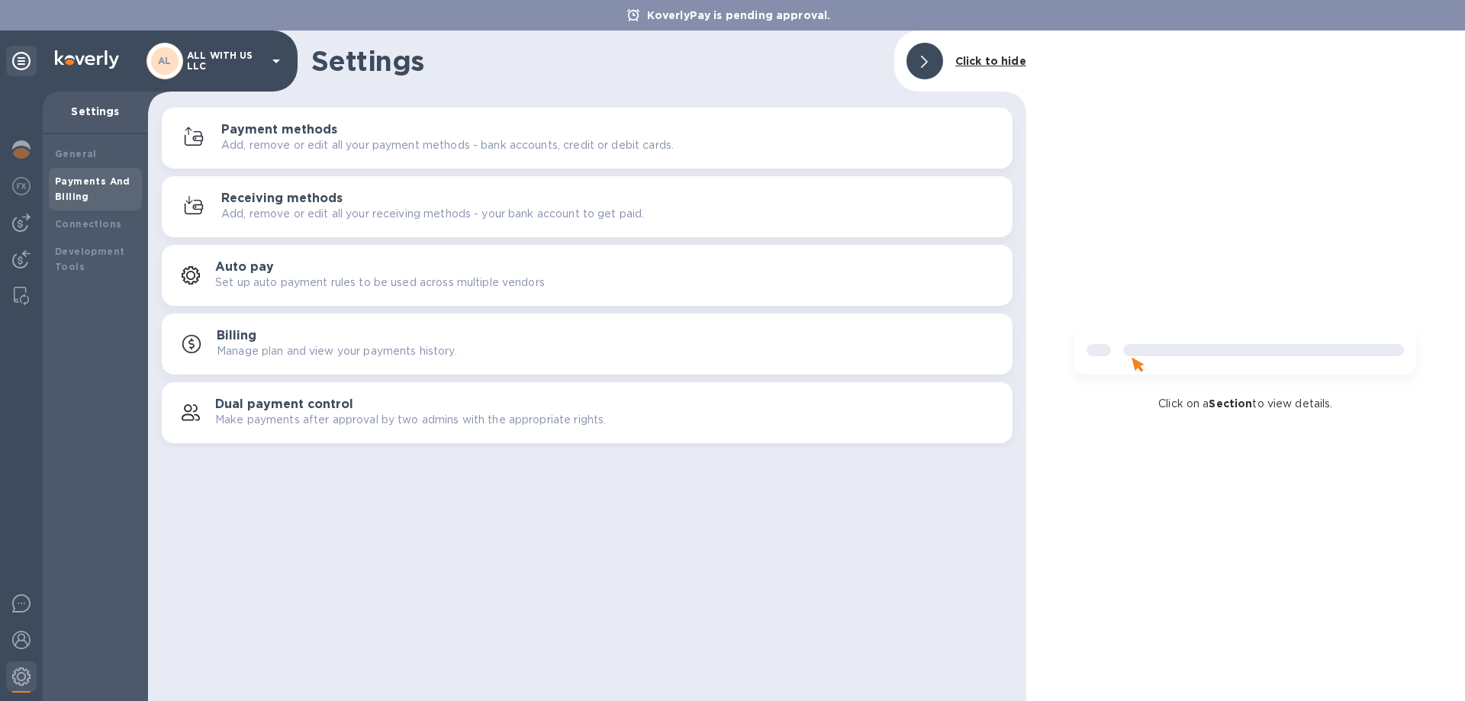
click at [292, 351] on p "Manage plan and view your payments history." at bounding box center [337, 351] width 240 height 16
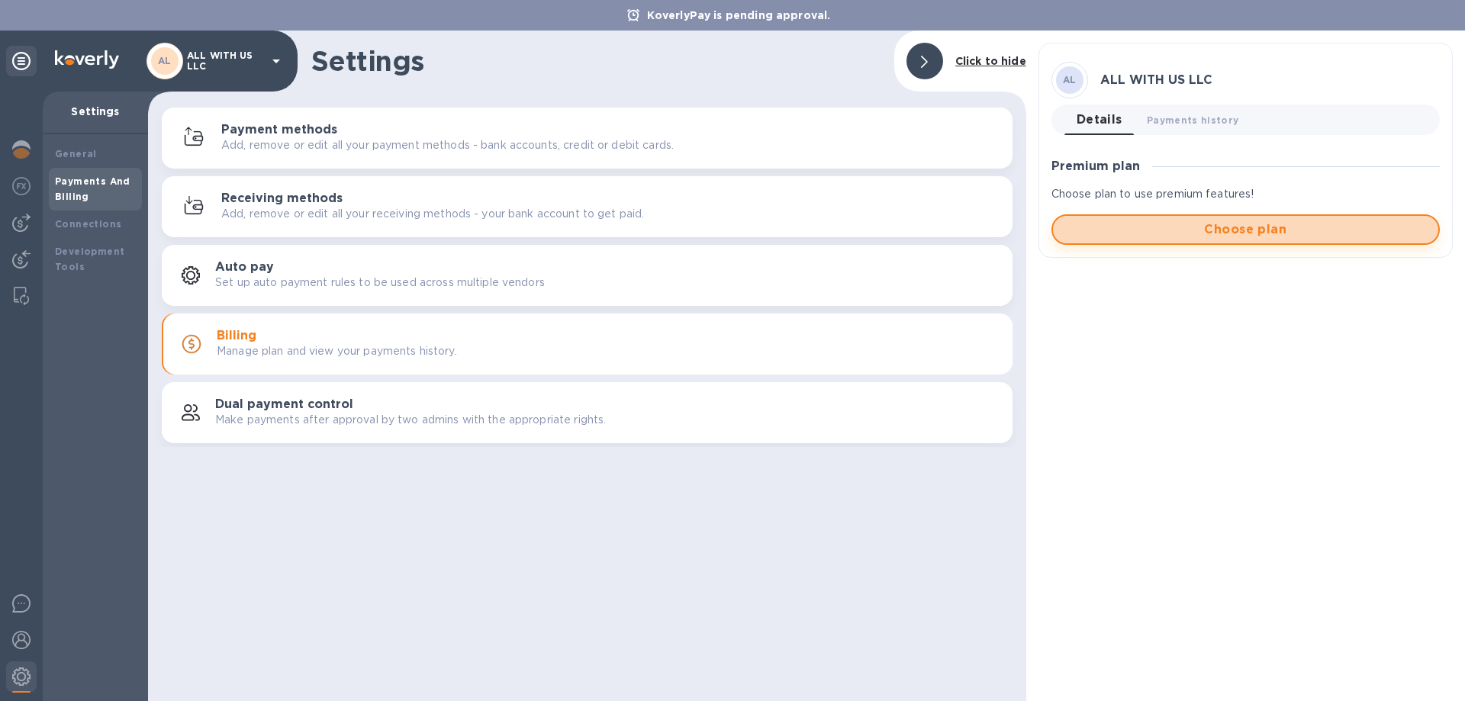
click at [1268, 234] on span "Choose plan" at bounding box center [1245, 230] width 361 height 18
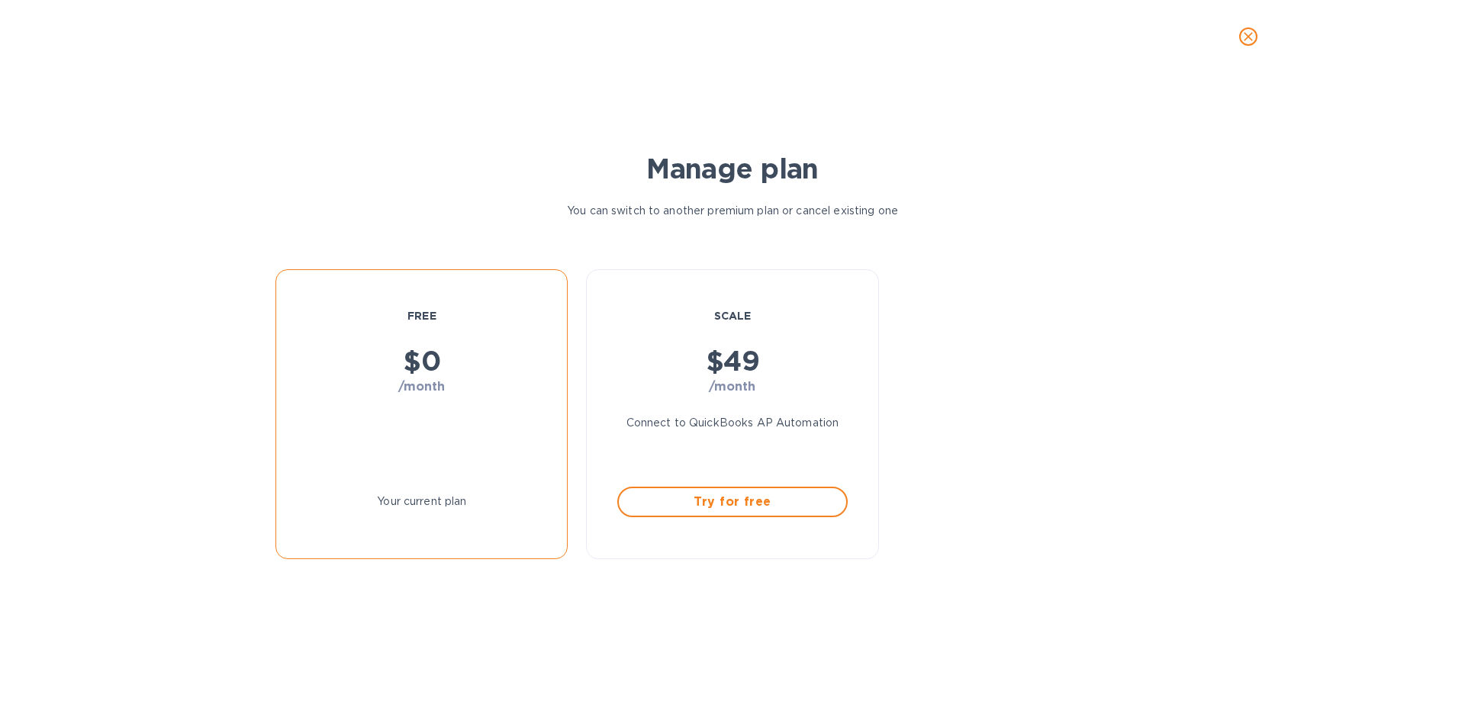
click at [466, 415] on div at bounding box center [422, 449] width 230 height 69
click at [744, 449] on div "Connect to QuickBooks AP Automation" at bounding box center [732, 449] width 230 height 69
click at [734, 350] on h1 "$ 49" at bounding box center [732, 361] width 230 height 32
click at [1246, 37] on icon "close" at bounding box center [1248, 36] width 15 height 15
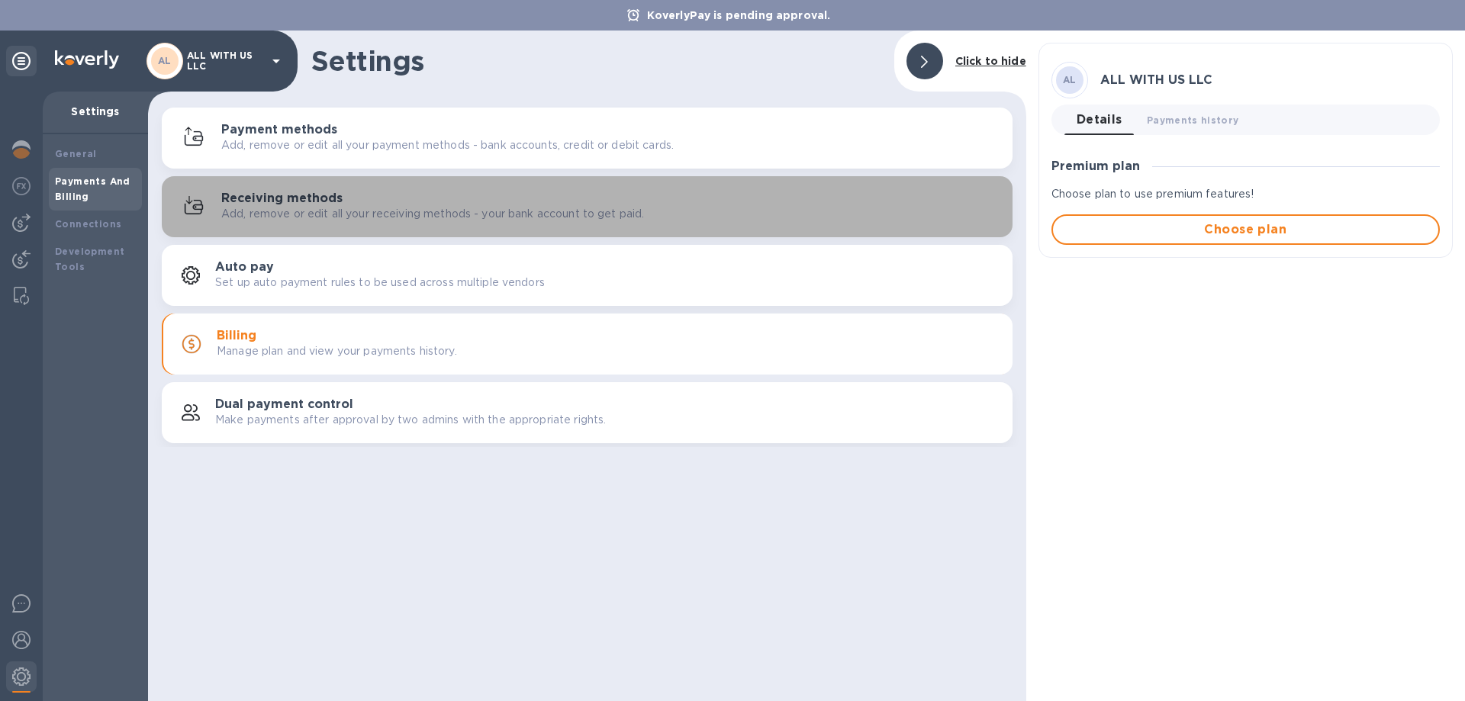
click at [288, 217] on p "Add, remove or edit all your receiving methods - your bank account to get paid." at bounding box center [432, 214] width 423 height 16
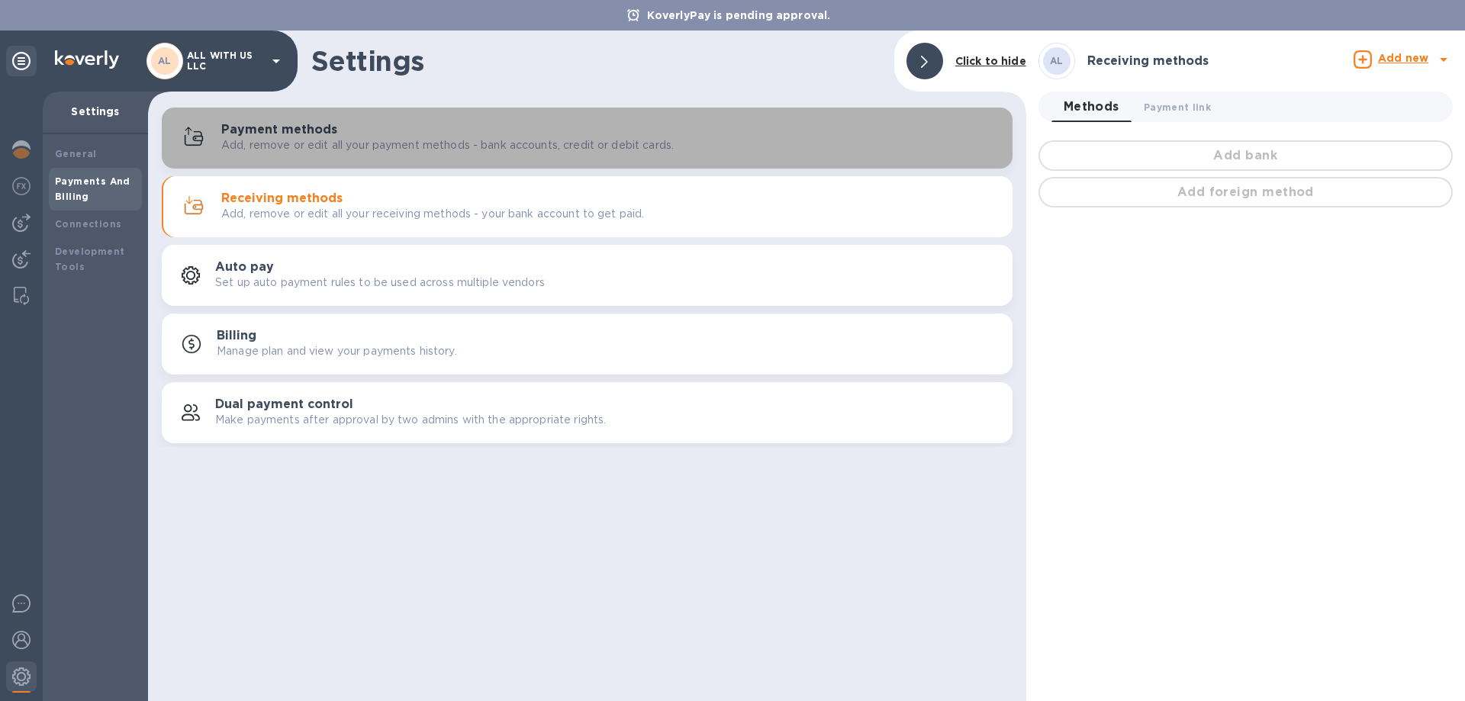
click at [288, 156] on button "Payment methods Add, remove or edit all your payment methods - bank accounts, c…" at bounding box center [587, 138] width 851 height 61
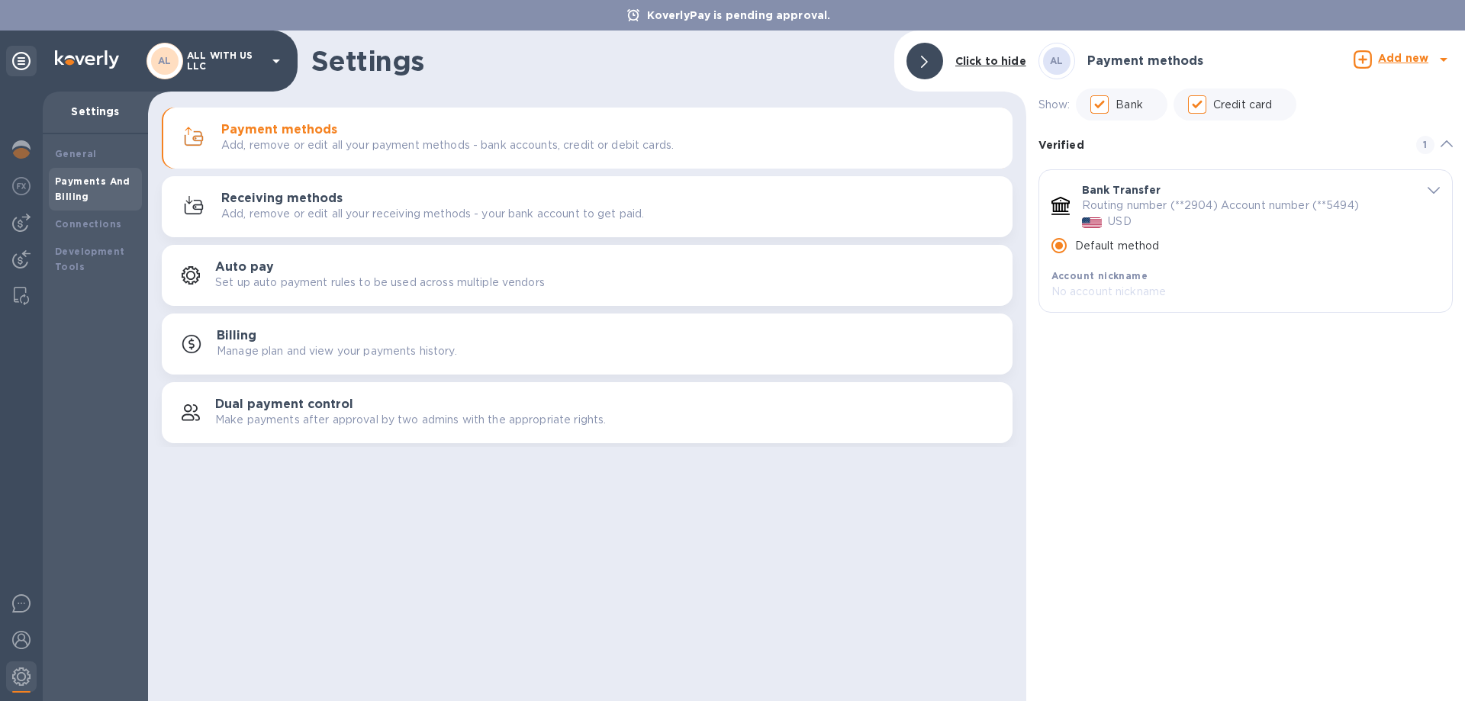
click at [1433, 191] on icon "default-method" at bounding box center [1434, 190] width 12 height 7
click at [1375, 53] on div at bounding box center [1363, 60] width 24 height 27
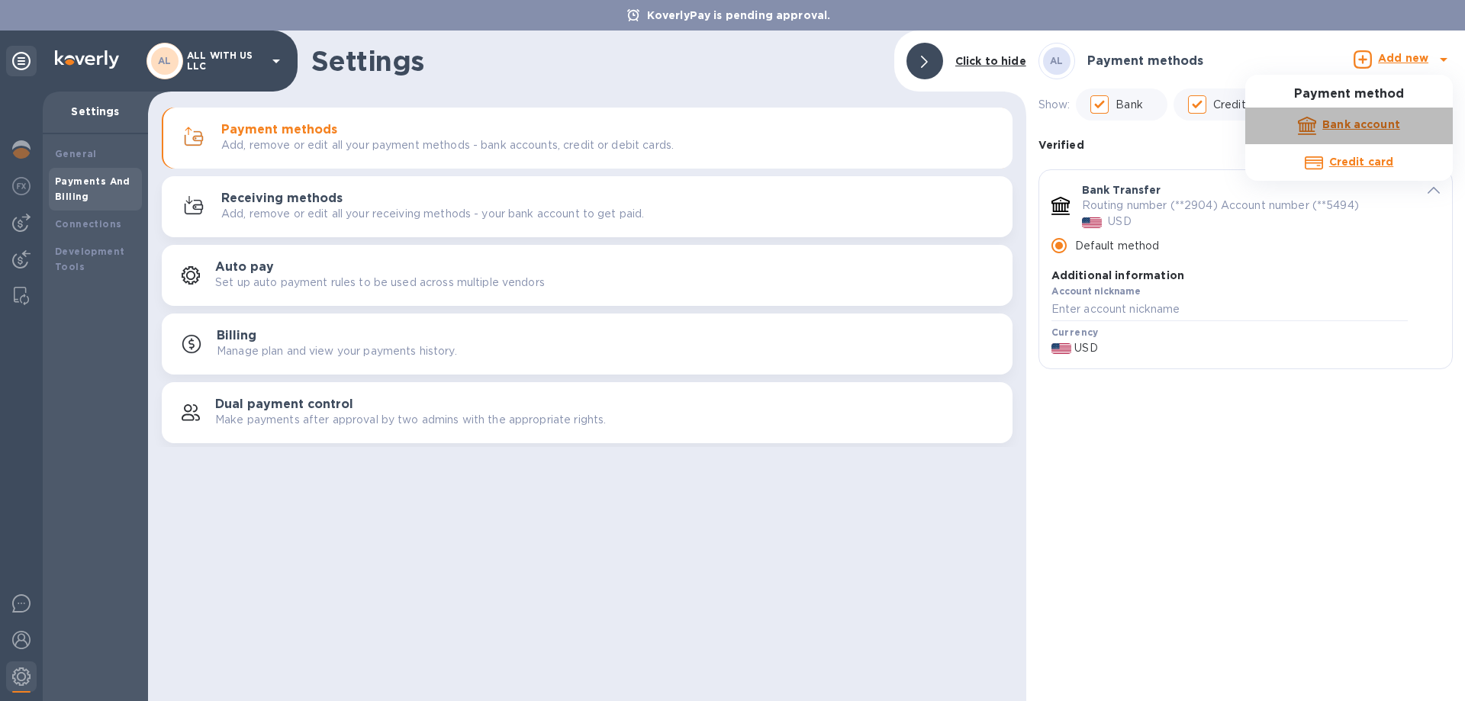
click at [1374, 127] on b "Bank account" at bounding box center [1362, 124] width 78 height 12
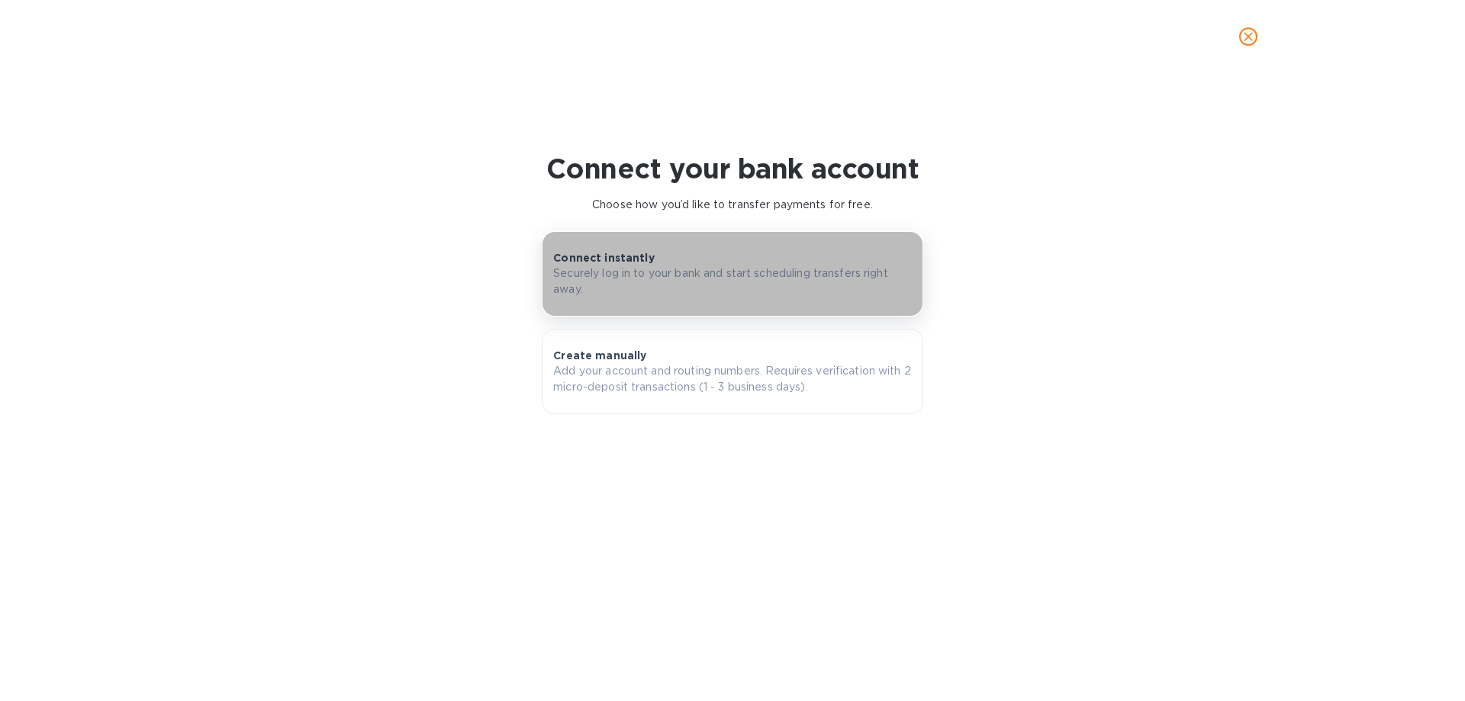
click at [671, 273] on p "Securely log in to your bank and start scheduling transfers right away." at bounding box center [732, 282] width 359 height 32
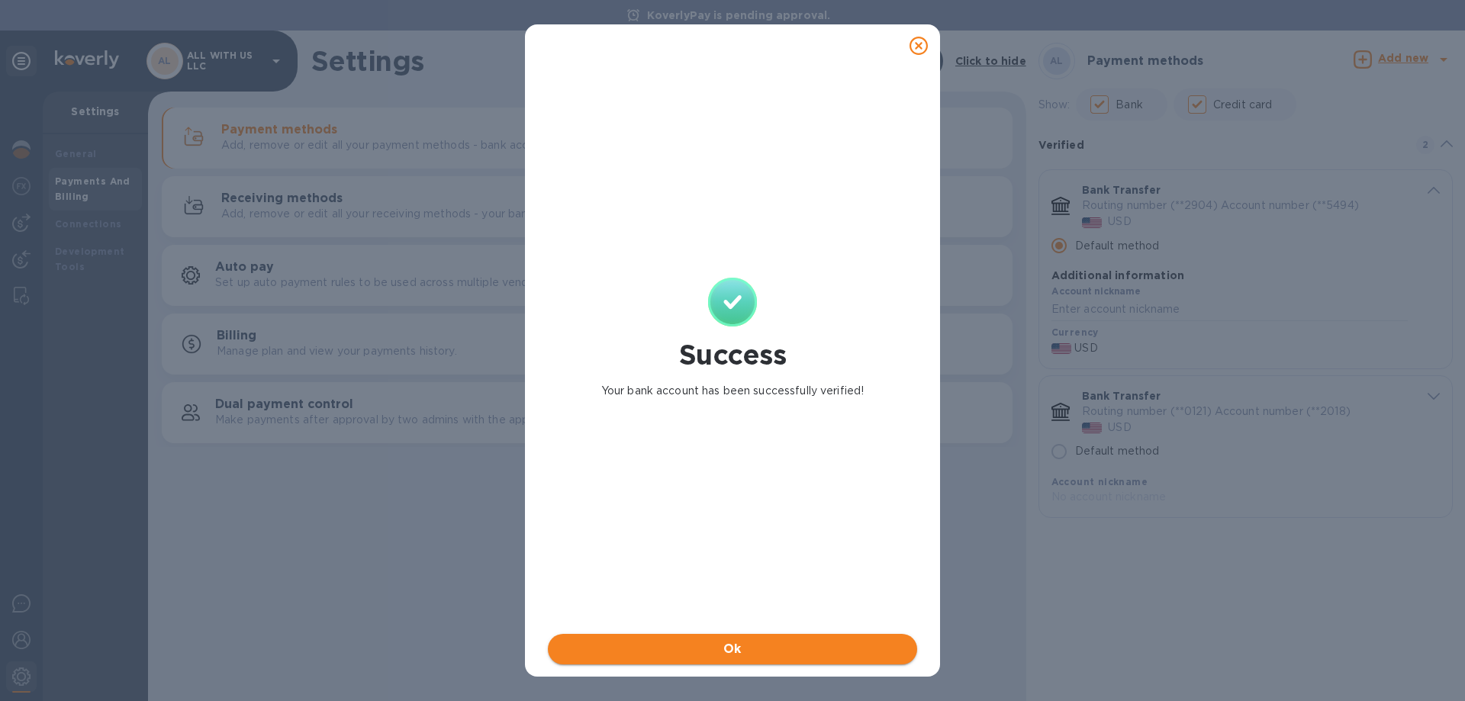
drag, startPoint x: 757, startPoint y: 647, endPoint x: 793, endPoint y: 650, distance: 36.0
click at [757, 647] on span "Ok" at bounding box center [732, 649] width 345 height 18
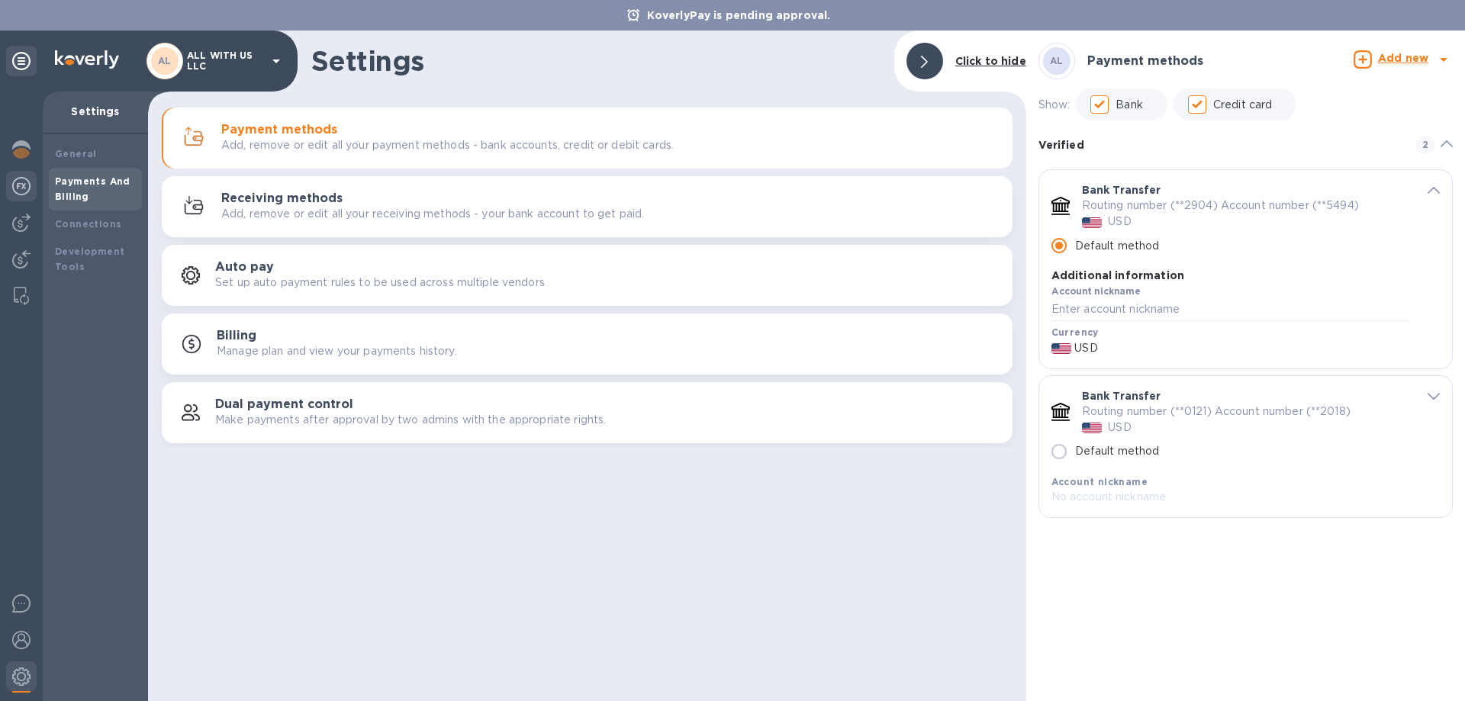
click at [27, 192] on img at bounding box center [21, 186] width 18 height 18
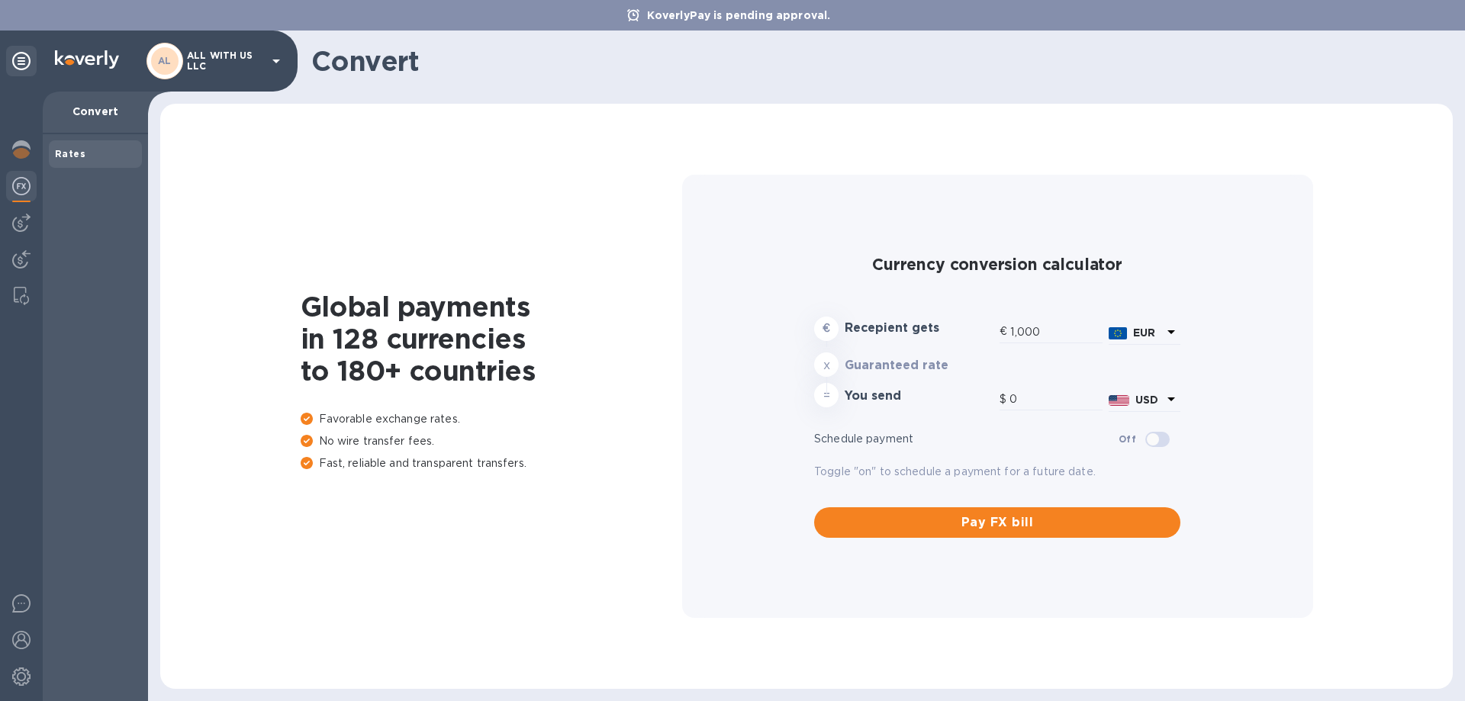
type input "1,176.57"
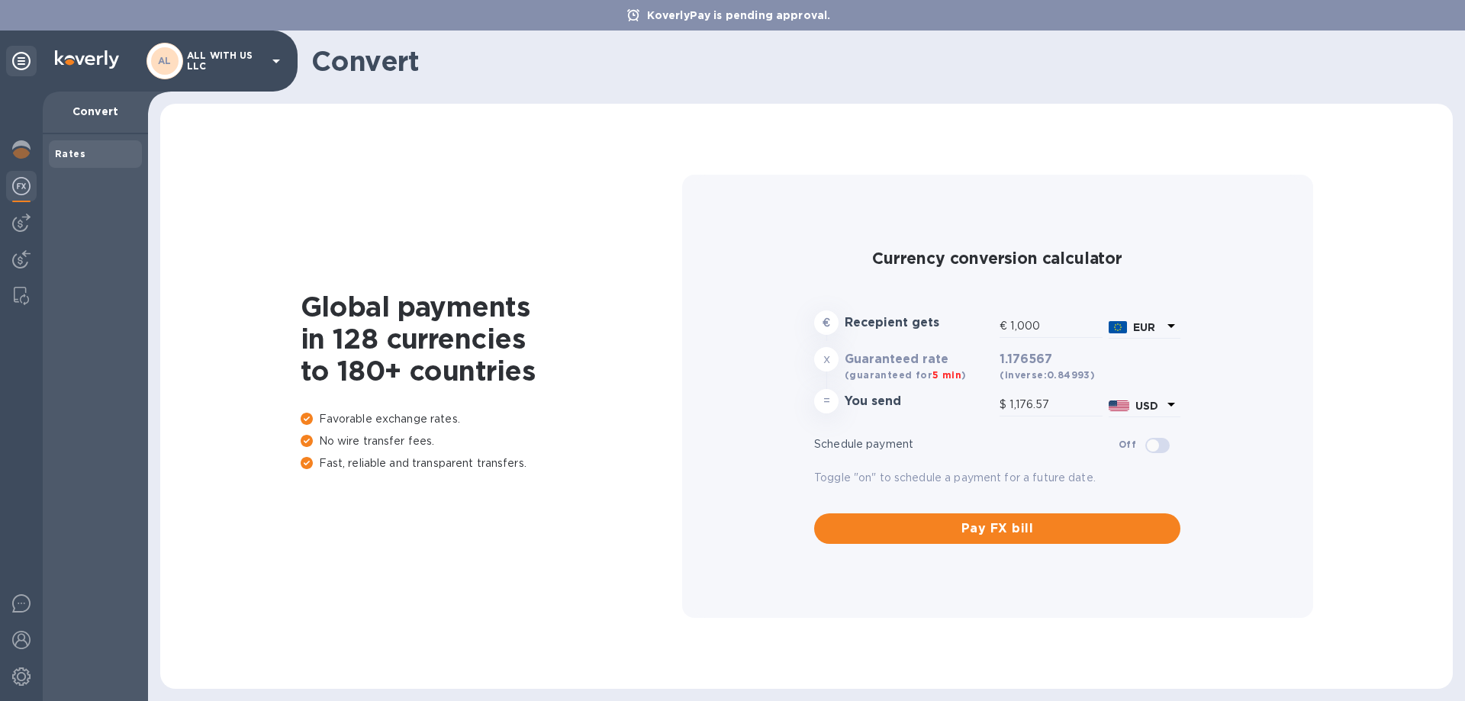
drag, startPoint x: 45, startPoint y: 222, endPoint x: 4, endPoint y: 219, distance: 41.3
click at [44, 222] on div "Rates" at bounding box center [95, 417] width 105 height 567
click at [17, 218] on img at bounding box center [21, 223] width 18 height 18
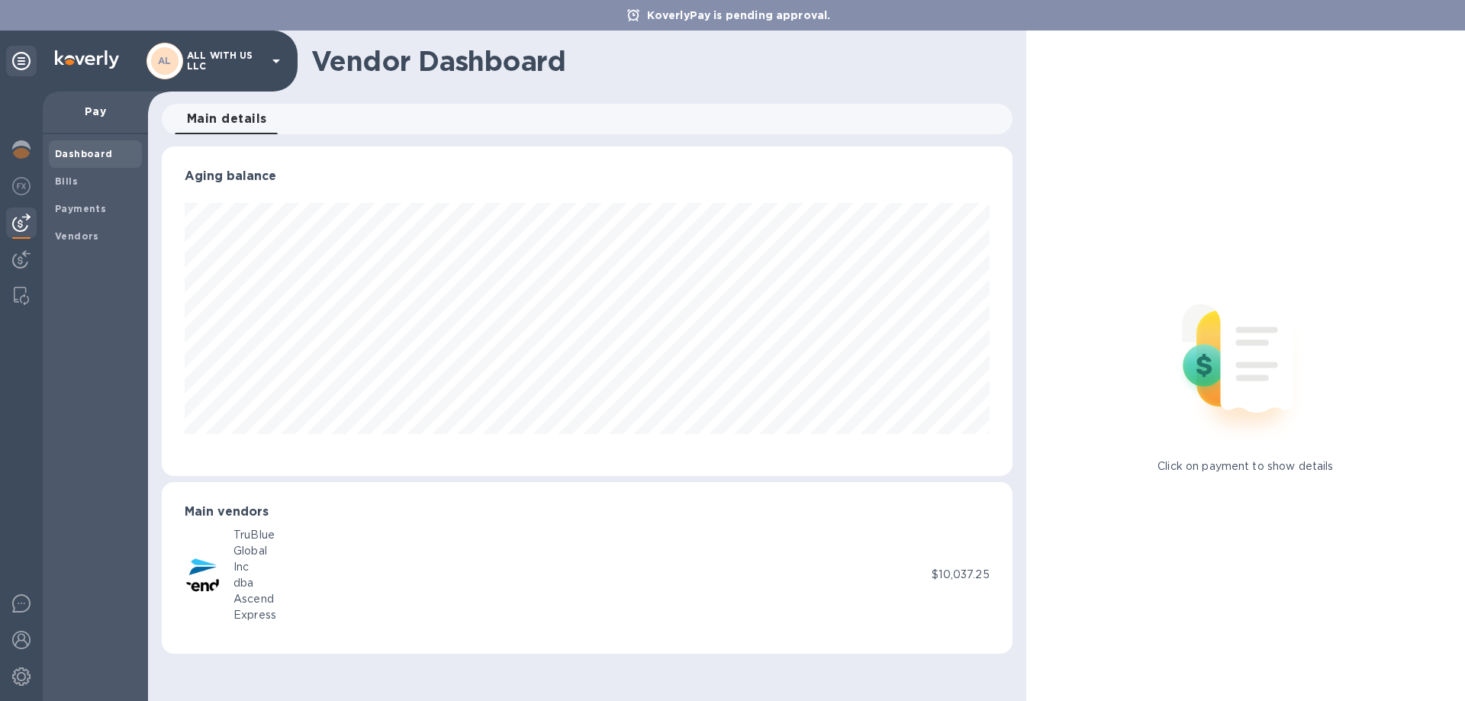
scroll to position [330, 850]
click at [27, 150] on img at bounding box center [21, 149] width 18 height 18
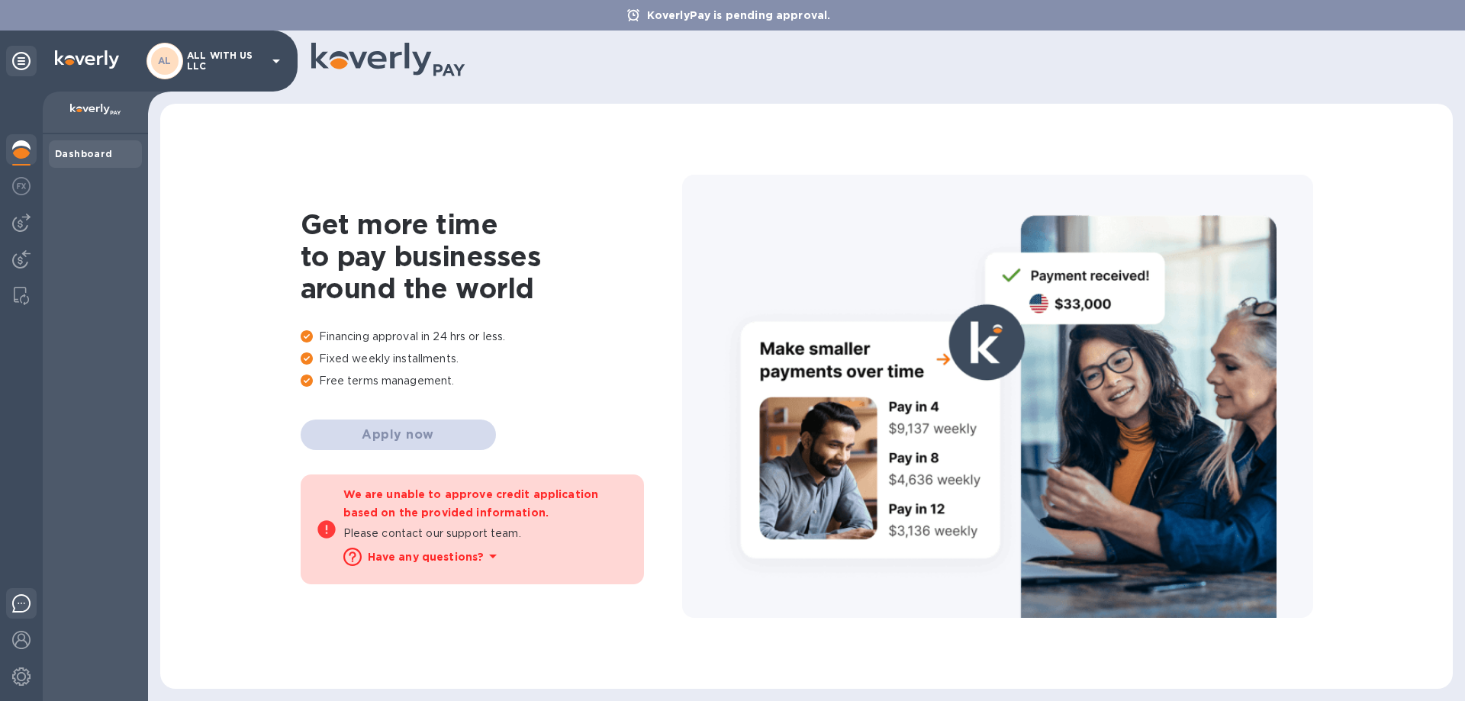
click at [31, 602] on div at bounding box center [21, 606] width 31 height 36
click at [31, 295] on div at bounding box center [21, 296] width 27 height 31
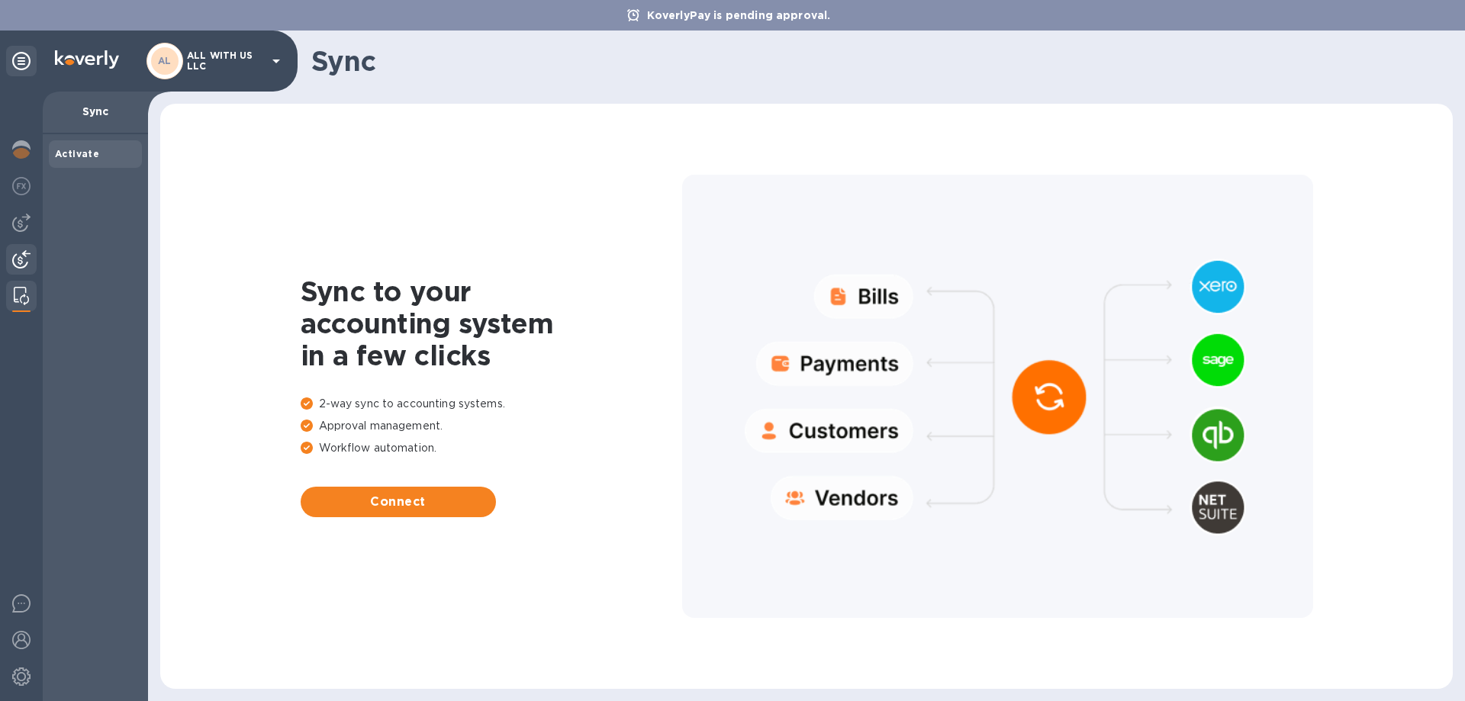
click at [21, 260] on img at bounding box center [21, 259] width 18 height 18
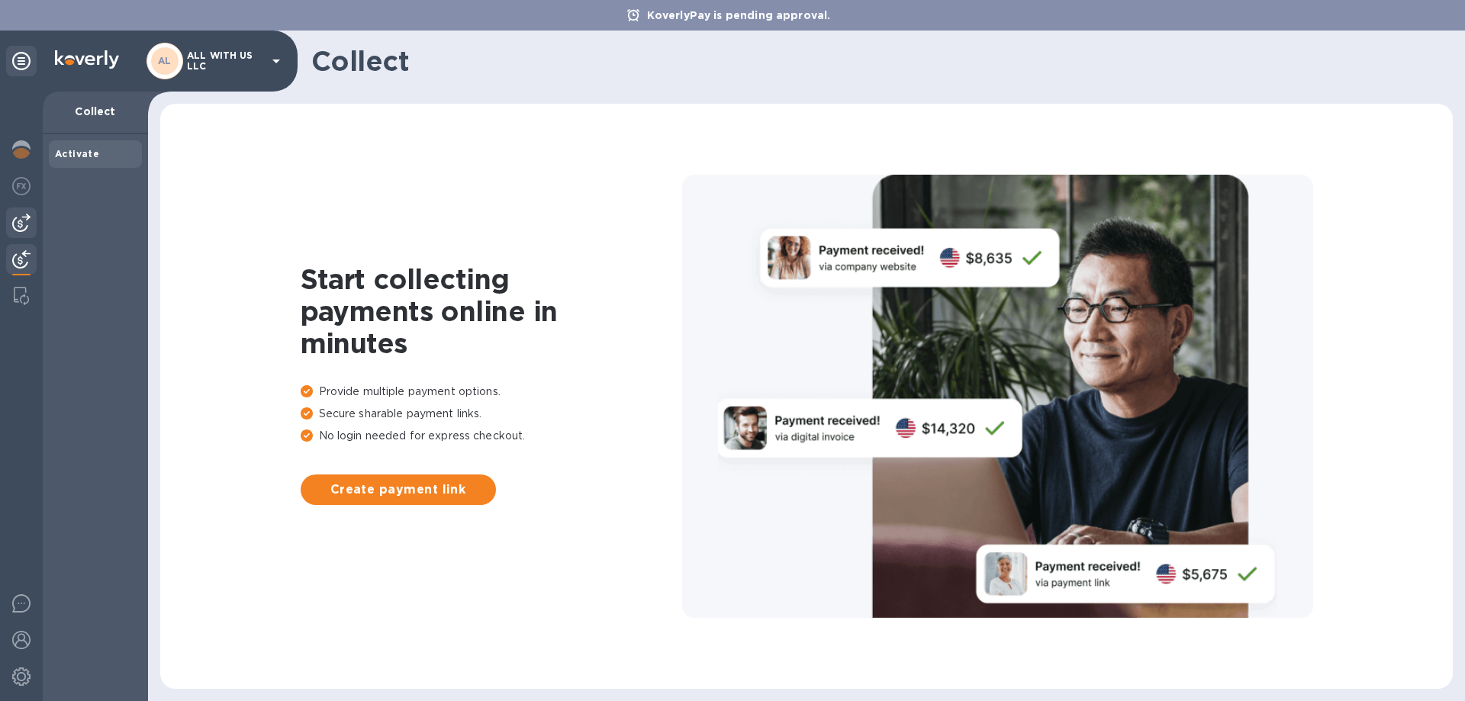
click at [21, 224] on img at bounding box center [21, 223] width 18 height 18
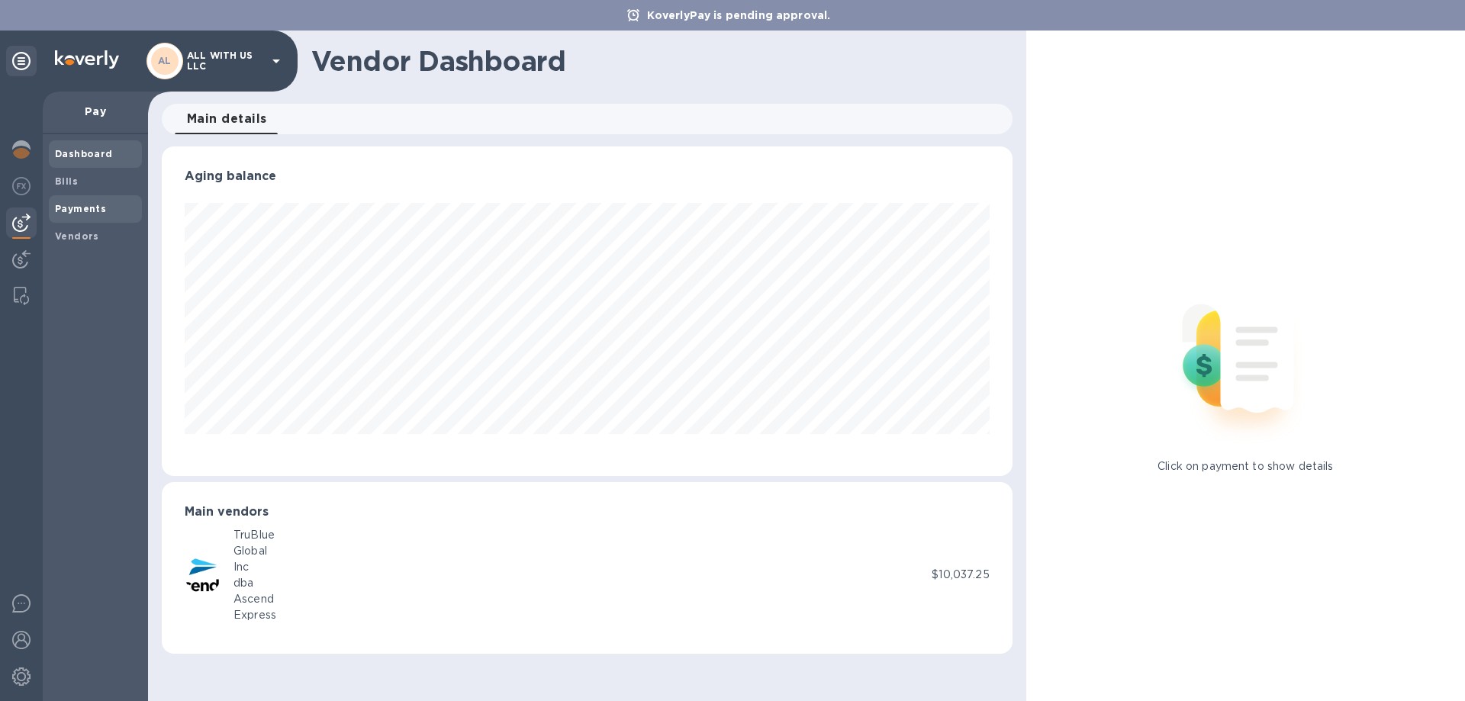
scroll to position [330, 850]
click at [85, 192] on div "Bills" at bounding box center [95, 181] width 93 height 27
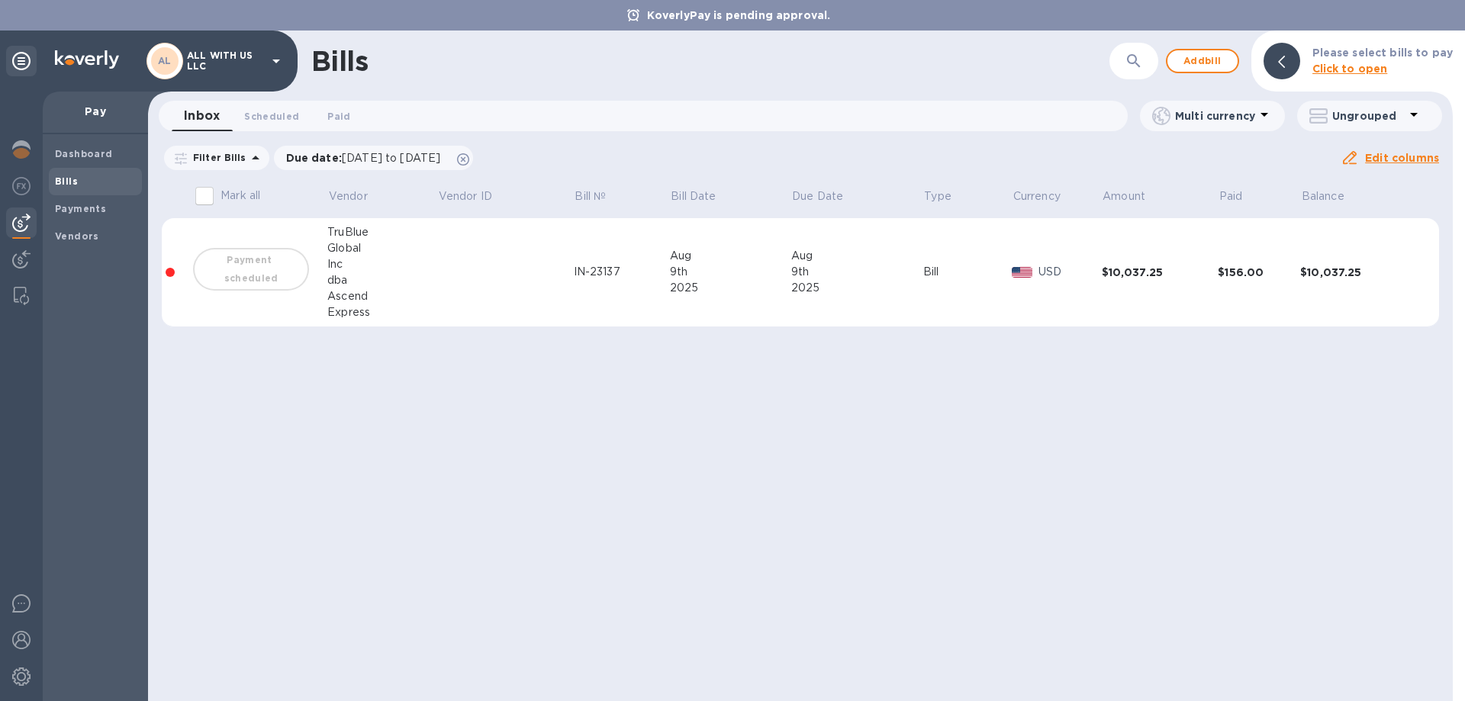
click at [722, 305] on td "Aug 9th 2025" at bounding box center [730, 272] width 121 height 109
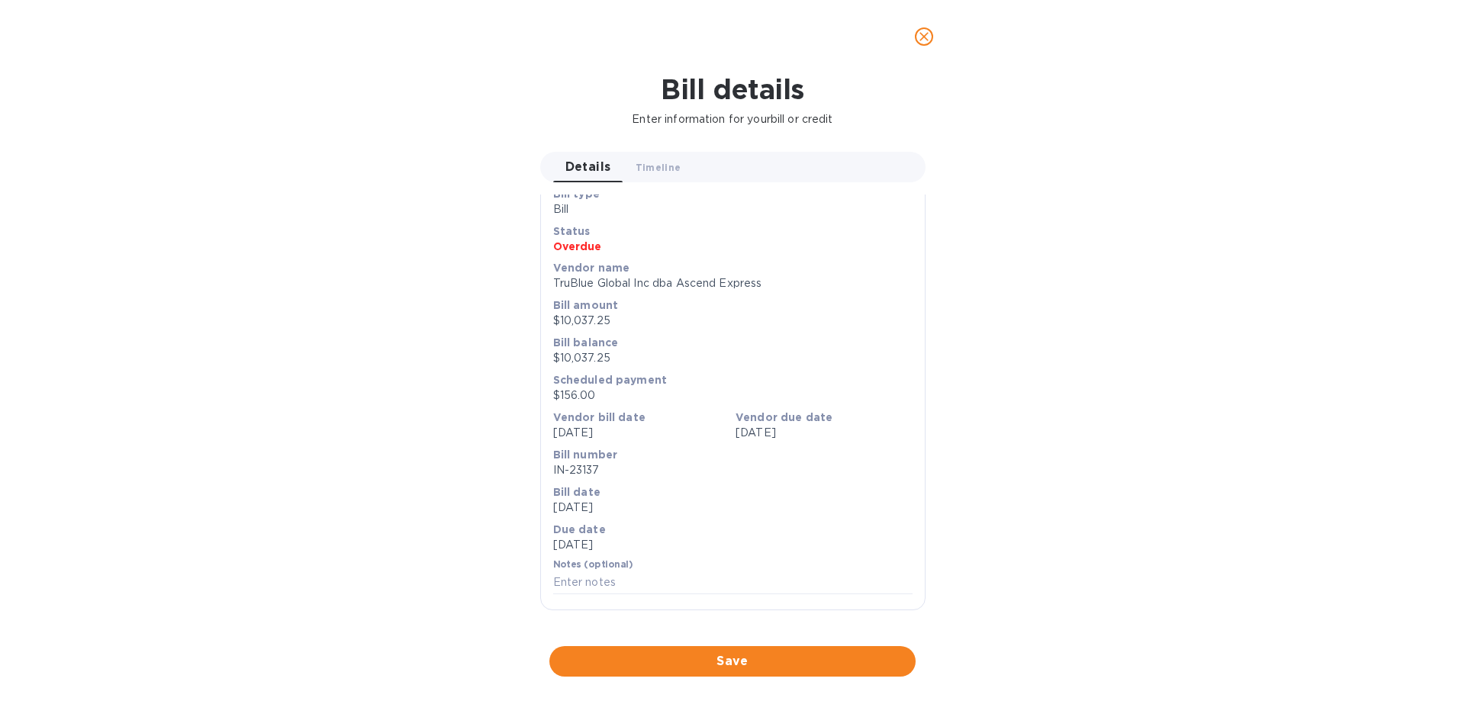
scroll to position [517, 0]
click at [927, 36] on icon "close" at bounding box center [924, 36] width 15 height 15
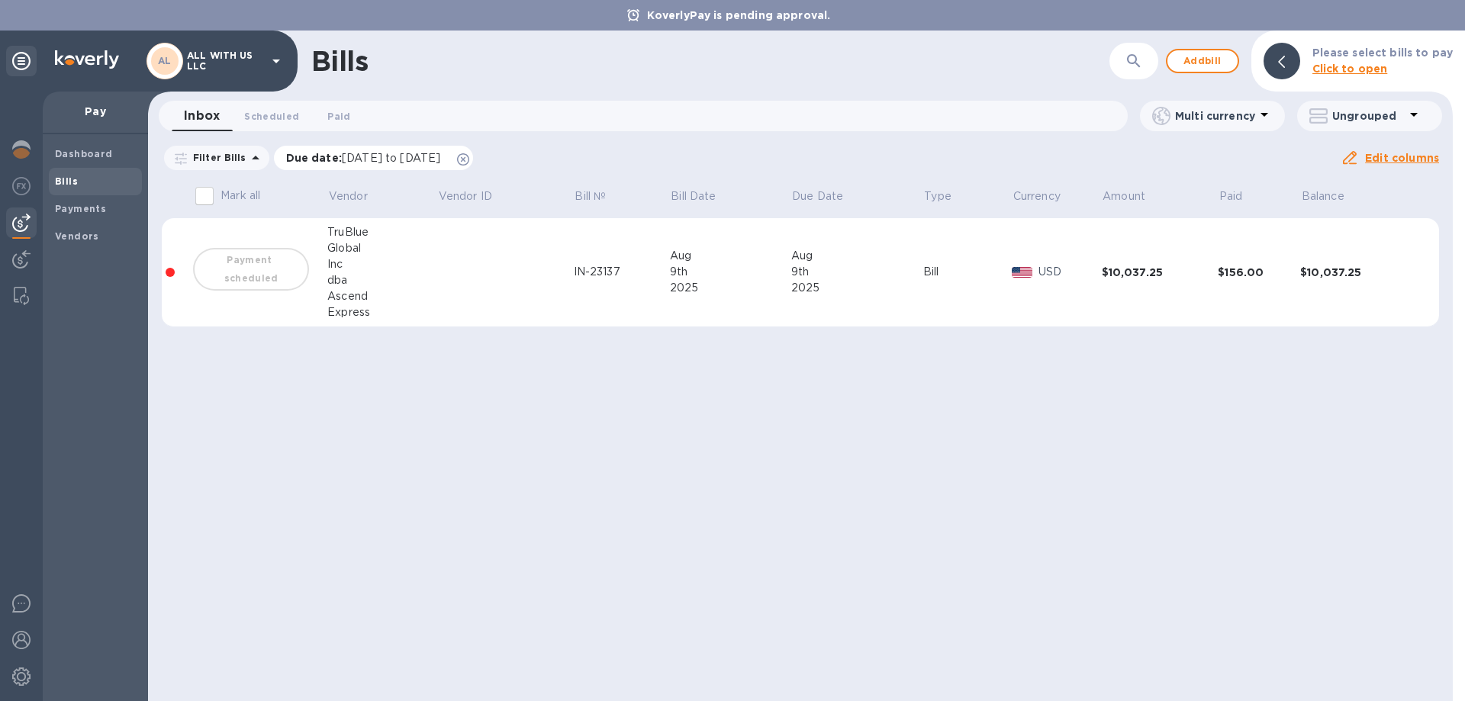
click at [469, 160] on icon at bounding box center [463, 159] width 12 height 12
click at [615, 378] on div "Bills ​ Add bill Please select bills to pay Click to open Inbox 0 Scheduled 0 P…" at bounding box center [800, 366] width 1305 height 671
click at [1216, 61] on span "Add bill" at bounding box center [1203, 61] width 46 height 18
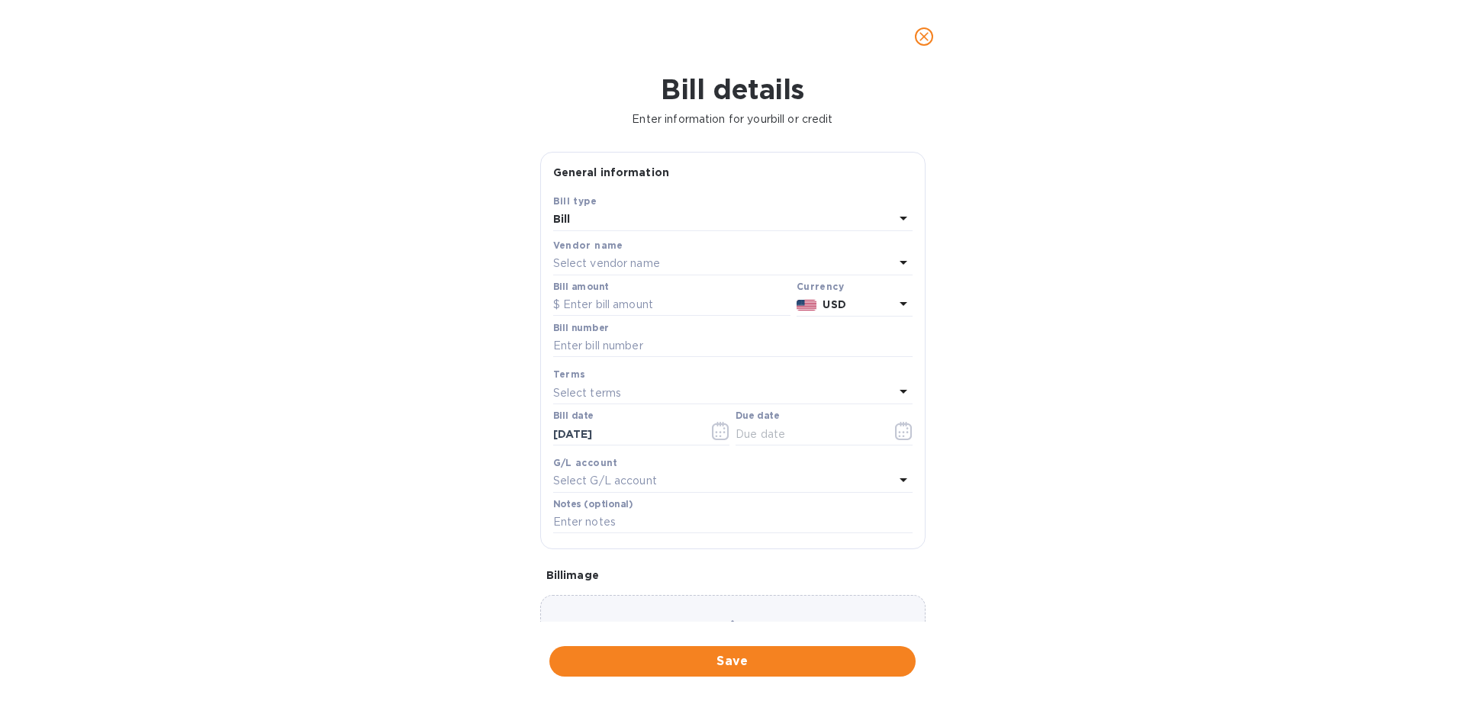
click at [627, 263] on p "Select vendor name" at bounding box center [606, 264] width 107 height 16
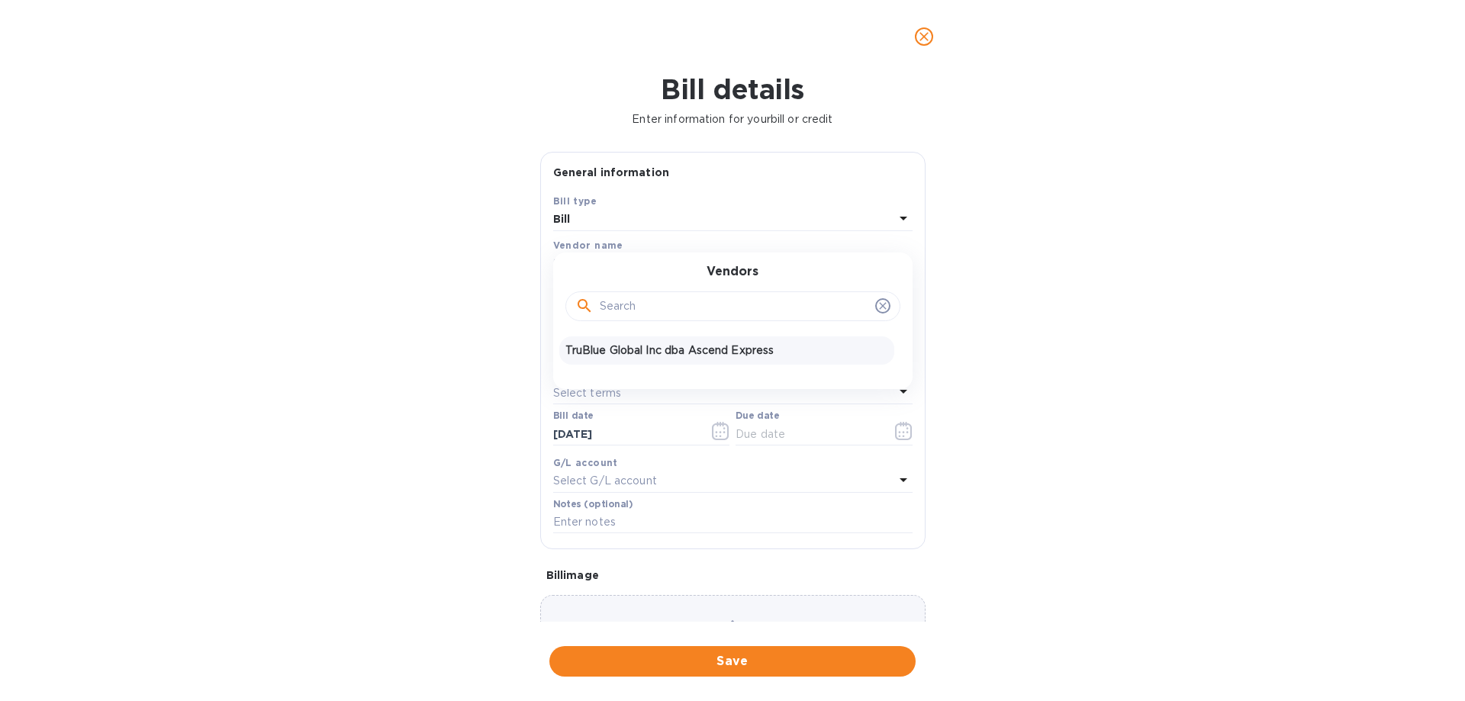
click at [639, 344] on p "TruBlue Global Inc dba Ascend Express" at bounding box center [727, 351] width 323 height 16
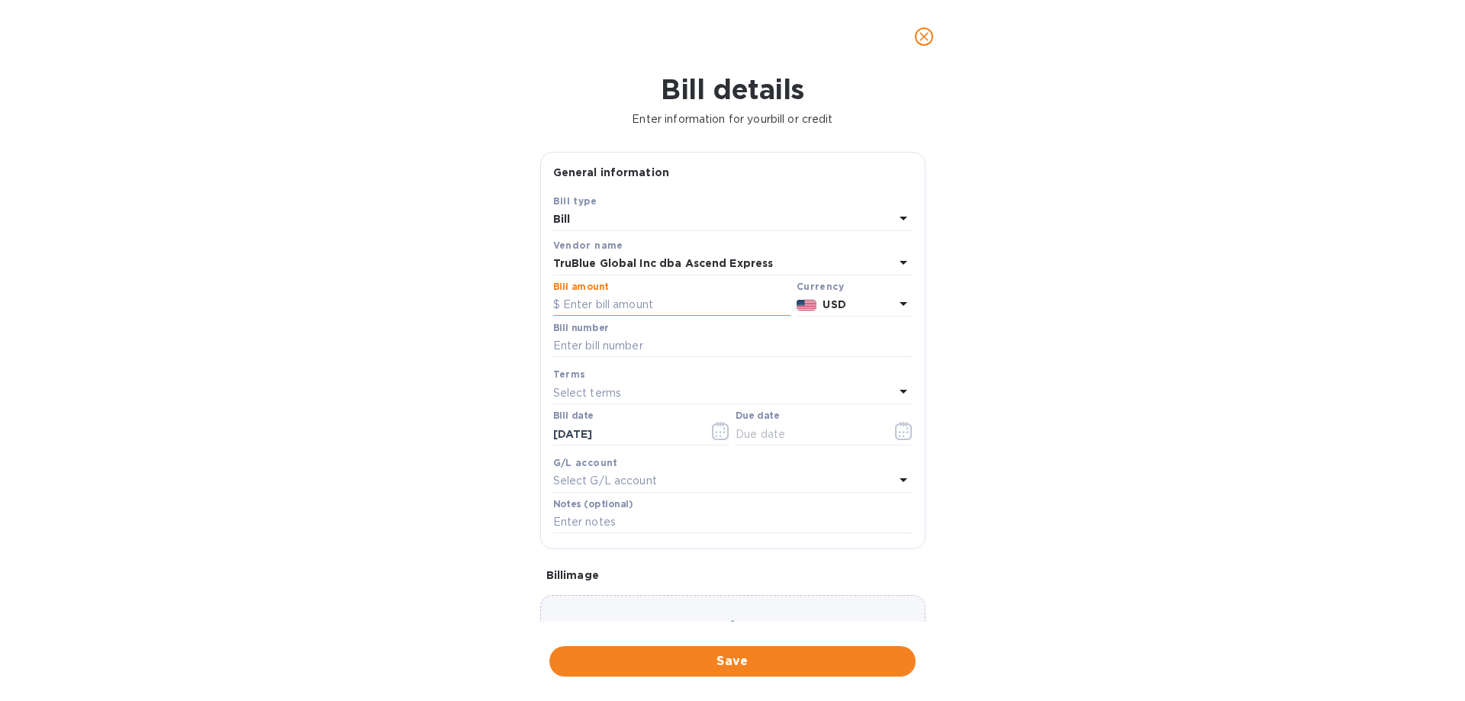
click at [674, 306] on input "text" at bounding box center [671, 305] width 237 height 23
click at [577, 307] on input "text" at bounding box center [671, 305] width 237 height 23
click at [598, 301] on input "text" at bounding box center [671, 305] width 237 height 23
type input "10,037.25"
click at [651, 353] on input "text" at bounding box center [732, 346] width 359 height 23
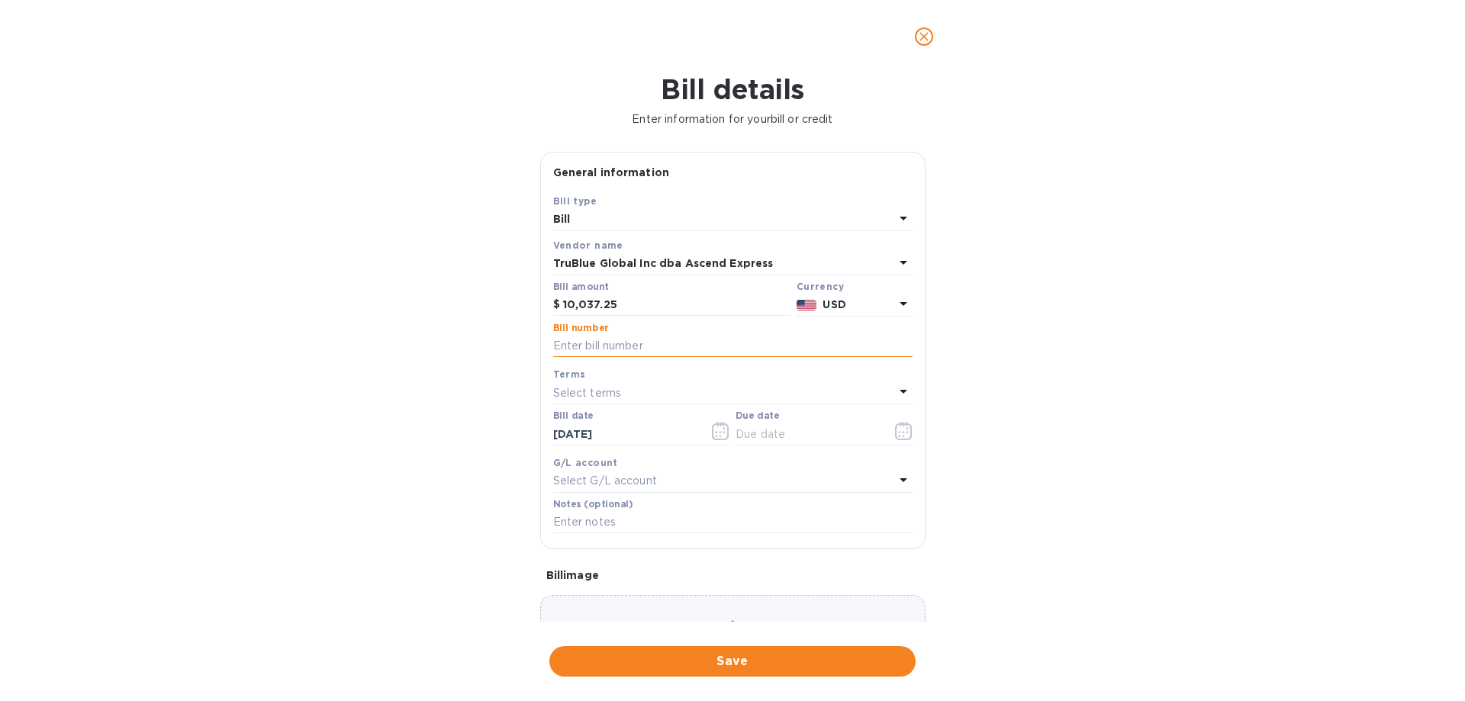
click at [620, 346] on input "text" at bounding box center [732, 346] width 359 height 23
type input "IN-23137"
click at [611, 393] on p "Select terms" at bounding box center [587, 393] width 69 height 16
click at [597, 433] on div at bounding box center [732, 435] width 315 height 23
click at [884, 442] on div at bounding box center [732, 435] width 315 height 23
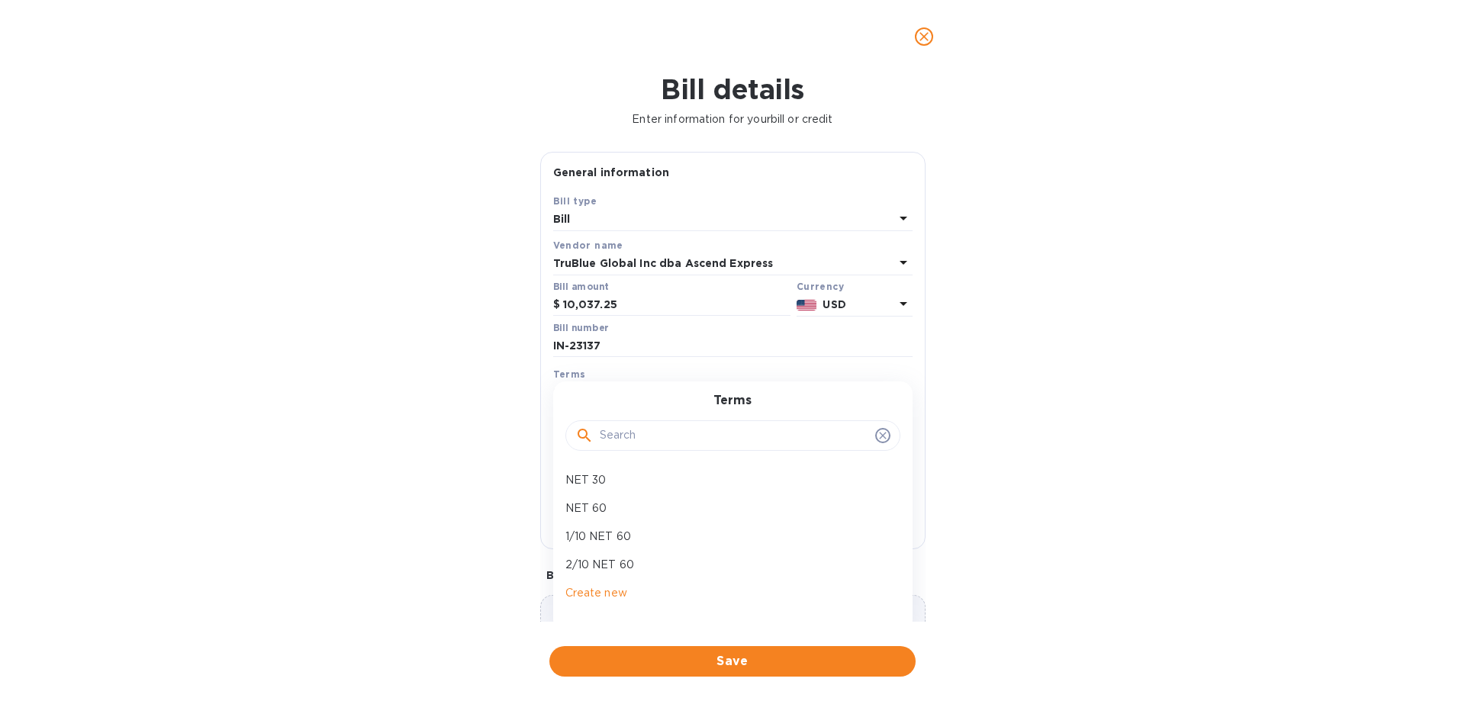
click at [877, 433] on icon at bounding box center [883, 436] width 12 height 12
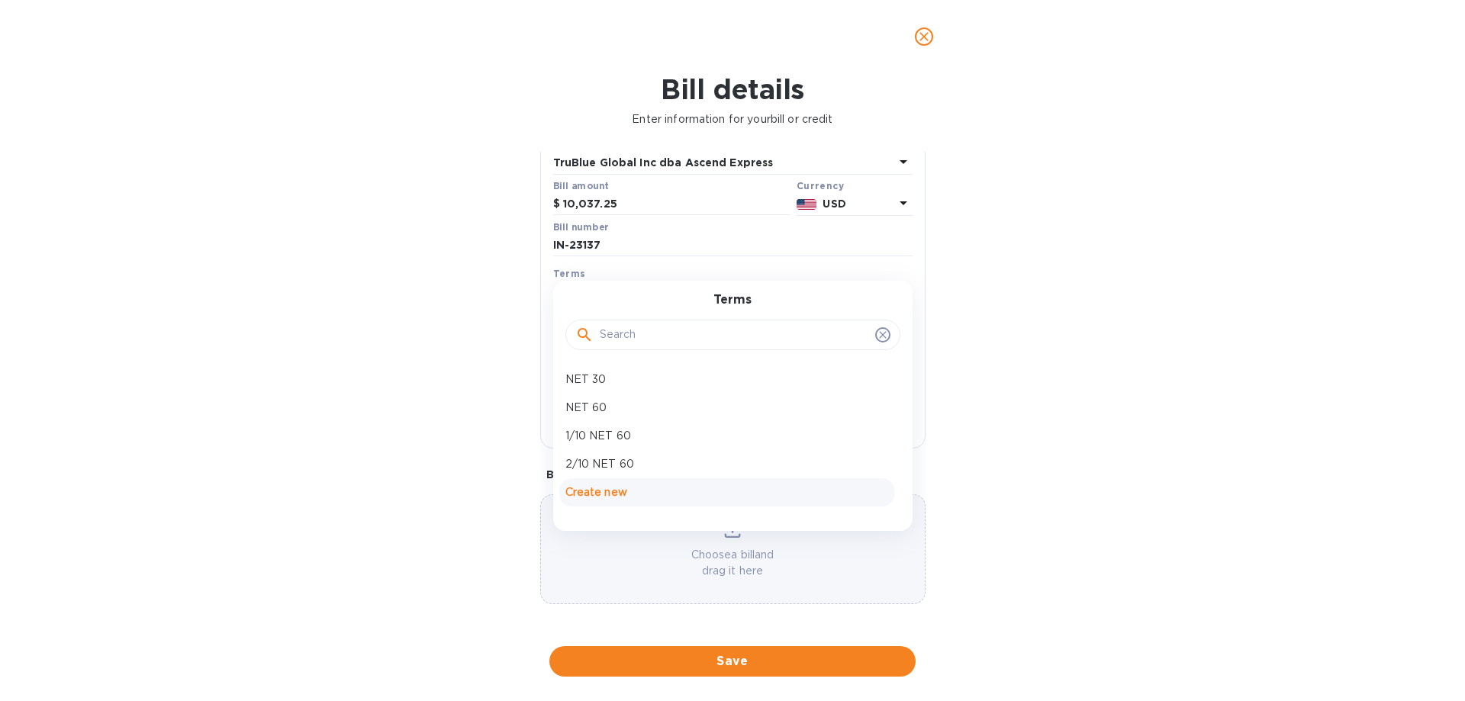
scroll to position [102, 0]
click at [610, 503] on div "Create new" at bounding box center [726, 492] width 335 height 28
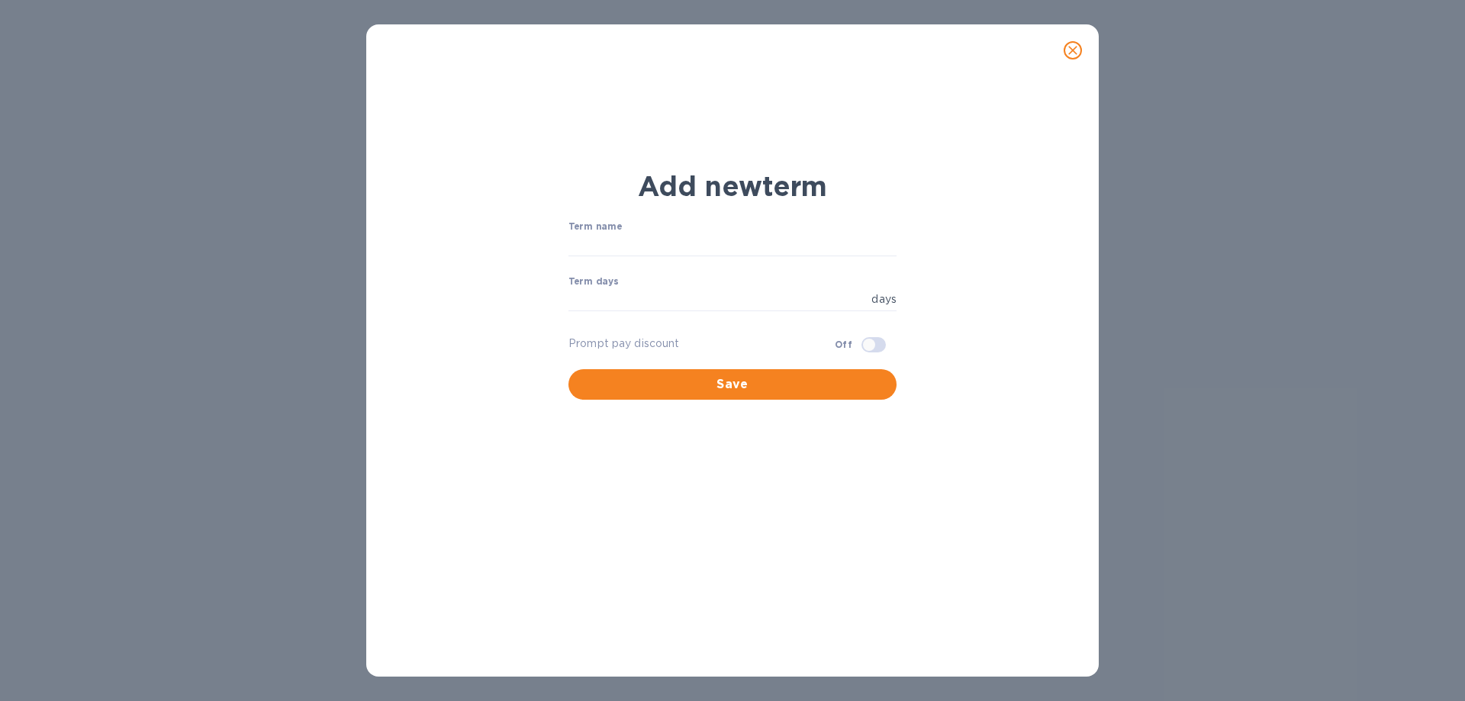
click at [615, 230] on label "Term name" at bounding box center [596, 227] width 54 height 9
click at [1063, 47] on button "close" at bounding box center [1073, 50] width 37 height 37
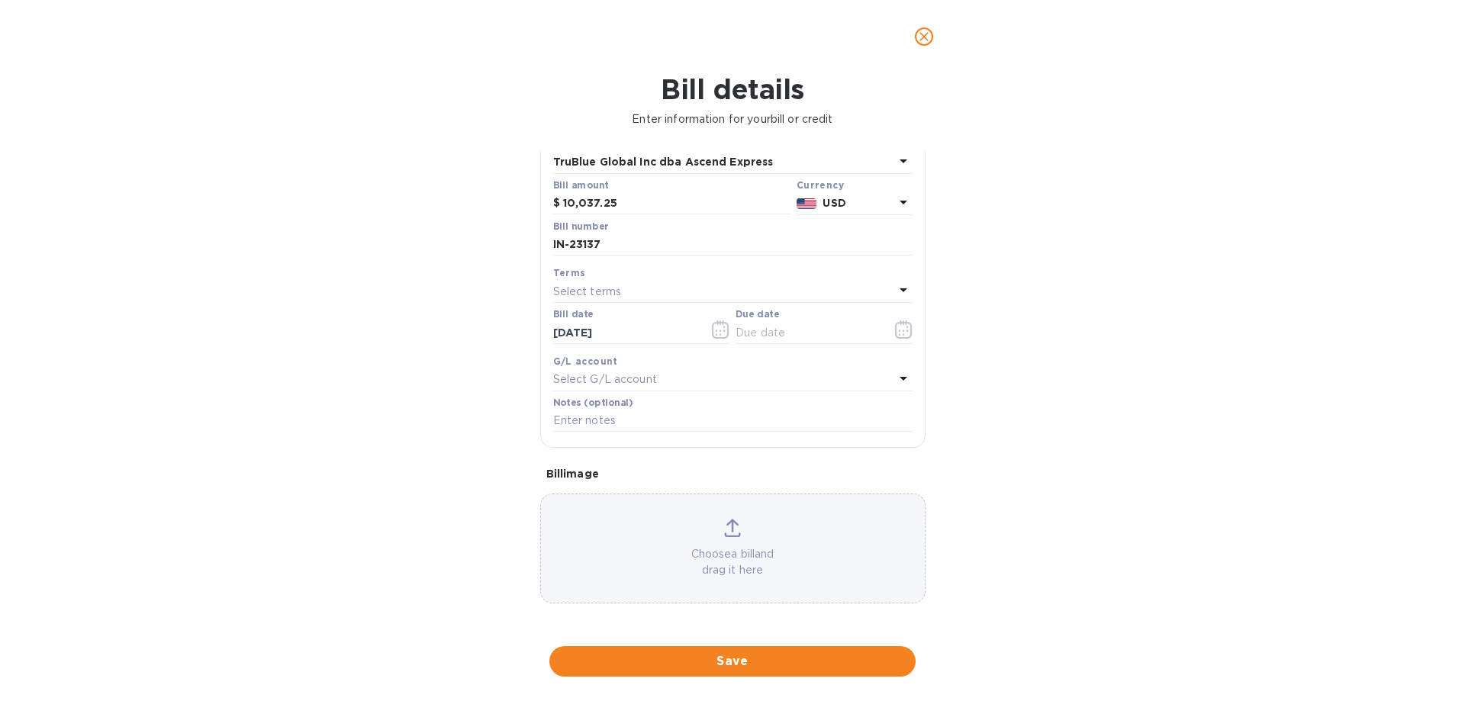
click at [934, 33] on button "close" at bounding box center [924, 36] width 37 height 37
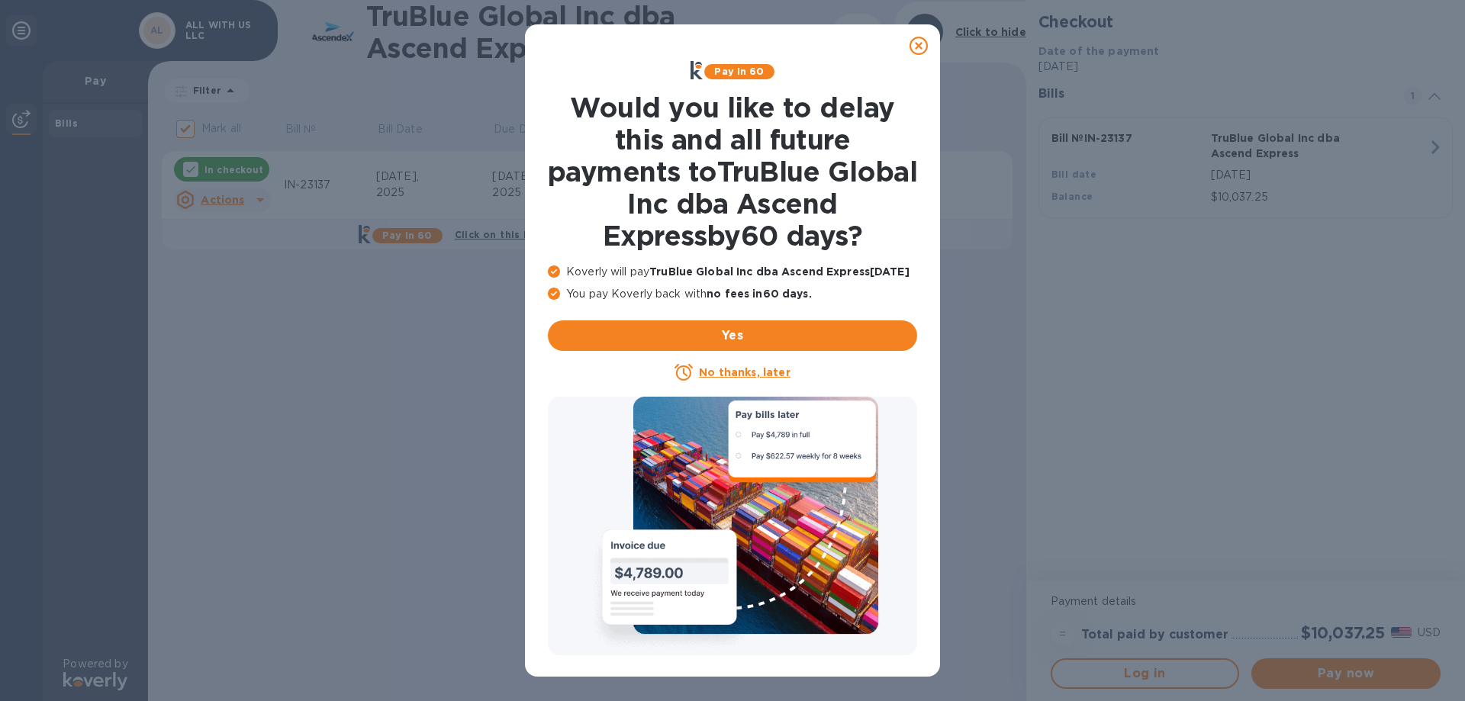
click at [920, 52] on icon at bounding box center [919, 46] width 18 height 18
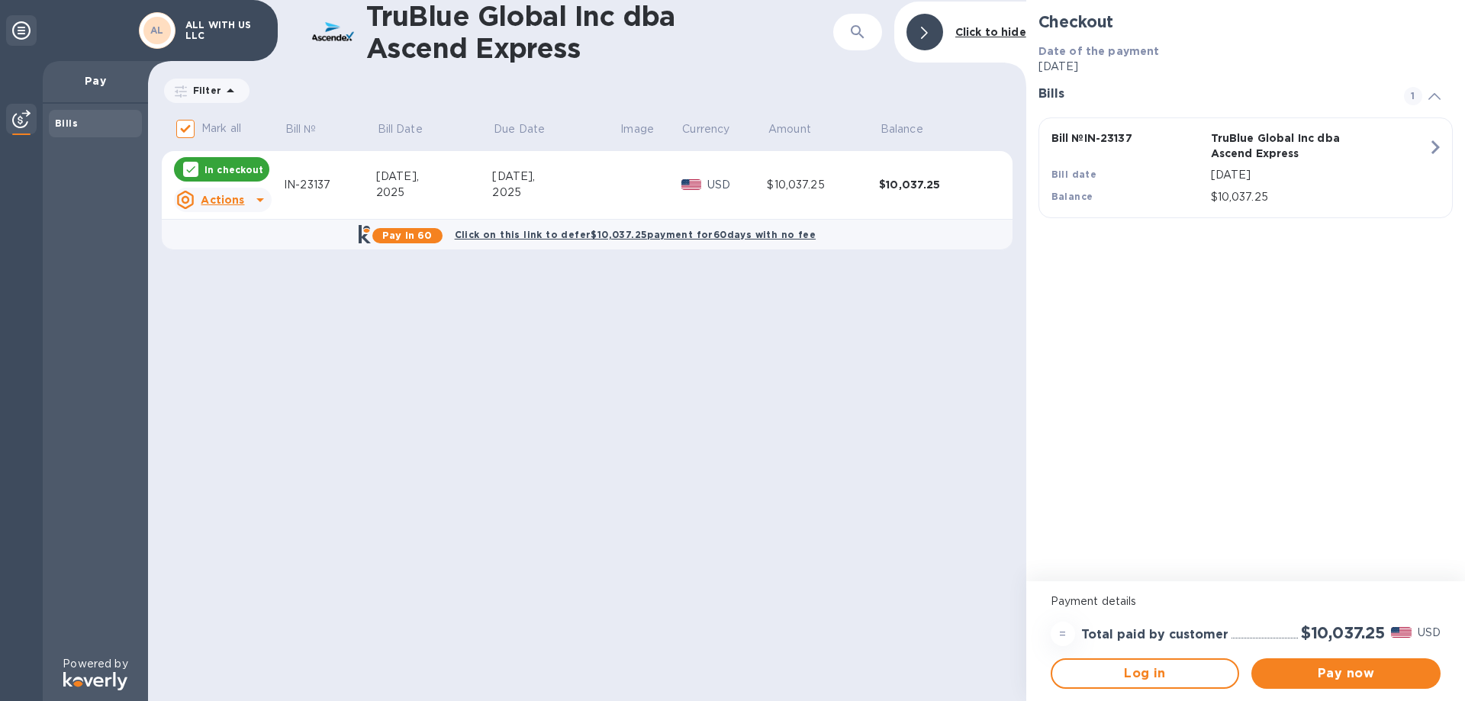
click at [28, 38] on icon at bounding box center [21, 30] width 18 height 18
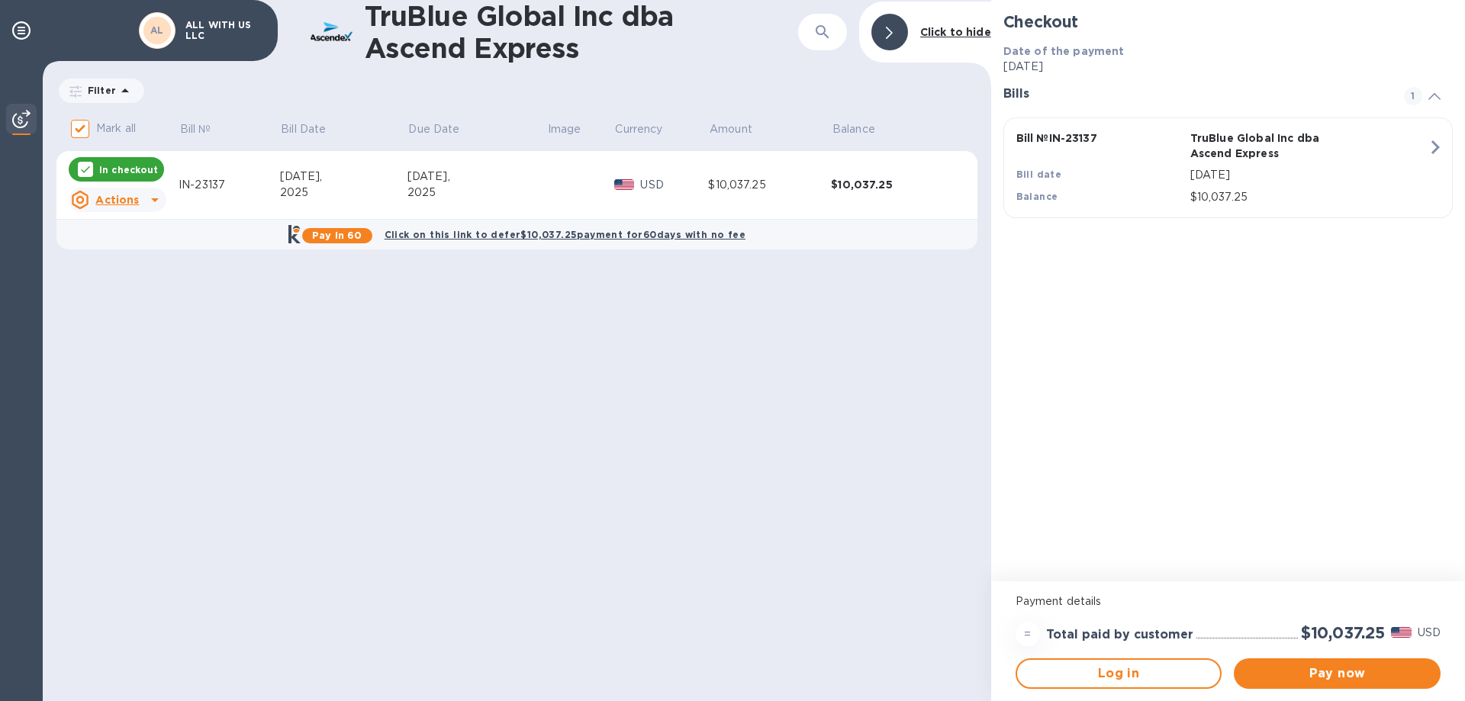
click at [233, 30] on p "ALL WITH US LLC" at bounding box center [223, 30] width 76 height 21
click at [188, 15] on div "AL ALL WITH US LLC" at bounding box center [202, 30] width 133 height 43
click at [165, 23] on div "AL" at bounding box center [156, 30] width 27 height 27
click at [630, 389] on div "TruBlue Global Inc dba Ascend Express ​ Click to hide Filter Amount Mark all Bi…" at bounding box center [517, 350] width 949 height 701
click at [1346, 680] on span "Pay now" at bounding box center [1337, 674] width 182 height 18
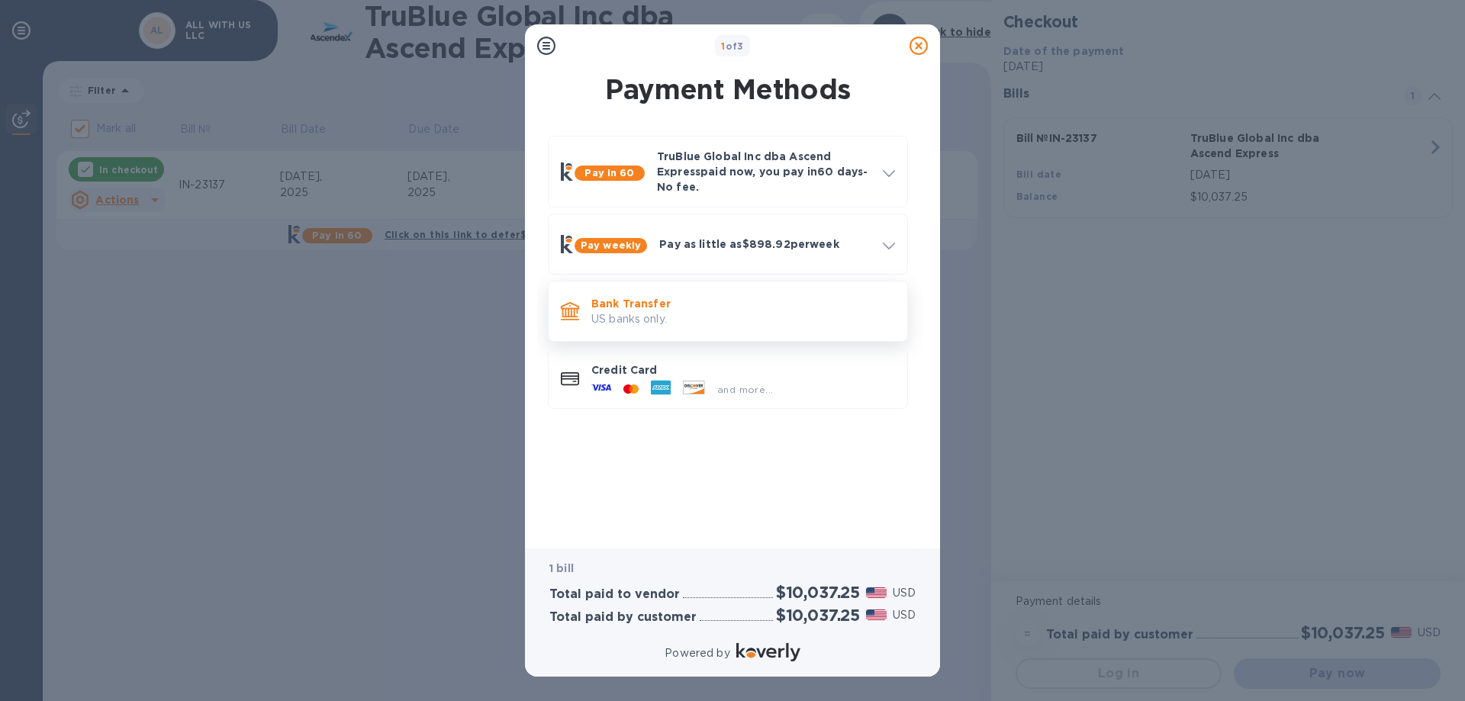
click at [618, 301] on p "Bank Transfer" at bounding box center [743, 303] width 304 height 15
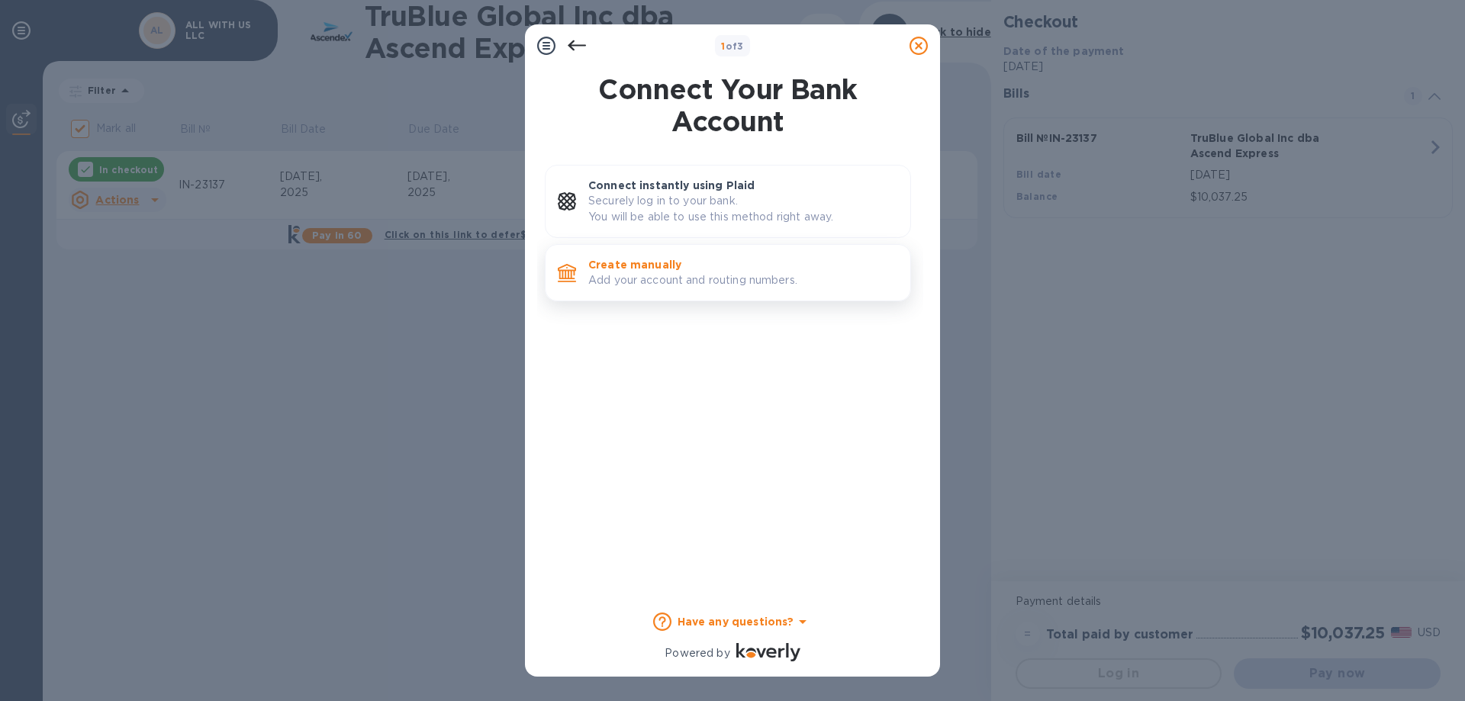
click at [720, 259] on p "Create manually" at bounding box center [743, 264] width 310 height 15
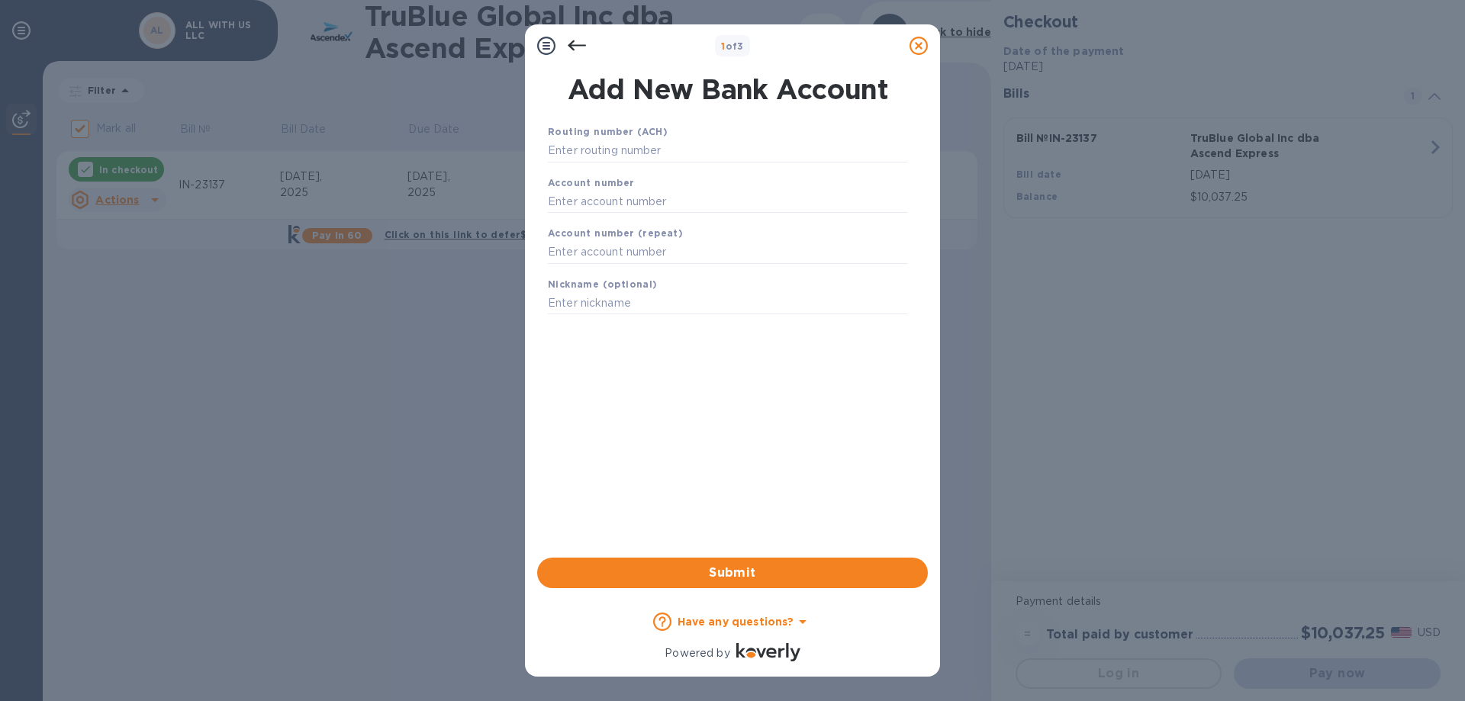
click at [785, 618] on b "Have any questions?" at bounding box center [736, 622] width 117 height 12
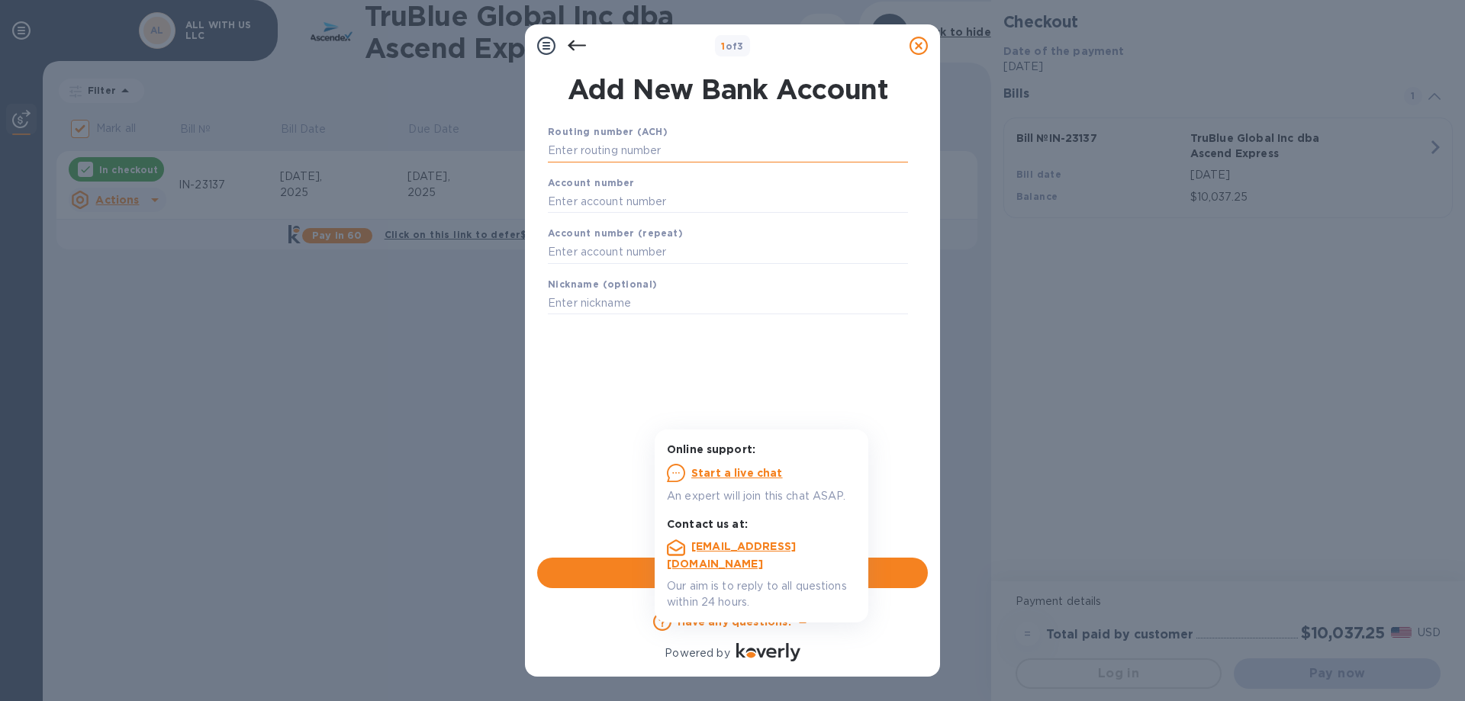
click at [559, 156] on input "text" at bounding box center [728, 151] width 360 height 23
click at [652, 143] on input "text" at bounding box center [728, 151] width 360 height 23
click at [600, 206] on input "text" at bounding box center [728, 201] width 360 height 23
paste input "2902482098"
type input "2902482098"
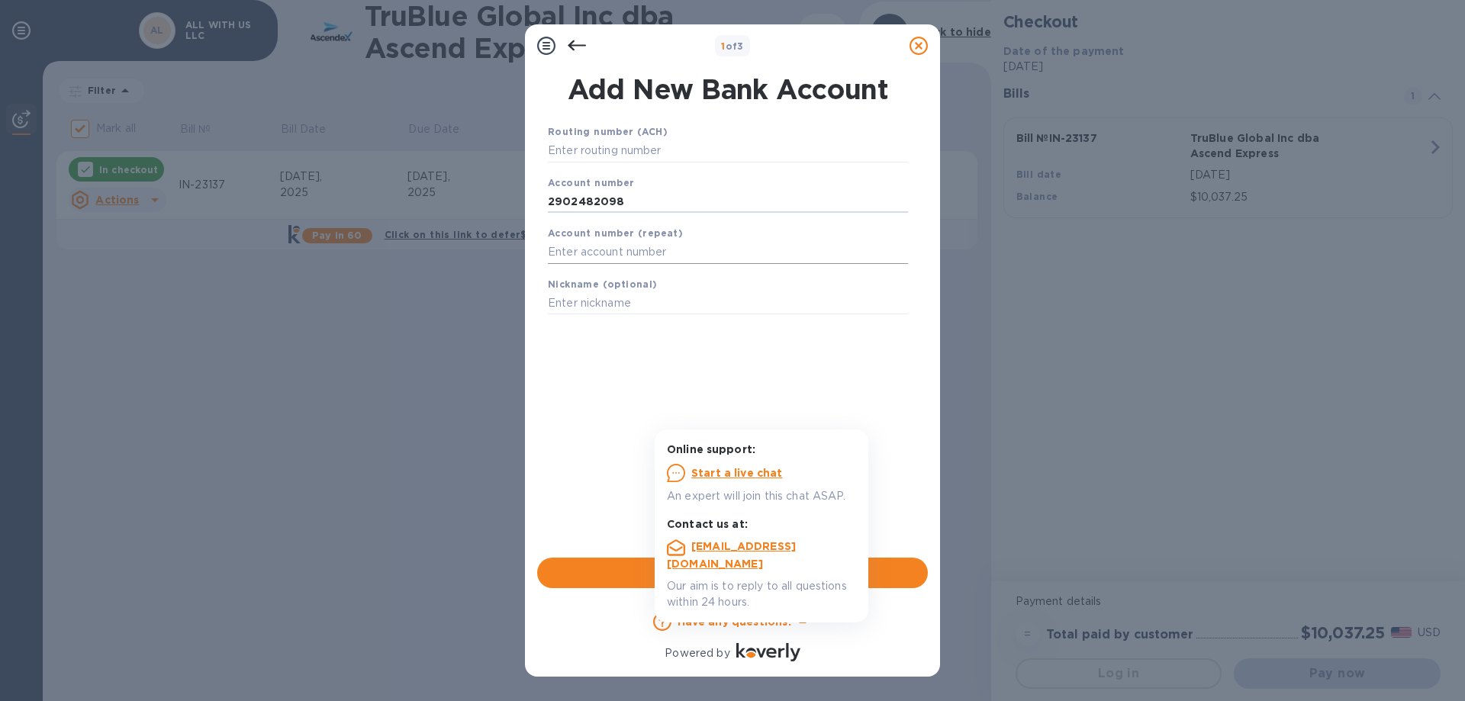
click at [614, 254] on input "text" at bounding box center [728, 252] width 360 height 23
paste input "2902482098"
type input "2902482098"
click at [695, 143] on input "text" at bounding box center [728, 151] width 360 height 23
paste input "267084131"
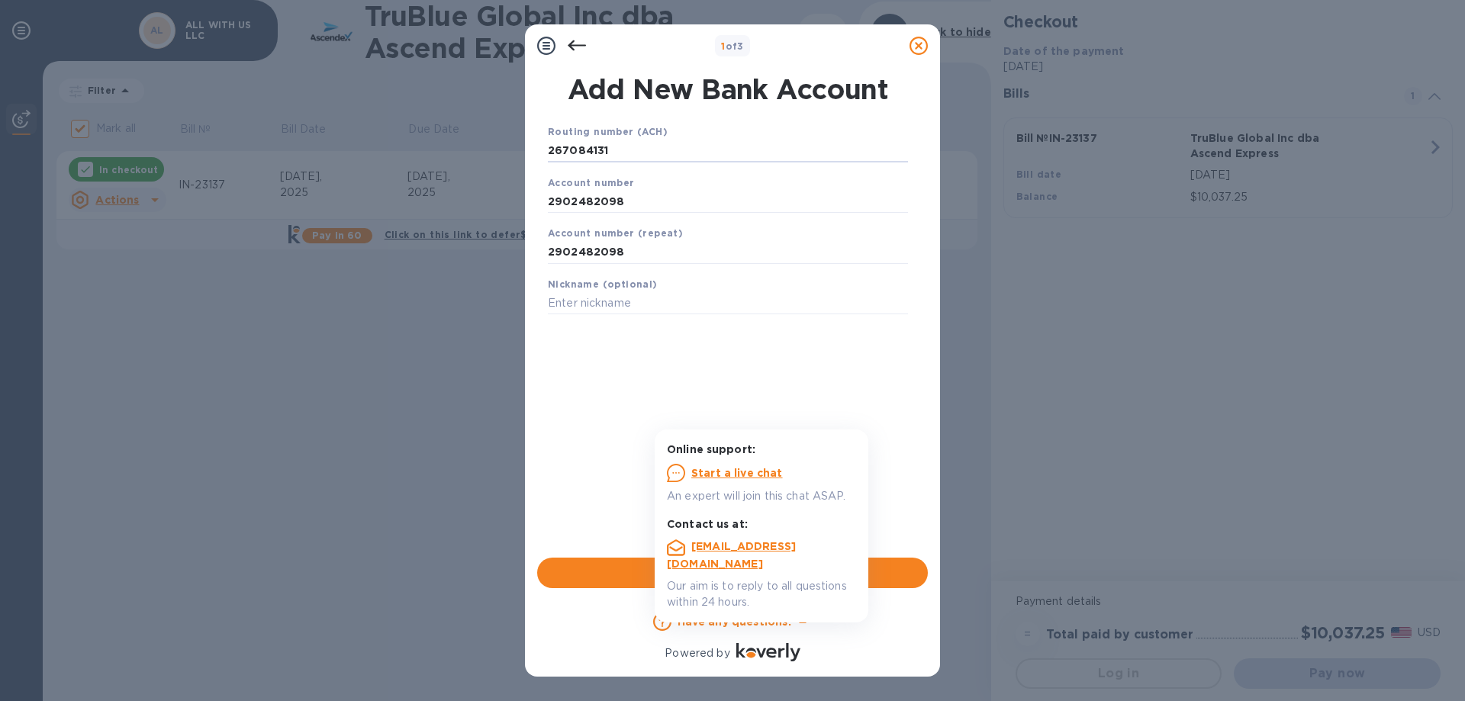
type input "267084131"
click at [906, 515] on div "Routing number (ACH) 267084131 Account number 2902482098 Account number (repeat…" at bounding box center [728, 320] width 391 height 419
click at [788, 620] on b "Have any questions?" at bounding box center [736, 622] width 117 height 12
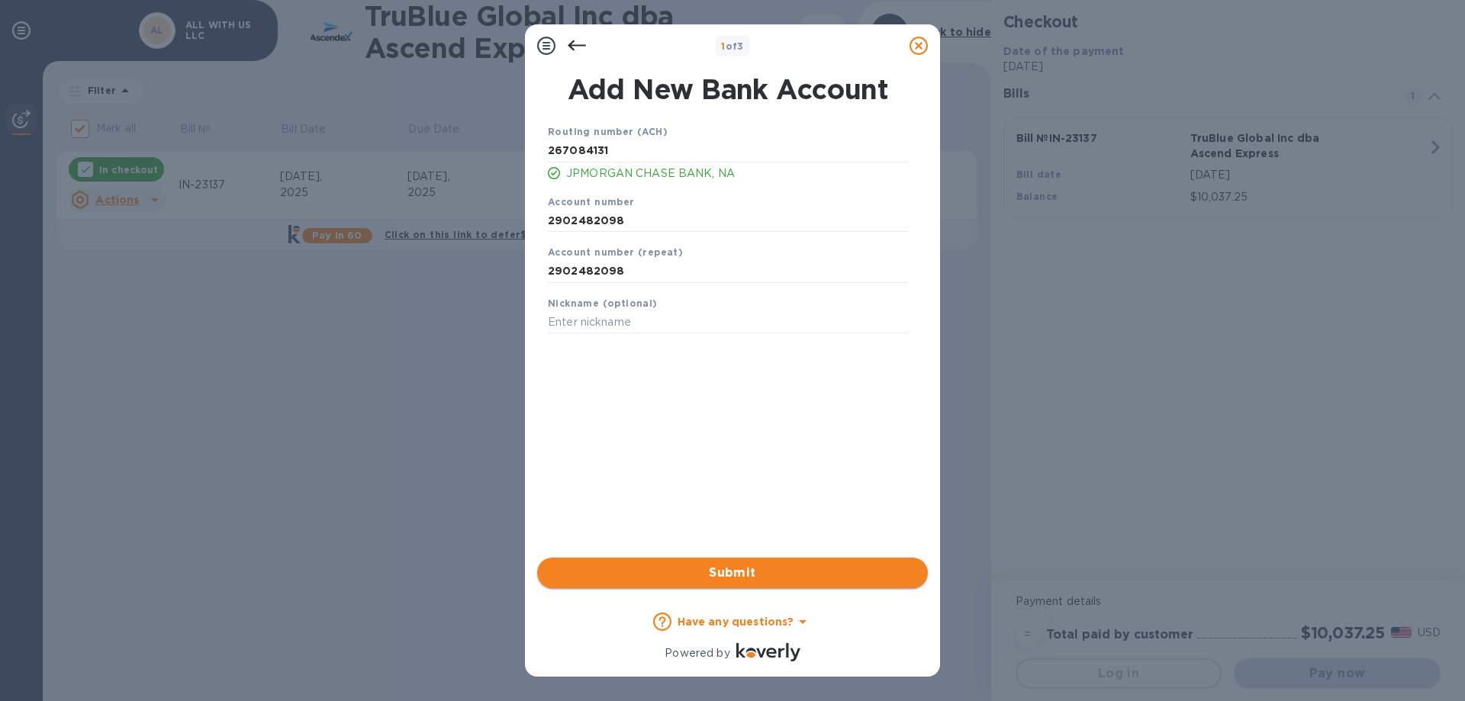
click at [806, 574] on span "Submit" at bounding box center [732, 573] width 366 height 18
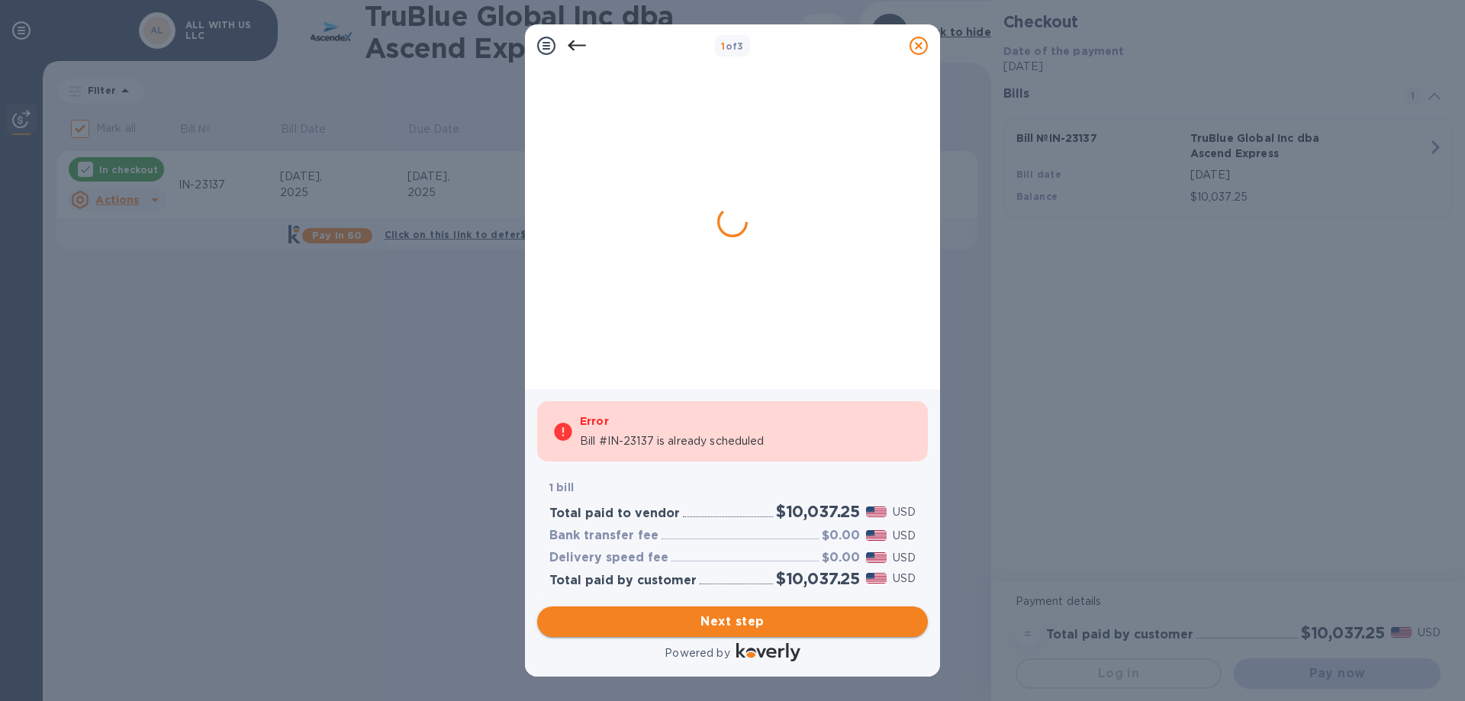
click at [790, 617] on span "Next step" at bounding box center [732, 622] width 366 height 18
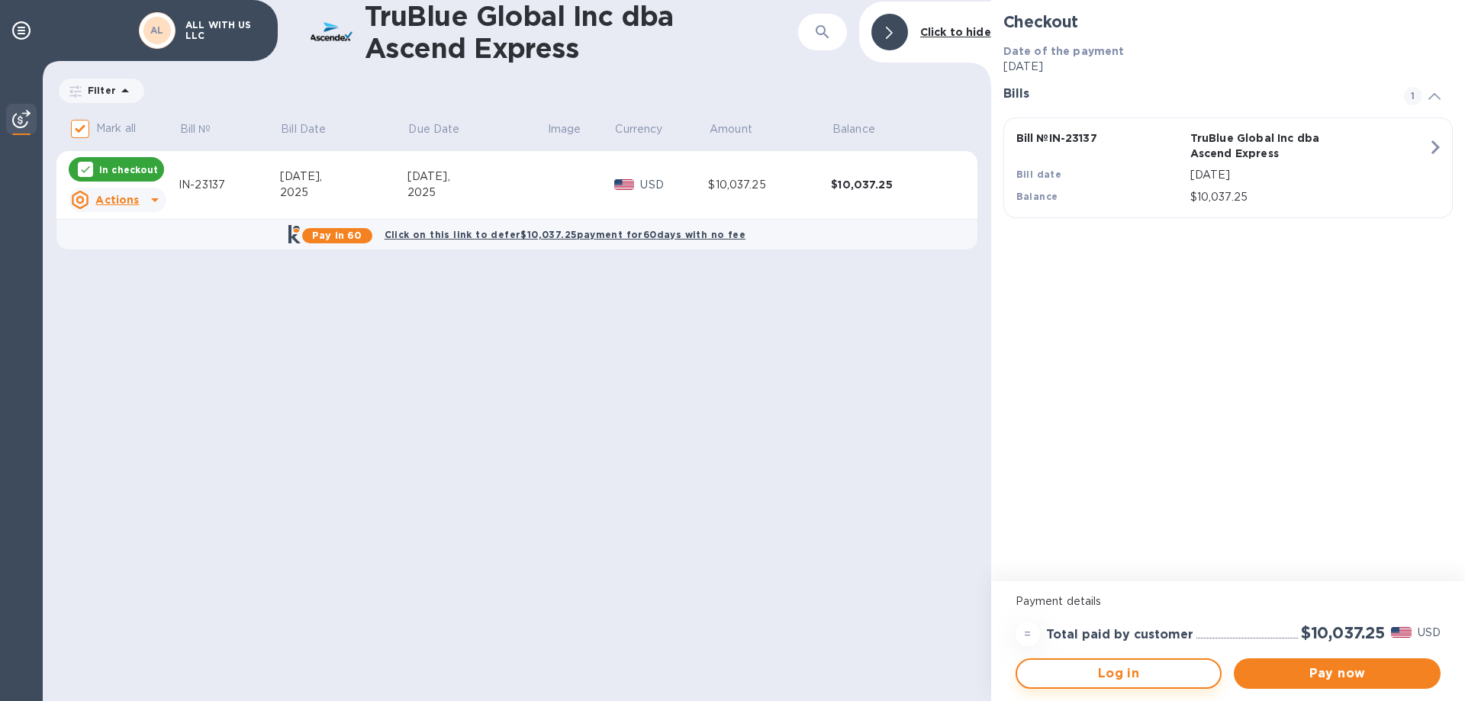
click at [1120, 676] on span "Log in" at bounding box center [1119, 674] width 179 height 18
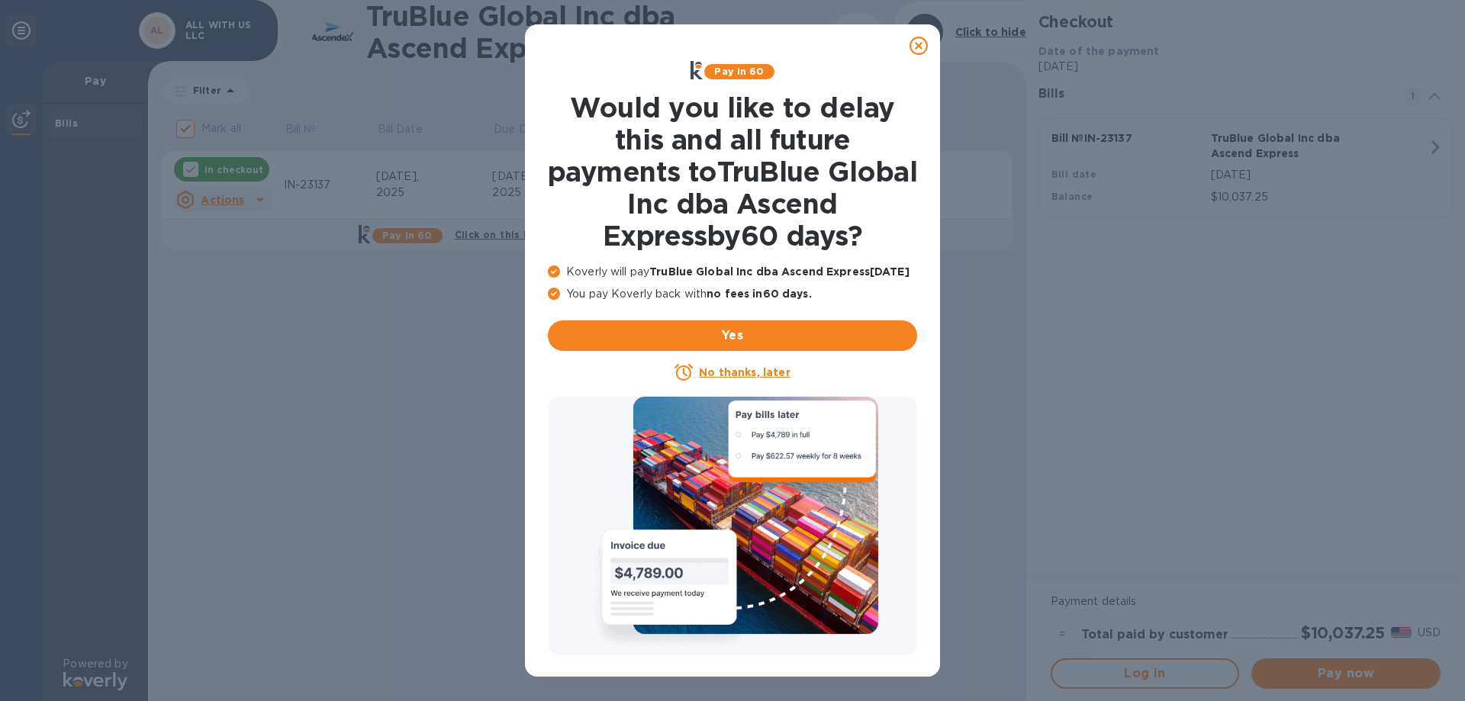
click at [920, 48] on icon at bounding box center [919, 46] width 18 height 18
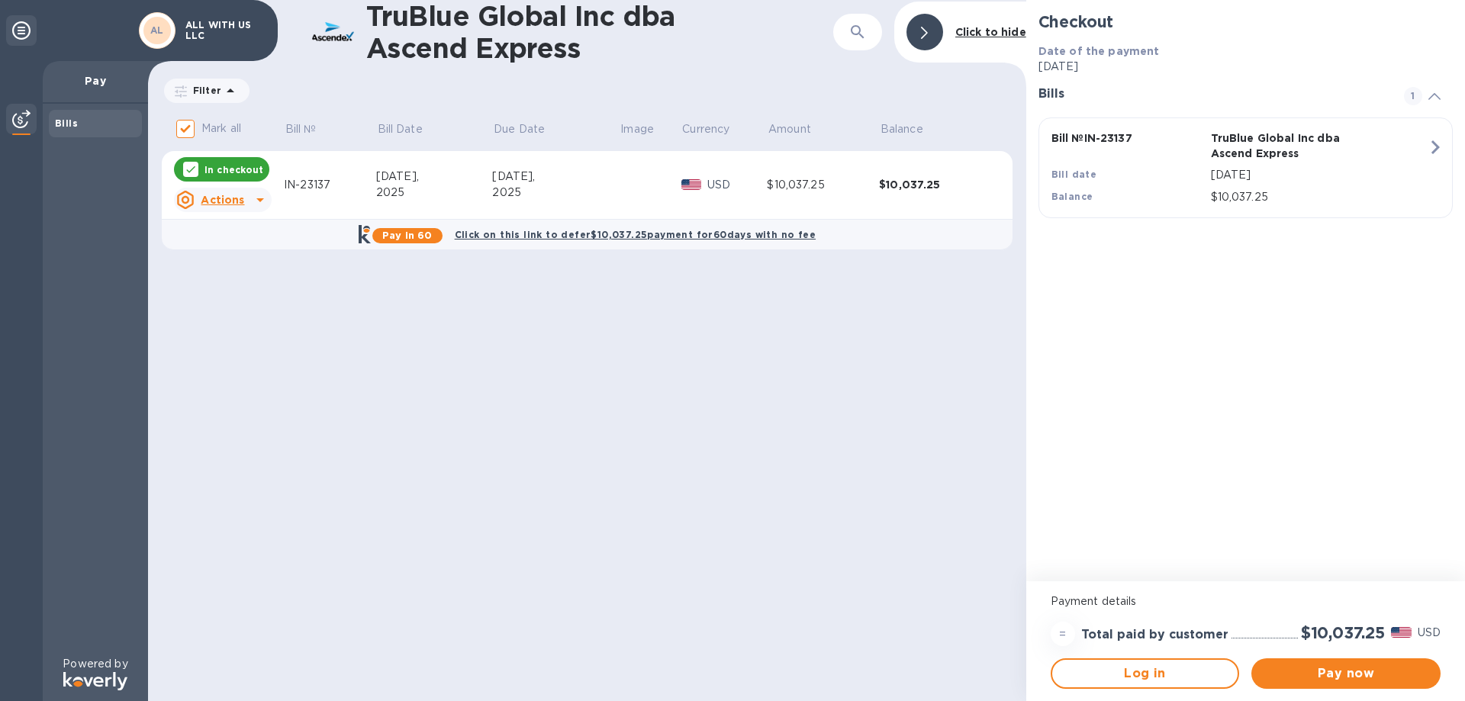
click at [230, 198] on u "Actions" at bounding box center [223, 200] width 44 height 12
click at [221, 266] on b "Open bill" at bounding box center [242, 262] width 51 height 12
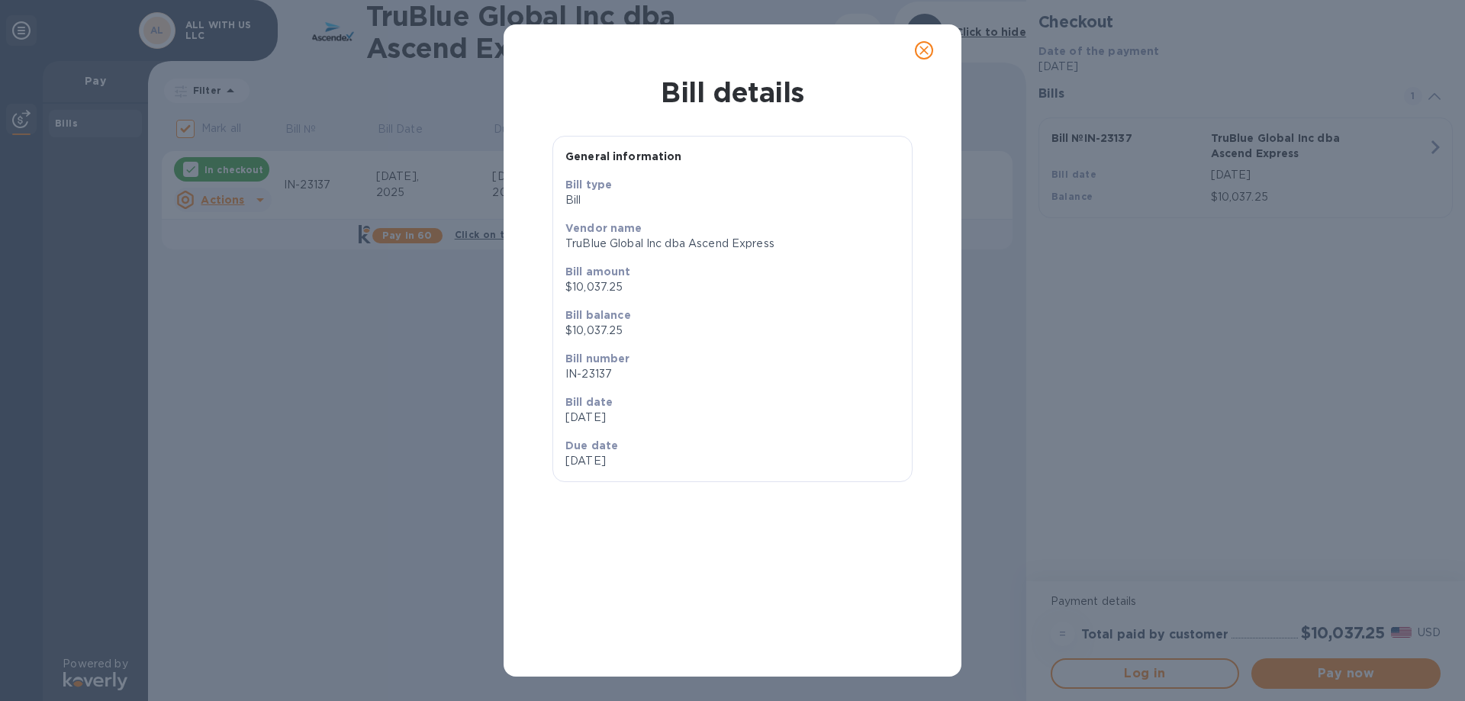
click at [927, 50] on icon "close" at bounding box center [924, 50] width 15 height 15
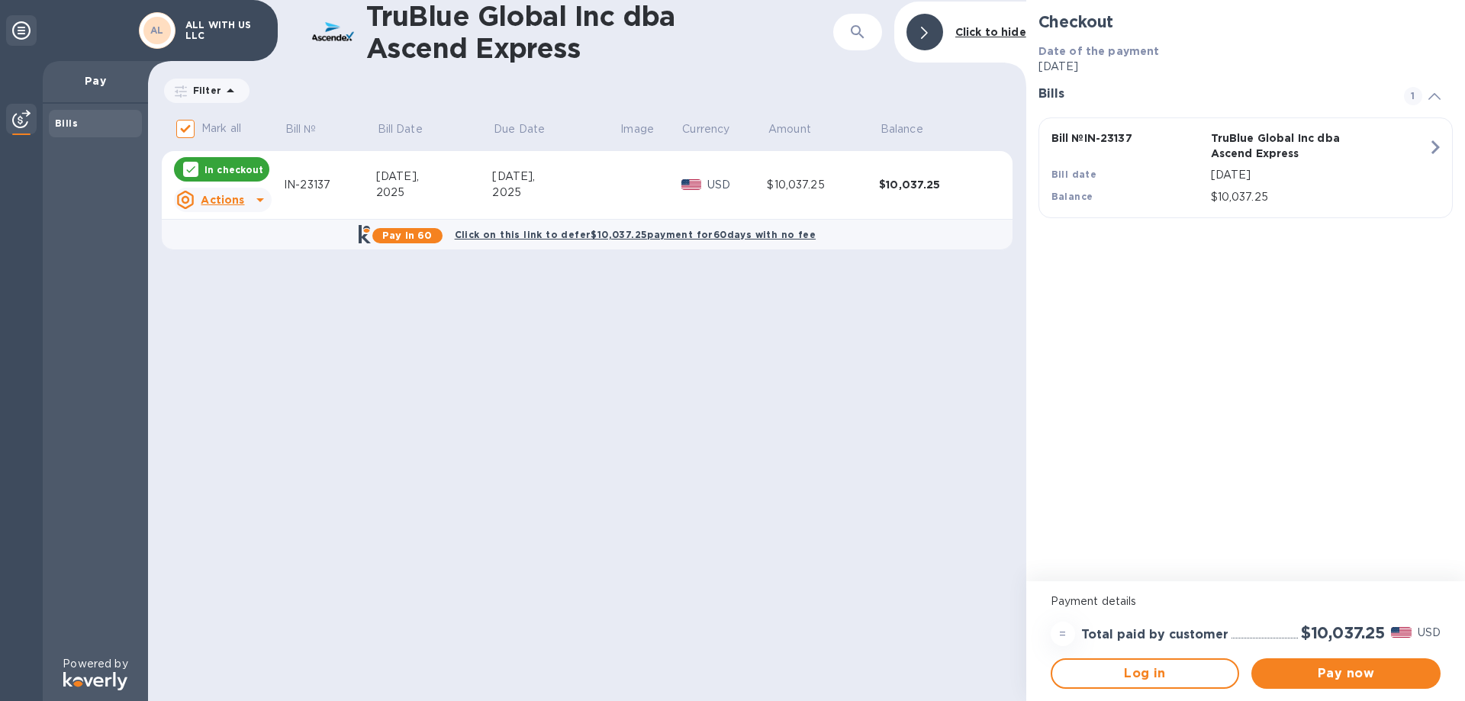
click at [1062, 635] on div "=" at bounding box center [1063, 634] width 24 height 24
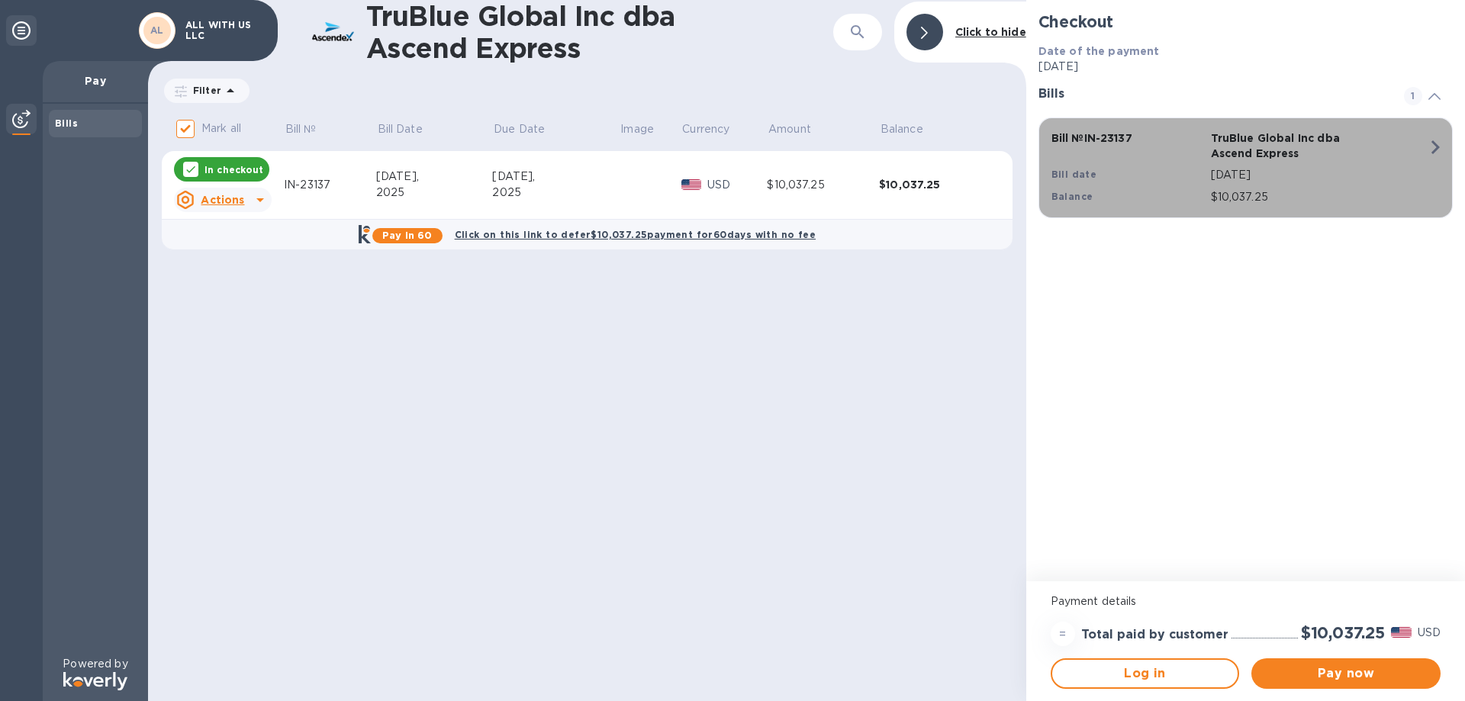
click at [1431, 147] on icon "button" at bounding box center [1435, 147] width 27 height 27
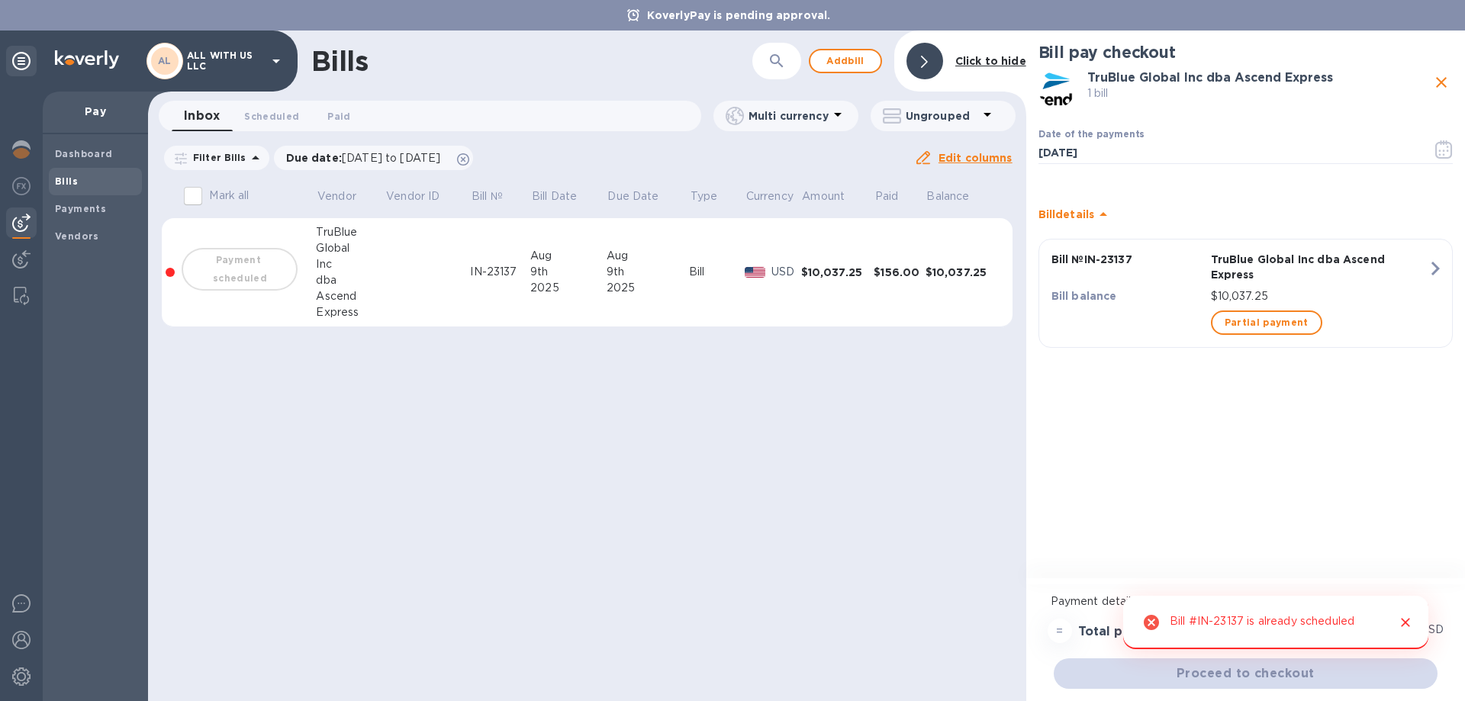
click at [1409, 620] on icon "Close" at bounding box center [1405, 622] width 9 height 9
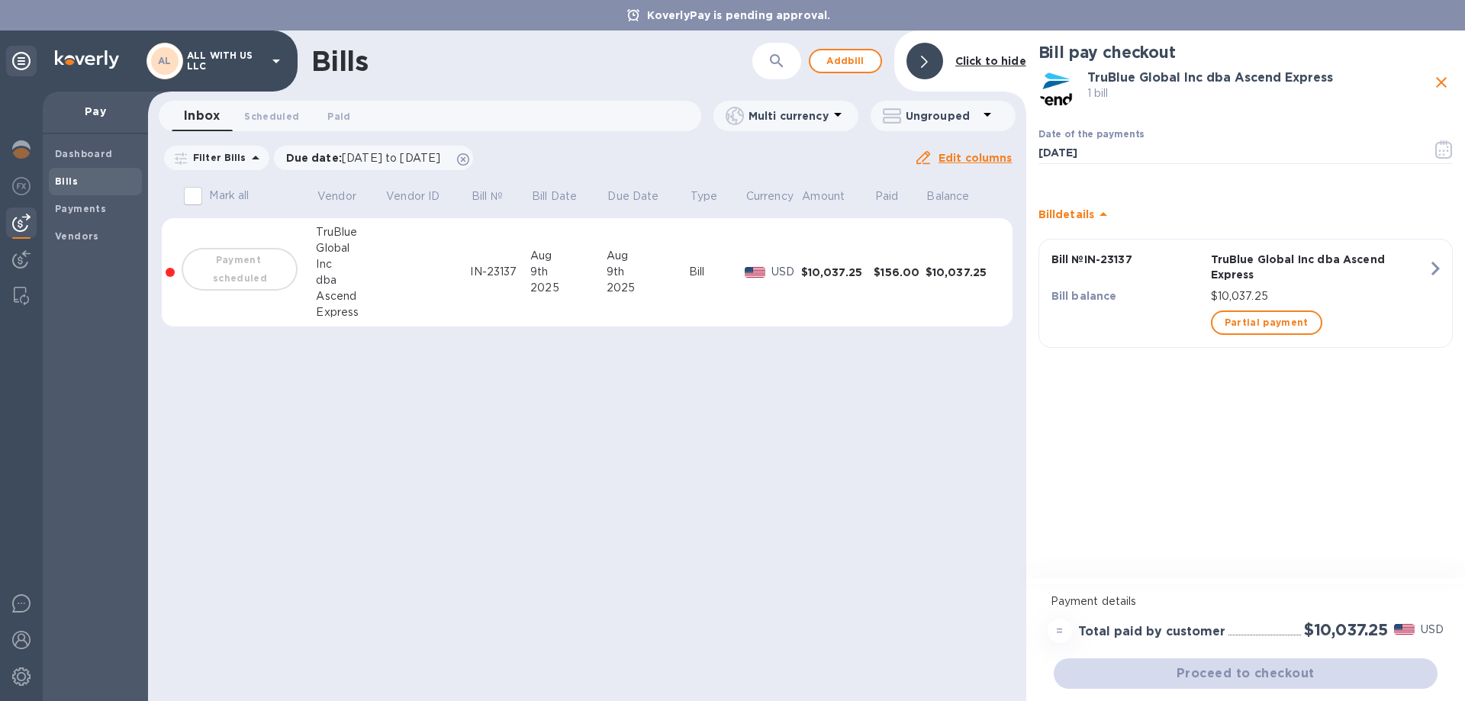
click at [362, 310] on div "Express" at bounding box center [350, 313] width 69 height 16
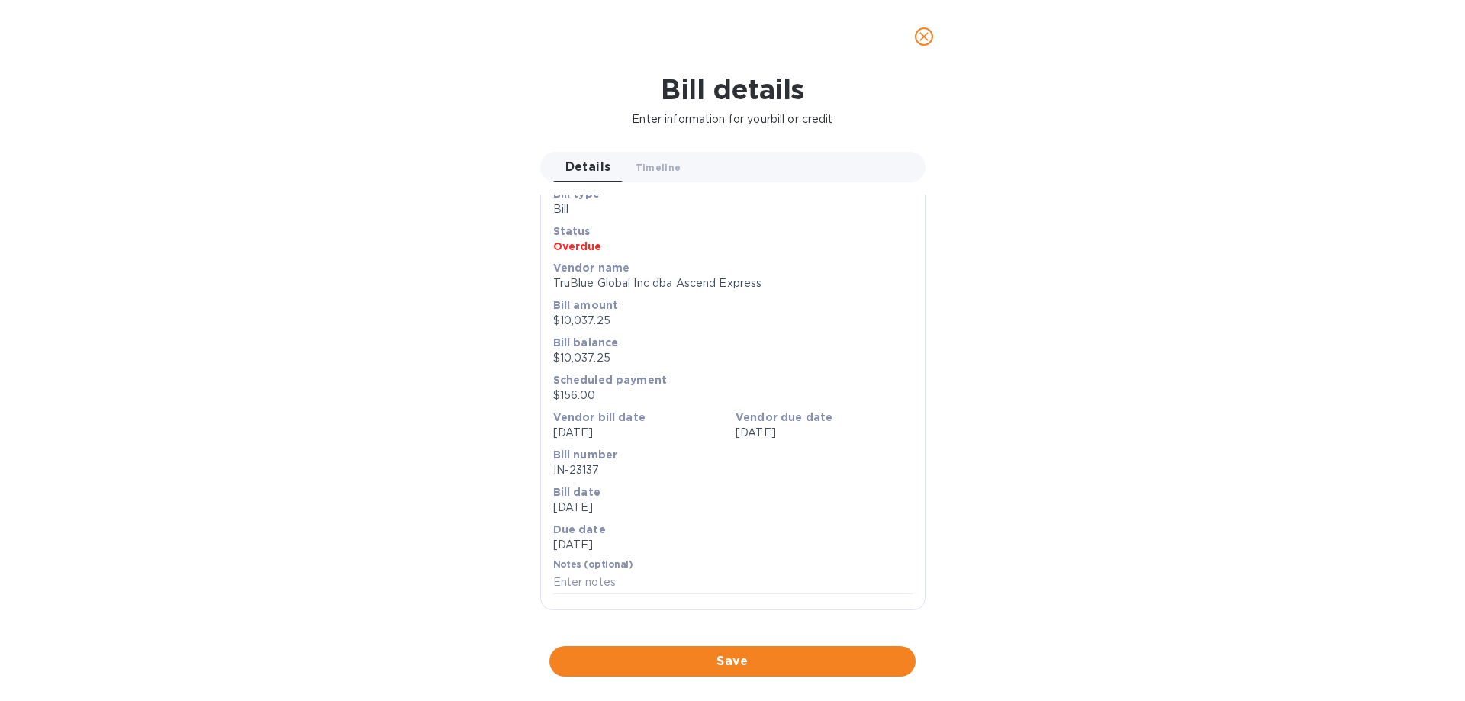
click at [923, 36] on icon "close" at bounding box center [924, 36] width 9 height 9
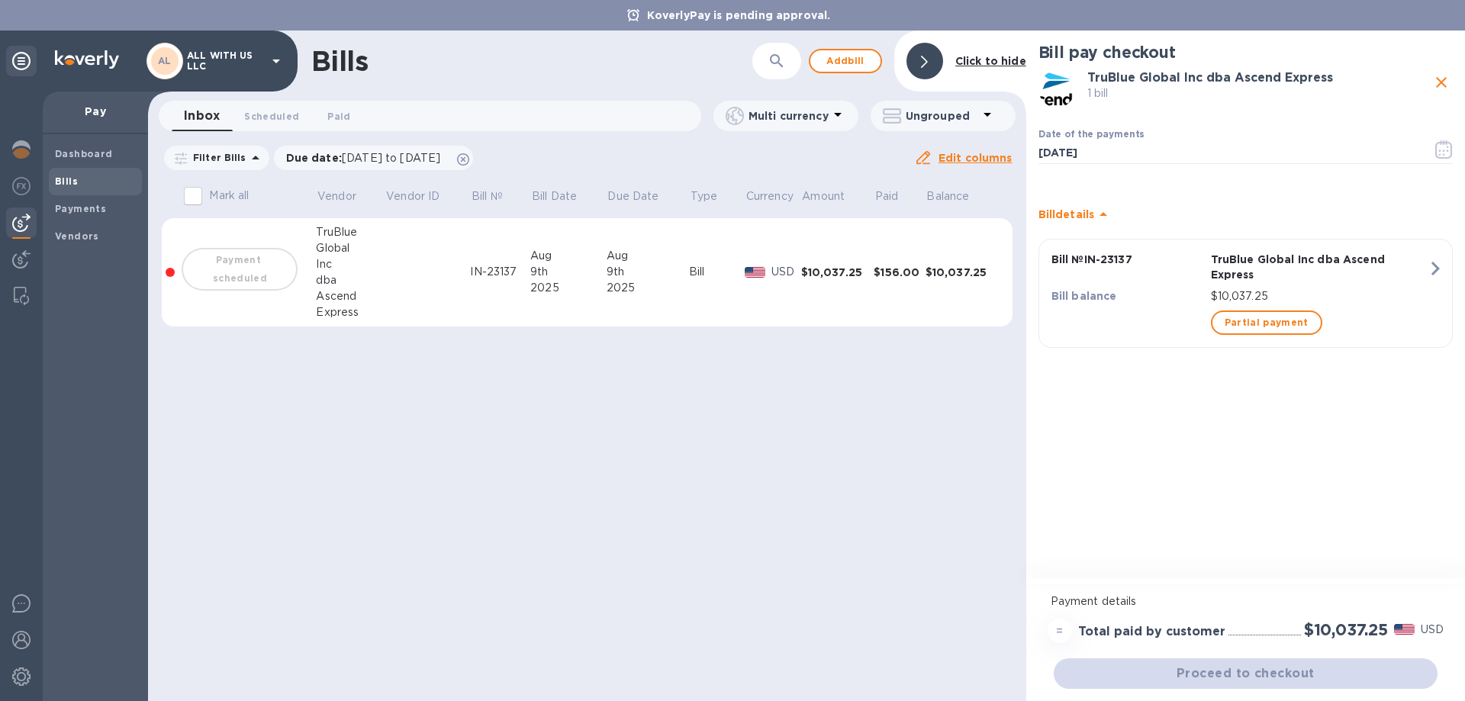
scroll to position [26, 0]
click at [1239, 314] on span "Partial payment" at bounding box center [1267, 323] width 84 height 18
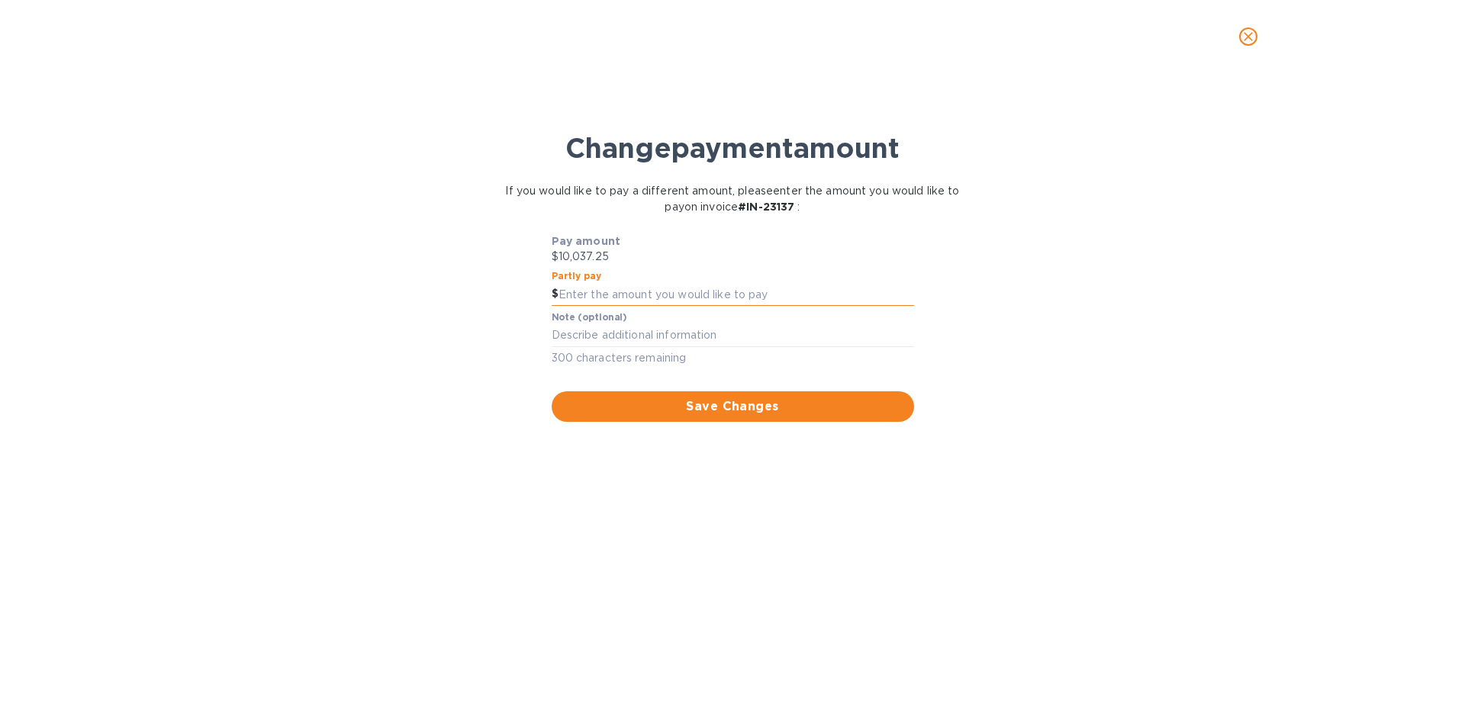
click at [682, 299] on input "text" at bounding box center [737, 294] width 356 height 23
click at [1247, 40] on icon "close" at bounding box center [1248, 36] width 15 height 15
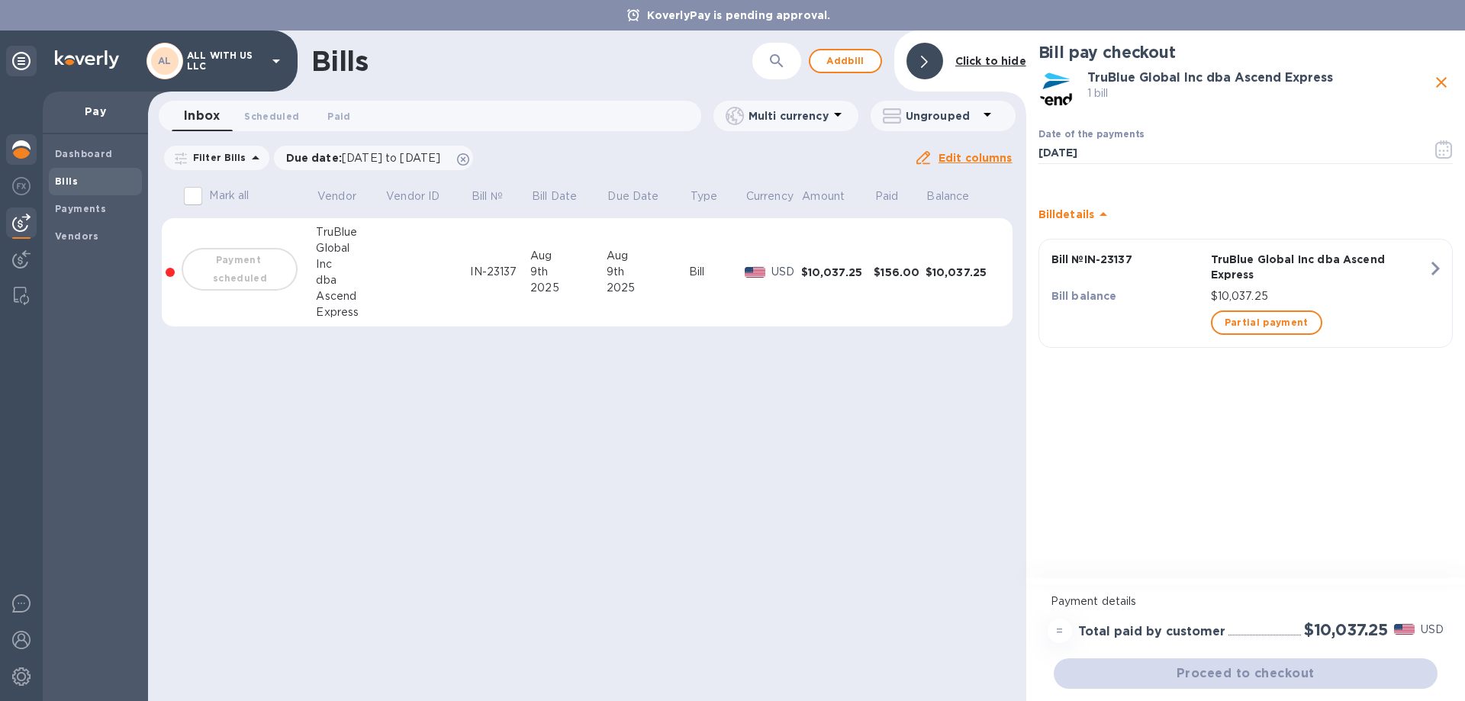
click at [26, 155] on img at bounding box center [21, 149] width 18 height 18
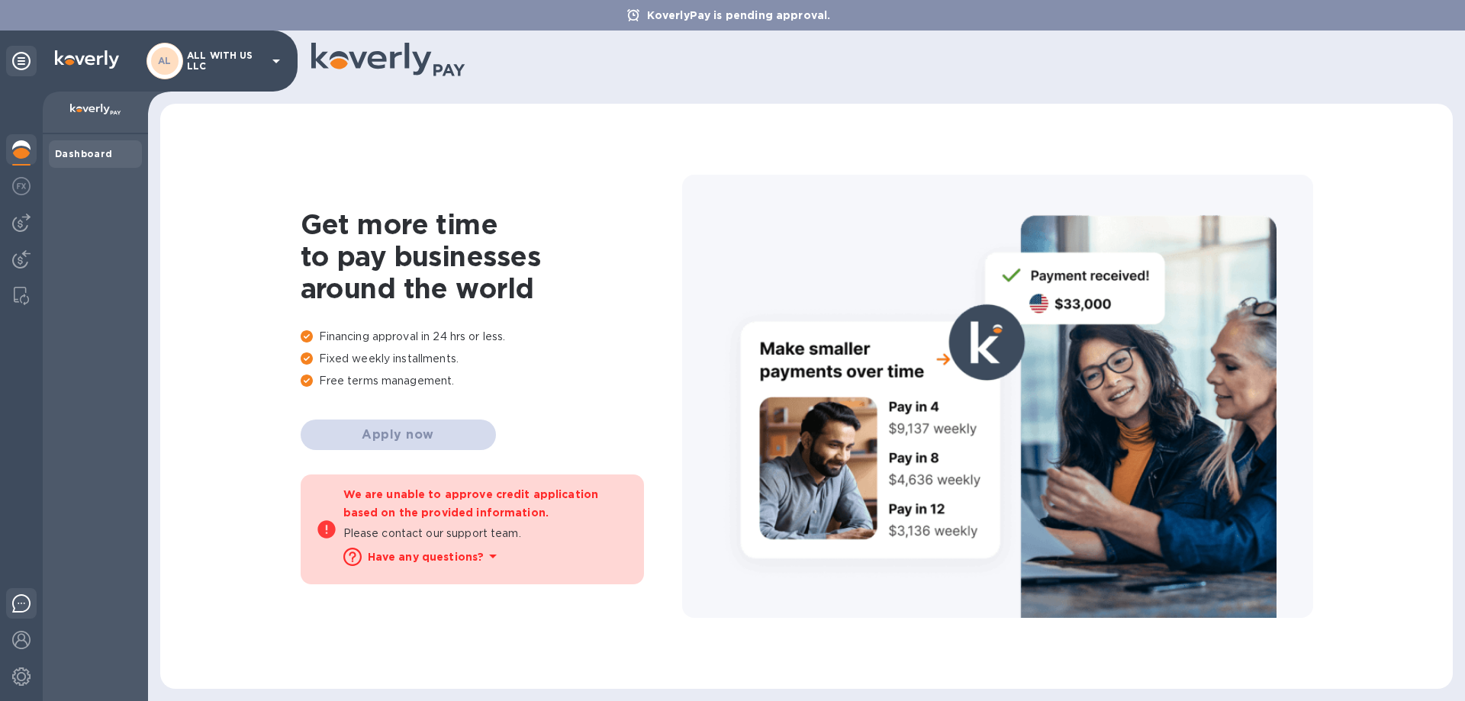
click at [27, 598] on img at bounding box center [21, 604] width 18 height 18
click at [99, 149] on b "Dashboard" at bounding box center [84, 153] width 58 height 11
click at [20, 195] on div at bounding box center [21, 188] width 31 height 34
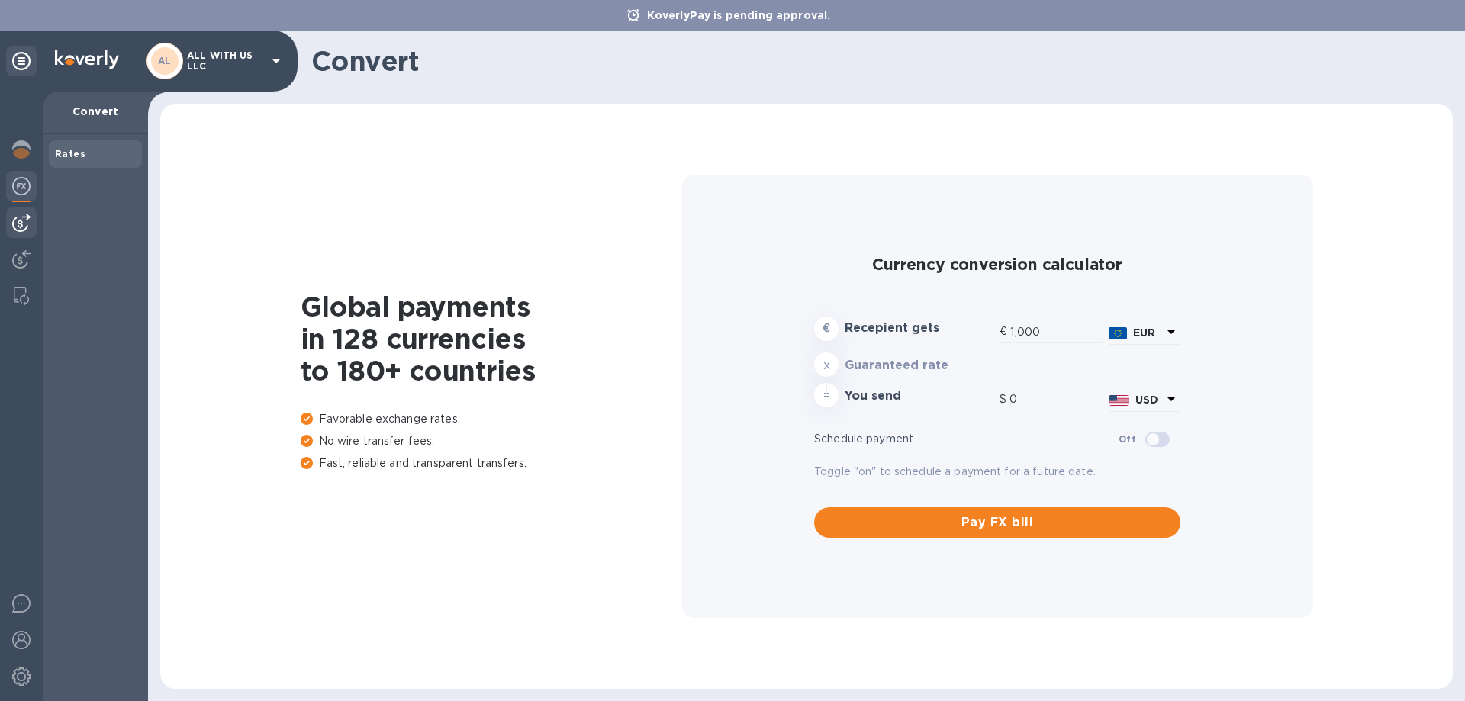
type input "1,176.67"
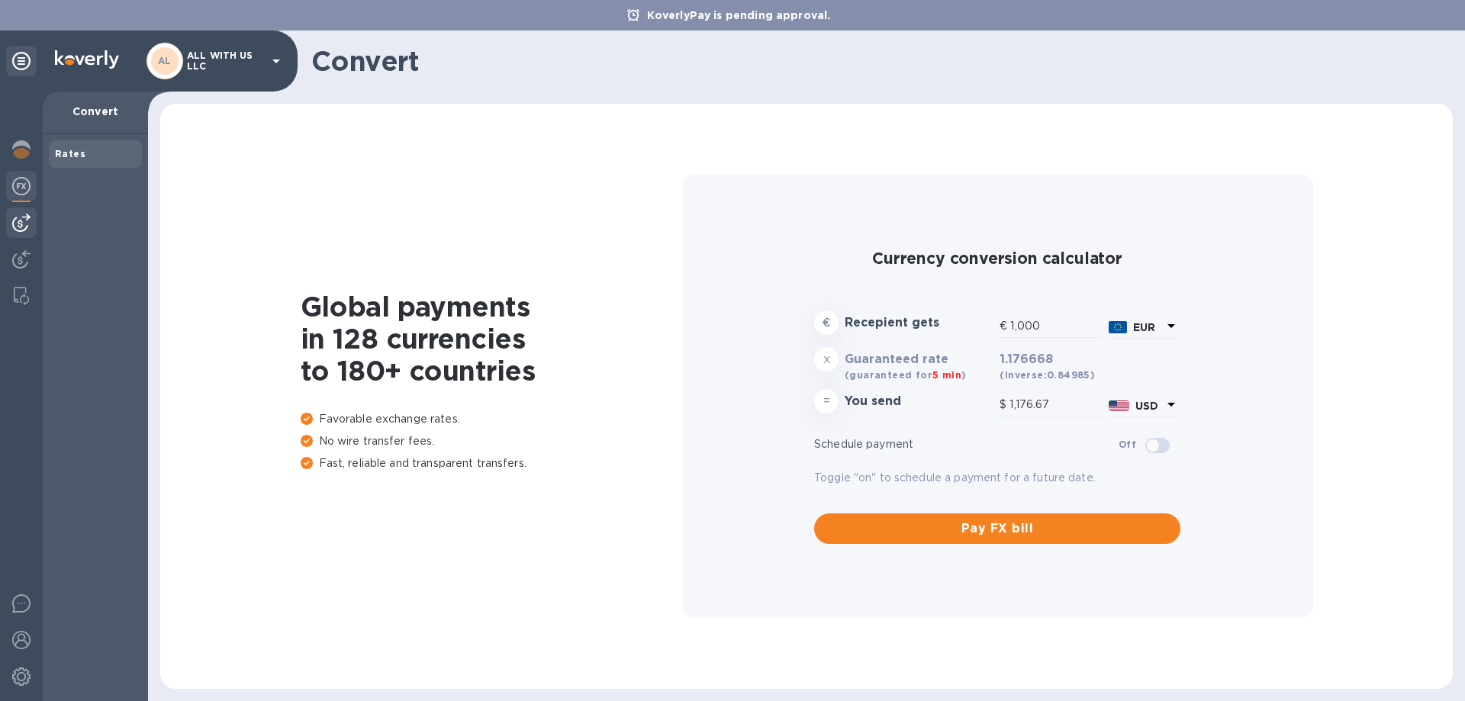
click at [18, 227] on img at bounding box center [21, 223] width 18 height 18
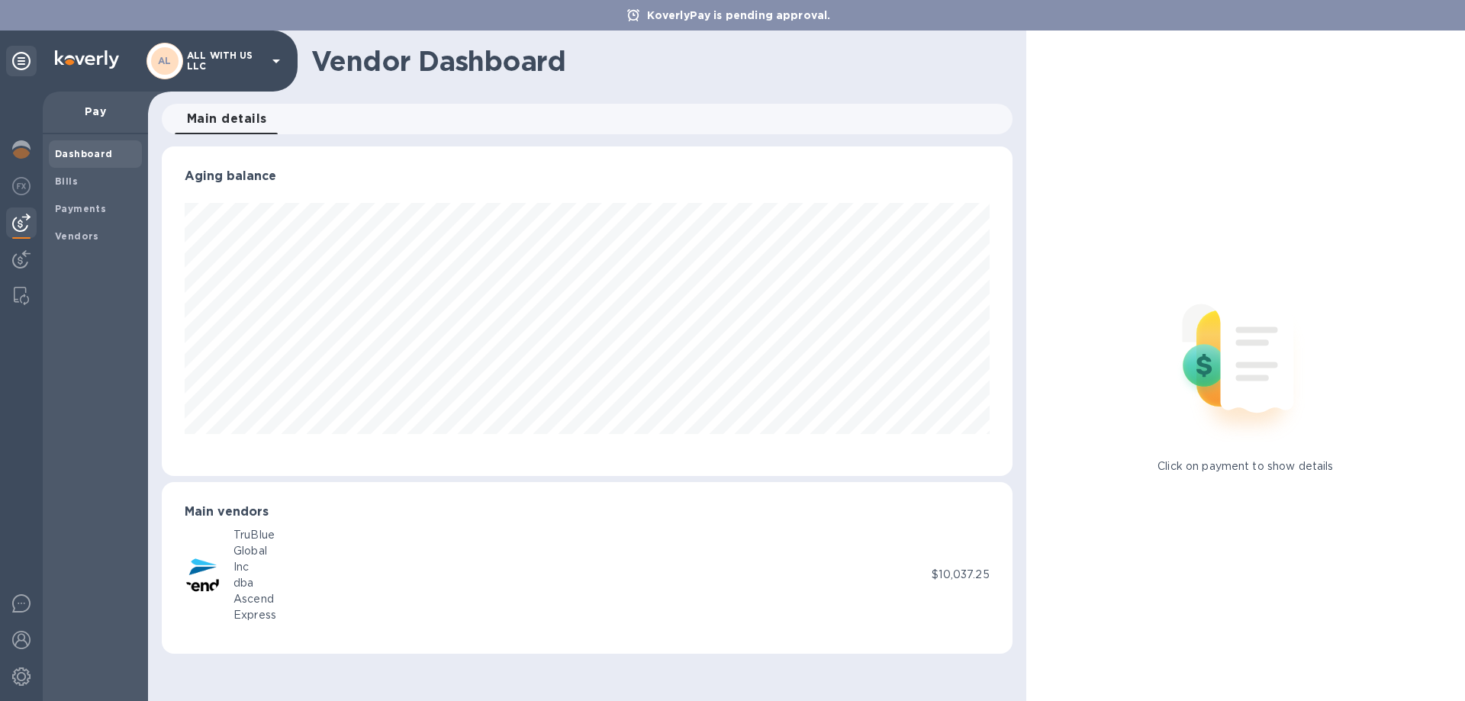
scroll to position [330, 850]
click at [81, 176] on span "Bills" at bounding box center [95, 181] width 81 height 15
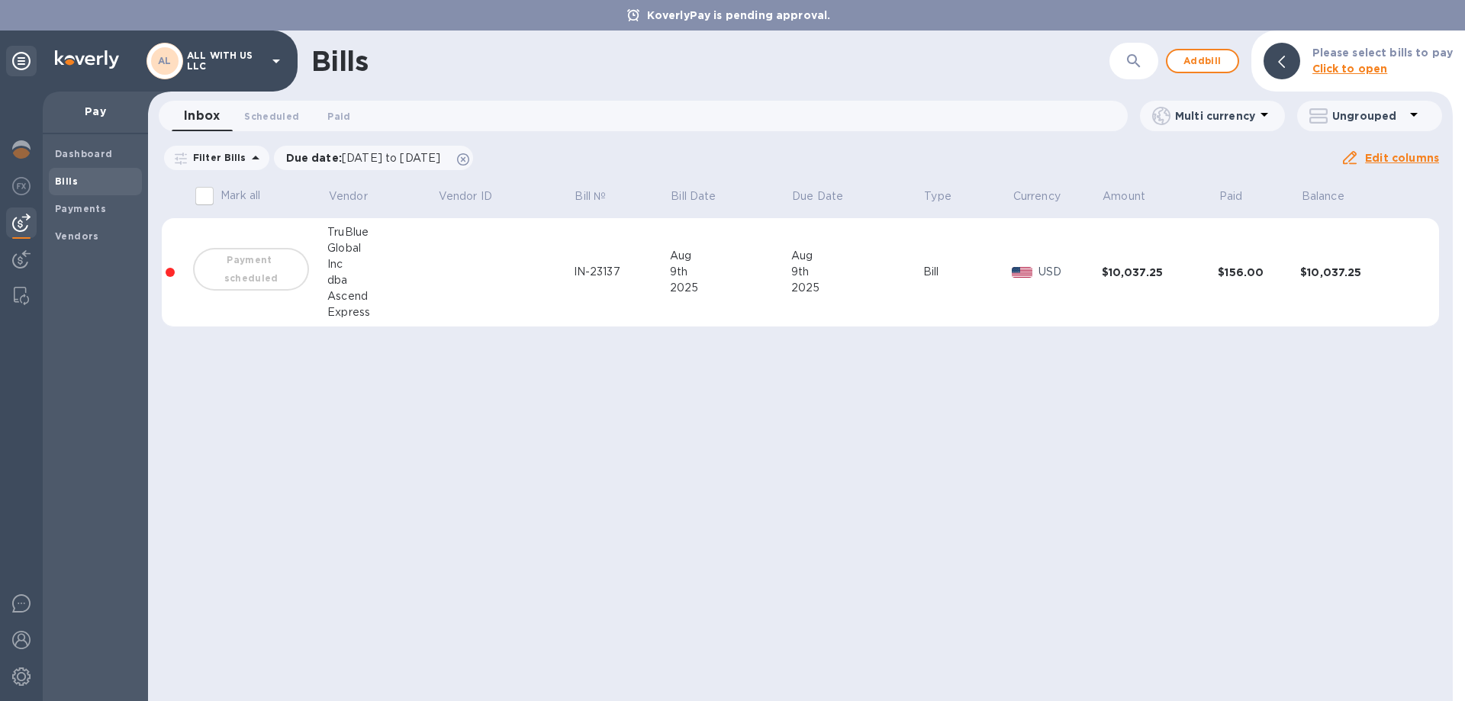
click at [961, 283] on td "Bill" at bounding box center [967, 272] width 89 height 109
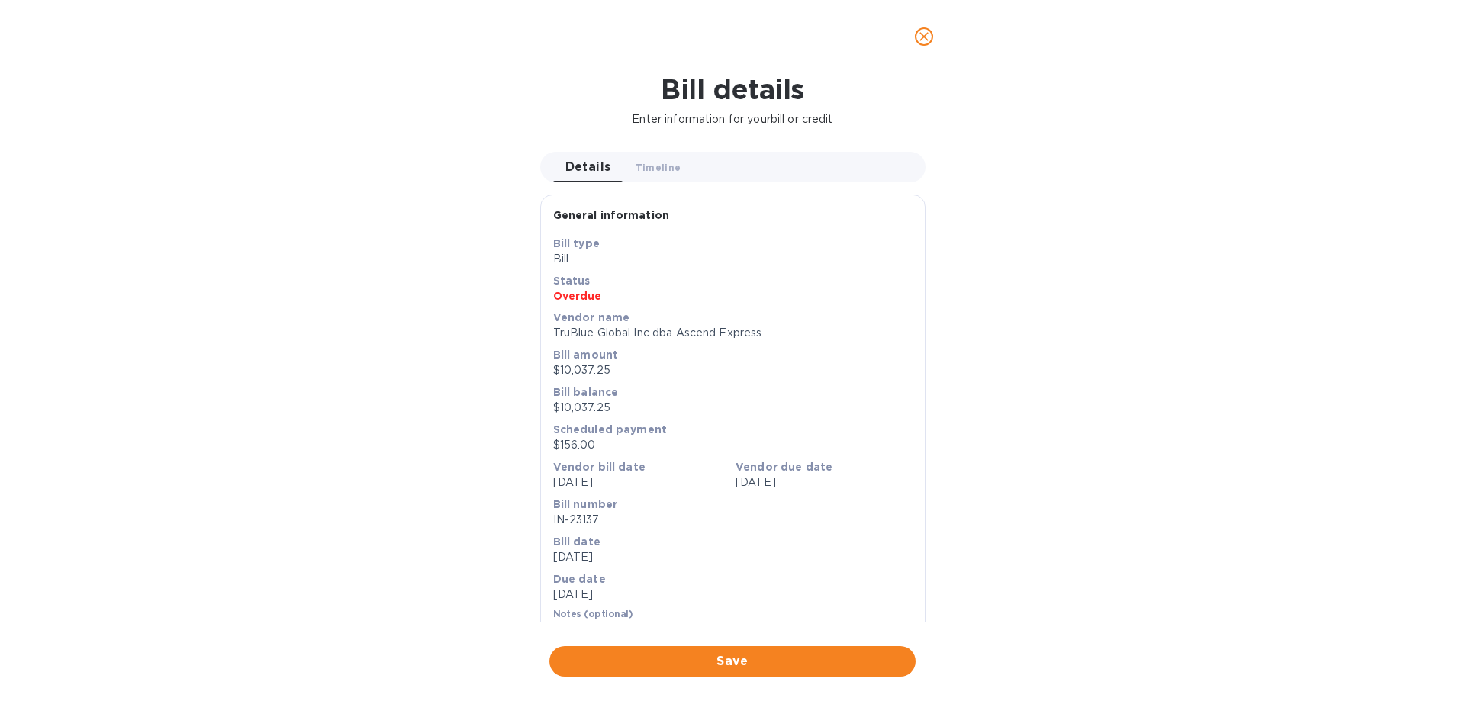
scroll to position [517, 0]
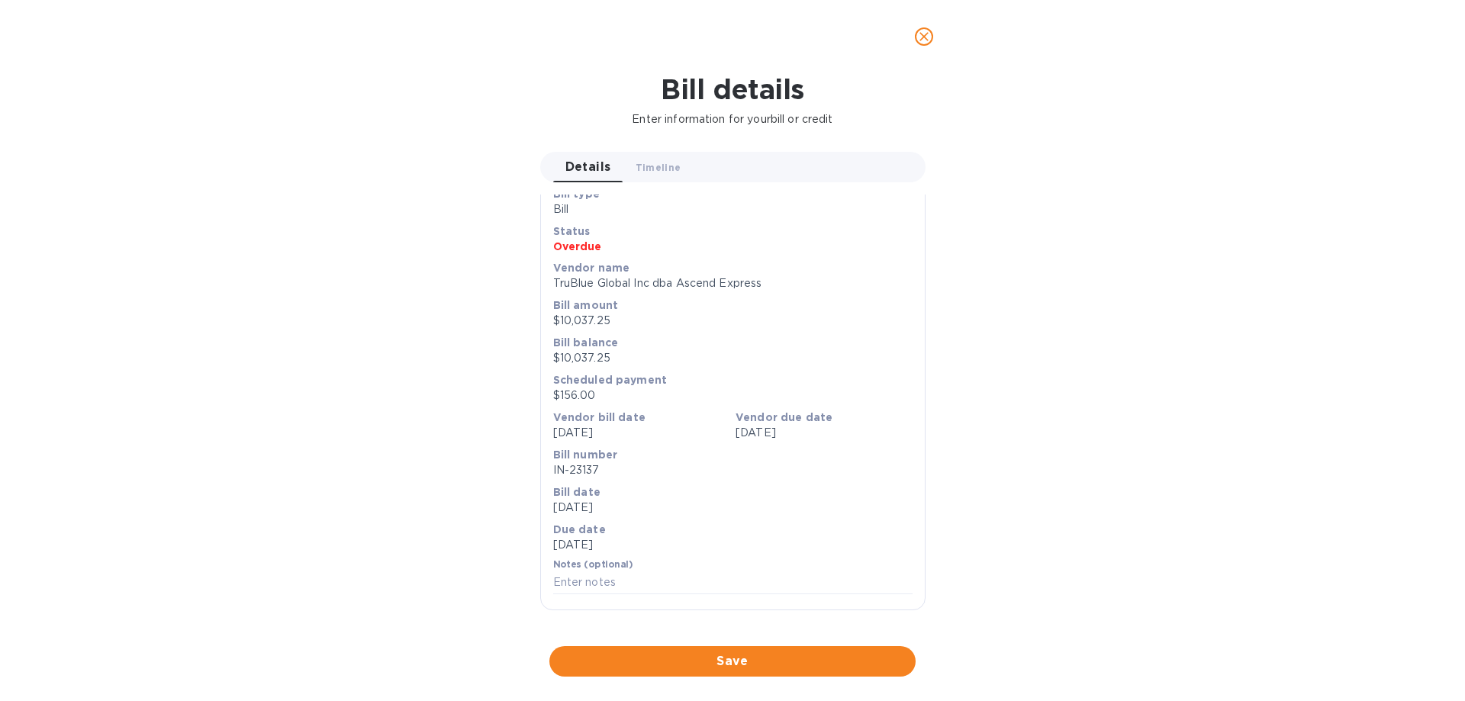
click at [924, 38] on icon "close" at bounding box center [924, 36] width 15 height 15
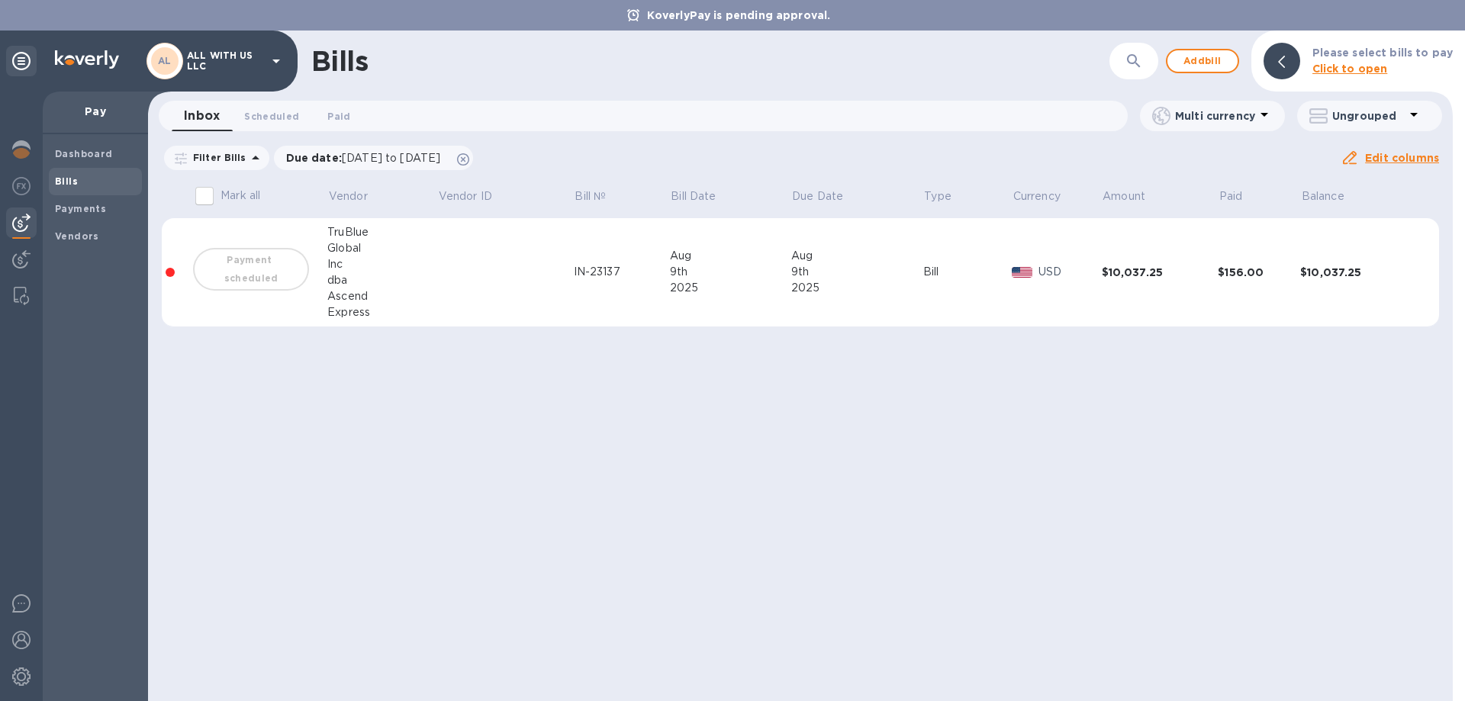
scroll to position [26, 0]
click at [1355, 68] on b "Click to open" at bounding box center [1351, 69] width 76 height 12
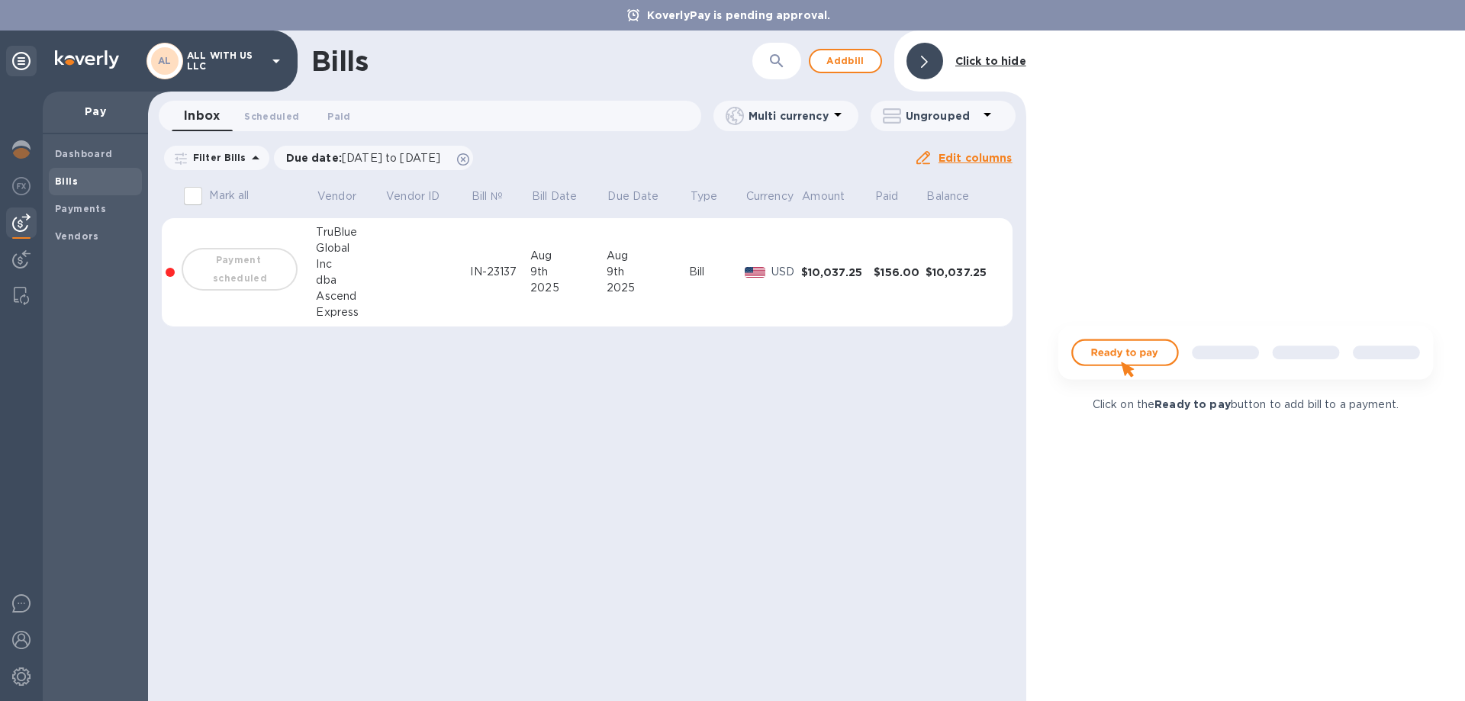
click at [1127, 353] on img at bounding box center [1246, 359] width 402 height 80
click at [788, 341] on div "Mark all Vendor Vendor ID Bill № Bill Date Due Date Type Currency Amount Paid B…" at bounding box center [587, 263] width 878 height 169
click at [932, 58] on div at bounding box center [925, 61] width 37 height 37
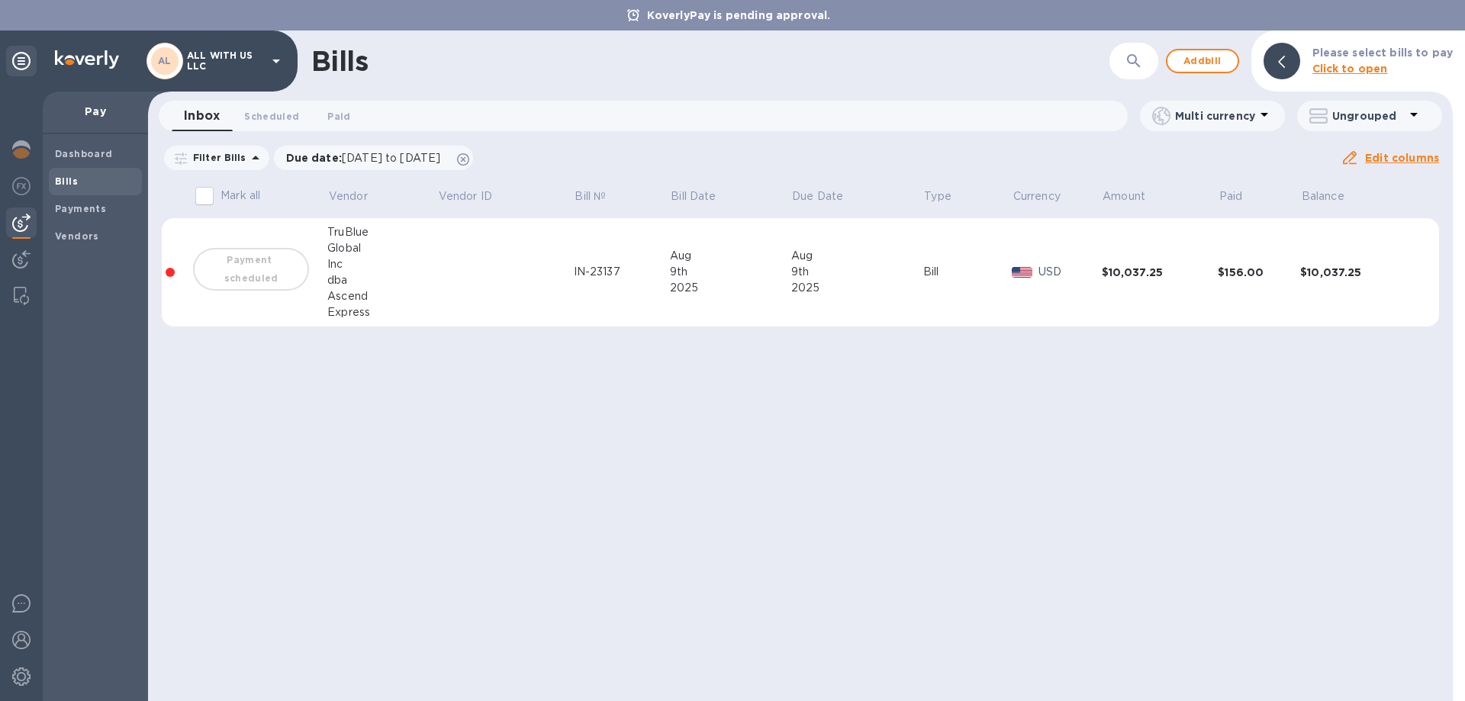
click at [555, 270] on td at bounding box center [505, 272] width 137 height 109
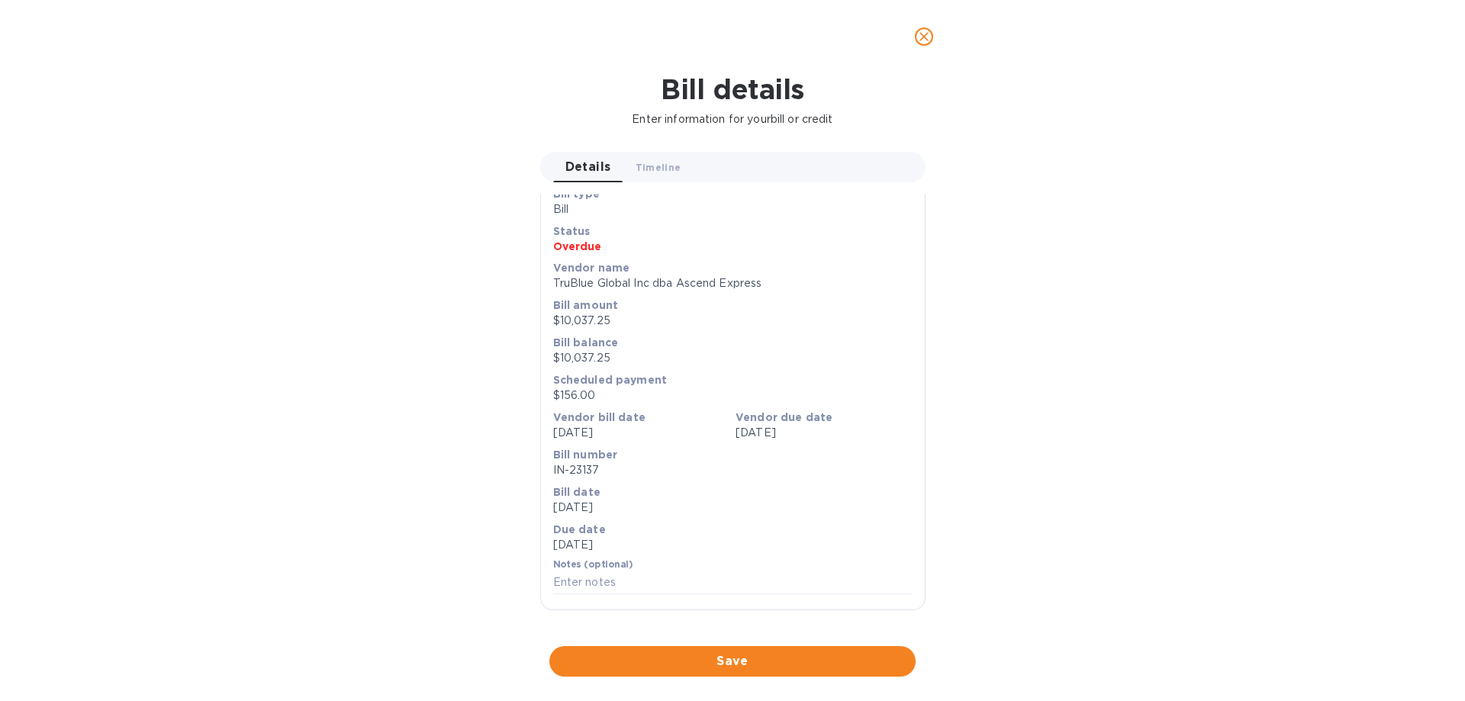
click at [916, 29] on span "close" at bounding box center [924, 36] width 18 height 18
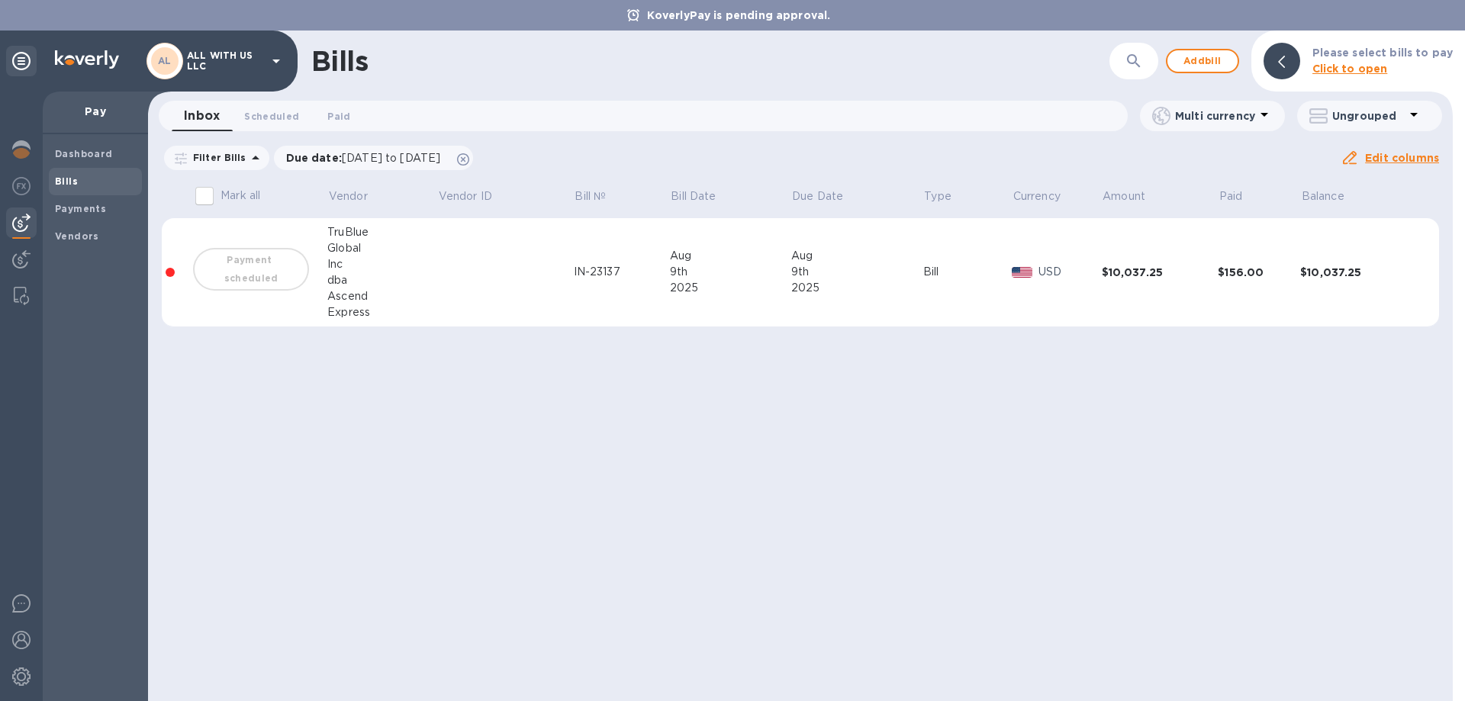
click at [210, 274] on div "Payment scheduled" at bounding box center [251, 269] width 122 height 49
click at [114, 221] on div "Payments" at bounding box center [95, 208] width 93 height 27
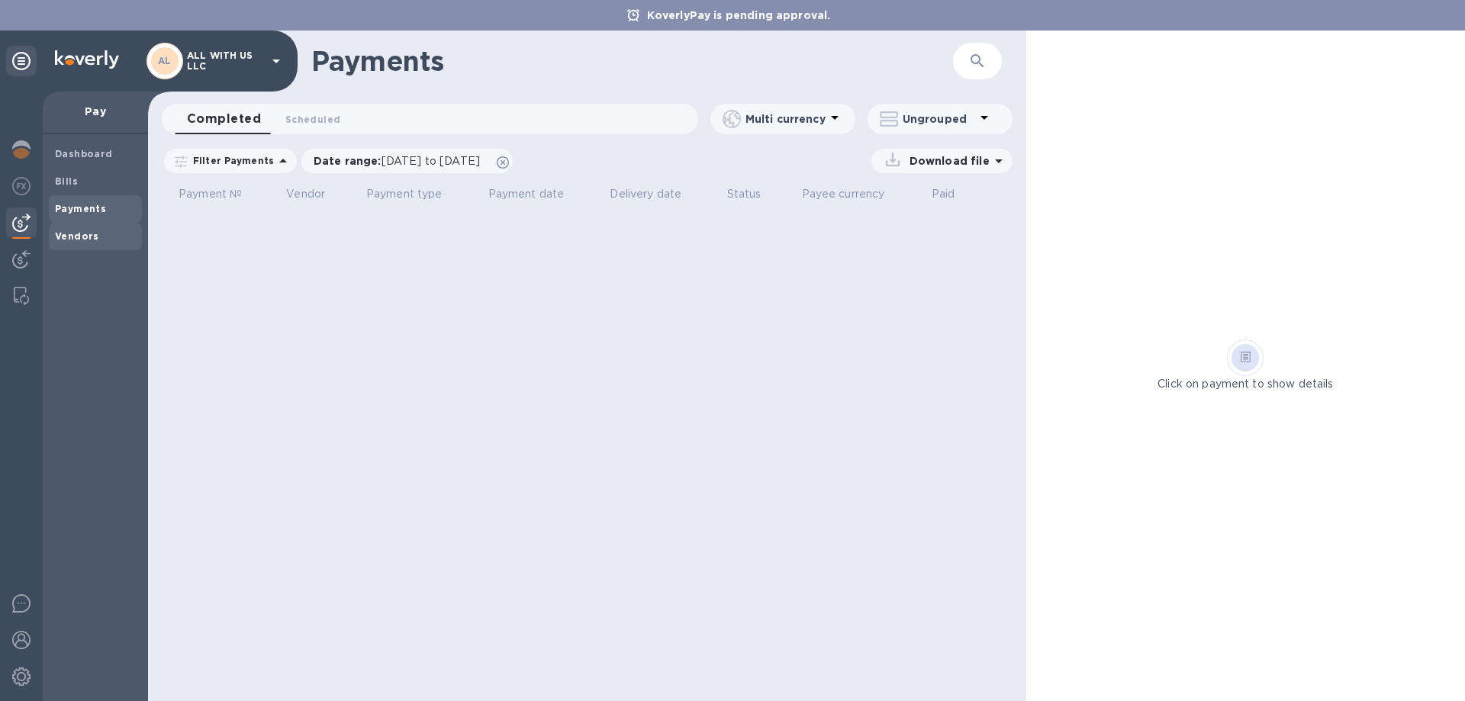
click at [102, 226] on div "Vendors" at bounding box center [95, 236] width 93 height 27
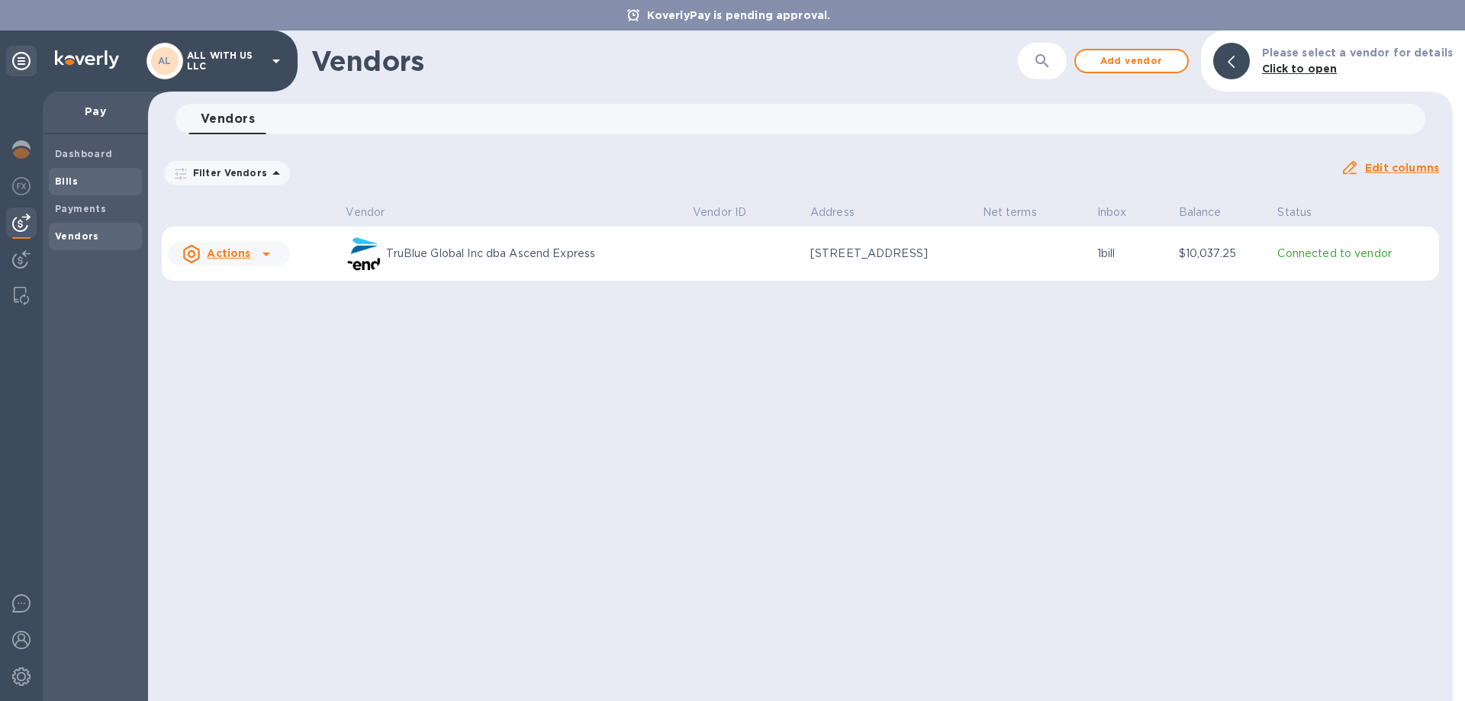
click at [104, 177] on span "Bills" at bounding box center [95, 181] width 81 height 15
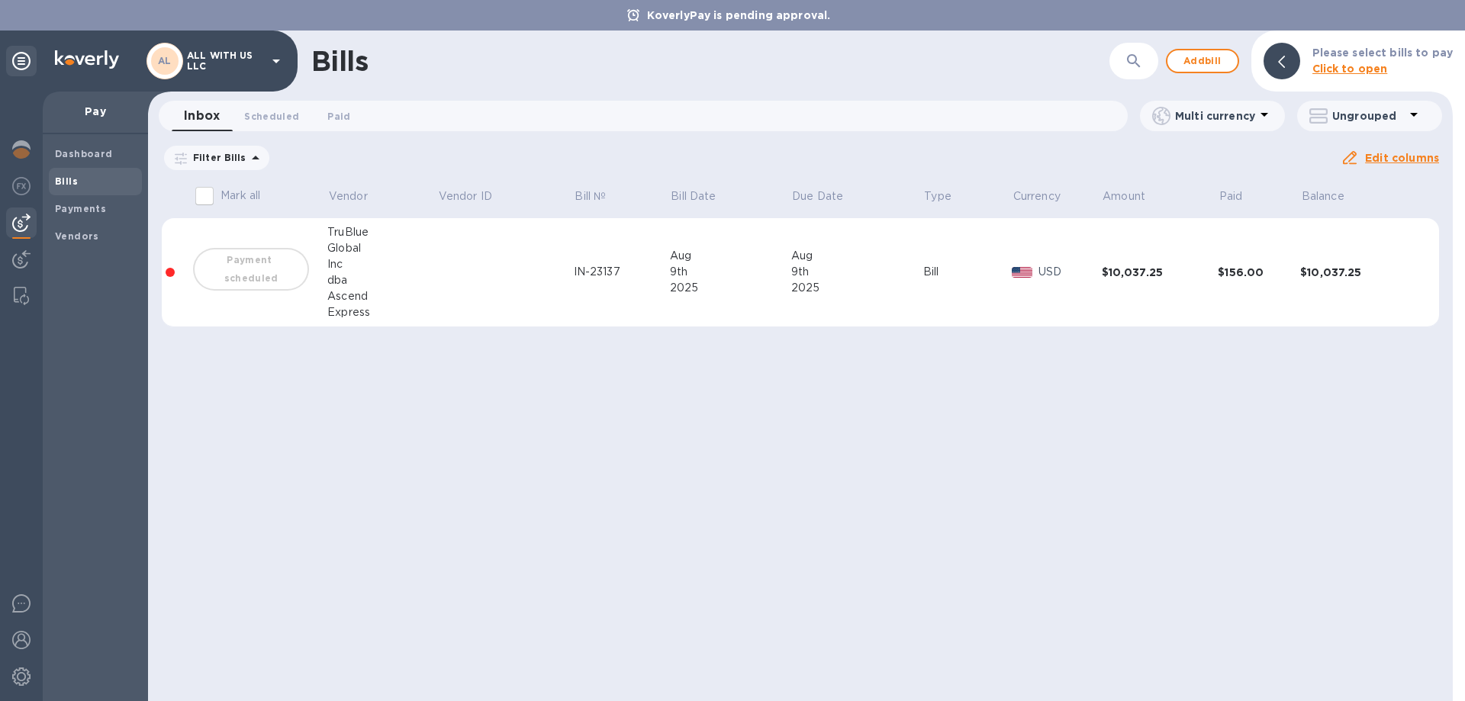
click at [929, 268] on div "Bill" at bounding box center [967, 272] width 89 height 16
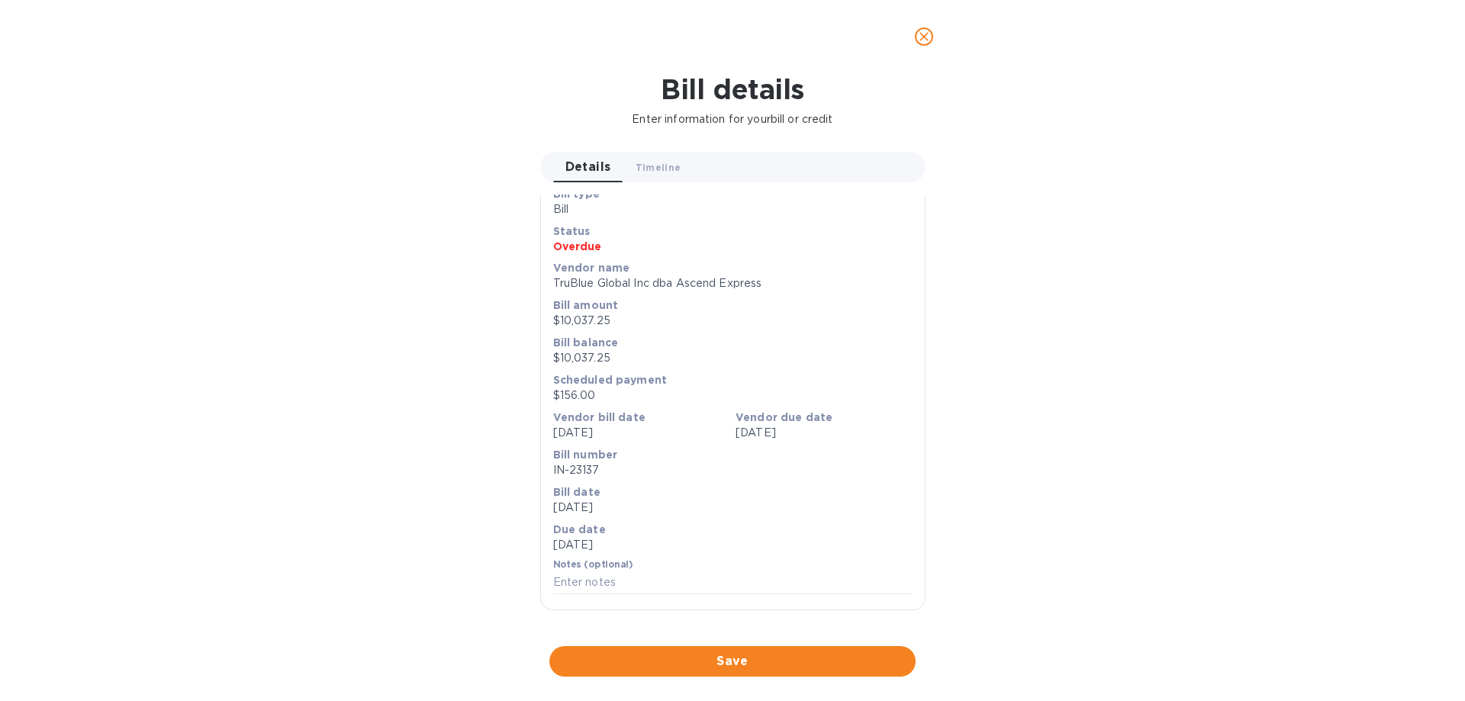
scroll to position [517, 0]
click at [837, 635] on div at bounding box center [732, 647] width 385 height 24
click at [924, 43] on icon "close" at bounding box center [924, 36] width 15 height 15
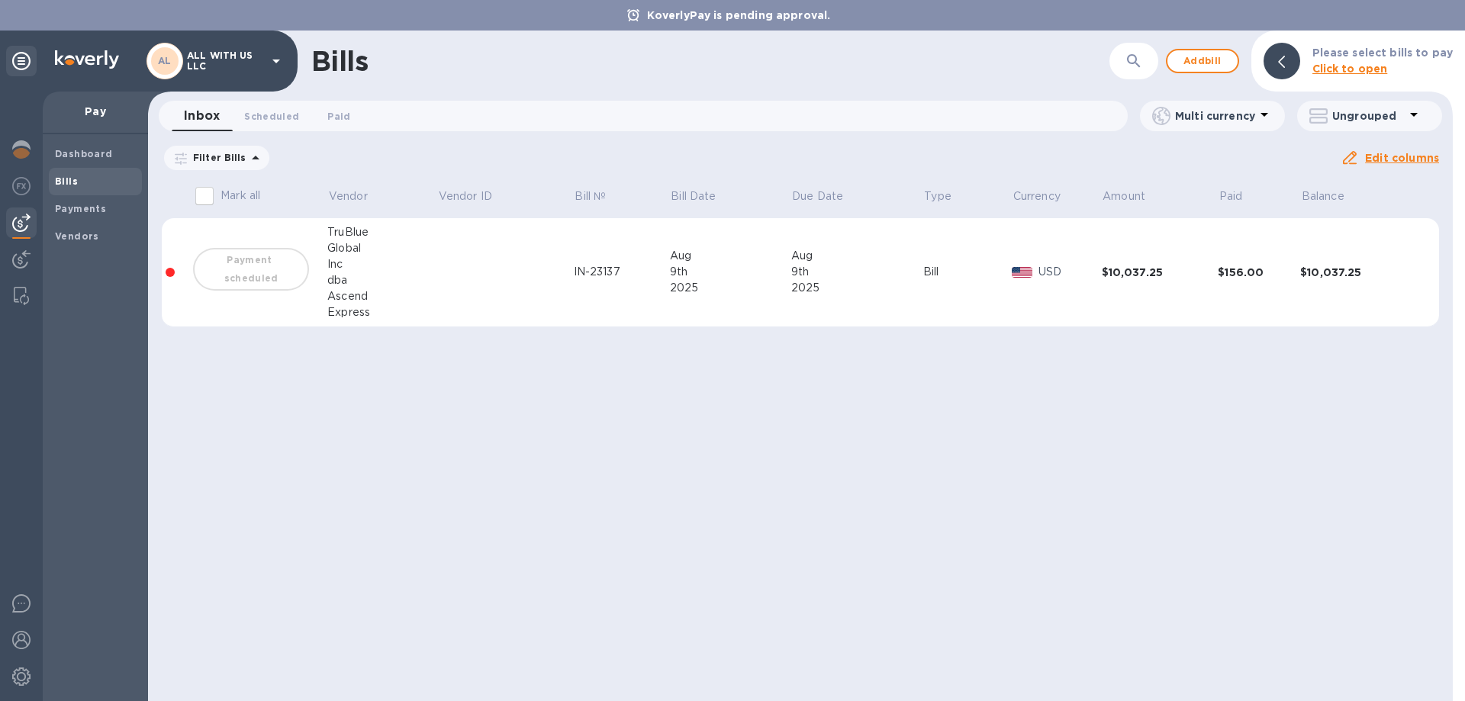
scroll to position [26, 0]
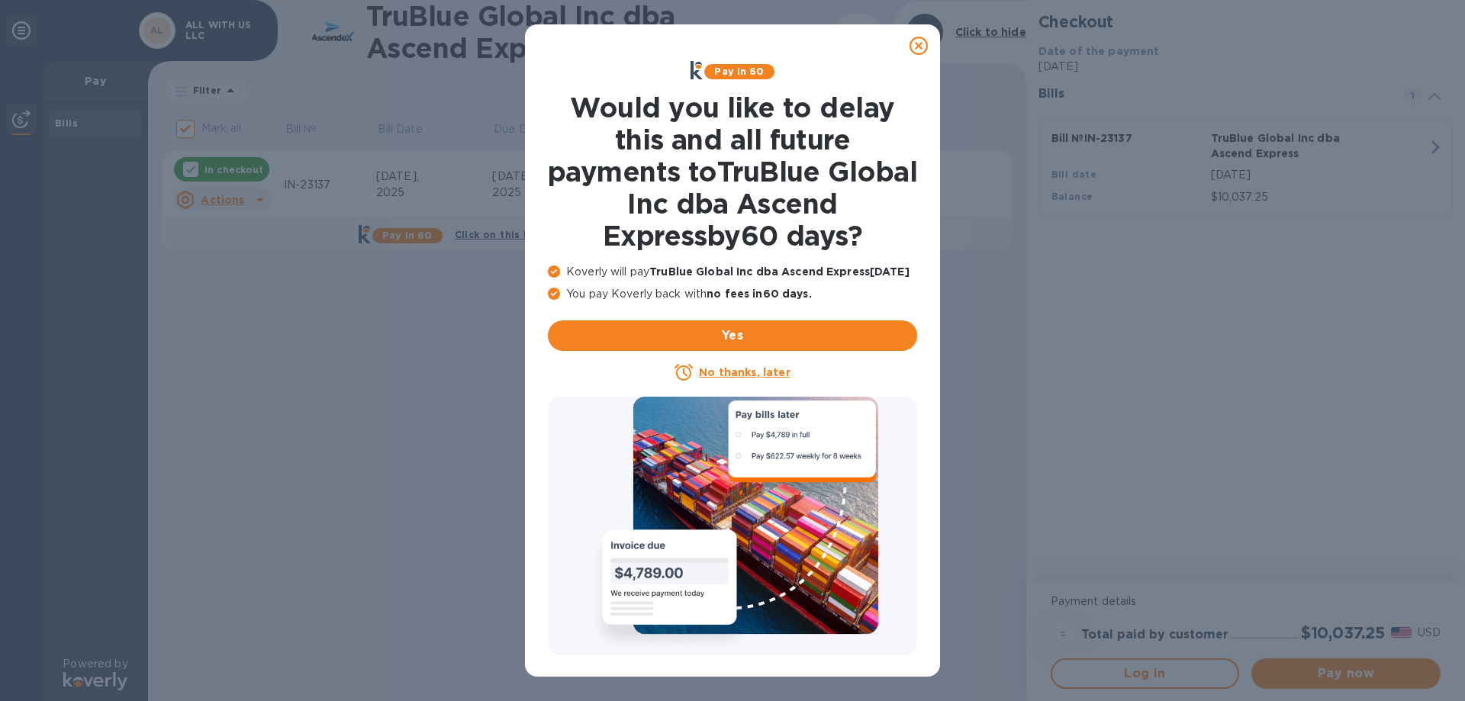
click at [920, 43] on icon at bounding box center [919, 46] width 18 height 18
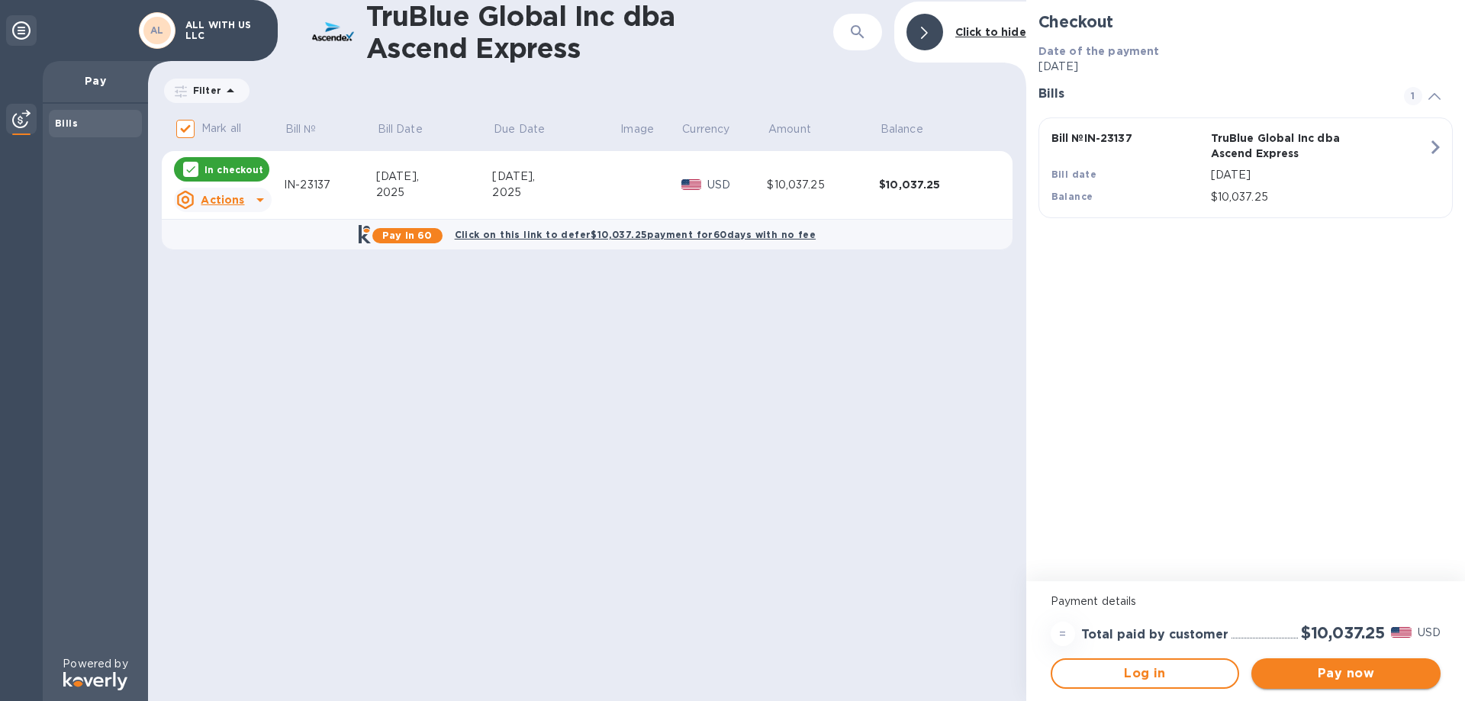
click at [1334, 666] on span "Pay now" at bounding box center [1346, 674] width 165 height 18
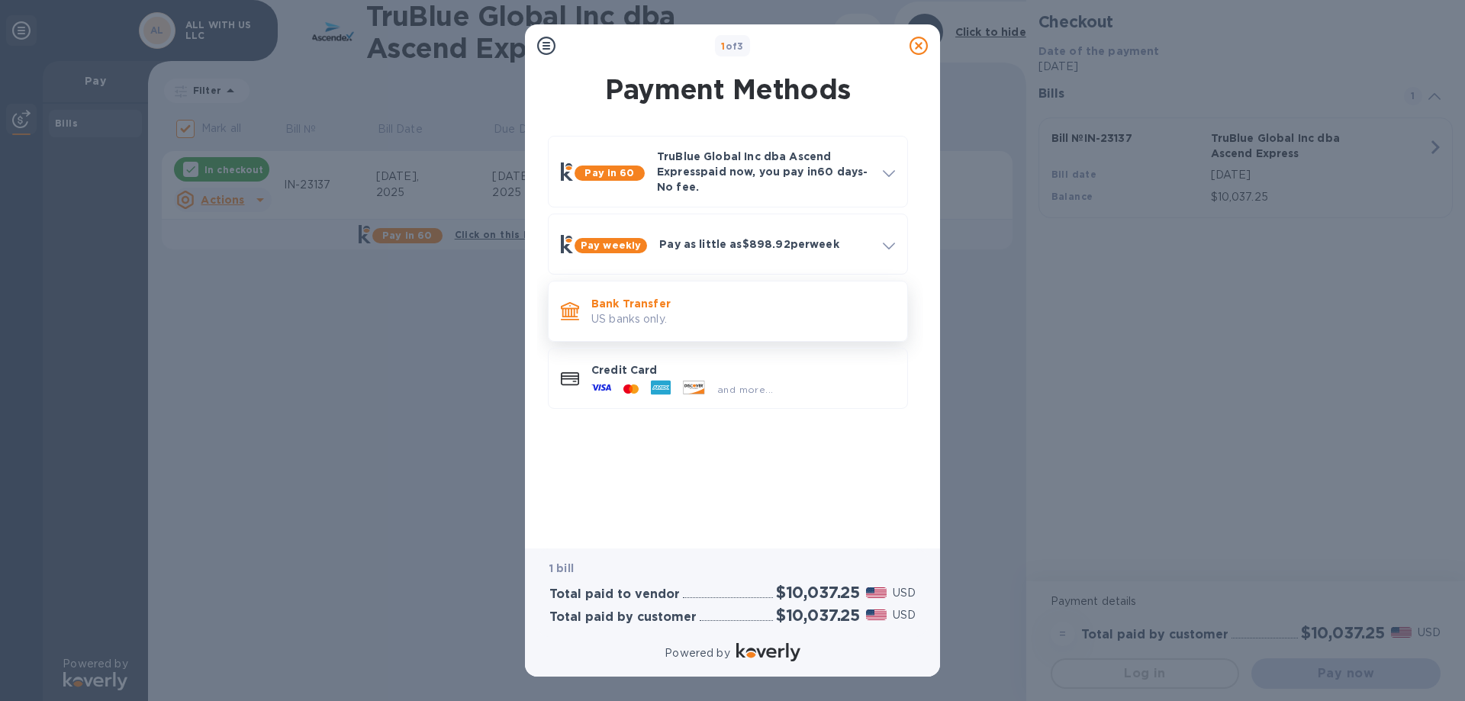
click at [632, 300] on p "Bank Transfer" at bounding box center [743, 303] width 304 height 15
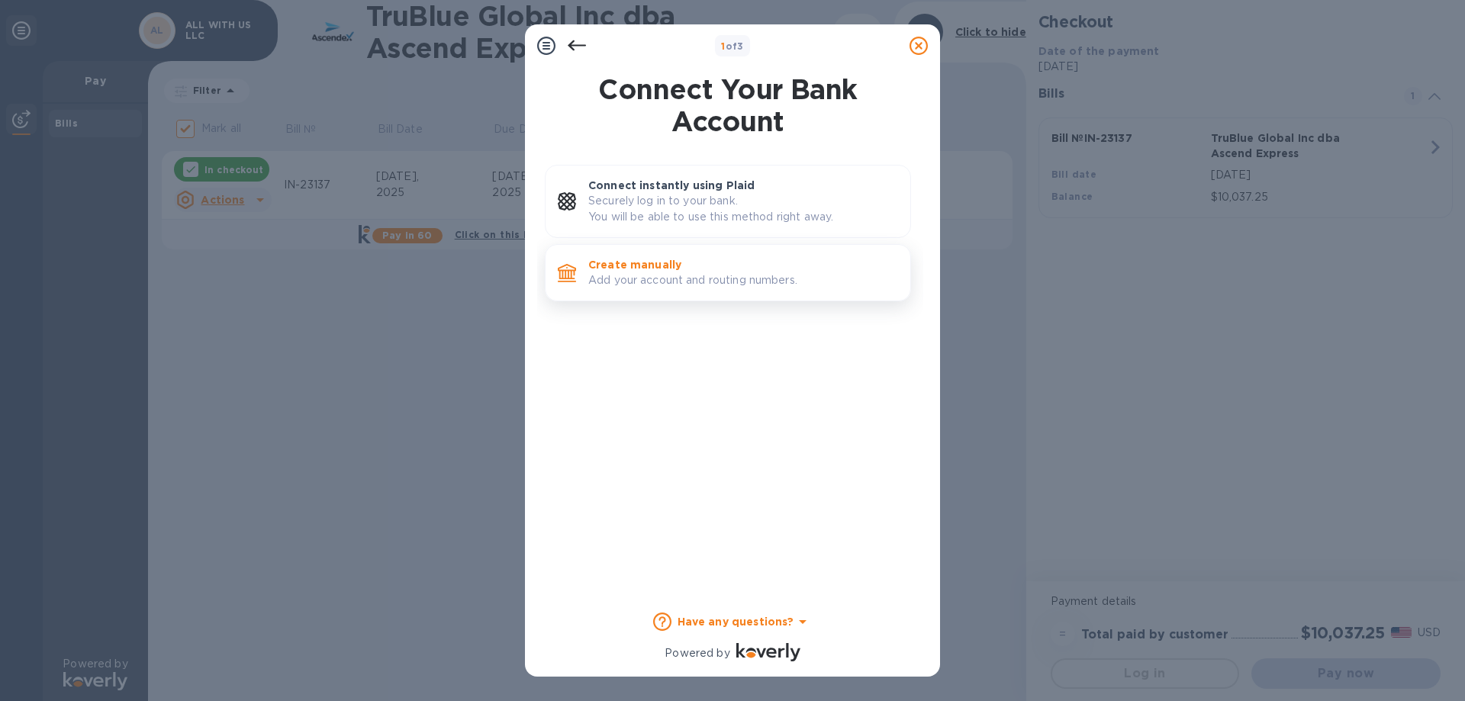
click at [677, 272] on p "Create manually" at bounding box center [743, 264] width 310 height 15
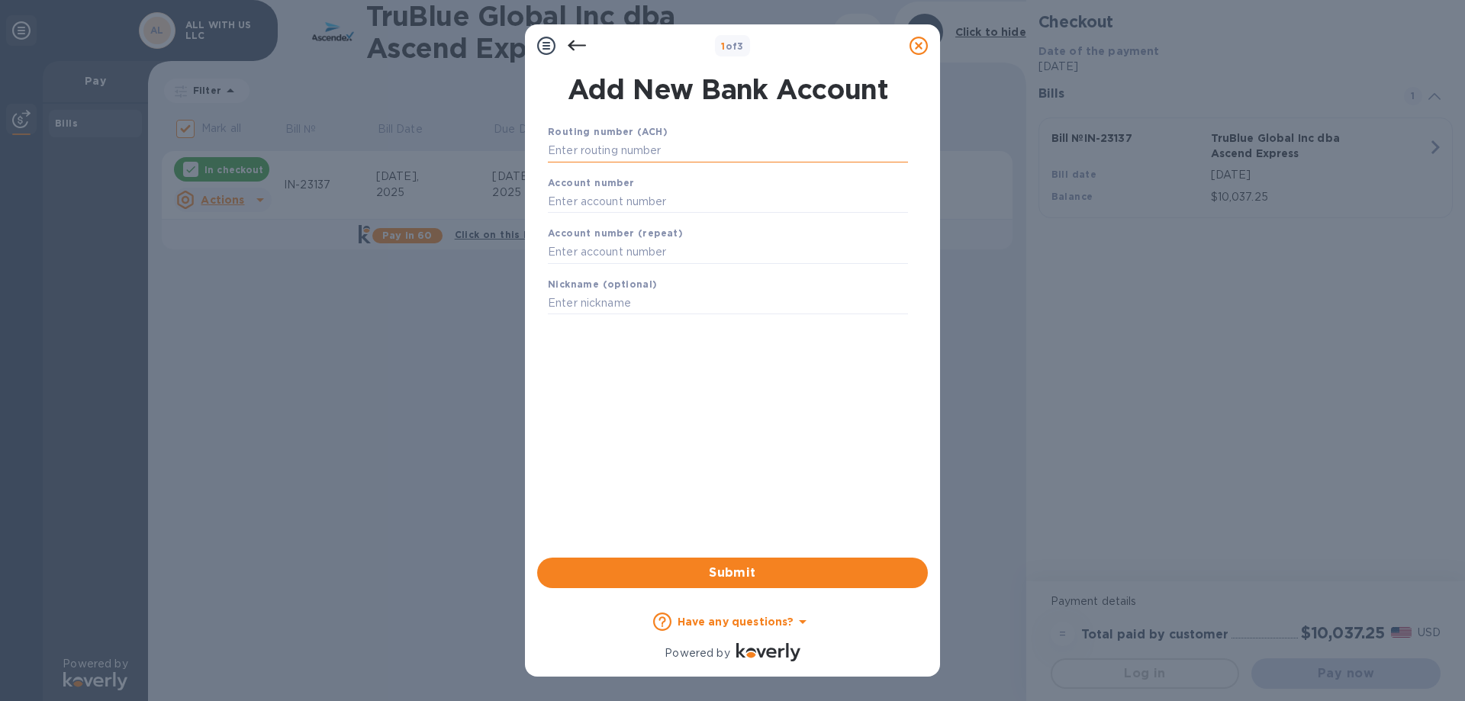
click at [625, 150] on input "text" at bounding box center [728, 151] width 360 height 23
click at [613, 198] on input "text" at bounding box center [728, 201] width 360 height 23
paste input "2902482098"
type input "2902482098"
click at [661, 259] on input "text" at bounding box center [728, 252] width 360 height 23
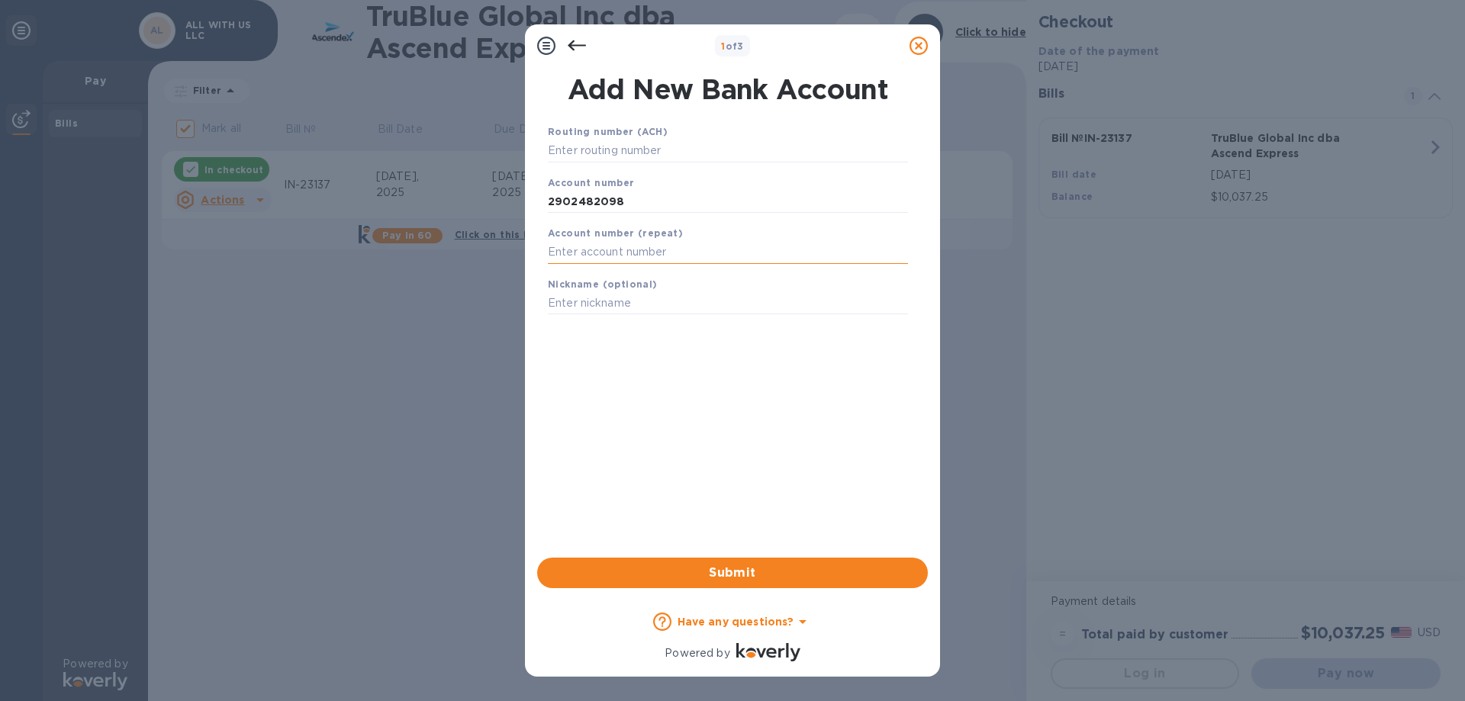
paste input "2902482098"
type input "2902482098"
click at [654, 145] on input "text" at bounding box center [728, 151] width 360 height 23
paste input "267084131"
type input "267084131"
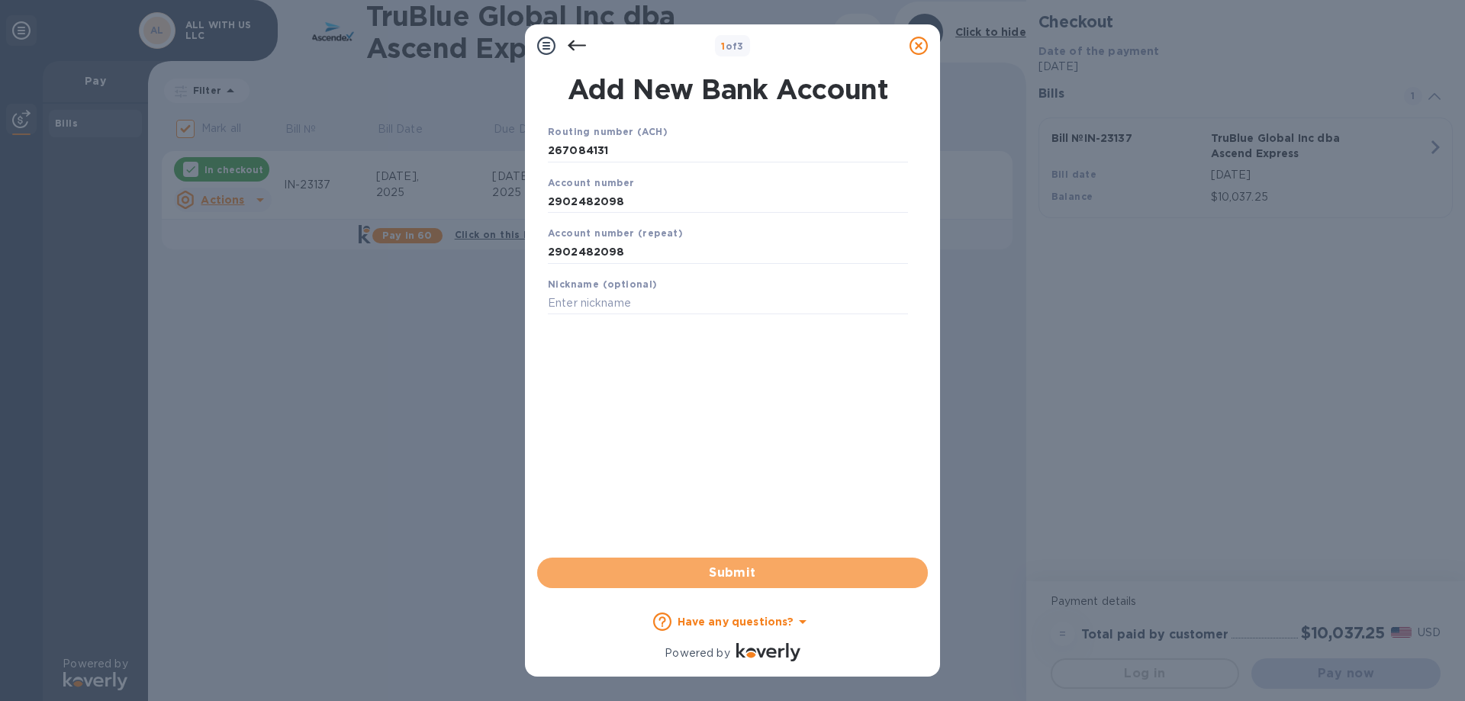
drag, startPoint x: 748, startPoint y: 566, endPoint x: 1333, endPoint y: 559, distance: 585.4
click at [747, 566] on span "Submit" at bounding box center [732, 573] width 366 height 18
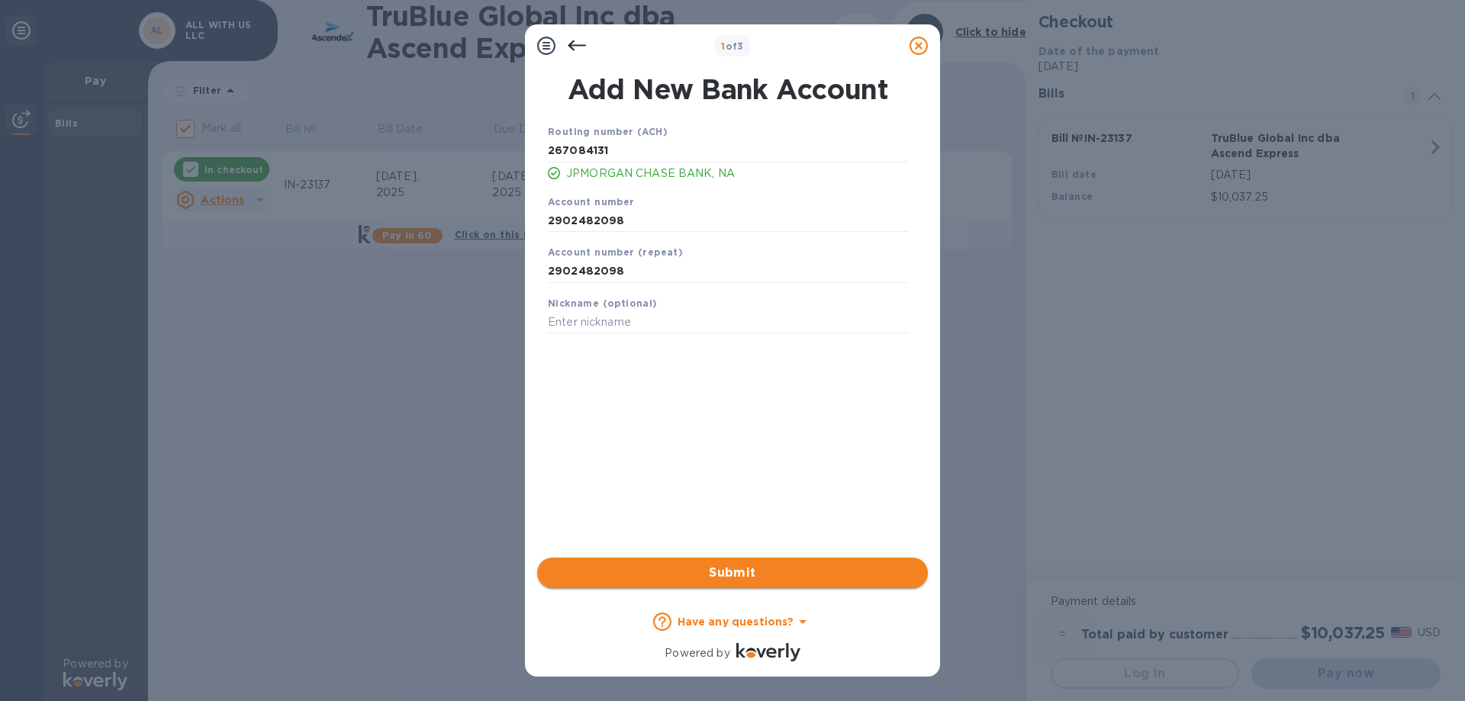
click at [778, 564] on span "Submit" at bounding box center [732, 573] width 366 height 18
